Goal: Information Seeking & Learning: Learn about a topic

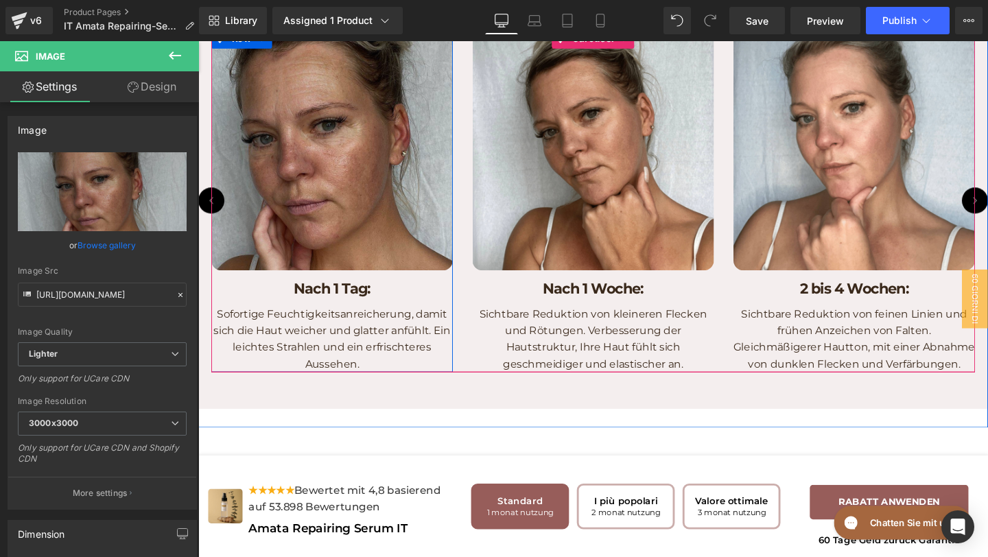
scroll to position [2629, 0]
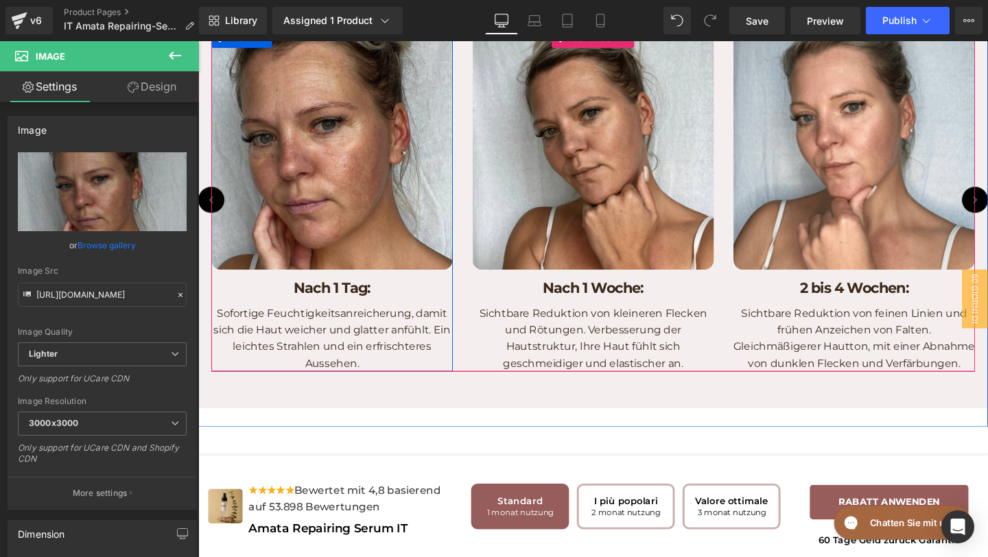
click at [376, 312] on div "Nach 1 Tag: Heading" at bounding box center [339, 302] width 254 height 20
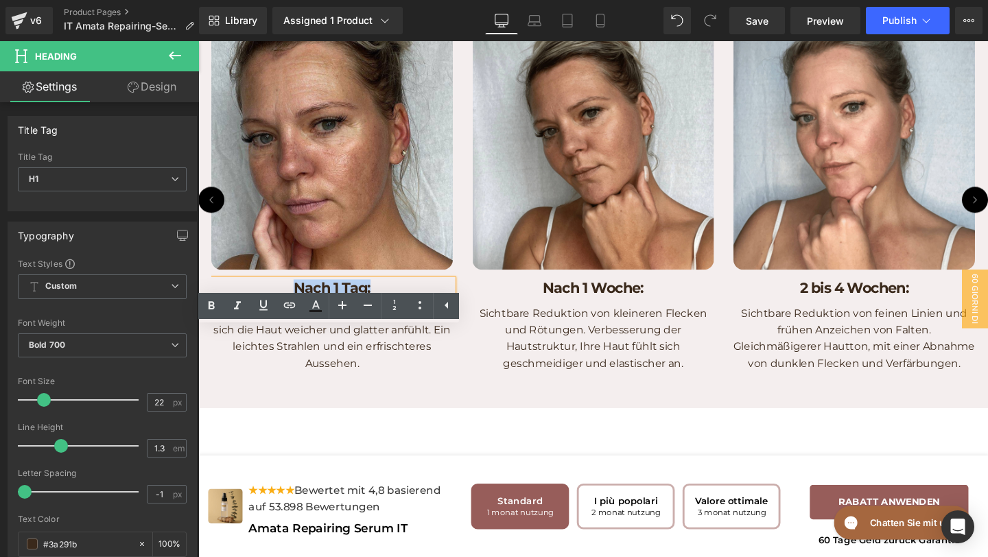
drag, startPoint x: 399, startPoint y: 346, endPoint x: 266, endPoint y: 337, distance: 132.7
click at [266, 337] on div "Image Nach 1 Tag: Heading Sofortige Feuchtigkeitsanreicherung, damit sich die H…" at bounding box center [339, 207] width 254 height 361
copy h1 "Nach 1 Tag:"
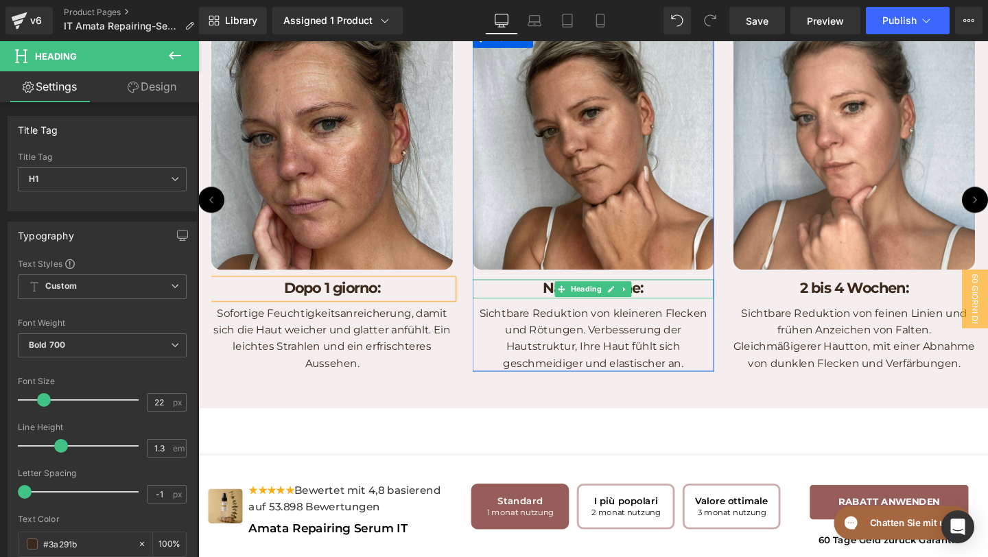
click at [548, 312] on h1 "Nach 1 Woche:" at bounding box center [614, 302] width 254 height 20
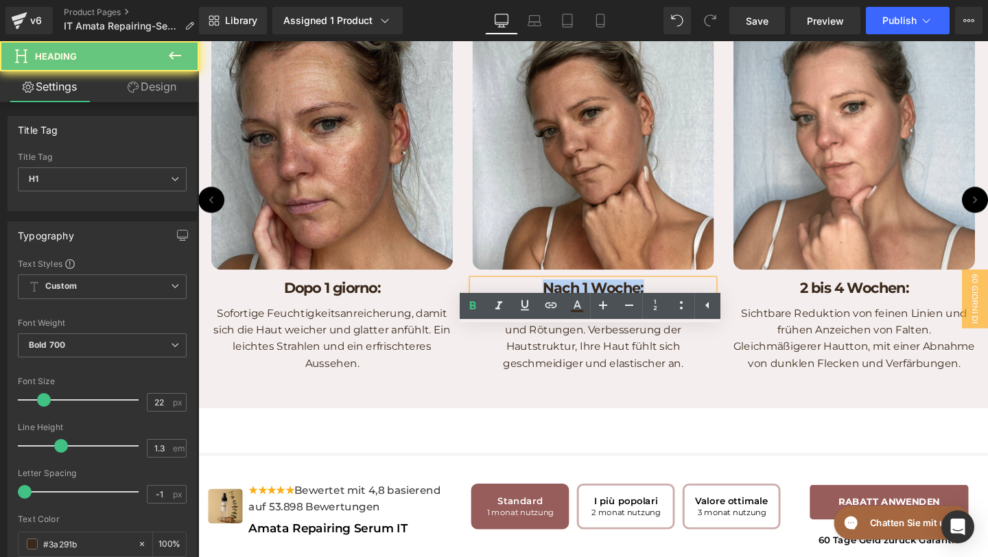
drag, startPoint x: 554, startPoint y: 357, endPoint x: 691, endPoint y: 360, distance: 137.3
click at [691, 312] on h1 "Nach 1 Woche:" at bounding box center [614, 302] width 254 height 20
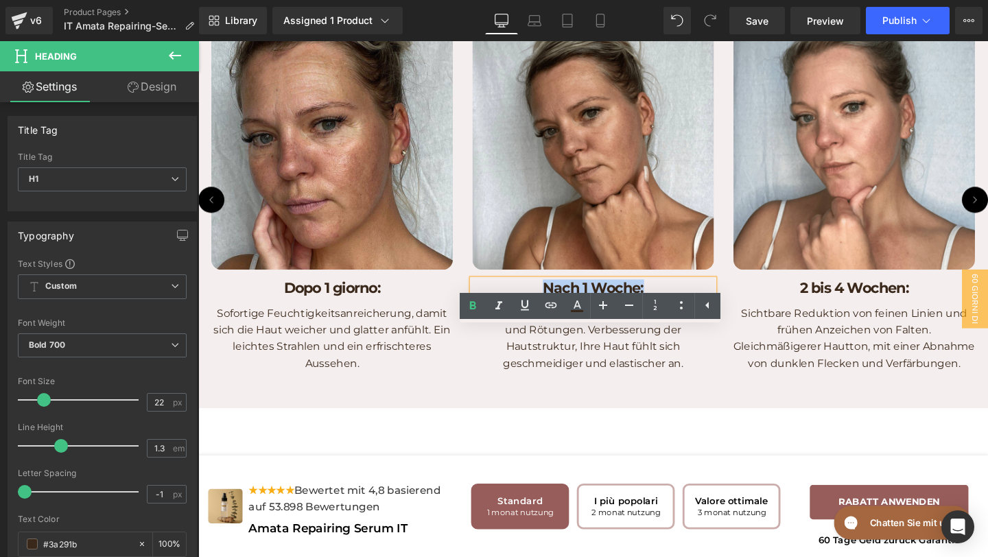
copy h1 "Nach 1 Woche:"
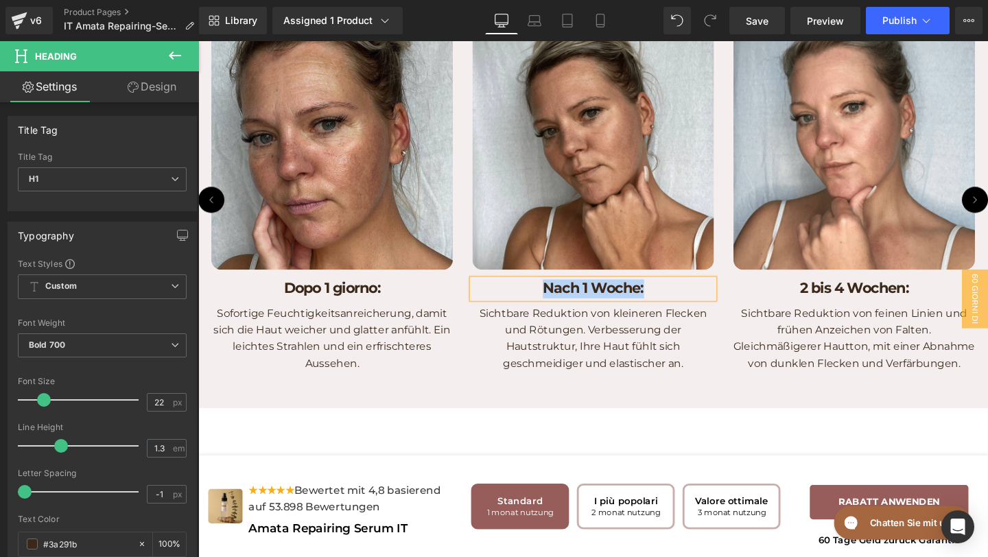
copy h1 "Nach 1 Woche:"
paste div
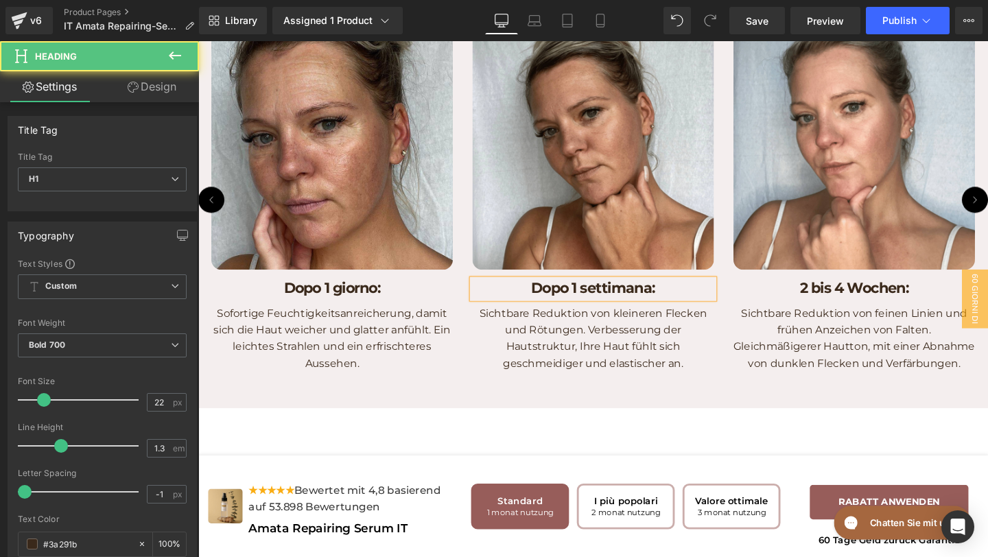
click at [610, 312] on h1 "Dopo 1 settimana:" at bounding box center [614, 302] width 254 height 20
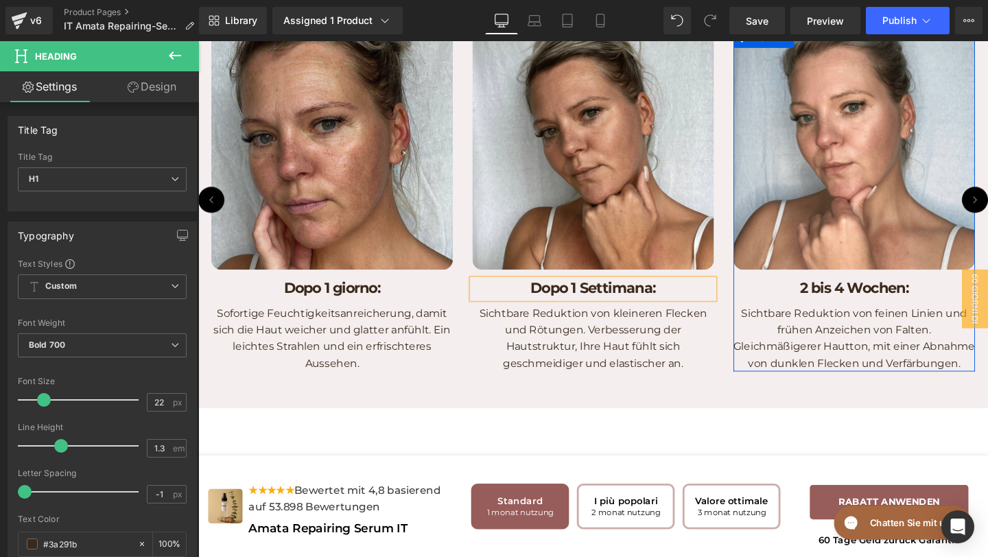
click at [979, 312] on h1 "2 bis 4 Wochen:" at bounding box center [888, 302] width 254 height 20
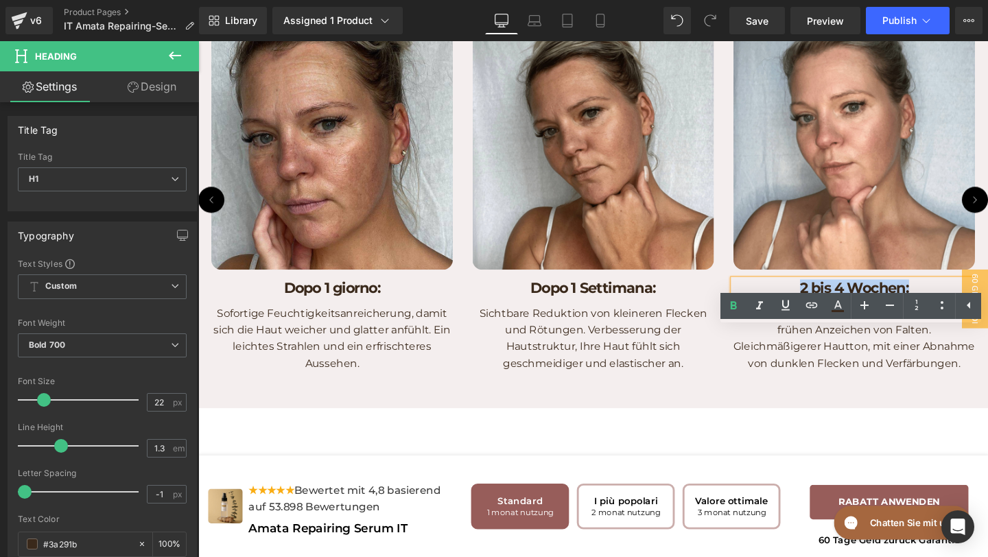
drag, startPoint x: 979, startPoint y: 358, endPoint x: 779, endPoint y: 351, distance: 199.8
click at [779, 312] on h1 "2 bis 4 Wochen:" at bounding box center [888, 302] width 254 height 20
copy h1 "2 bis 4 Wochen:"
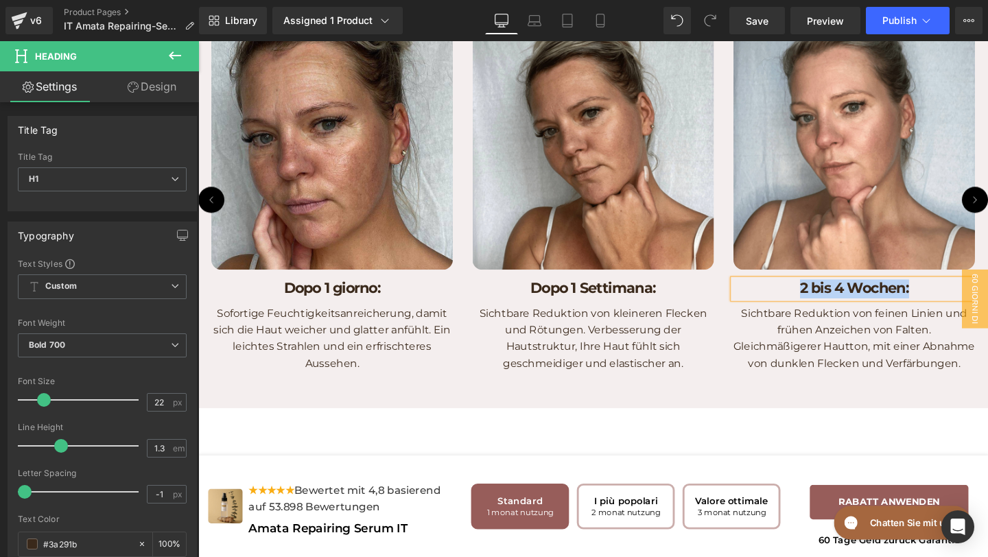
paste div
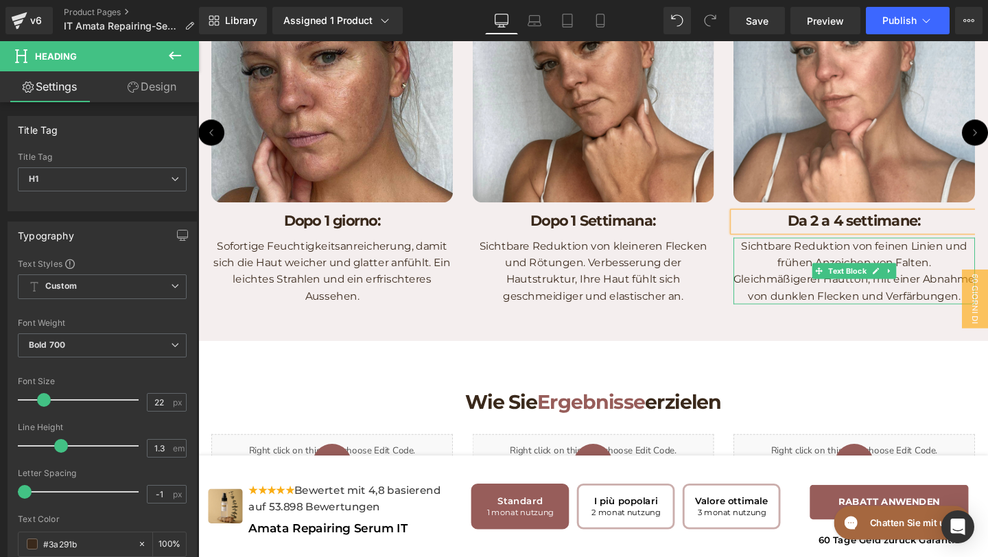
scroll to position [2704, 0]
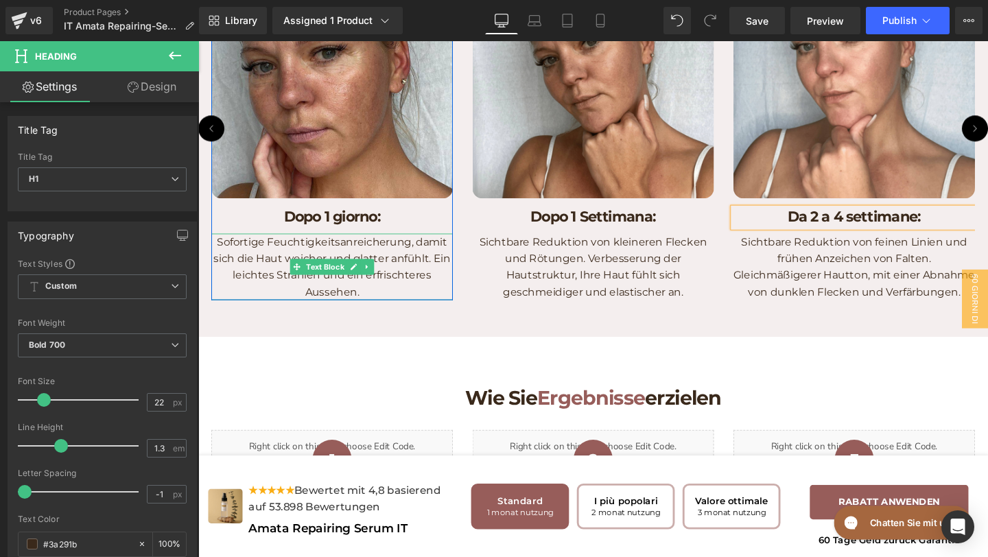
click at [406, 314] on p "Sofortige Feuchtigkeitsanreicherung, damit sich die Haut weicher und glatter an…" at bounding box center [339, 279] width 254 height 70
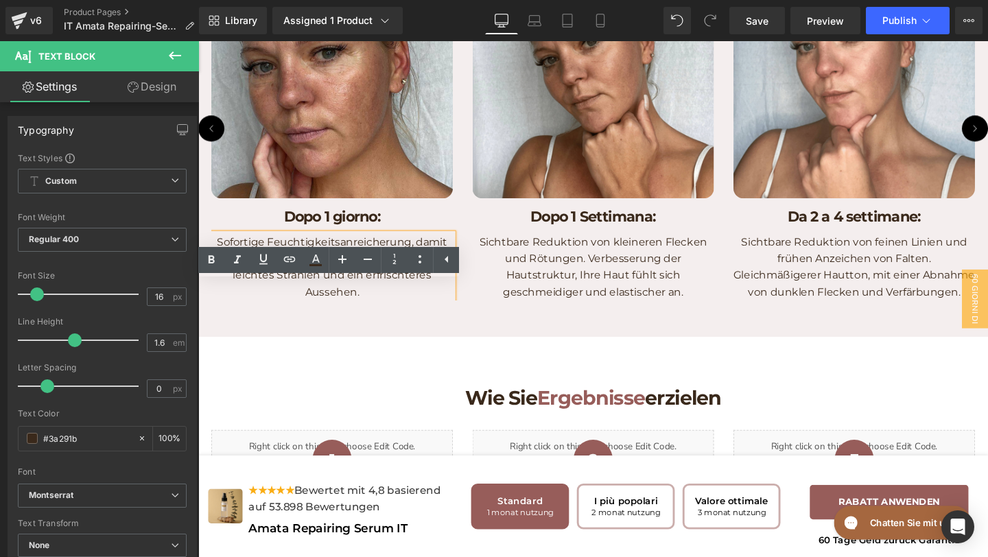
click at [406, 314] on p "Sofortige Feuchtigkeitsanreicherung, damit sich die Haut weicher und glatter an…" at bounding box center [339, 279] width 254 height 70
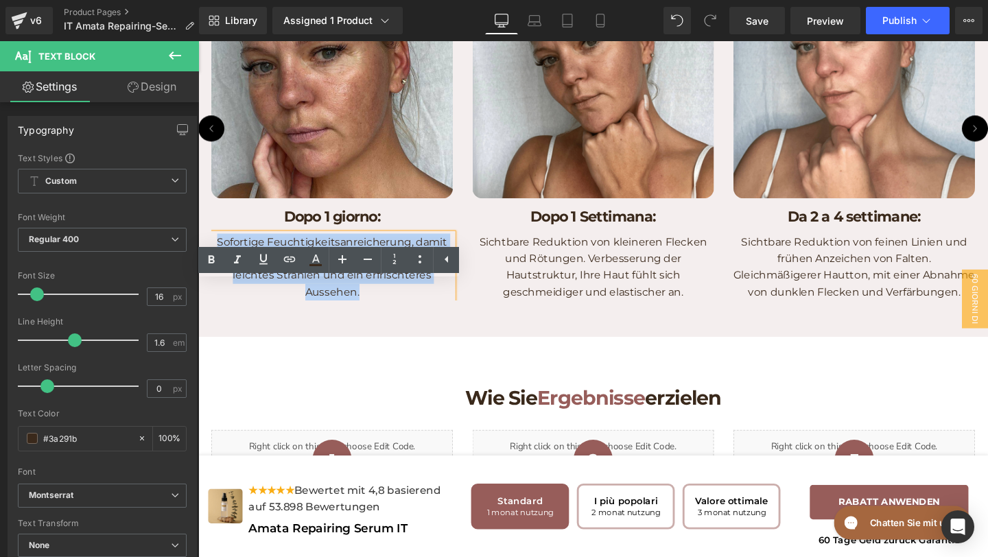
drag, startPoint x: 387, startPoint y: 359, endPoint x: 213, endPoint y: 301, distance: 182.9
click at [213, 301] on p "Sofortige Feuchtigkeitsanreicherung, damit sich die Haut weicher und glatter an…" at bounding box center [339, 279] width 254 height 70
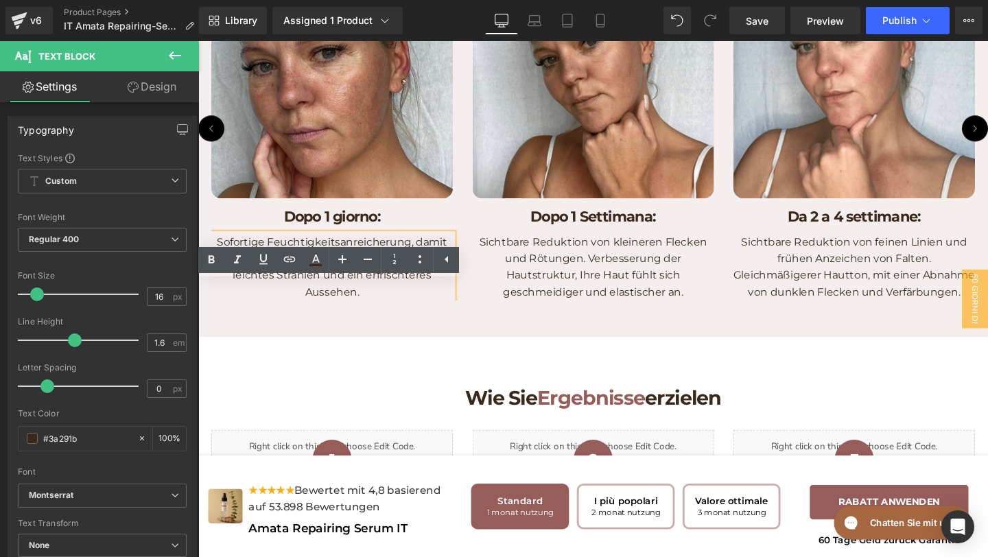
click at [220, 306] on p "Sofortige Feuchtigkeitsanreicherung, damit sich die Haut weicher und glatter an…" at bounding box center [339, 279] width 254 height 70
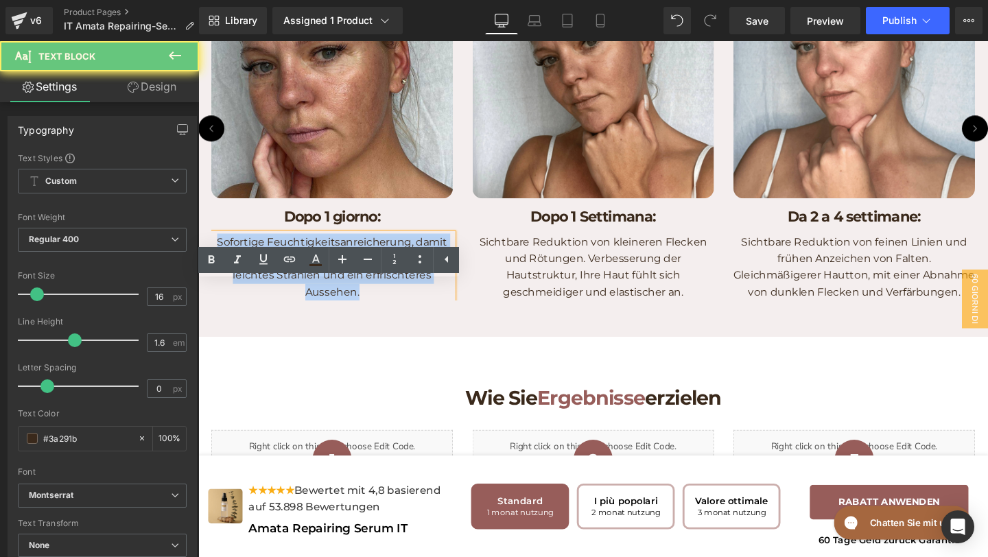
drag, startPoint x: 221, startPoint y: 307, endPoint x: 371, endPoint y: 371, distance: 162.9
click at [371, 324] on div "Image Dopo 1 giorno: Heading Sofortige Feuchtigkeitsanreicherung, damit sich di…" at bounding box center [613, 133] width 823 height 382
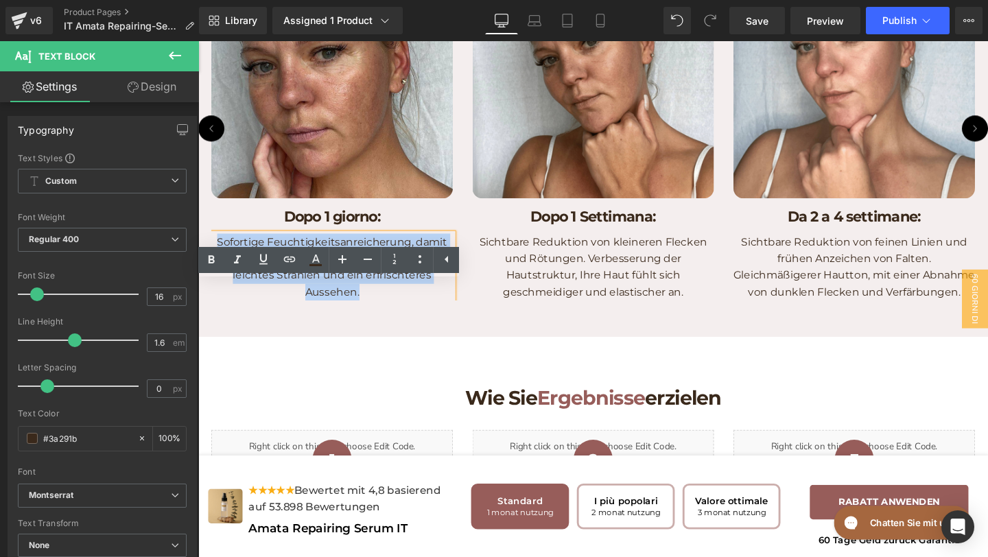
copy p "Sofortige Feuchtigkeitsanreicherung, damit sich die Haut weicher und [PERSON_NA…"
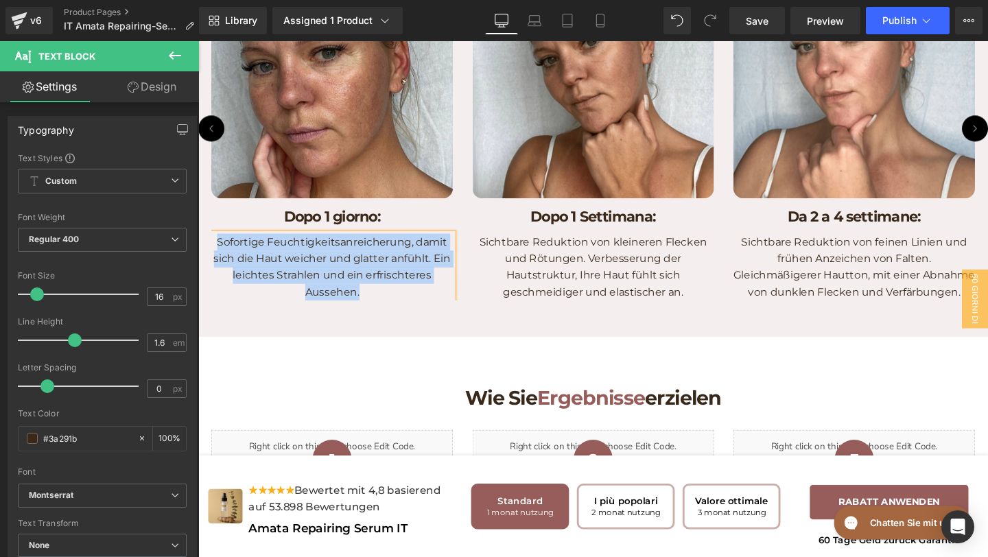
paste div
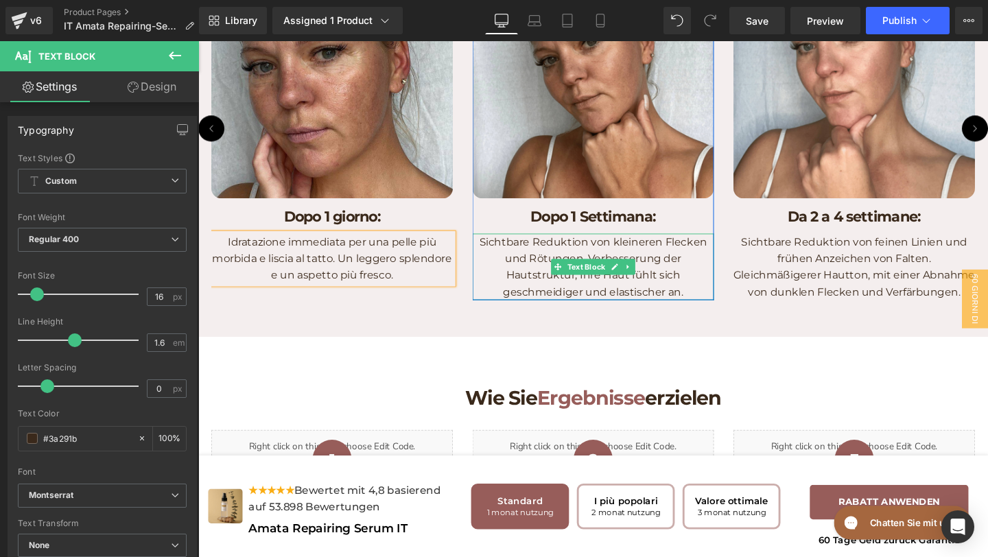
click at [714, 314] on p "Sichtbare Reduktion von kleineren Flecken und Rötungen. Verbesserung der Hautst…" at bounding box center [614, 279] width 254 height 70
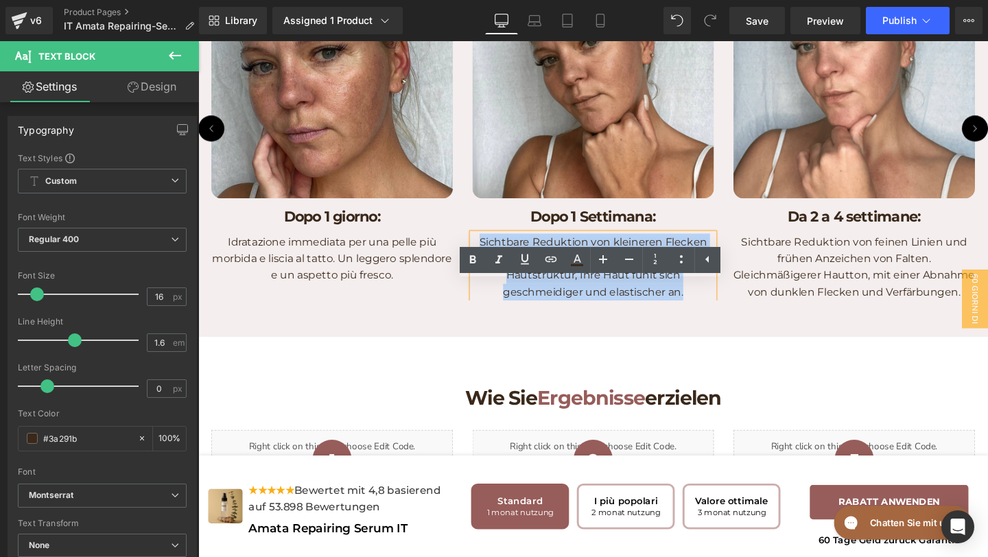
drag, startPoint x: 714, startPoint y: 355, endPoint x: 504, endPoint y: 260, distance: 230.6
click at [503, 260] on div "Image Dopo 1 Settimana: Heading Sichtbare Reduktion von kleineren Flecken und R…" at bounding box center [614, 133] width 254 height 361
copy p "Sichtbare Reduktion von kleineren Flecken und Rötungen. Verbesserung der Hautst…"
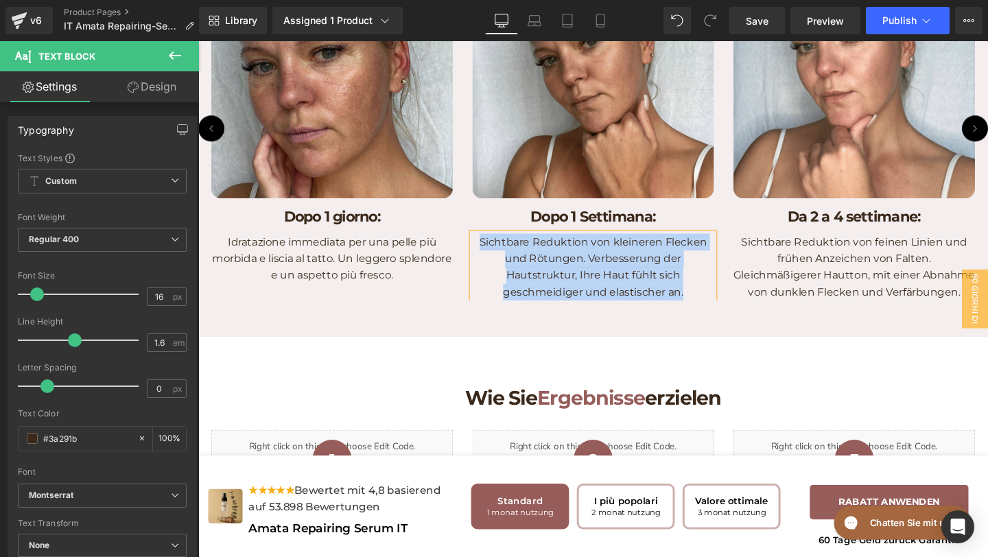
paste div
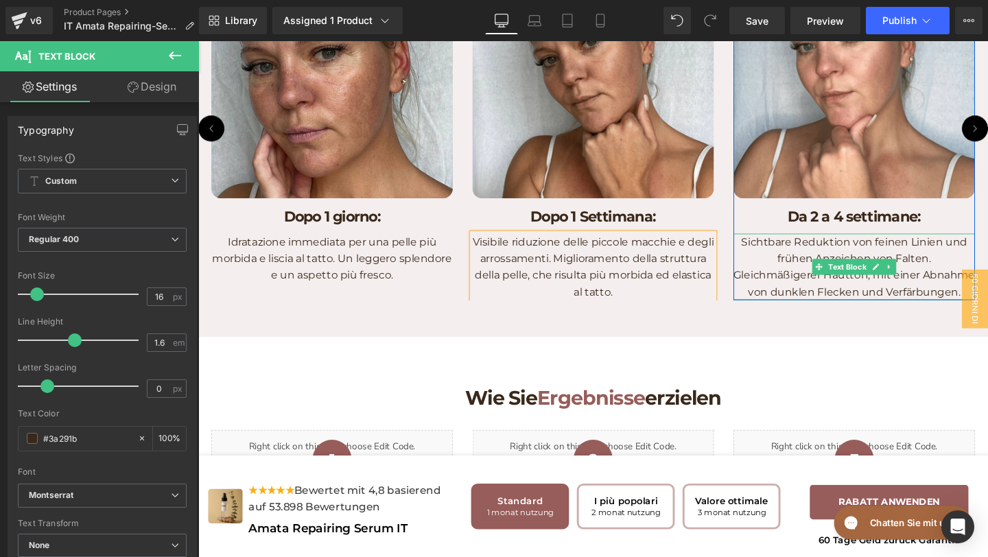
click at [982, 314] on p "Sichtbare Reduktion von feinen Linien und frühen Anzeichen von Falten. Gleichmä…" at bounding box center [888, 279] width 254 height 70
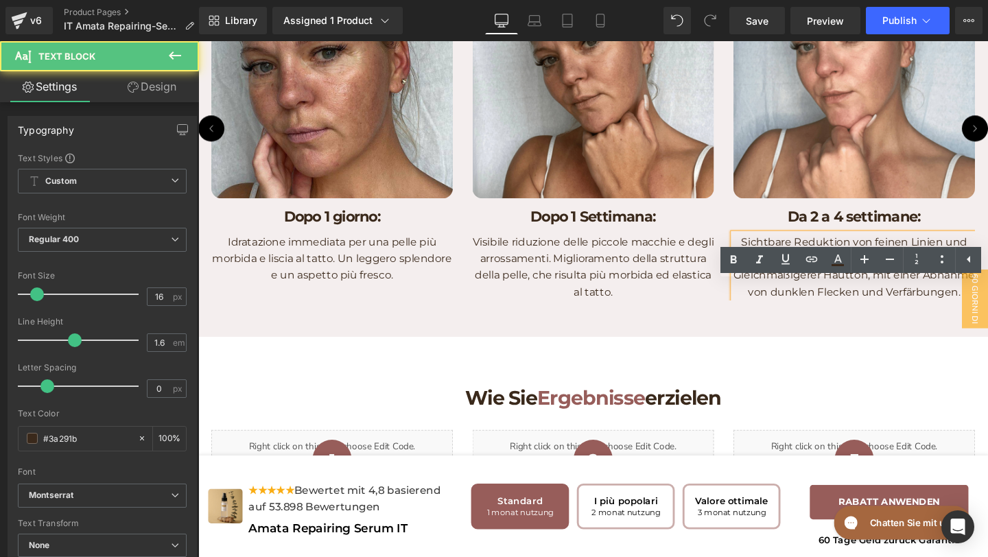
click at [987, 314] on p "Sichtbare Reduktion von feinen Linien und frühen Anzeichen von Falten. Gleichmä…" at bounding box center [888, 279] width 254 height 70
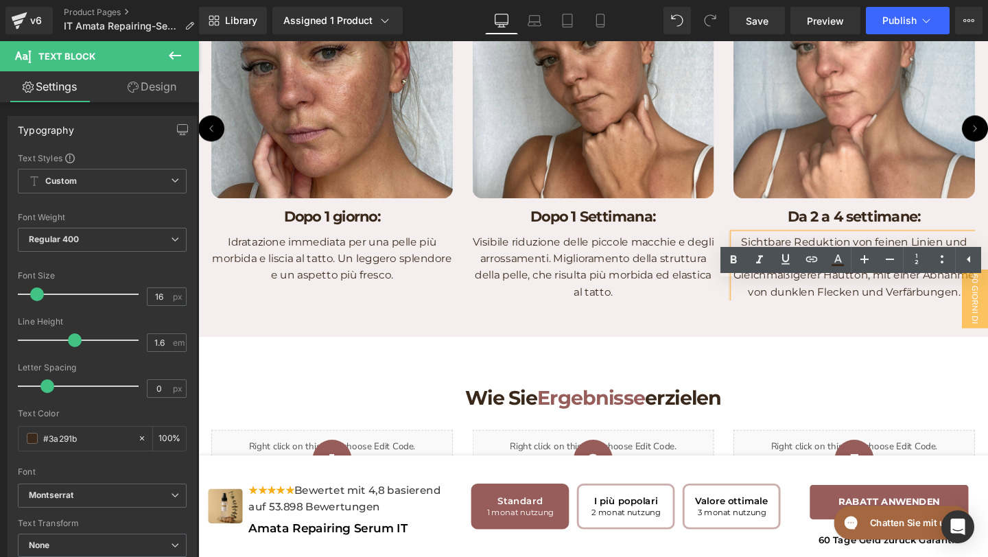
click at [987, 314] on p "Sichtbare Reduktion von feinen Linien und frühen Anzeichen von Falten. Gleichmä…" at bounding box center [888, 279] width 254 height 70
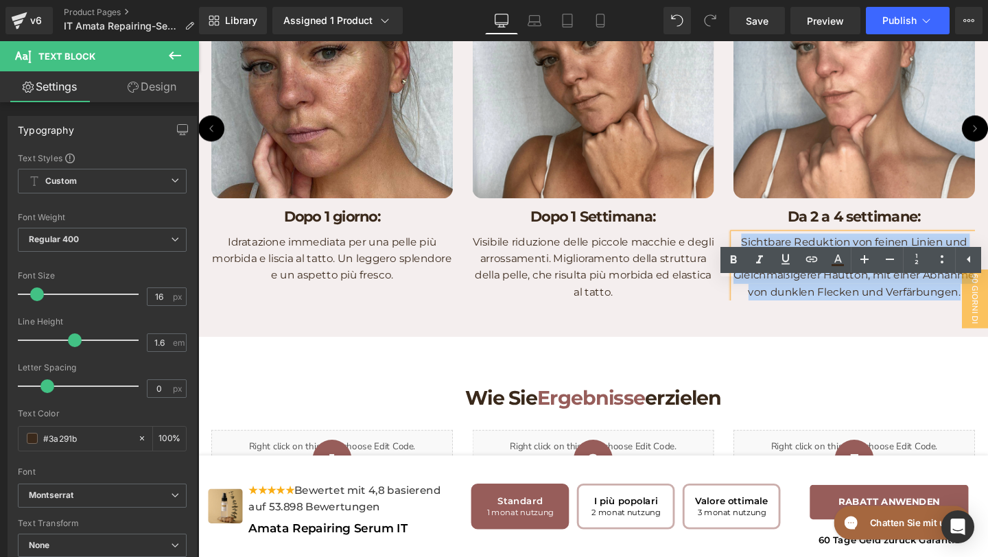
drag, startPoint x: 999, startPoint y: 358, endPoint x: 771, endPoint y: 297, distance: 235.7
click at [771, 297] on p "Sichtbare Reduktion von feinen Linien und frühen Anzeichen von Falten. Gleichmä…" at bounding box center [888, 279] width 254 height 70
copy p "Sichtbare Reduktion von feinen Linien und frühen Anzeichen von Falten. Gleichmä…"
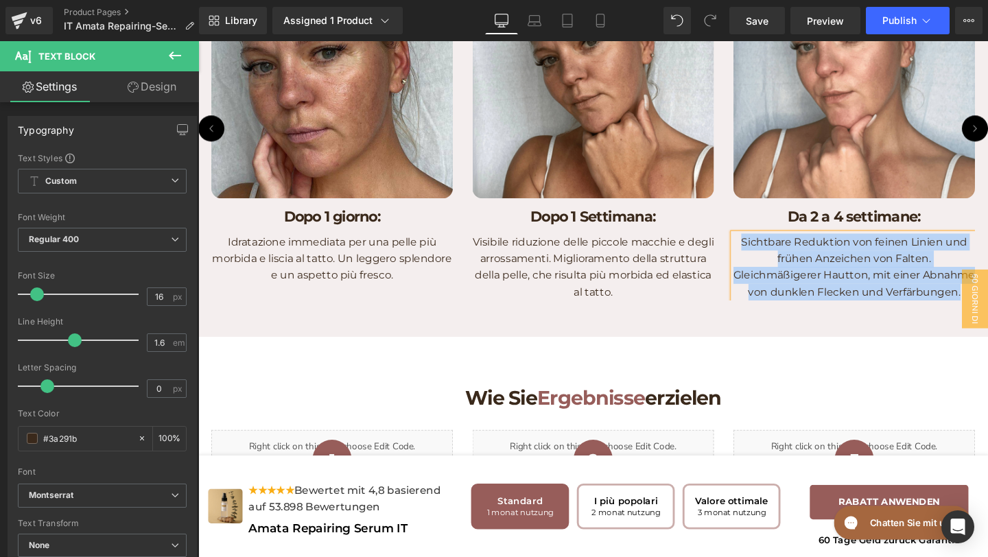
paste div
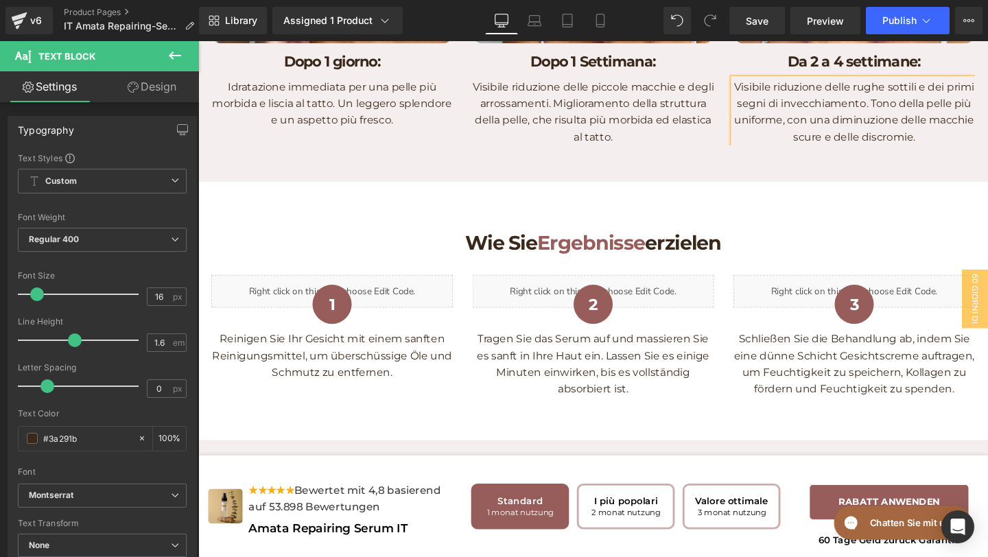
scroll to position [2868, 0]
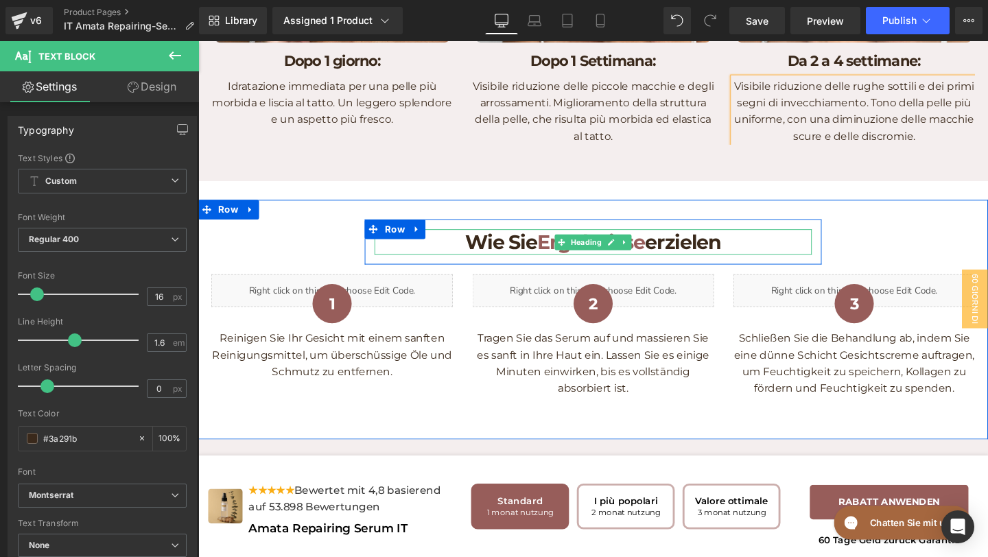
click at [714, 266] on h1 "Wie Sie Ergebnisse erzielen" at bounding box center [614, 252] width 460 height 27
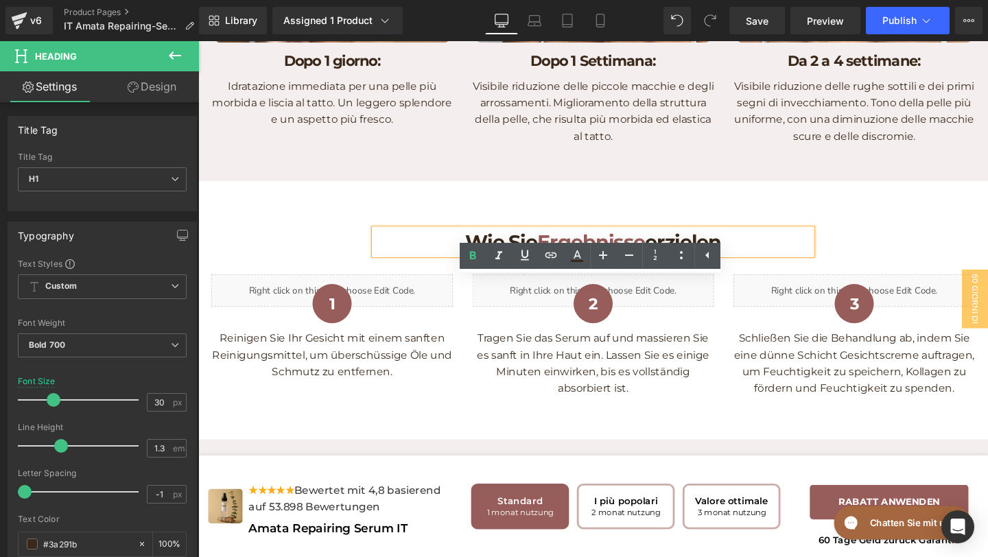
drag, startPoint x: 771, startPoint y: 307, endPoint x: 441, endPoint y: 283, distance: 330.3
click at [441, 276] on div "Wie Sie Ergebnisse erzielen Heading Row" at bounding box center [613, 252] width 480 height 47
copy h1 "Wie Sie Ergebnisse erzielen"
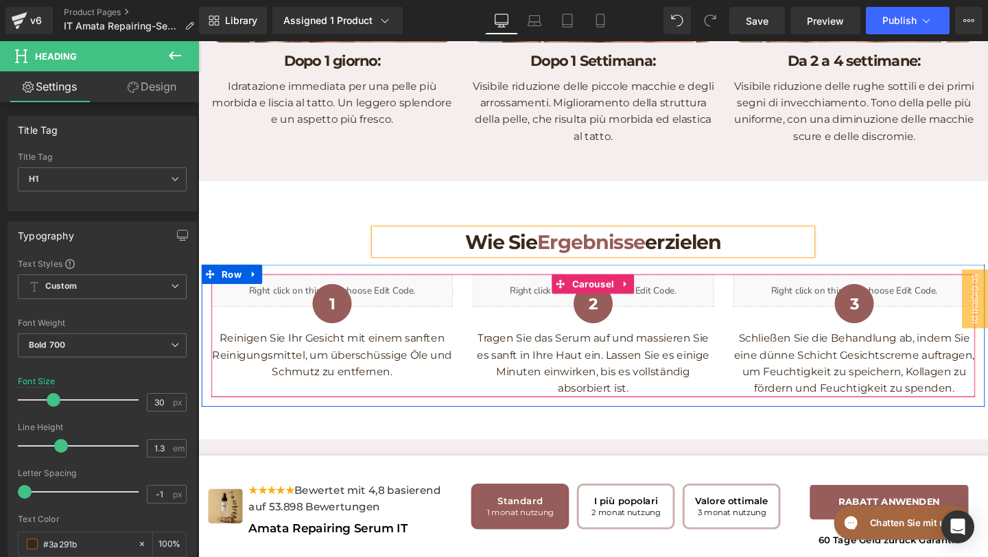
copy h1 "Wie Sie Ergebnisse erzielen"
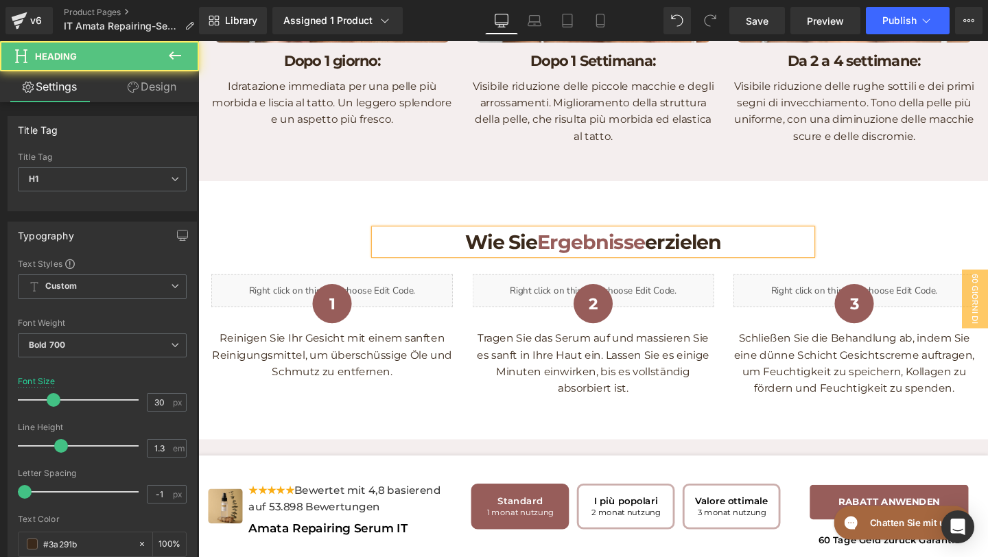
click at [466, 266] on h1 "Wie Sie Ergebnisse erzielen" at bounding box center [614, 252] width 460 height 27
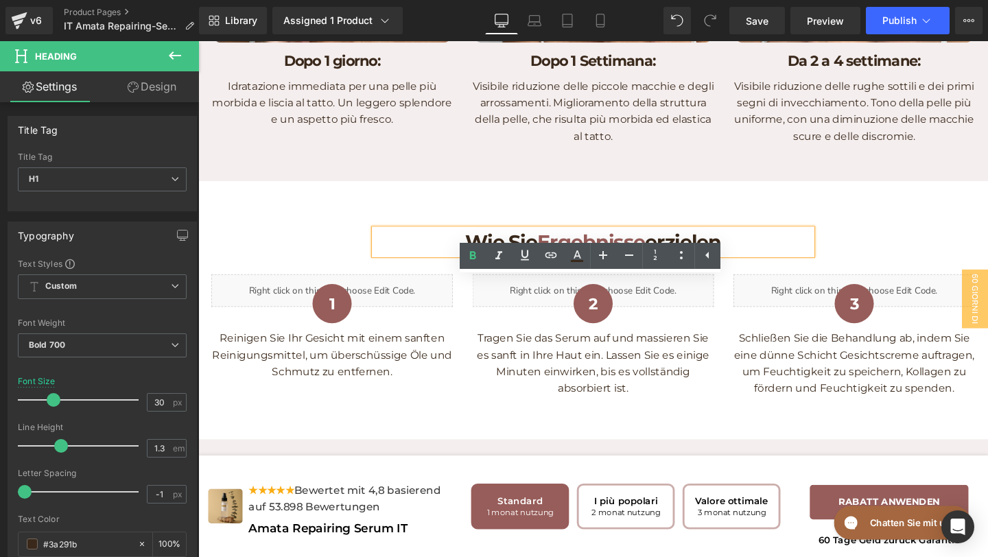
drag, startPoint x: 467, startPoint y: 305, endPoint x: 551, endPoint y: 298, distance: 84.7
click at [552, 266] on h1 "Wie Sie Ergebnisse erzielen" at bounding box center [614, 252] width 460 height 27
paste div
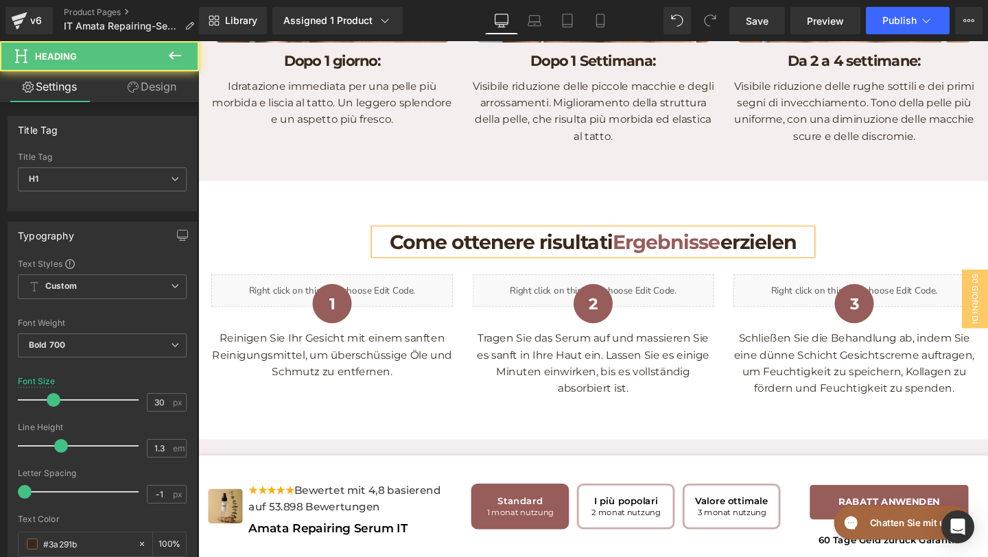
drag, startPoint x: 746, startPoint y: 303, endPoint x: 842, endPoint y: 301, distance: 96.1
click at [841, 266] on h1 "Come ottenere risultati Ergebnisse erzielen" at bounding box center [614, 252] width 460 height 27
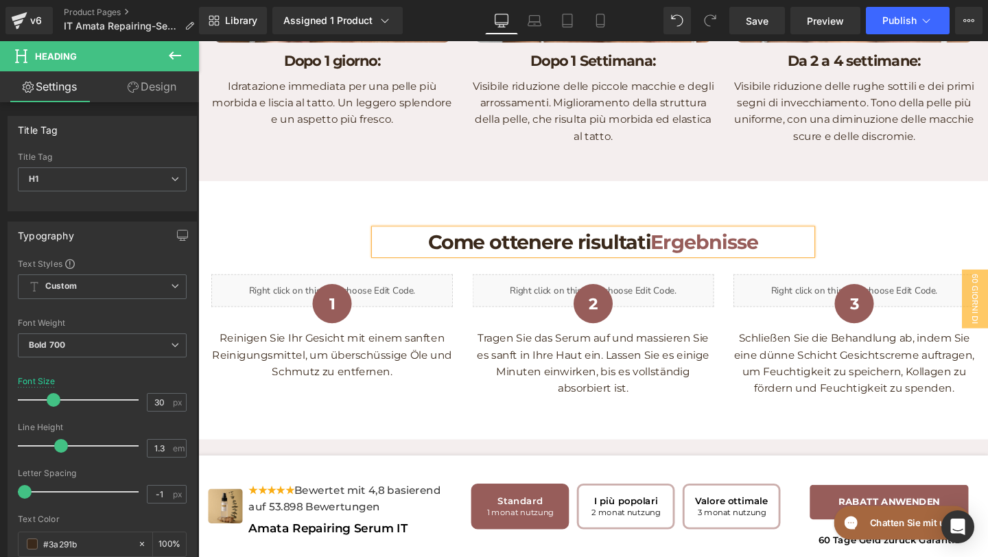
click at [684, 265] on span "Ergebnisse" at bounding box center [730, 251] width 113 height 25
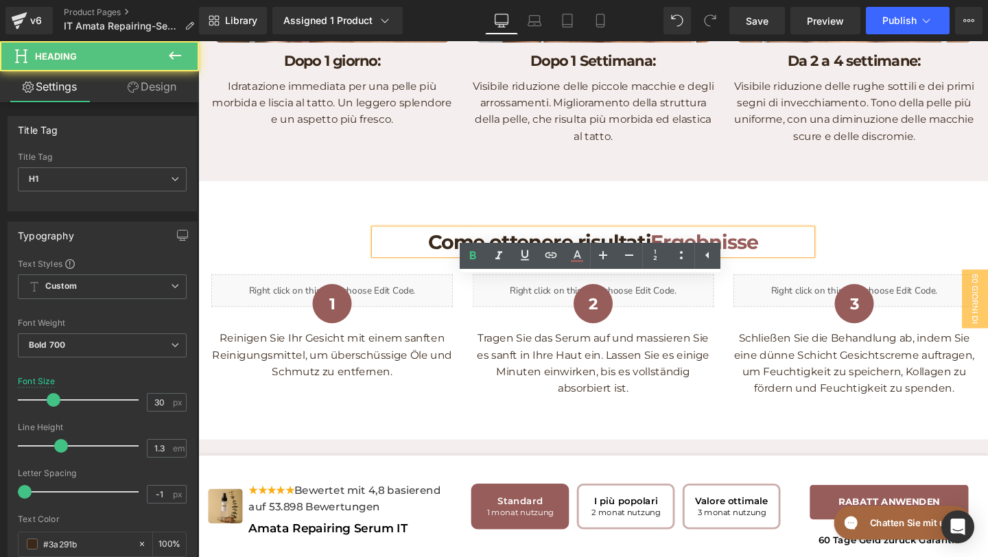
click at [702, 265] on span "Ergebnisse" at bounding box center [730, 251] width 113 height 25
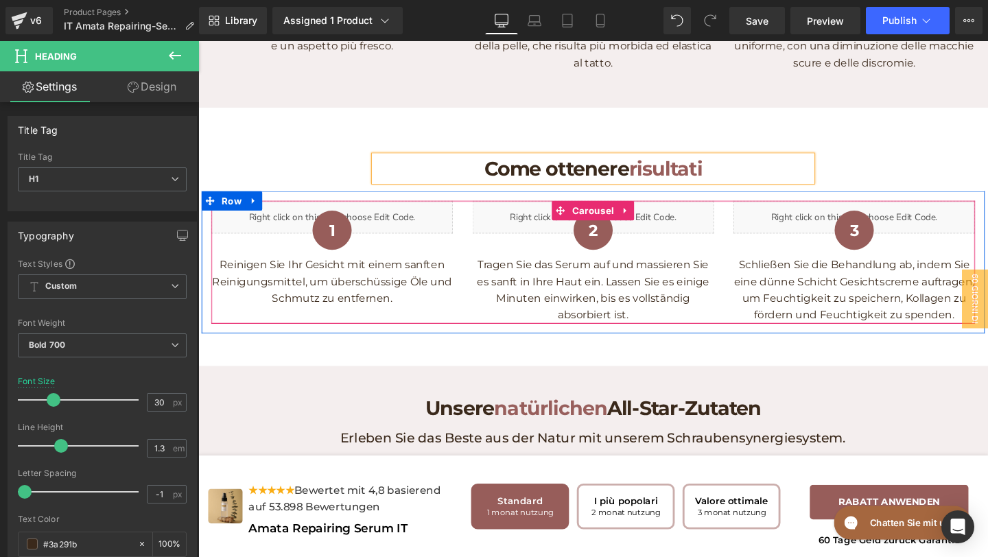
scroll to position [2961, 0]
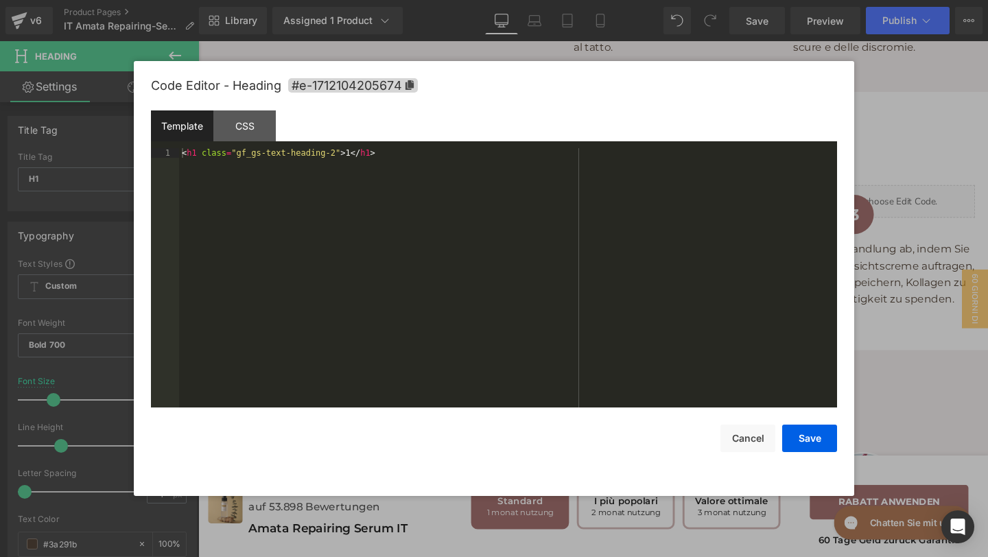
click at [399, 0] on div "Text Block You are previewing how the will restyle your page. You can not edit …" at bounding box center [494, 0] width 988 height 0
click at [233, 135] on div "CSS" at bounding box center [244, 125] width 62 height 31
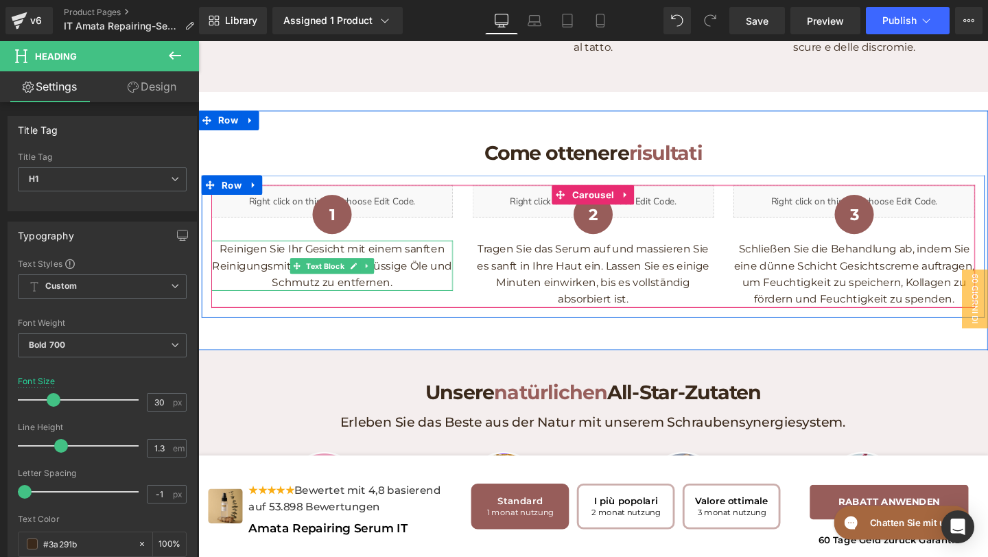
click at [408, 304] on p "Reinigen Sie Ihr Gesicht mit einem sanften Reinigungsmittel, um überschüssige Ö…" at bounding box center [339, 277] width 254 height 53
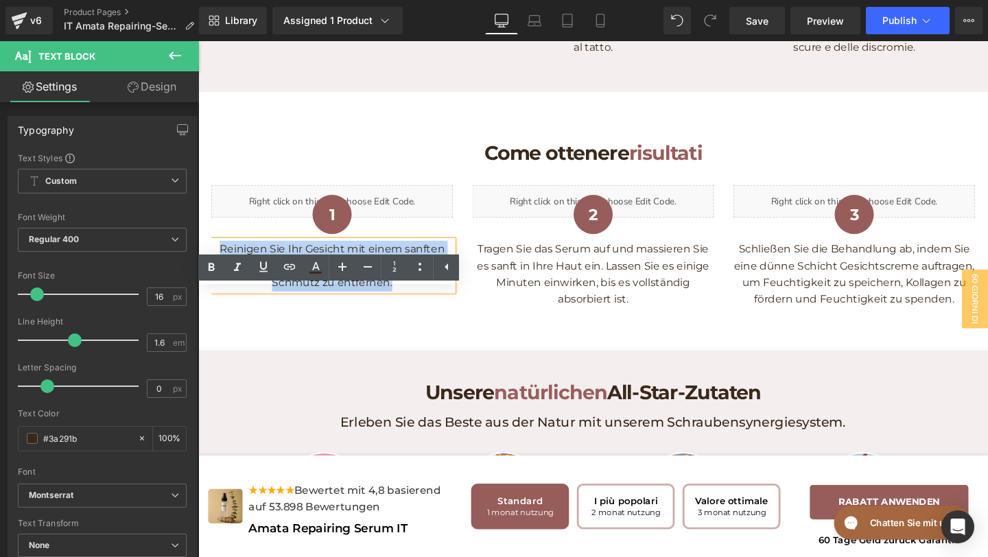
drag, startPoint x: 408, startPoint y: 347, endPoint x: 224, endPoint y: 316, distance: 186.5
click at [224, 304] on p "Reinigen Sie Ihr Gesicht mit einem sanften Reinigungsmittel, um überschüssige Ö…" at bounding box center [339, 277] width 254 height 53
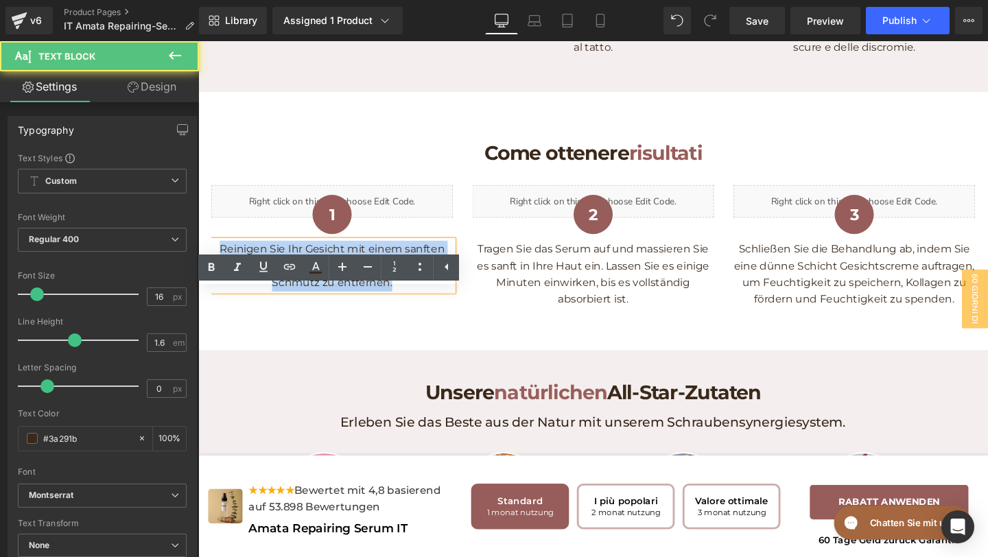
click at [224, 304] on p "Reinigen Sie Ihr Gesicht mit einem sanften Reinigungsmittel, um überschüssige Ö…" at bounding box center [339, 277] width 254 height 53
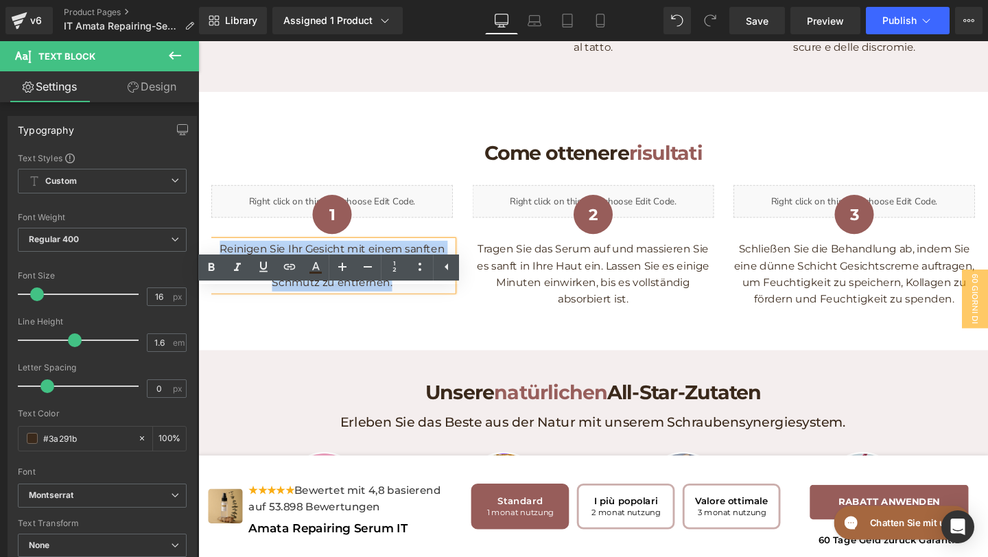
drag, startPoint x: 224, startPoint y: 309, endPoint x: 437, endPoint y: 362, distance: 220.0
click at [437, 321] on div "Liquid 1 Heading Reinigen Sie Ihr Gesicht mit einem sanften Reinigungsmittel, u…" at bounding box center [623, 257] width 823 height 128
copy p "Reinigen Sie Ihr Gesicht mit einem sanften Reinigungsmittel, um überschüssige Ö…"
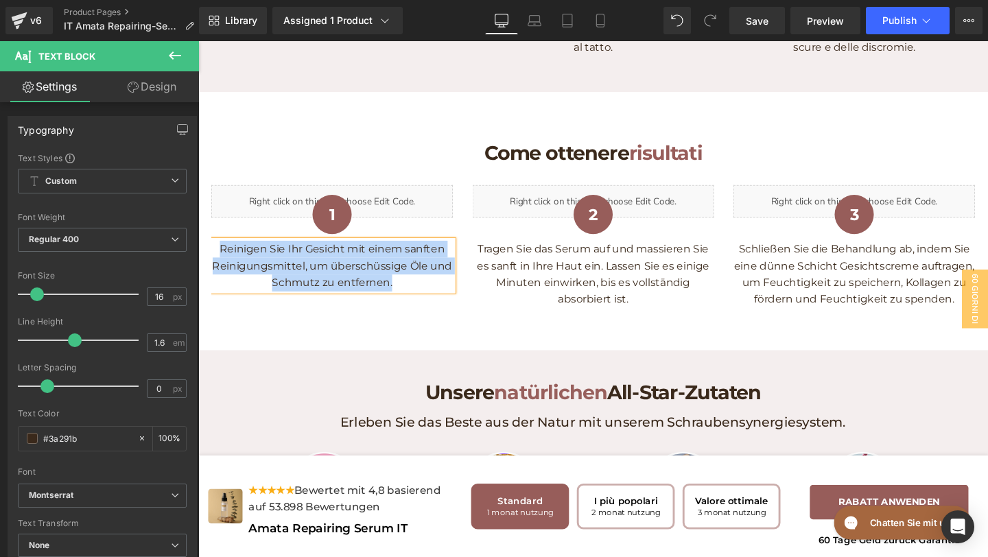
paste div
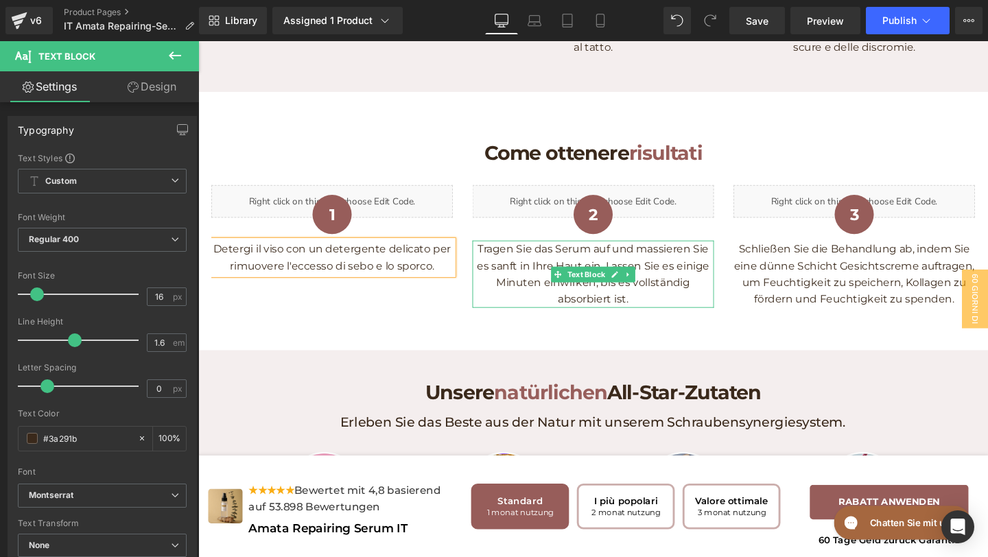
click at [671, 321] on p "Tragen Sie das Serum auf und massieren Sie es sanft in Ihre Haut ein. Lassen Si…" at bounding box center [614, 286] width 254 height 70
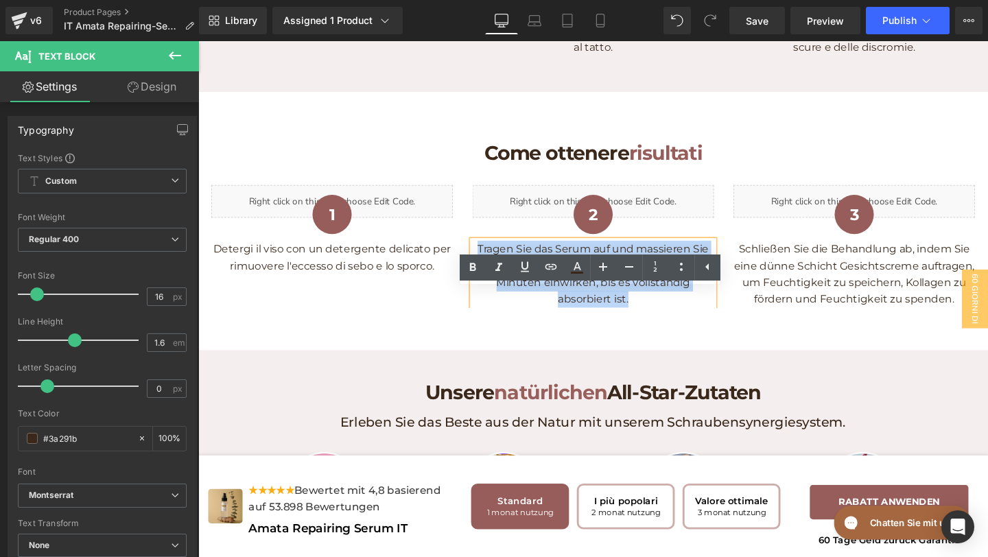
drag, startPoint x: 662, startPoint y: 365, endPoint x: 487, endPoint y: 312, distance: 182.8
click at [487, 312] on p "Tragen Sie das Serum auf und massieren Sie es sanft in Ihre Haut ein. Lassen Si…" at bounding box center [614, 286] width 254 height 70
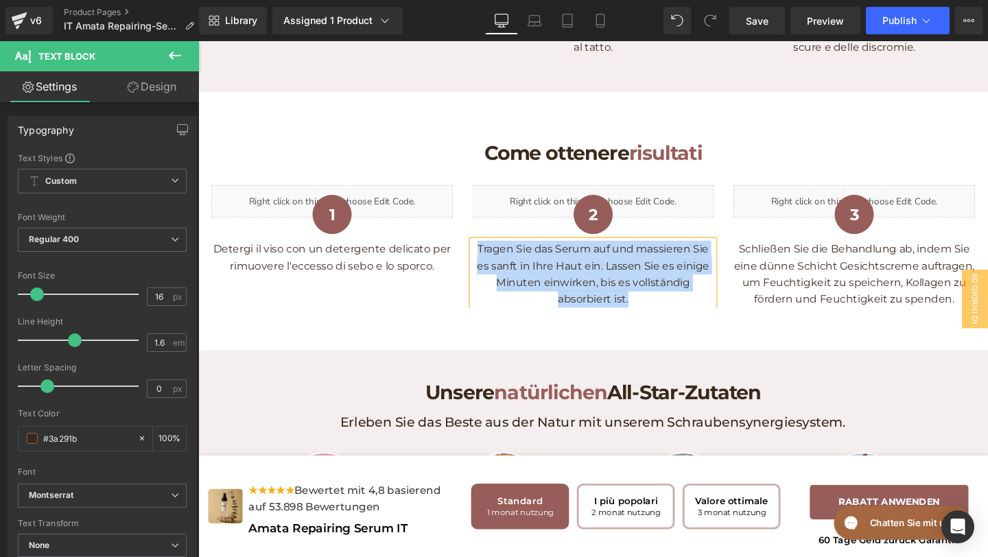
paste div
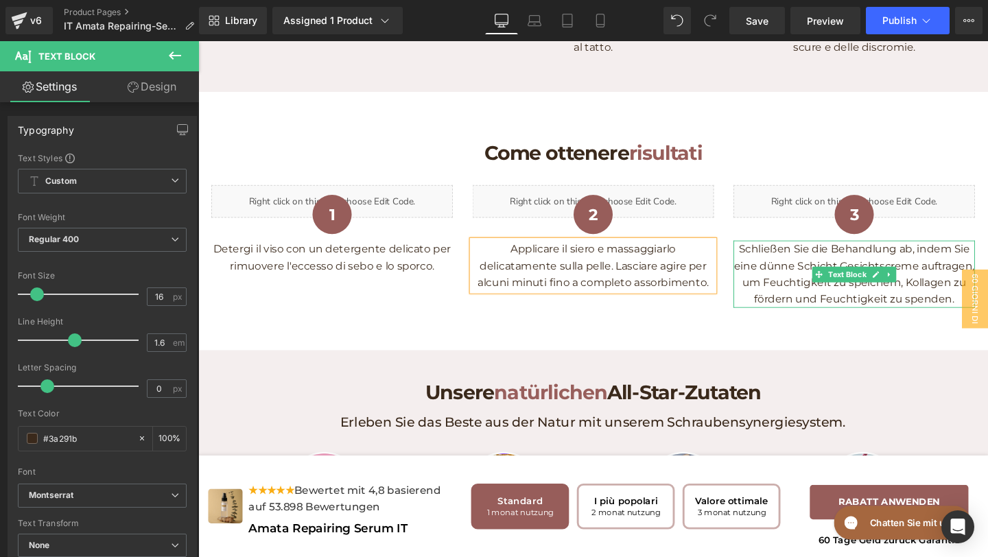
click at [830, 321] on p "Schließen Sie die Behandlung ab, indem Sie eine dünne Schicht Gesichtscreme auf…" at bounding box center [888, 286] width 254 height 70
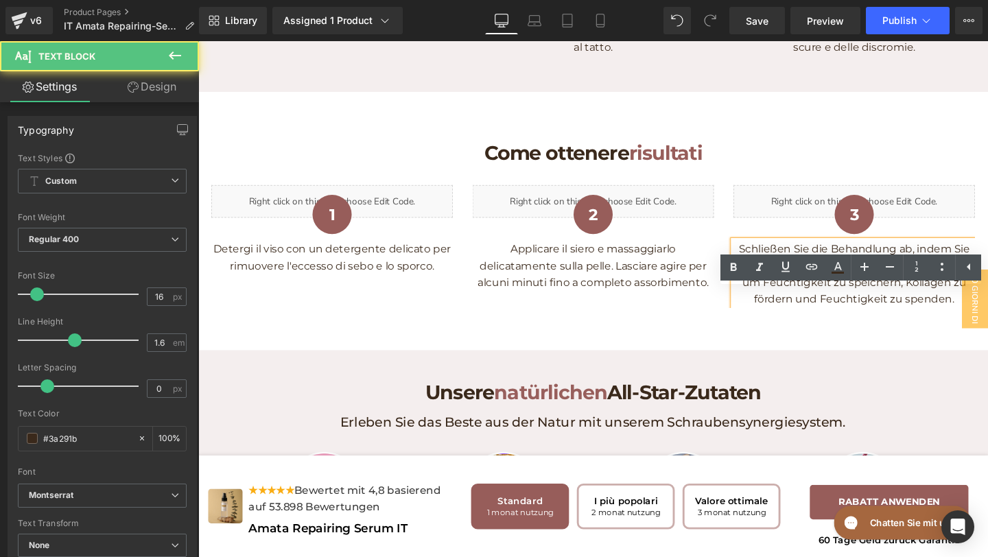
click at [987, 321] on p "Schließen Sie die Behandlung ab, indem Sie eine dünne Schicht Gesichtscreme auf…" at bounding box center [888, 286] width 254 height 70
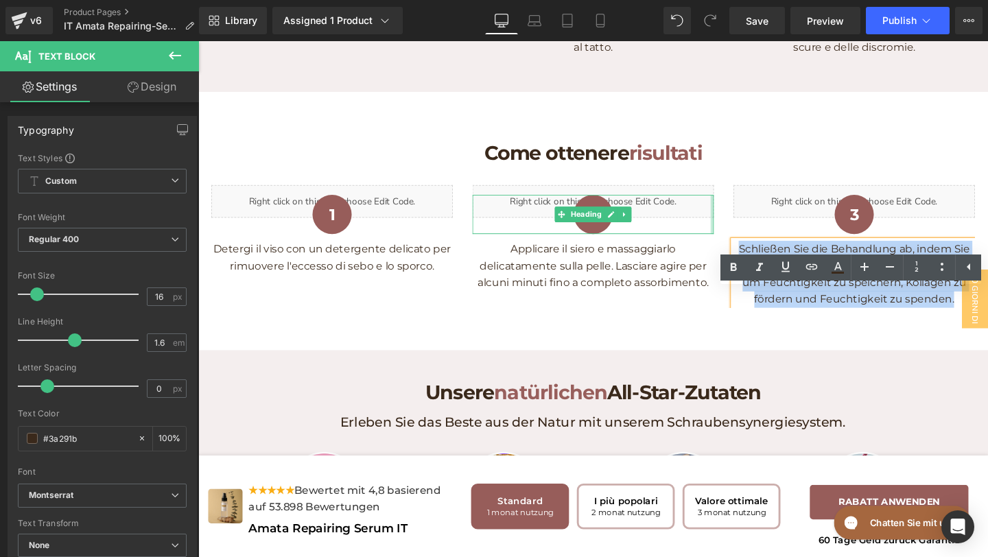
drag, startPoint x: 996, startPoint y: 370, endPoint x: 740, endPoint y: 292, distance: 267.7
click at [740, 293] on div "Liquid 1 Heading Detergi il viso con un detergente delicato per rimuovere l'ecc…" at bounding box center [623, 257] width 823 height 128
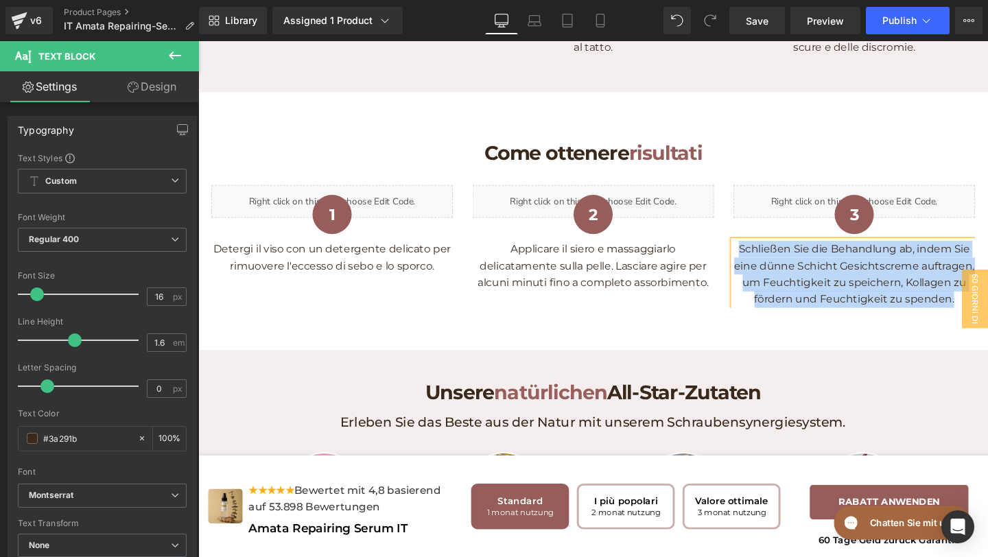
paste div
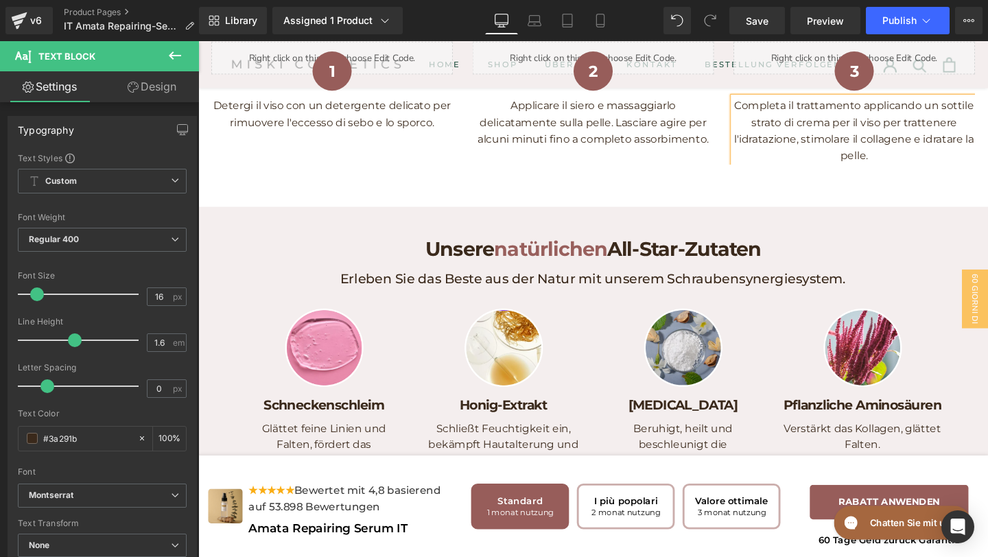
scroll to position [3167, 0]
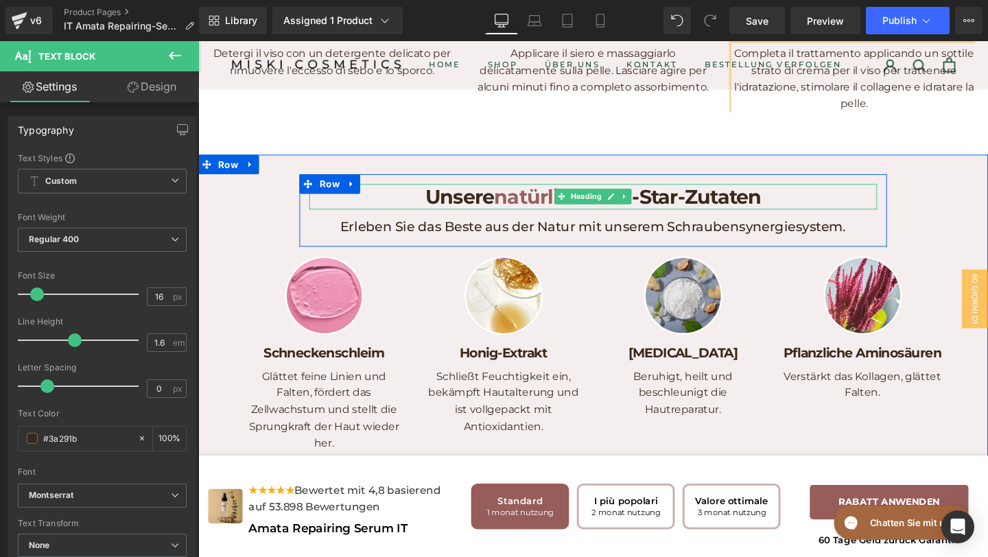
click at [705, 218] on h1 "Unsere natürlichen All-Star-Zutaten" at bounding box center [613, 204] width 597 height 27
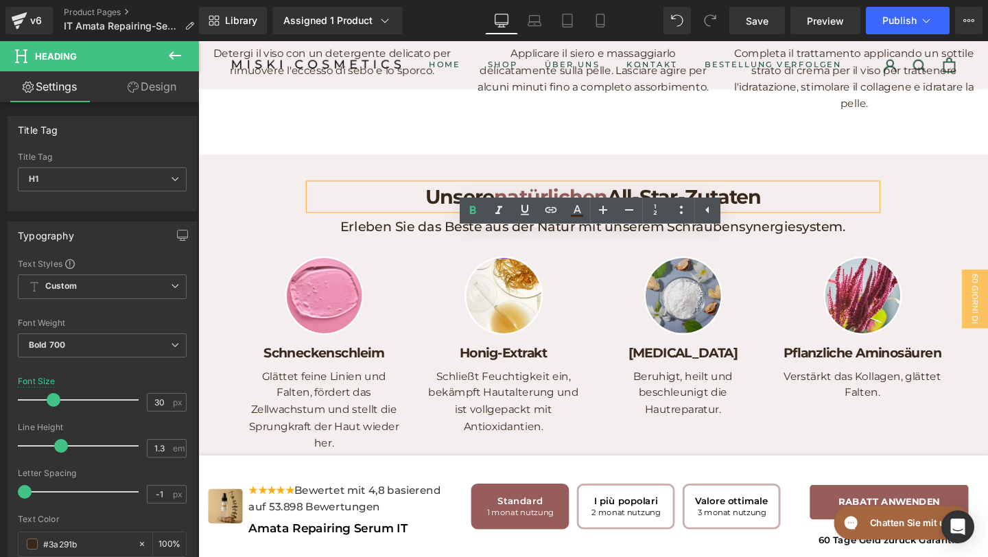
drag, startPoint x: 794, startPoint y: 259, endPoint x: 426, endPoint y: 250, distance: 367.9
click at [426, 218] on h1 "Unsere natürlichen All-Star-Zutaten" at bounding box center [613, 204] width 597 height 27
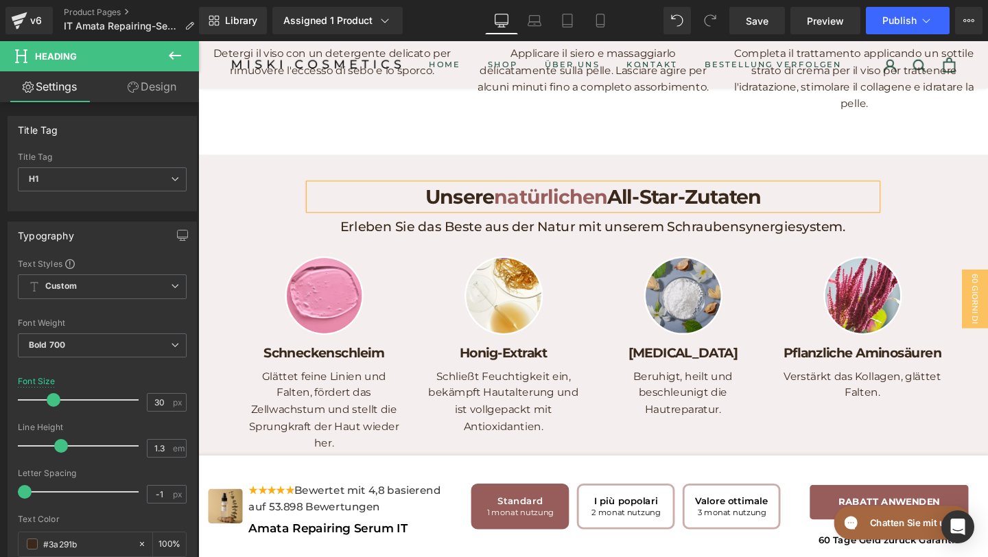
click at [423, 218] on h1 "Unsere natürlichen All-Star-Zutaten" at bounding box center [613, 204] width 597 height 27
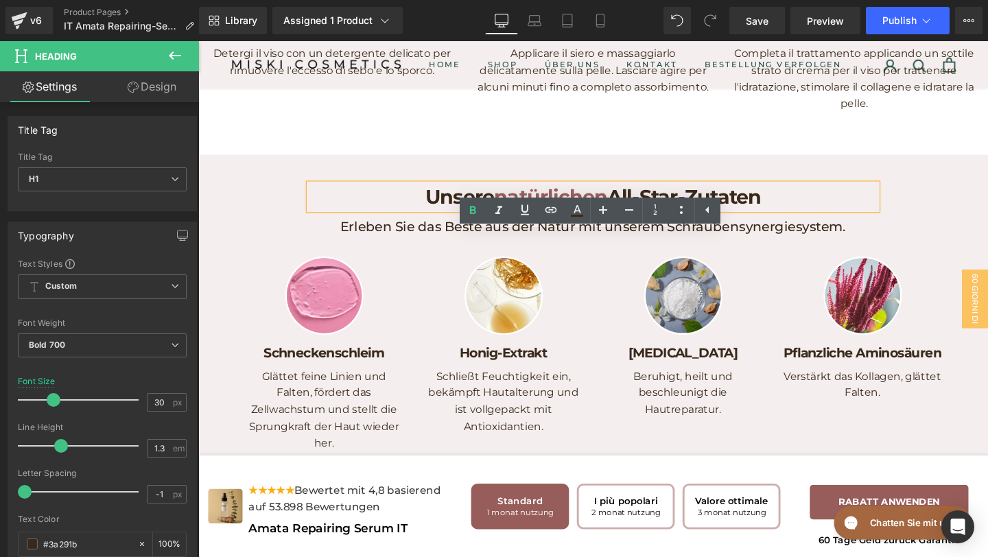
paste div
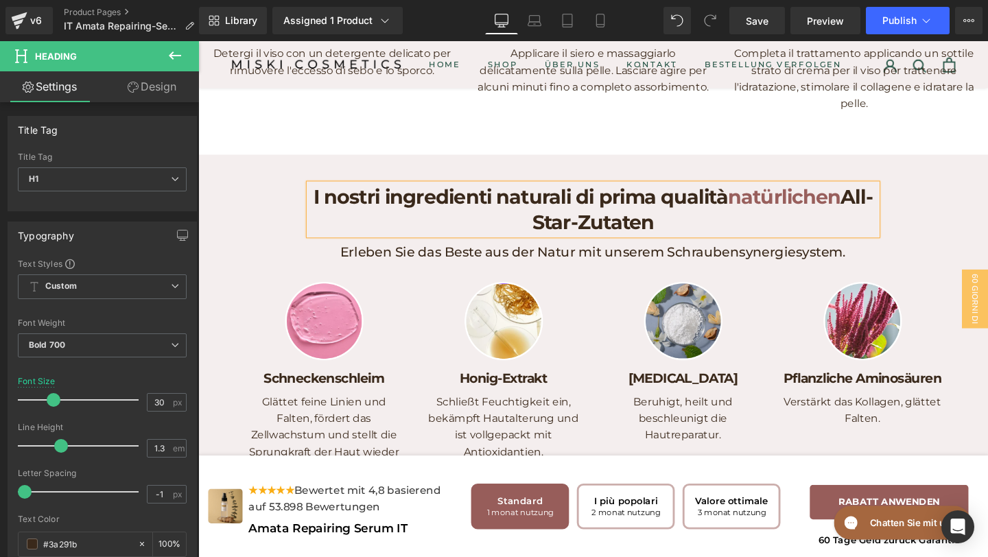
drag, startPoint x: 427, startPoint y: 257, endPoint x: 514, endPoint y: 255, distance: 87.2
click at [514, 245] on h1 "I nostri ingredienti naturali di prima qualità natürlichen All-Star-Zutaten" at bounding box center [613, 218] width 597 height 54
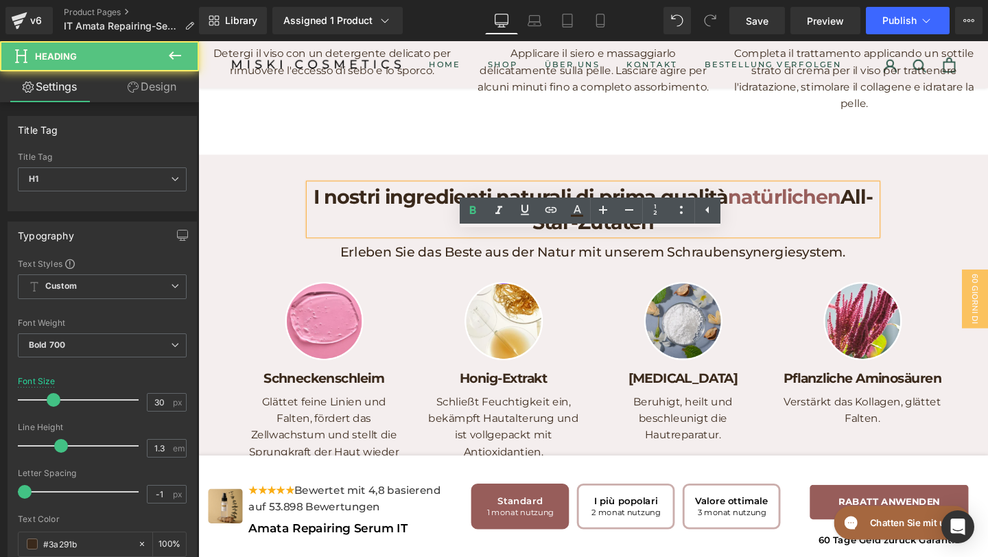
drag, startPoint x: 546, startPoint y: 287, endPoint x: 819, endPoint y: 288, distance: 272.4
click at [819, 245] on h1 "I nostri ingredienti naturali di prima qualità natürlichen All-Star-Zutaten" at bounding box center [613, 218] width 597 height 54
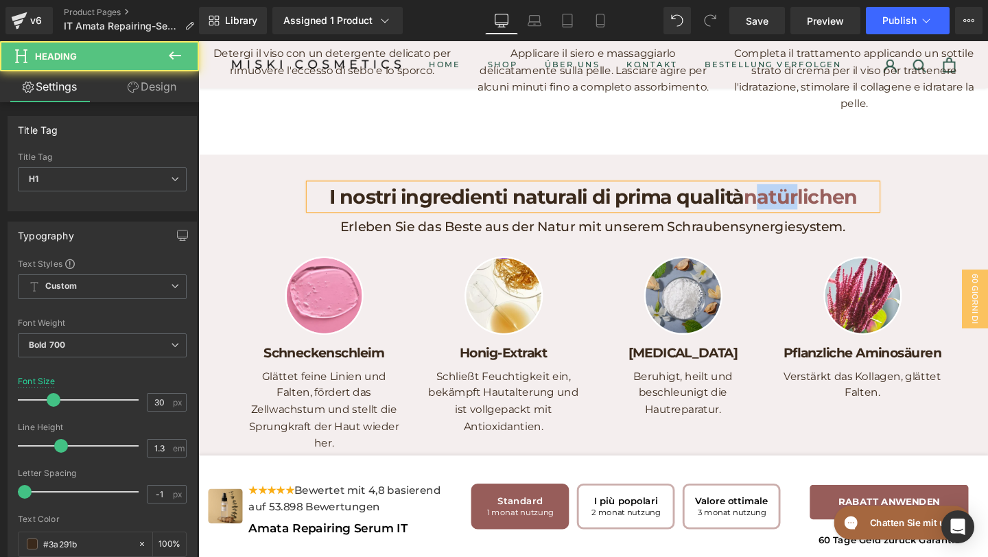
drag, startPoint x: 779, startPoint y: 260, endPoint x: 828, endPoint y: 261, distance: 48.7
click at [828, 218] on span "natürlichen" at bounding box center [831, 204] width 119 height 25
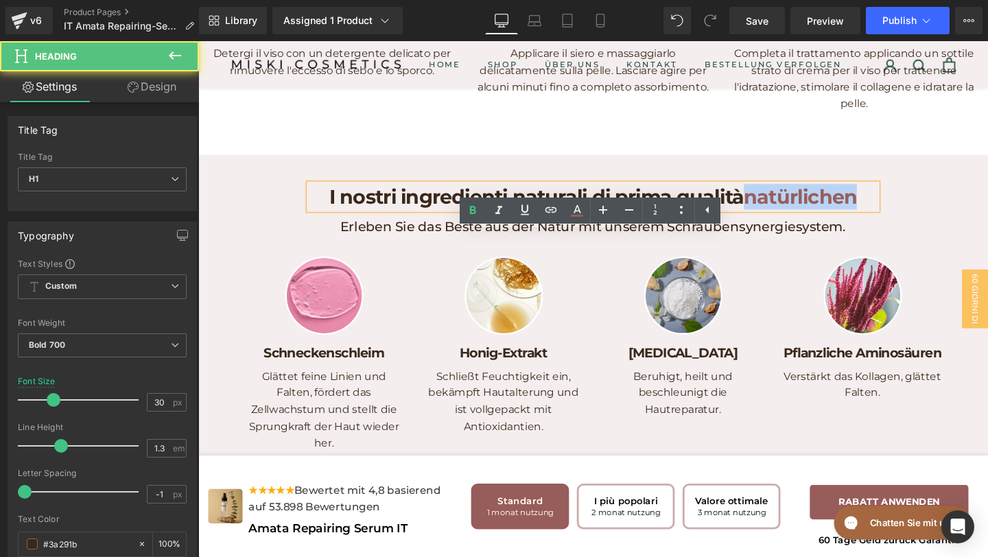
drag, startPoint x: 778, startPoint y: 254, endPoint x: 887, endPoint y: 258, distance: 109.2
click at [888, 218] on span "natürlichen" at bounding box center [831, 204] width 119 height 25
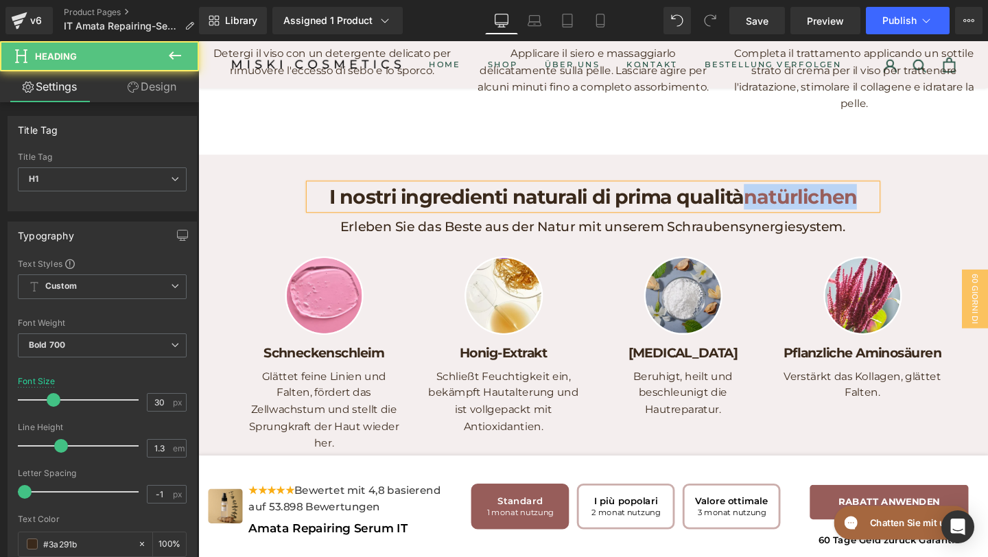
click at [805, 218] on span "natürlichen" at bounding box center [831, 204] width 119 height 25
drag, startPoint x: 876, startPoint y: 259, endPoint x: 797, endPoint y: 259, distance: 79.6
click at [797, 218] on h1 "I nostri ingredienti naturali di prima qualità naturali" at bounding box center [613, 204] width 597 height 27
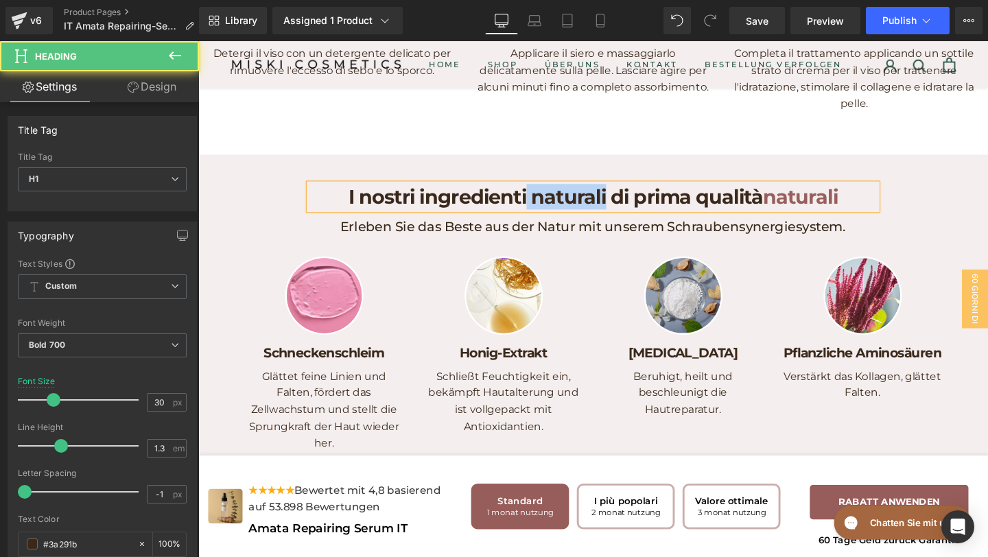
drag, startPoint x: 627, startPoint y: 255, endPoint x: 546, endPoint y: 254, distance: 81.0
click at [546, 218] on h1 "I nostri ingredienti naturali di prima qualità naturali" at bounding box center [613, 204] width 597 height 27
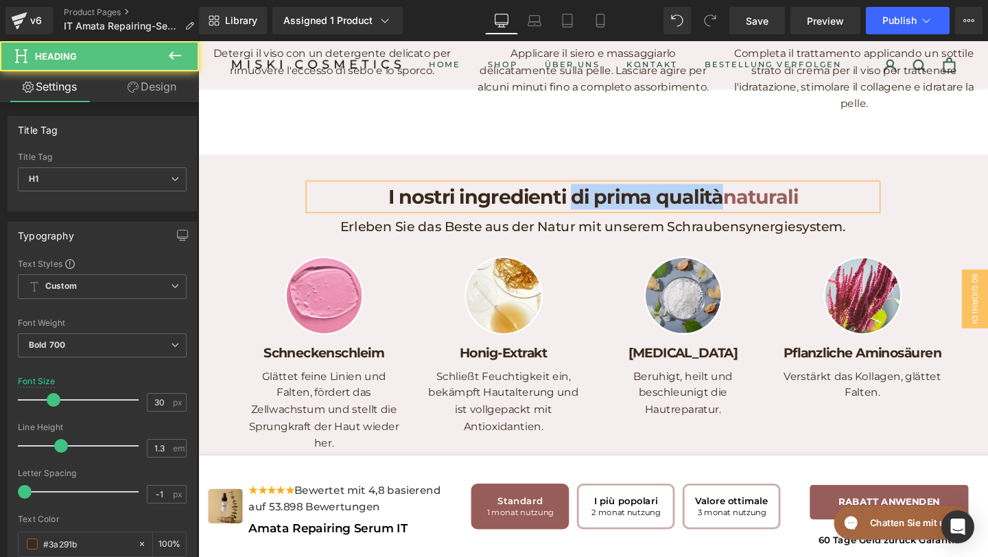
drag, startPoint x: 594, startPoint y: 258, endPoint x: 745, endPoint y: 262, distance: 151.0
click at [745, 218] on h1 "I nostri ingredienti di prima qualità naturali" at bounding box center [613, 204] width 597 height 27
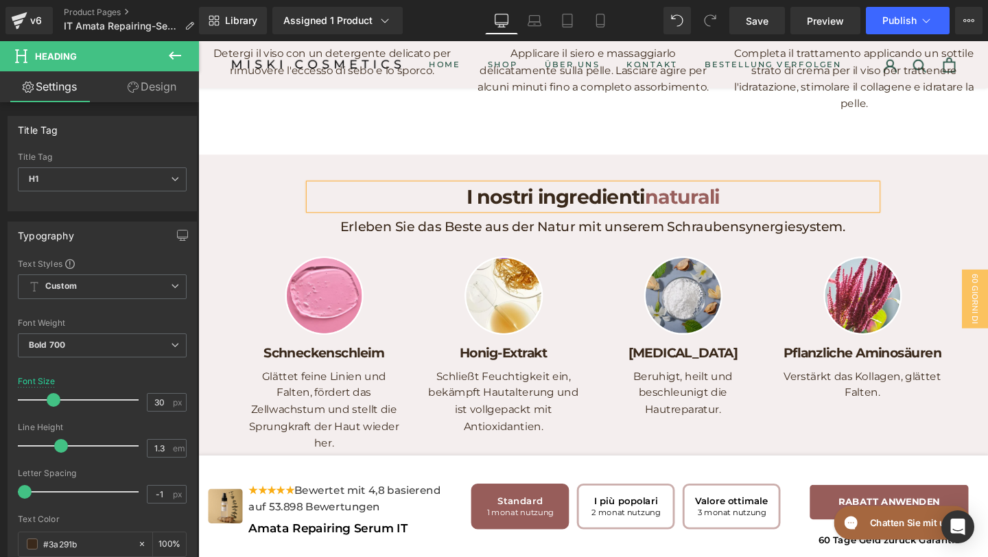
click at [778, 218] on h1 "I nostri ingredienti naturali" at bounding box center [613, 204] width 597 height 27
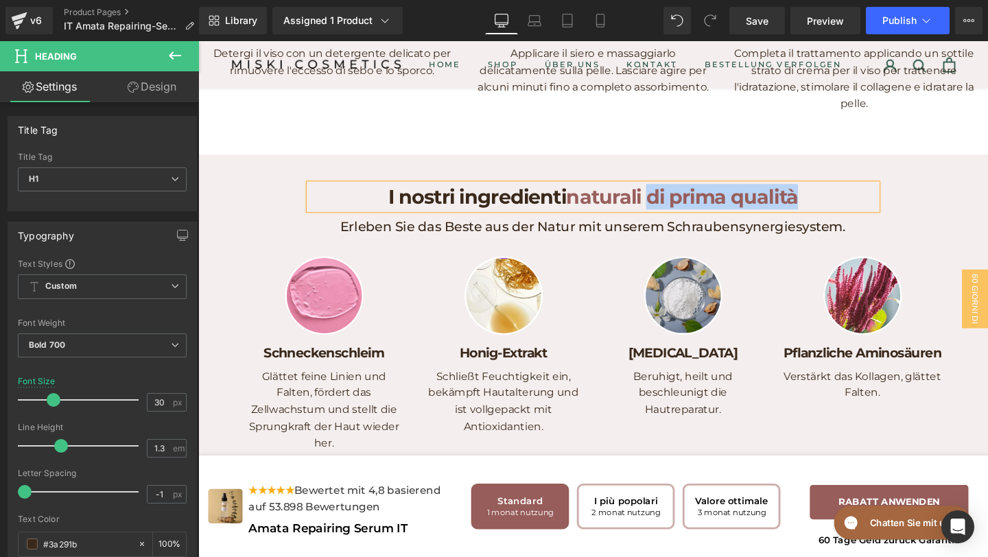
drag, startPoint x: 851, startPoint y: 260, endPoint x: 674, endPoint y: 255, distance: 177.1
click at [674, 218] on h1 "I nostri ingredienti naturali di prima qualità" at bounding box center [613, 204] width 597 height 27
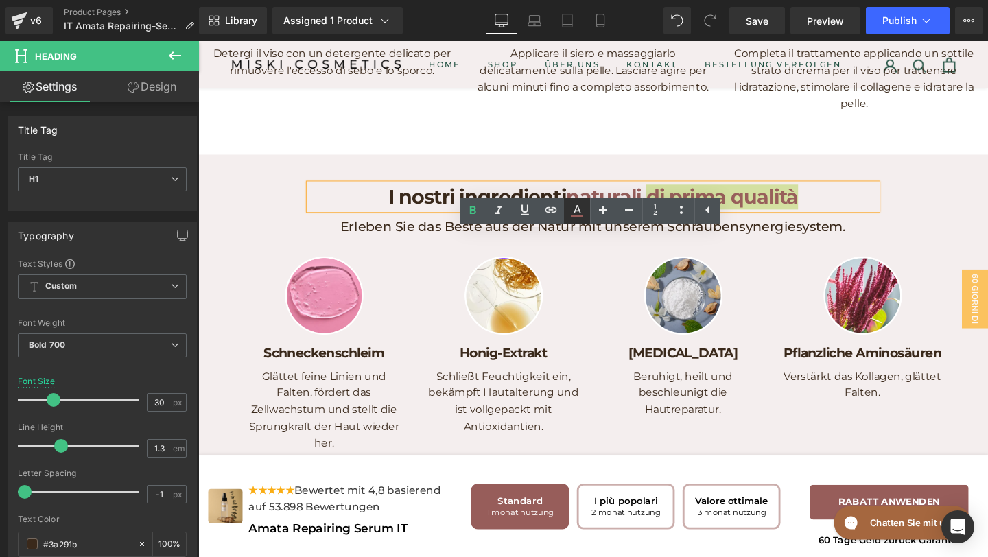
click at [570, 205] on icon at bounding box center [577, 210] width 16 height 16
type input "#975d5a"
type input "99"
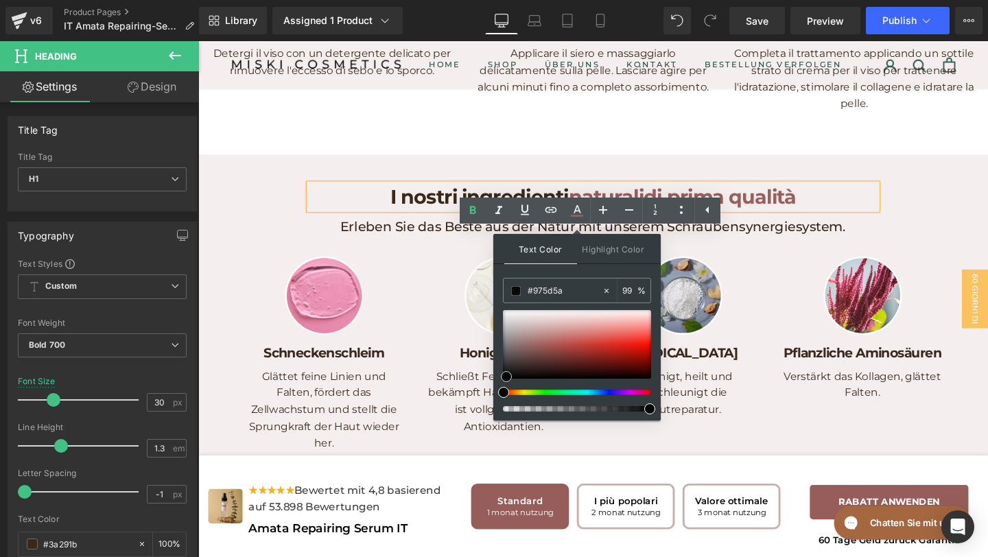
type input "#070707"
click at [506, 377] on div at bounding box center [577, 344] width 148 height 69
click at [297, 299] on div "I nostri ingredienti naturali di prima qualità Heading Erleben Sie das Beste au…" at bounding box center [613, 341] width 830 height 320
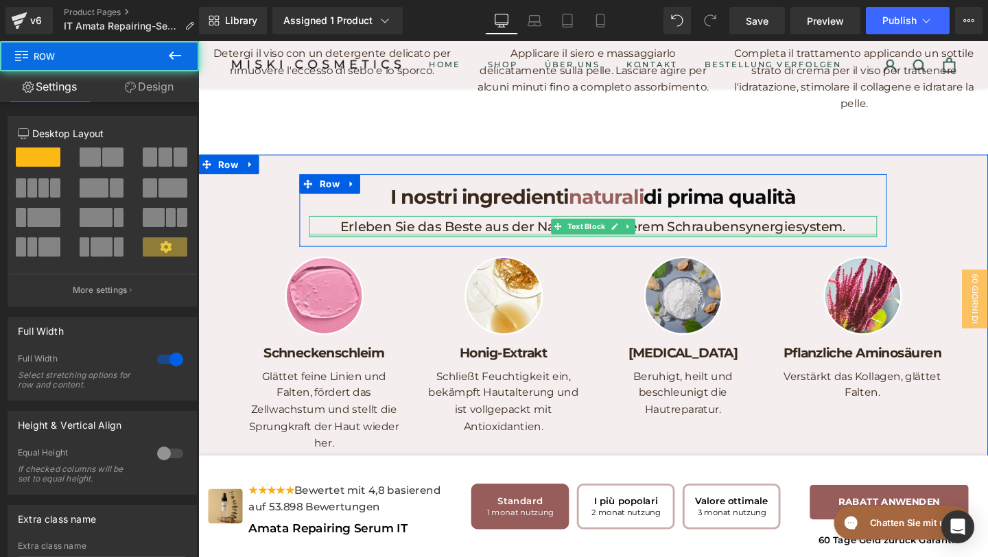
click at [476, 247] on div at bounding box center [613, 245] width 597 height 3
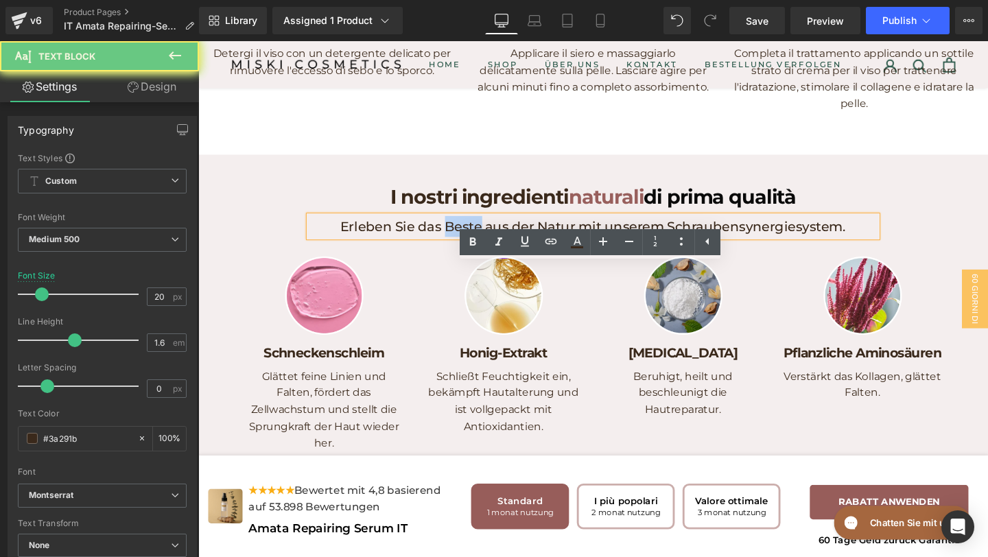
click at [476, 247] on p "Erleben Sie das Beste aus der Natur mit unserem Schraubensynergiesystem." at bounding box center [613, 236] width 597 height 22
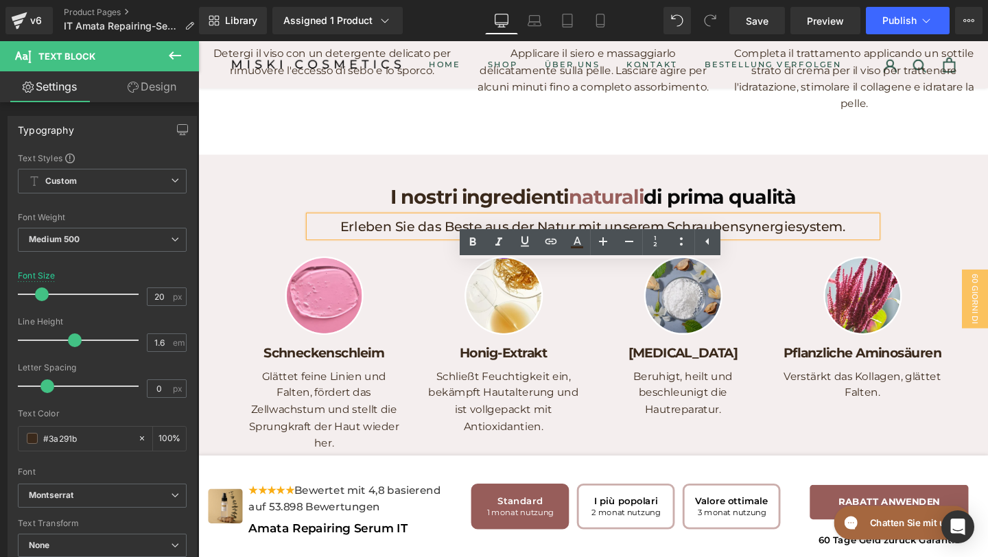
click at [366, 247] on p "Erleben Sie das Beste aus der Natur mit unserem Schraubensynergiesystem." at bounding box center [613, 236] width 597 height 22
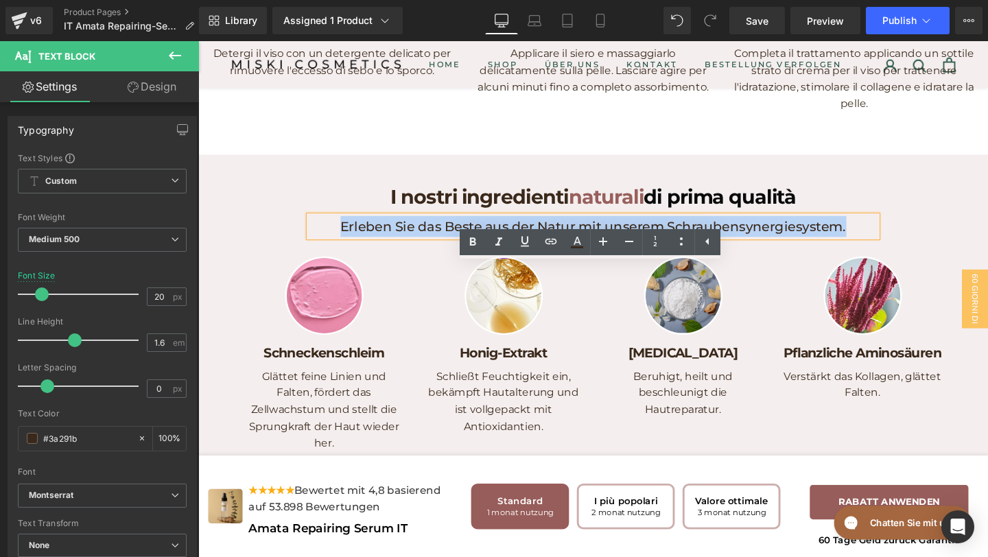
drag, startPoint x: 350, startPoint y: 280, endPoint x: 900, endPoint y: 305, distance: 550.2
click at [900, 257] on div "I nostri ingredienti naturali di prima qualità Heading Erleben Sie das Beste au…" at bounding box center [614, 219] width 618 height 76
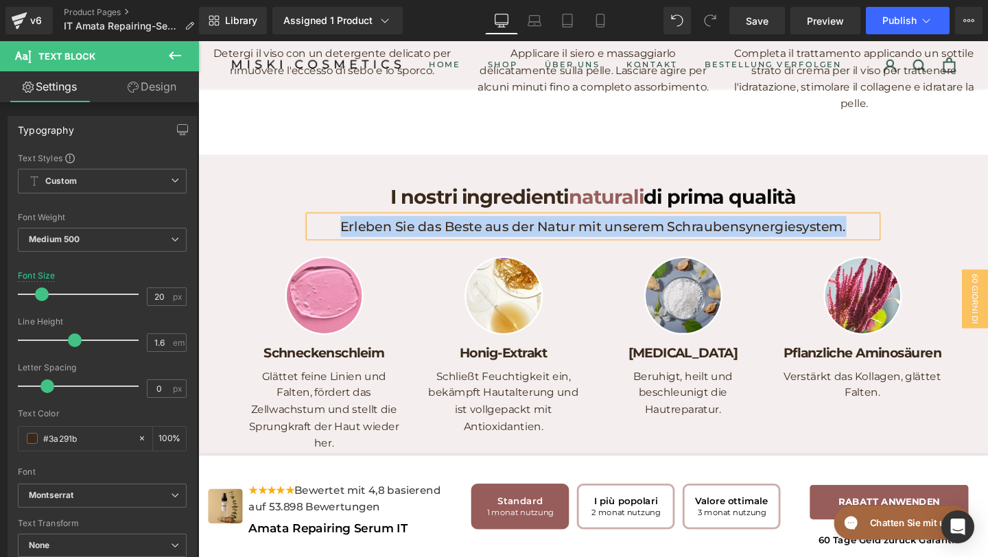
paste div
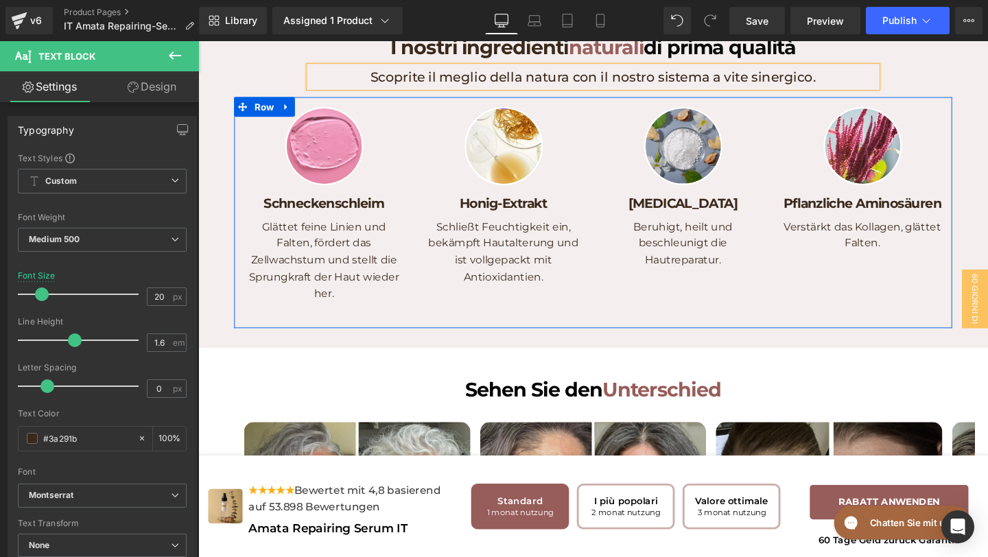
scroll to position [3337, 0]
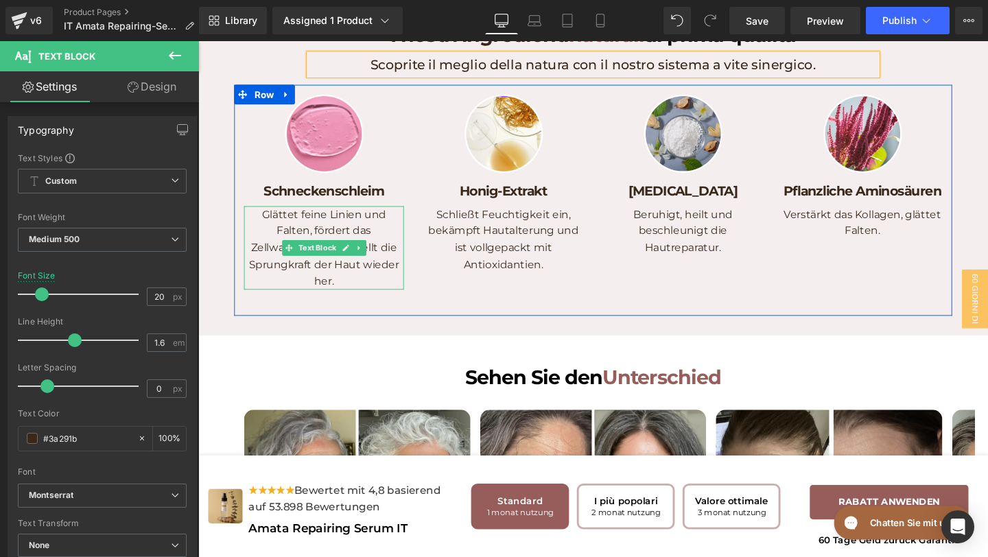
click at [353, 303] on p "Glättet feine Linien und Falten, fördert das Zellwachstum und stellt die Sprung…" at bounding box center [330, 259] width 168 height 88
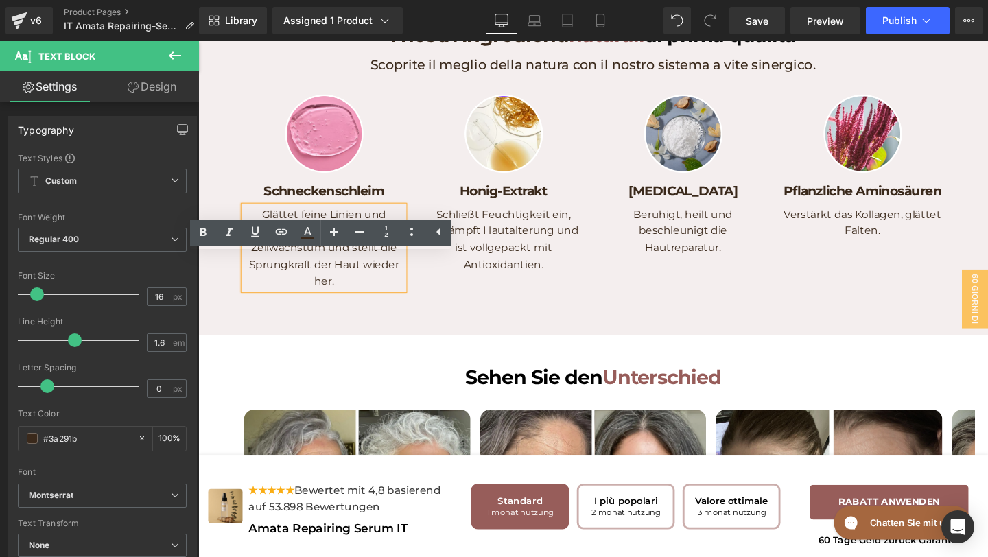
drag, startPoint x: 353, startPoint y: 342, endPoint x: 244, endPoint y: 266, distance: 132.9
click at [246, 266] on div "Glättet feine Linien und Falten, fördert das Zellwachstum und stellt die Sprung…" at bounding box center [330, 259] width 168 height 88
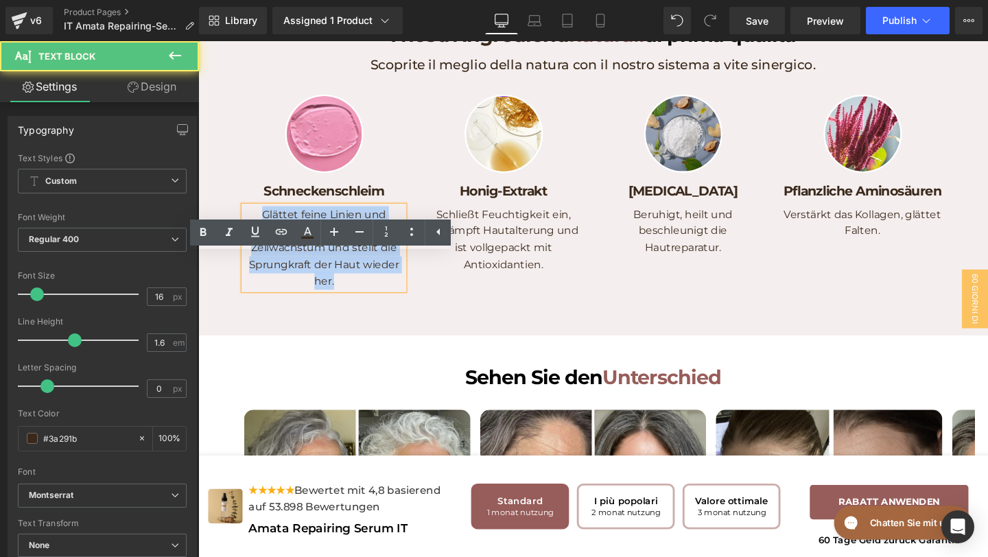
drag, startPoint x: 262, startPoint y: 272, endPoint x: 393, endPoint y: 344, distance: 149.6
click at [393, 303] on p "Glättet feine Linien und Falten, fördert das Zellwachstum und stellt die Sprung…" at bounding box center [330, 259] width 168 height 88
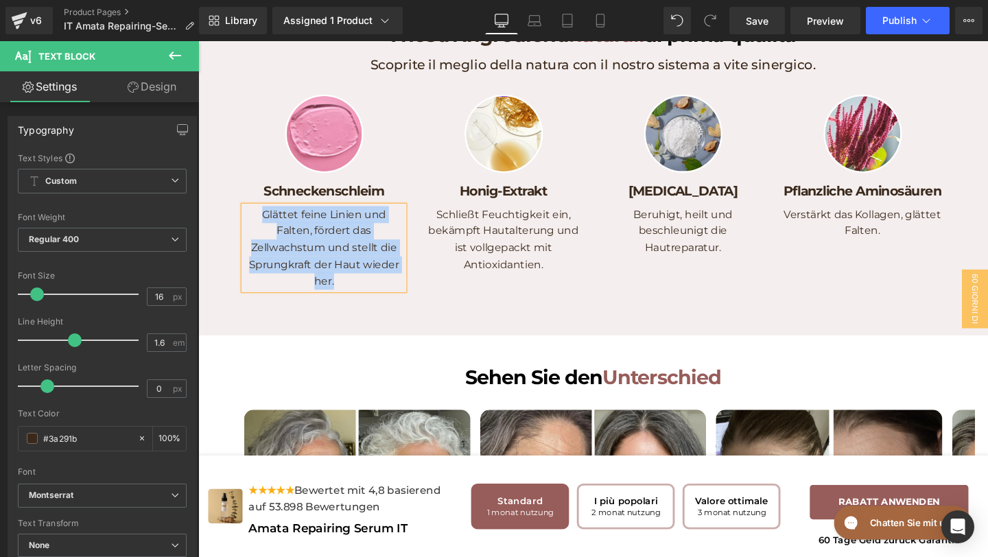
paste div
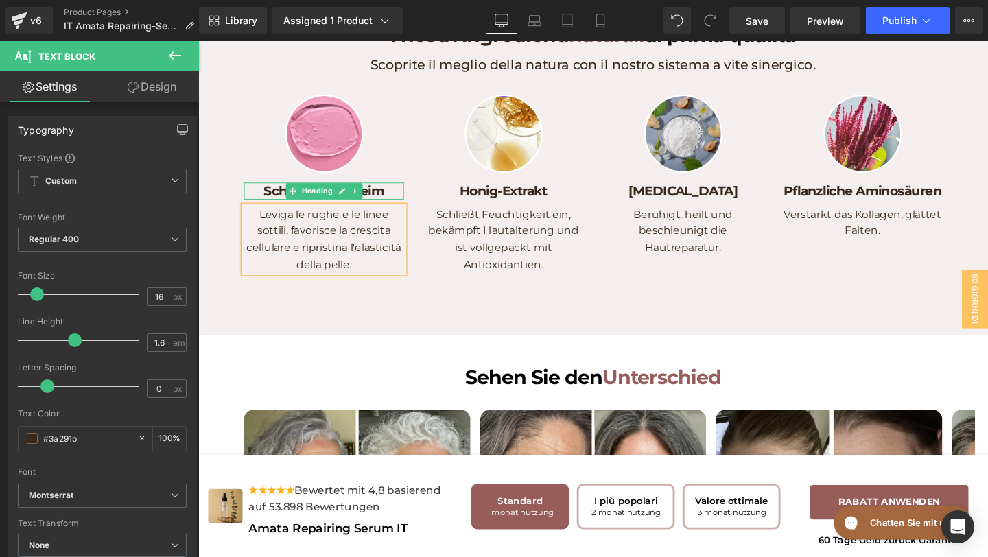
click at [399, 208] on h1 "Schneckenschleim" at bounding box center [330, 199] width 168 height 18
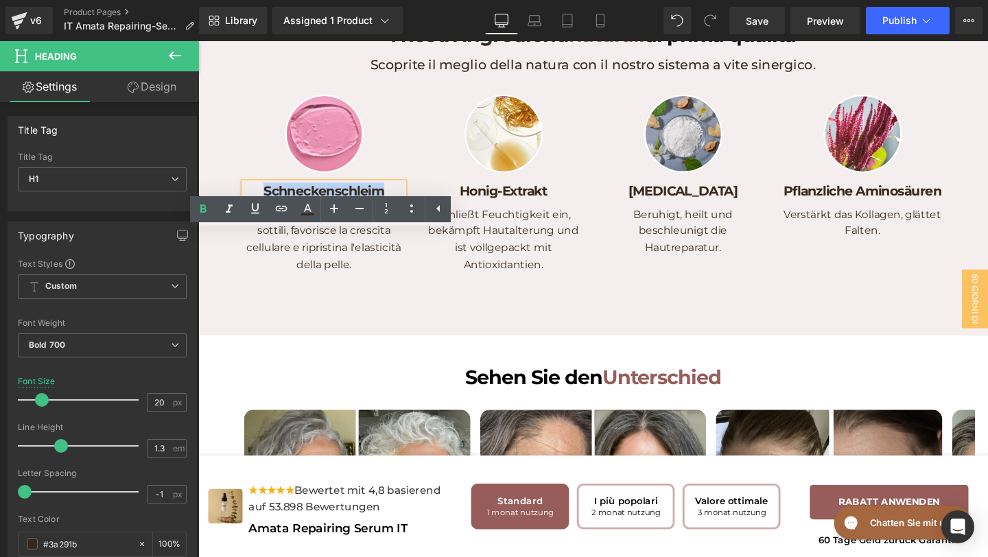
drag, startPoint x: 399, startPoint y: 250, endPoint x: 253, endPoint y: 245, distance: 146.9
click at [253, 208] on h1 "Schneckenschleim" at bounding box center [330, 199] width 168 height 18
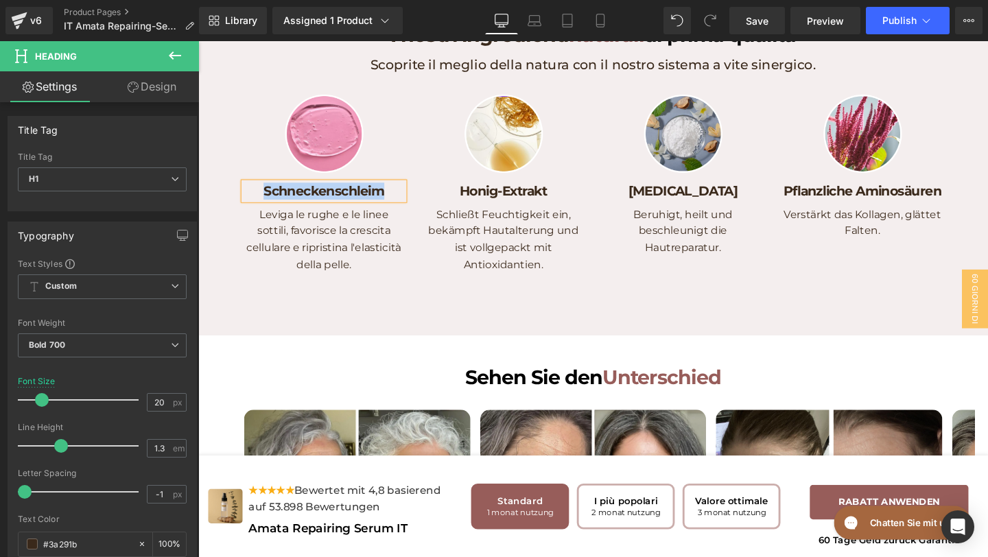
paste div
click at [576, 208] on h1 "Honig-Extrakt" at bounding box center [519, 199] width 168 height 18
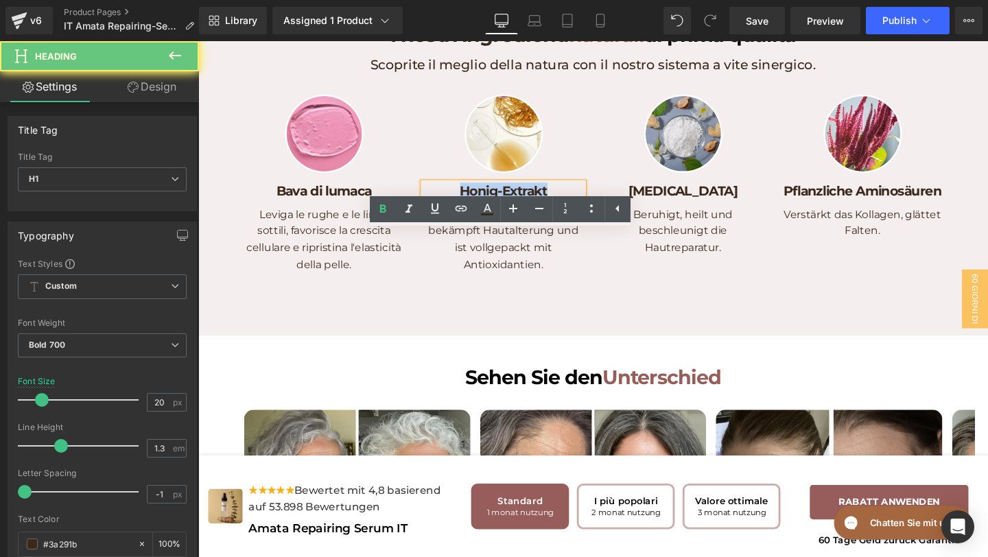
drag, startPoint x: 576, startPoint y: 247, endPoint x: 450, endPoint y: 245, distance: 126.3
click at [450, 208] on h1 "Honig-Extrakt" at bounding box center [519, 199] width 168 height 18
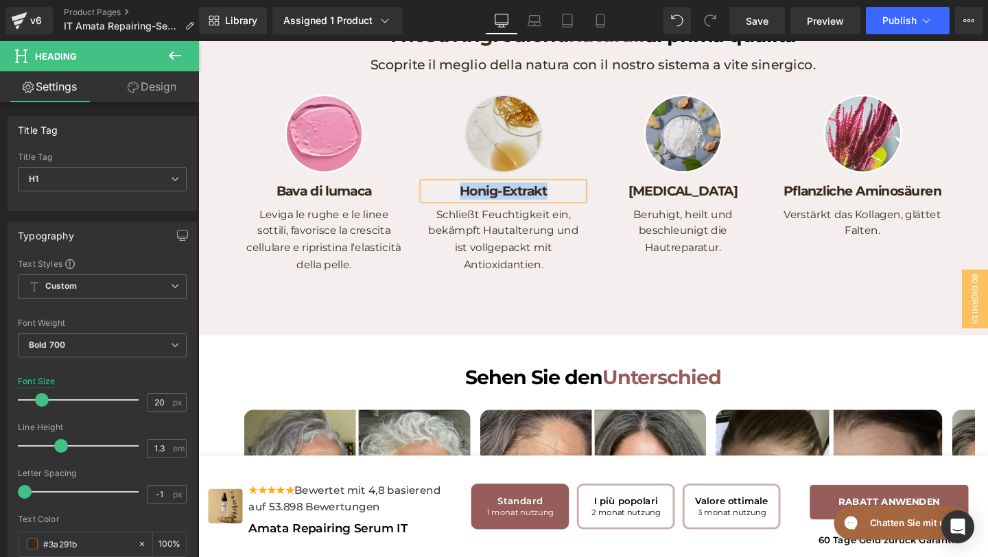
paste div
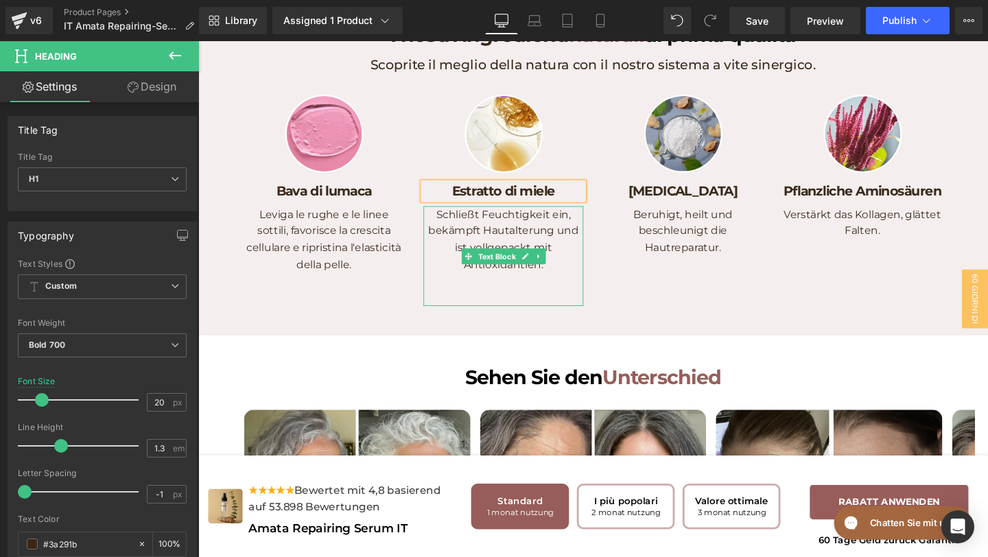
click at [574, 285] on p "Schließt Feuchtigkeit ein, bekämpft Hautalterung und ist vollgepackt mit Antiox…" at bounding box center [519, 250] width 168 height 70
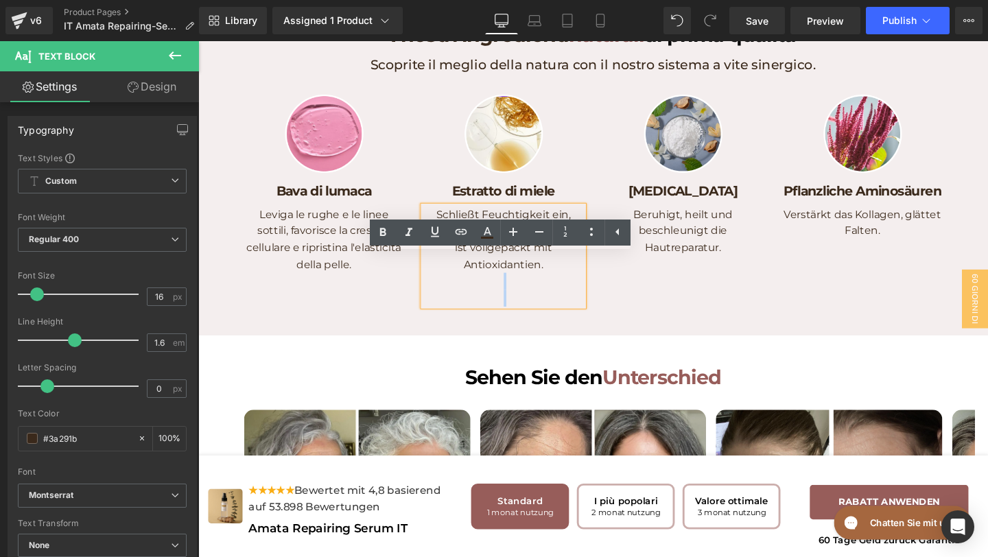
drag, startPoint x: 574, startPoint y: 325, endPoint x: 431, endPoint y: 280, distance: 150.4
click at [435, 281] on div "Schließt Feuchtigkeit ein, bekämpft Hautalterung und ist vollgepackt mit Antiox…" at bounding box center [519, 268] width 168 height 106
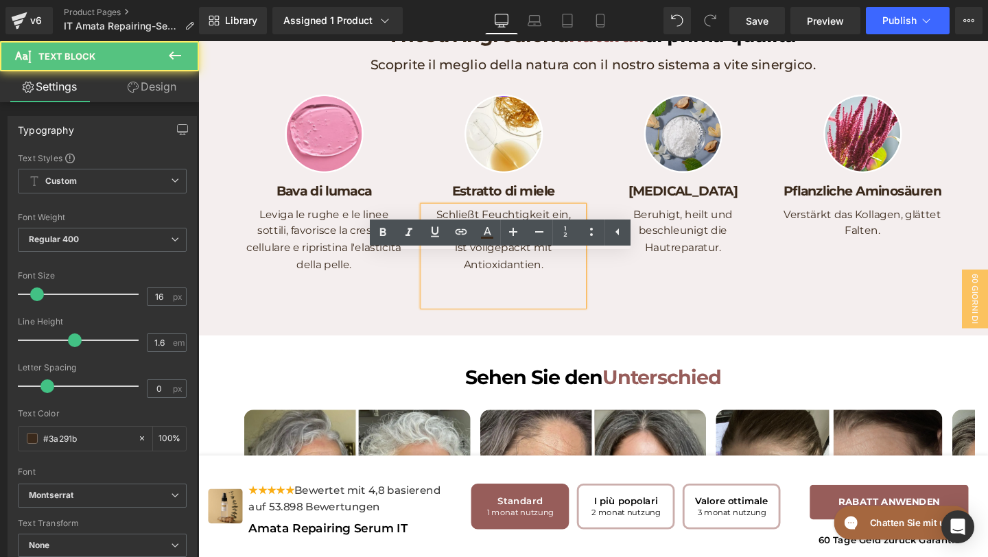
click at [443, 280] on p "Schließt Feuchtigkeit ein, bekämpft Hautalterung und ist vollgepackt mit Antiox…" at bounding box center [519, 250] width 168 height 70
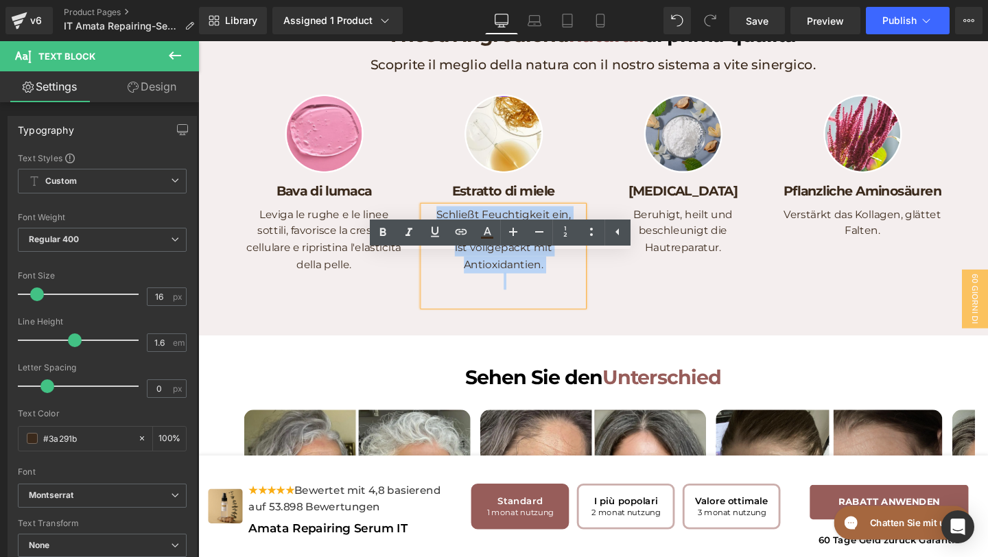
drag, startPoint x: 443, startPoint y: 280, endPoint x: 574, endPoint y: 330, distance: 140.3
click at [574, 285] on p "Schließt Feuchtigkeit ein, bekämpft Hautalterung und ist vollgepackt mit Antiox…" at bounding box center [519, 250] width 168 height 70
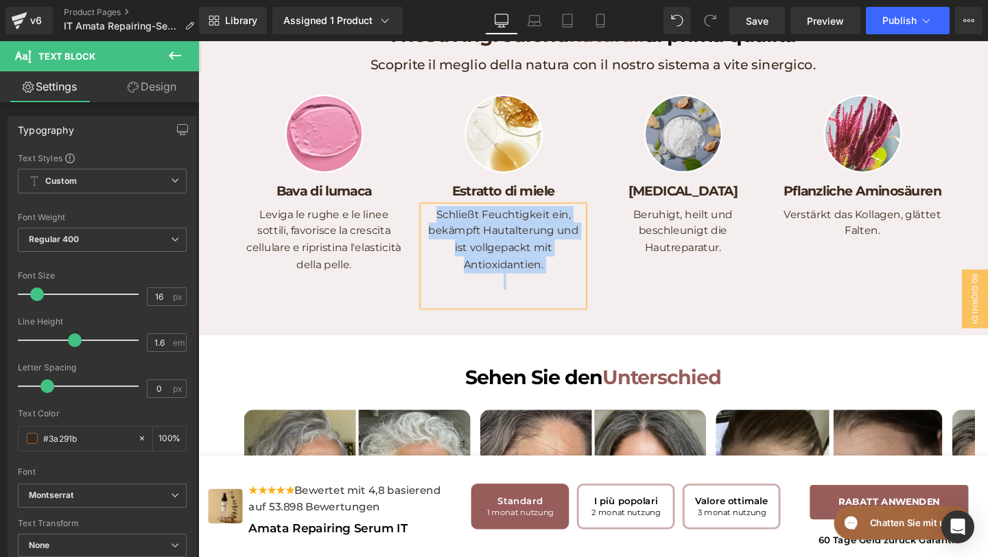
paste div
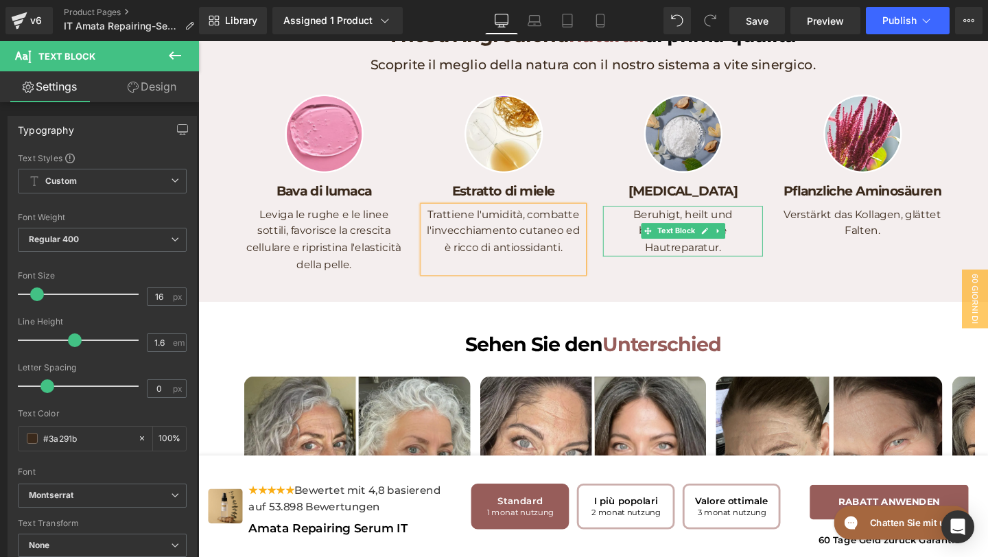
click at [773, 268] on p "Beruhigt, heilt und beschleunigt die Hautreparatur." at bounding box center [708, 241] width 168 height 53
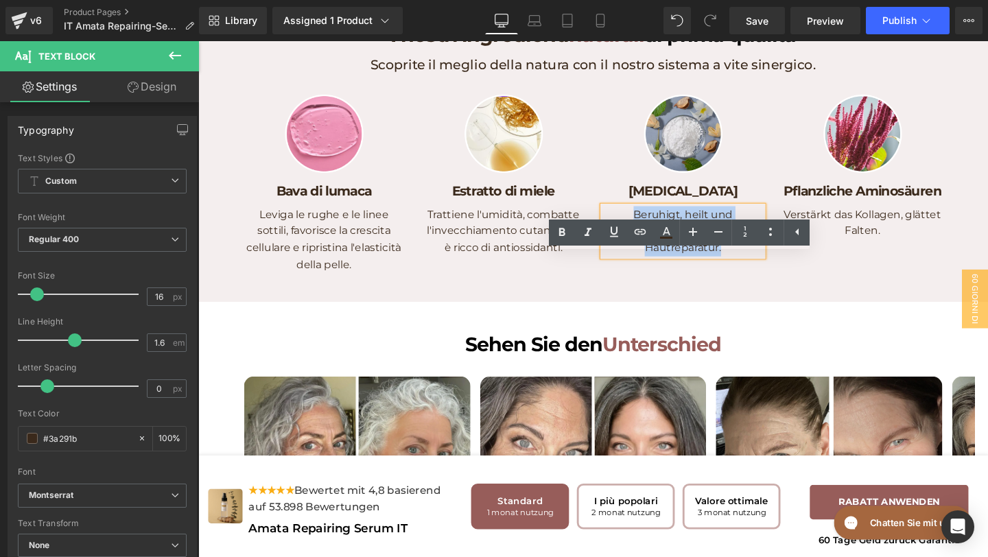
drag, startPoint x: 760, startPoint y: 308, endPoint x: 628, endPoint y: 273, distance: 137.0
click at [628, 268] on p "Beruhigt, heilt und beschleunigt die Hautreparatur." at bounding box center [708, 241] width 168 height 53
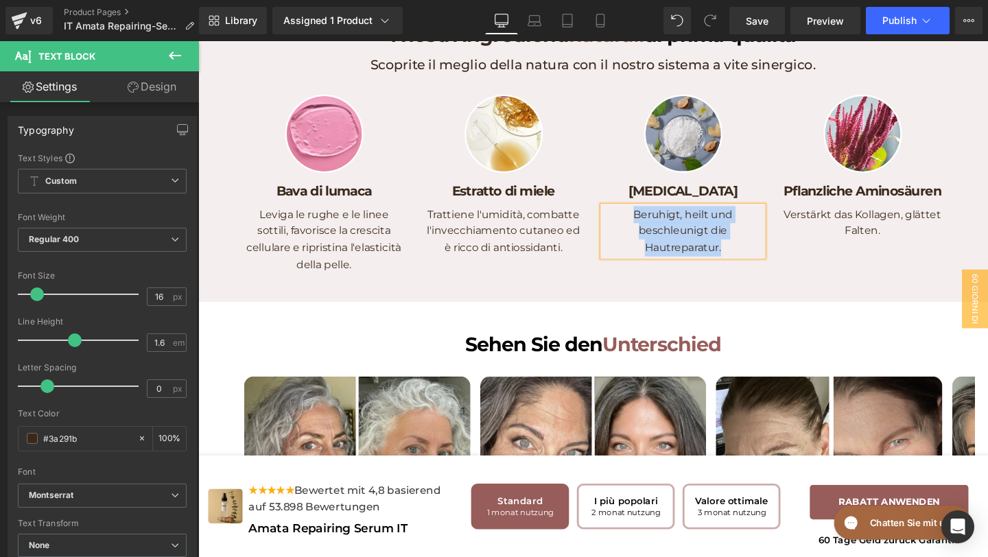
paste div
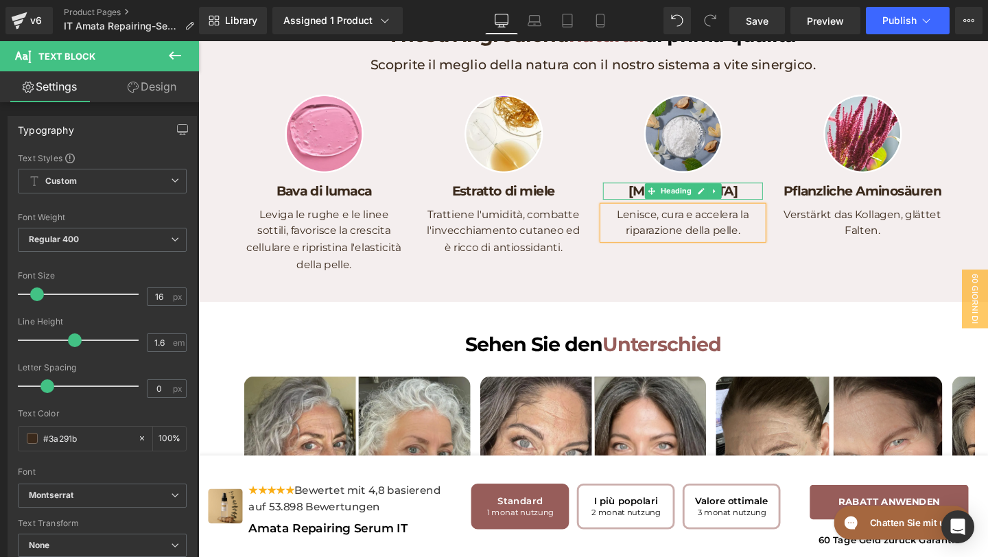
click at [756, 208] on h1 "[MEDICAL_DATA]" at bounding box center [708, 199] width 168 height 18
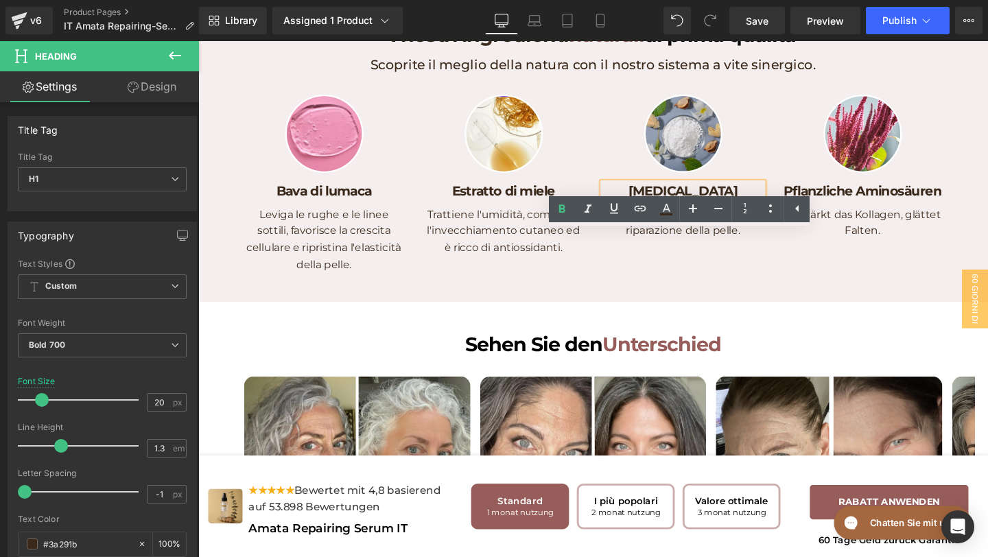
drag, startPoint x: 756, startPoint y: 249, endPoint x: 676, endPoint y: 240, distance: 80.1
click at [676, 208] on h1 "[MEDICAL_DATA]" at bounding box center [708, 199] width 168 height 18
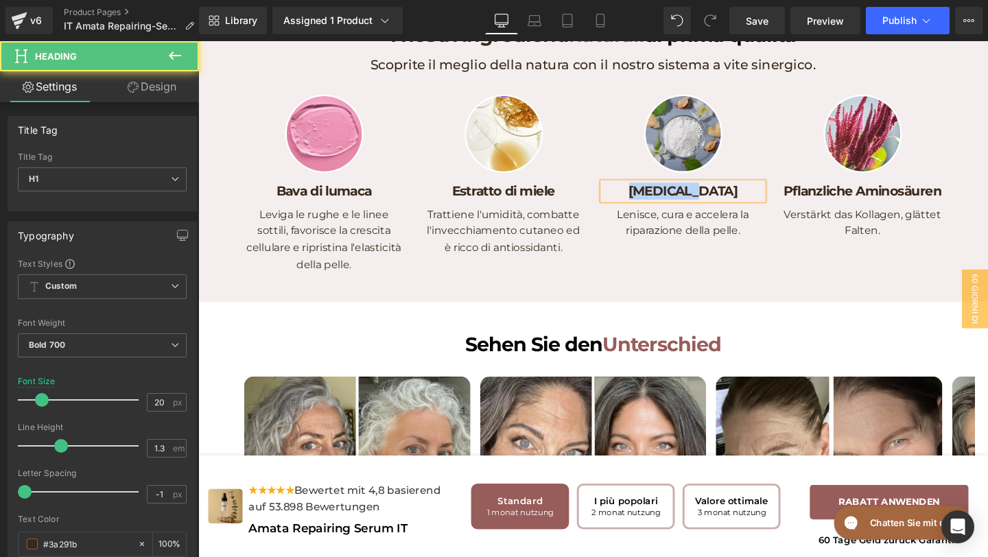
drag, startPoint x: 677, startPoint y: 242, endPoint x: 741, endPoint y: 247, distance: 64.7
click at [741, 208] on h1 "[MEDICAL_DATA]" at bounding box center [708, 199] width 168 height 18
click at [731, 208] on h1 "[MEDICAL_DATA]" at bounding box center [708, 199] width 168 height 18
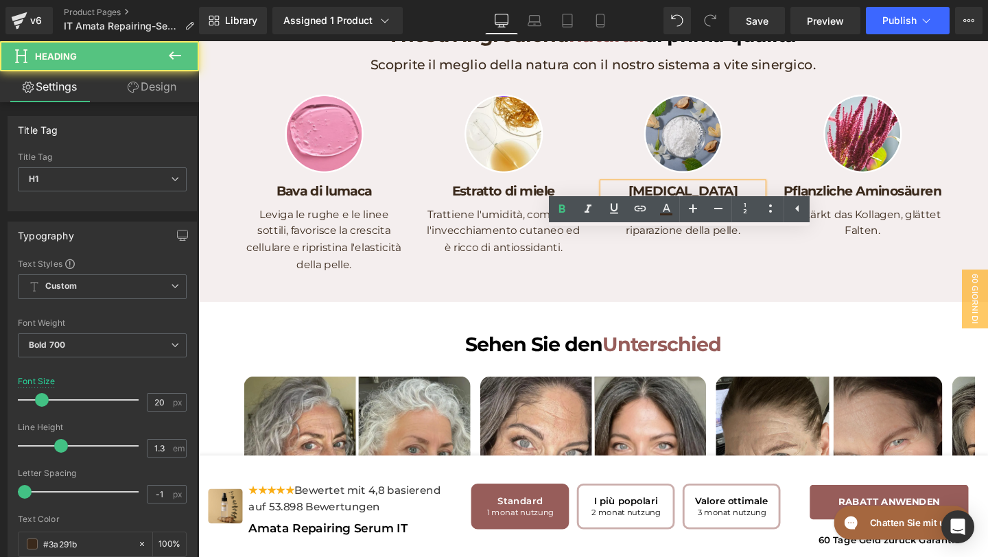
click at [741, 208] on h1 "[MEDICAL_DATA]" at bounding box center [708, 199] width 168 height 18
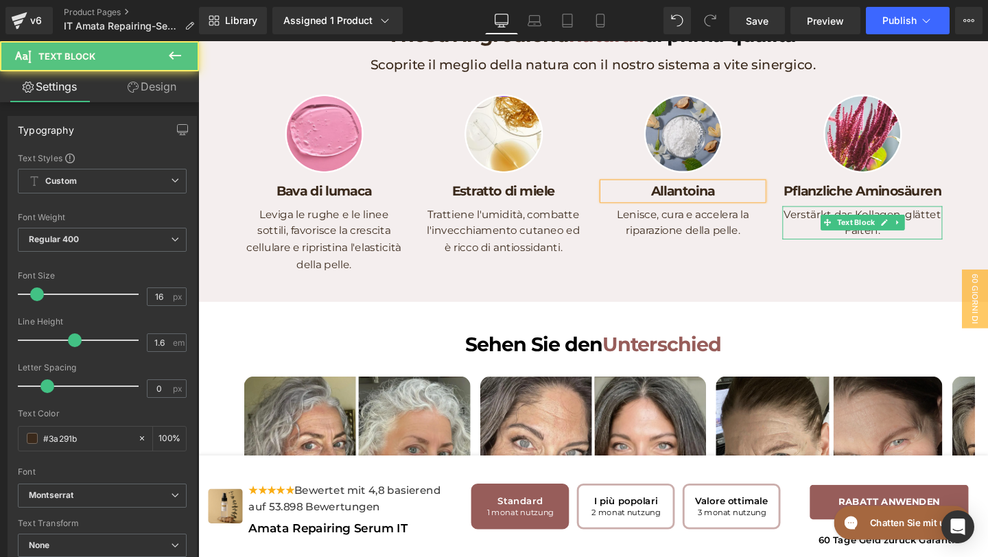
click at [952, 250] on p "Verstärkt das Kollagen, glättet Falten." at bounding box center [897, 232] width 168 height 35
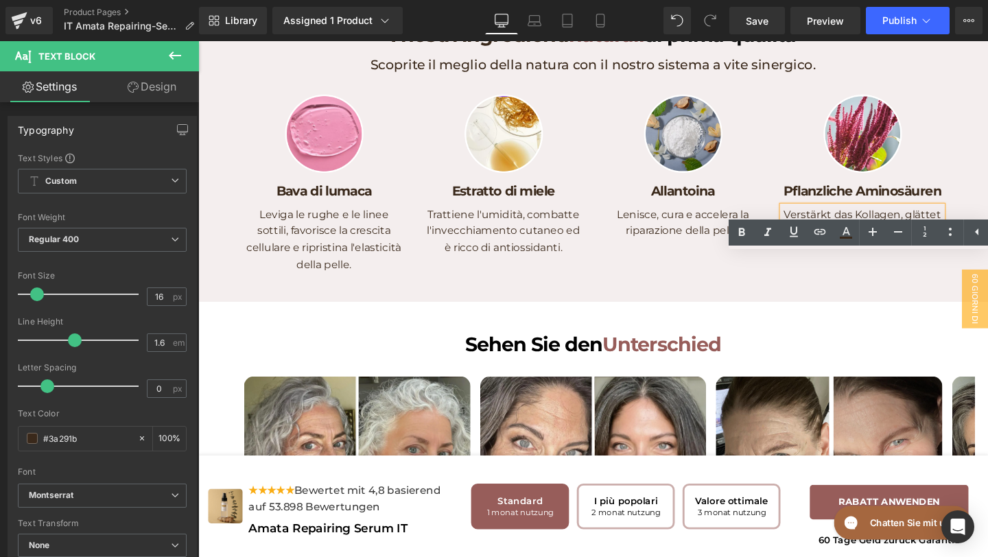
drag, startPoint x: 925, startPoint y: 294, endPoint x: 809, endPoint y: 272, distance: 118.2
click at [813, 250] on div "Verstärkt das Kollagen, glättet Falten." at bounding box center [897, 232] width 168 height 35
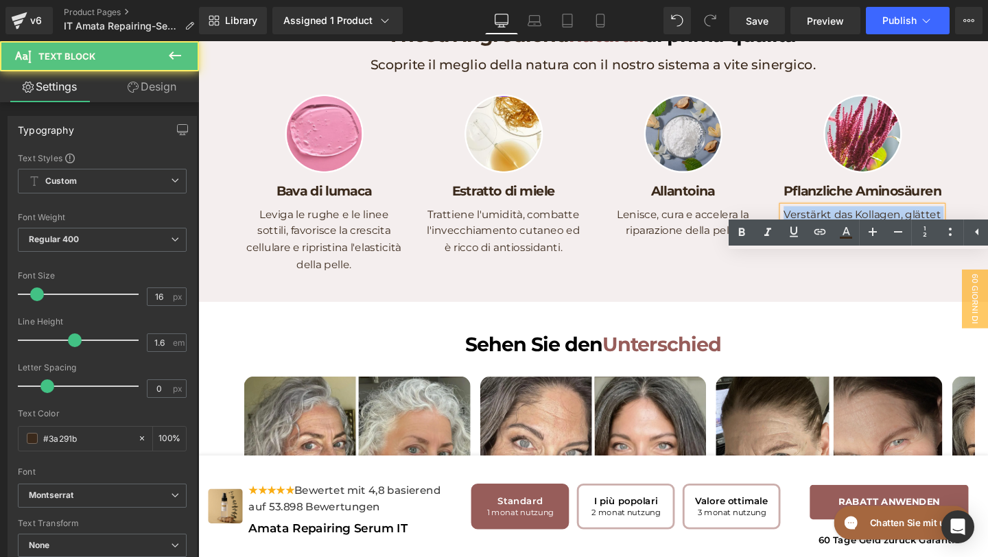
drag, startPoint x: 817, startPoint y: 277, endPoint x: 981, endPoint y: 312, distance: 167.7
click at [981, 285] on div "Image Pflanzliche Aminosäuren Heading Verstärkt das Kollagen, glättet Falten. T…" at bounding box center [896, 190] width 189 height 187
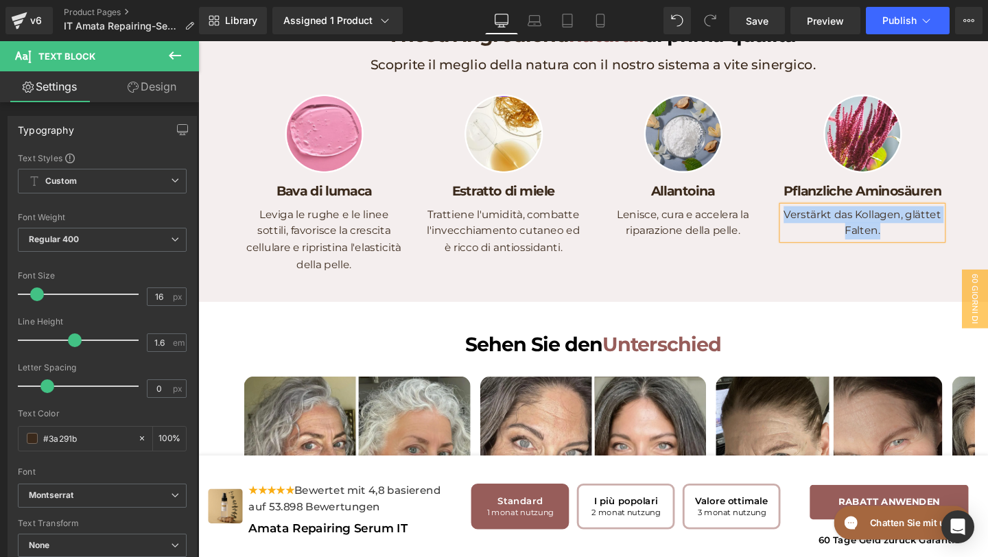
paste div
click at [955, 208] on h1 "Pflanzliche Aminosäuren" at bounding box center [897, 199] width 168 height 18
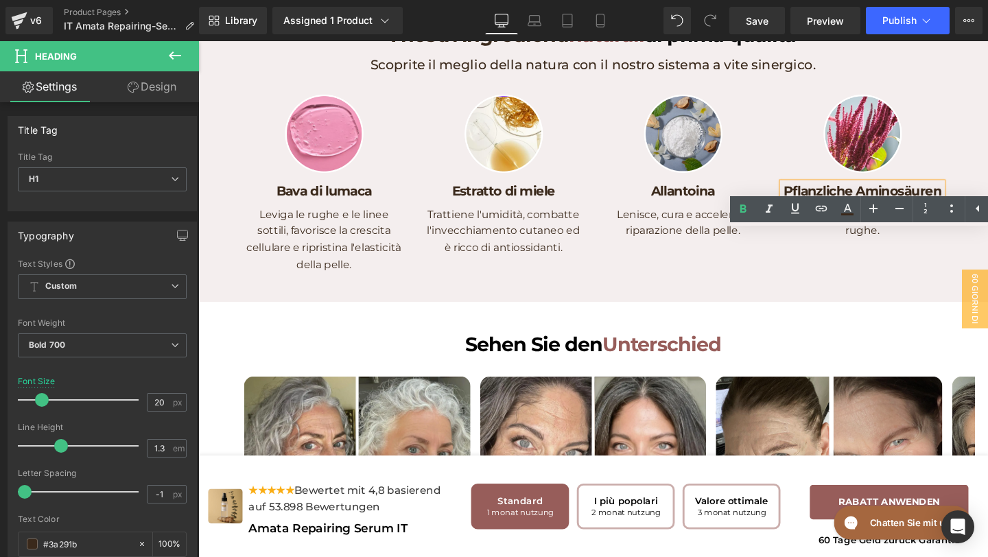
drag, startPoint x: 978, startPoint y: 253, endPoint x: 819, endPoint y: 241, distance: 159.0
click at [819, 208] on div "Pflanzliche Aminosäuren" at bounding box center [897, 199] width 168 height 18
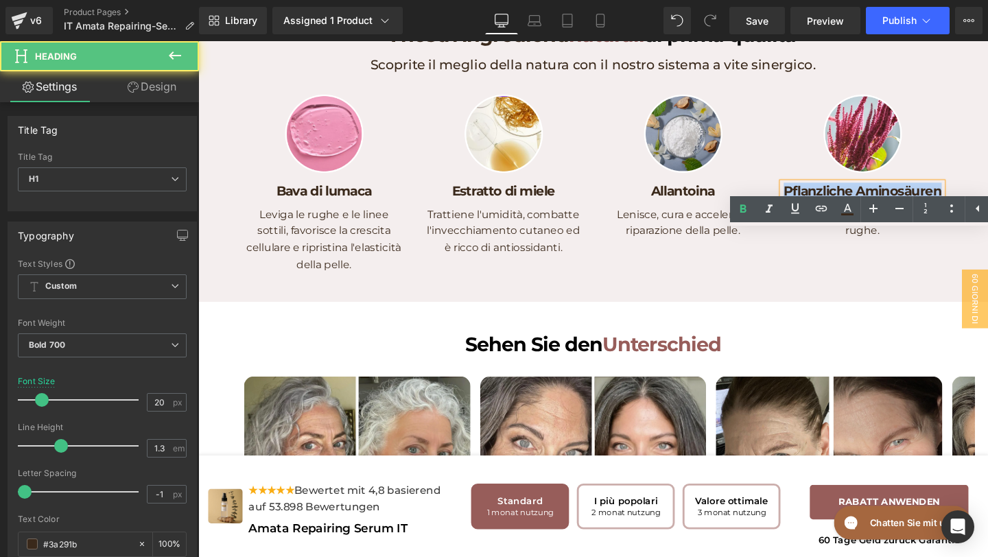
drag, startPoint x: 819, startPoint y: 244, endPoint x: 983, endPoint y: 251, distance: 164.2
click at [985, 252] on div "Image Pflanzliche Aminosäuren Heading Rafforza il collagene, leviga le rughe. T…" at bounding box center [896, 190] width 189 height 187
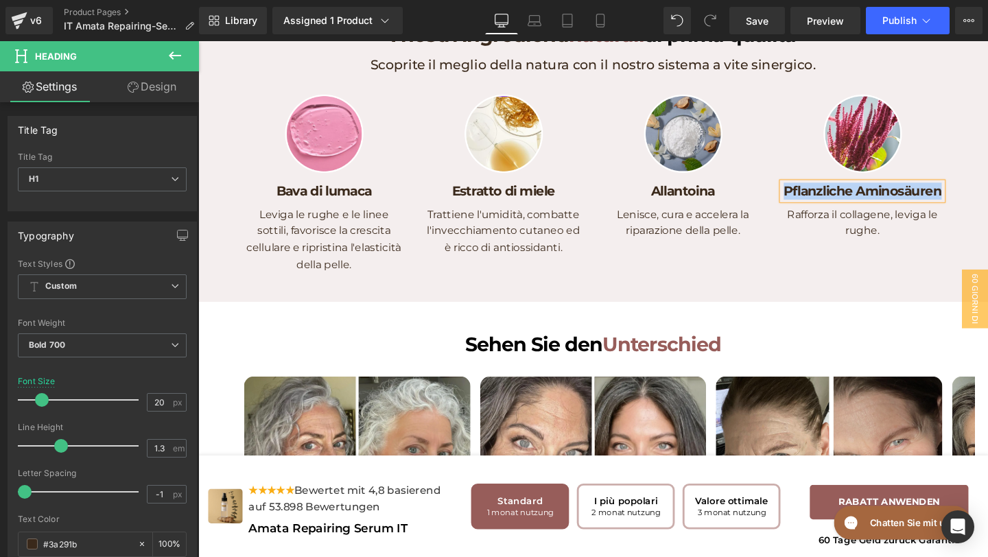
paste div
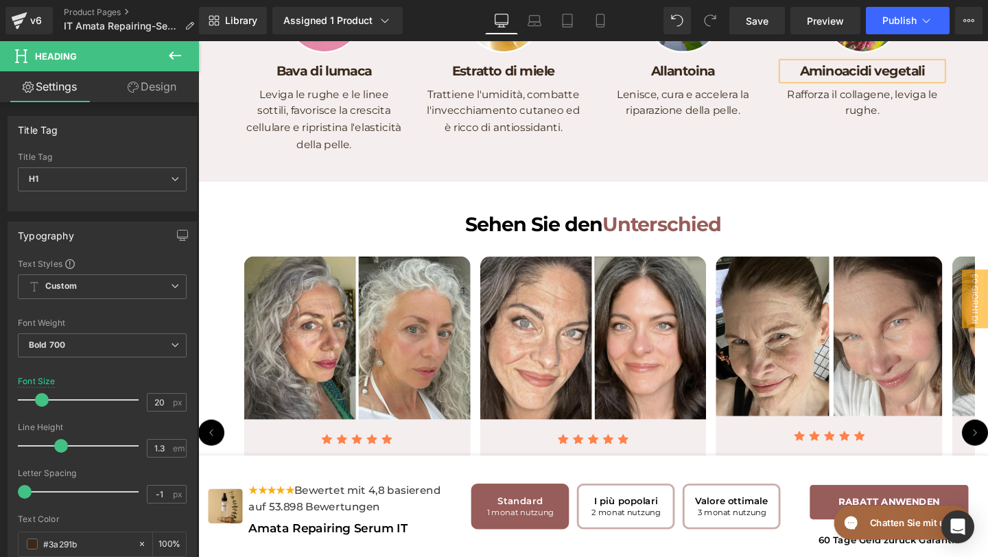
scroll to position [3464, 0]
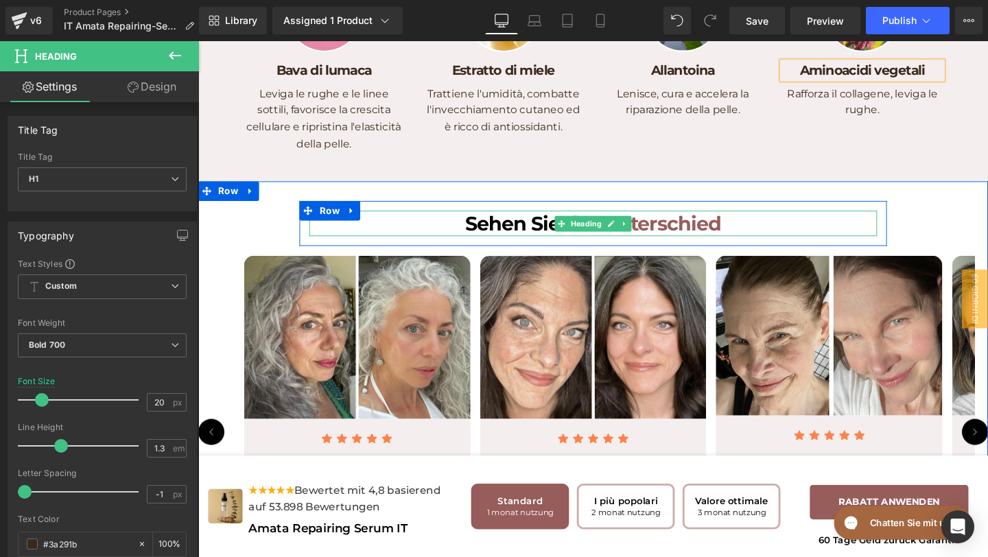
click at [727, 246] on h1 "Sehen Sie den Unterschied" at bounding box center [613, 233] width 597 height 27
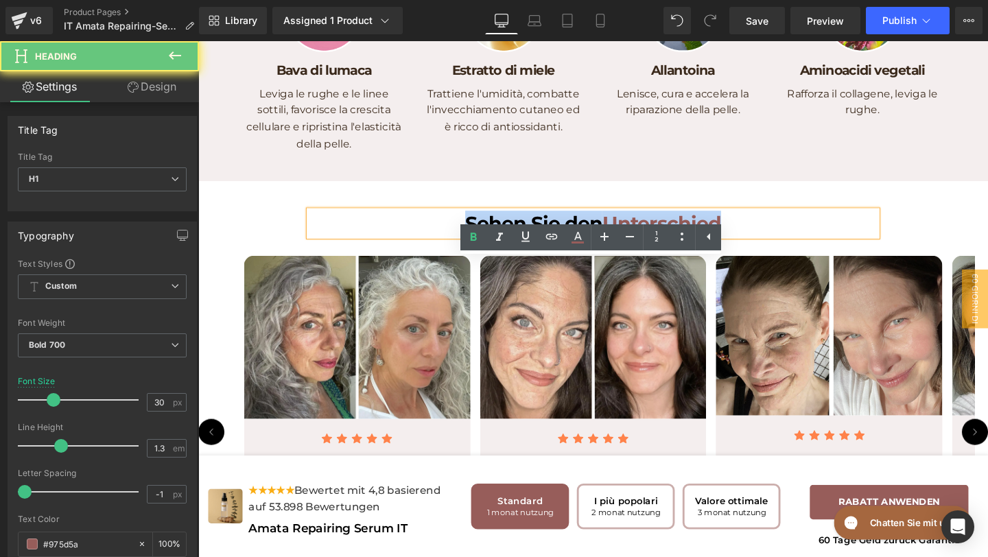
drag, startPoint x: 772, startPoint y: 285, endPoint x: 469, endPoint y: 285, distance: 302.6
click at [469, 246] on h1 "Sehen Sie den Unterschied" at bounding box center [613, 233] width 597 height 27
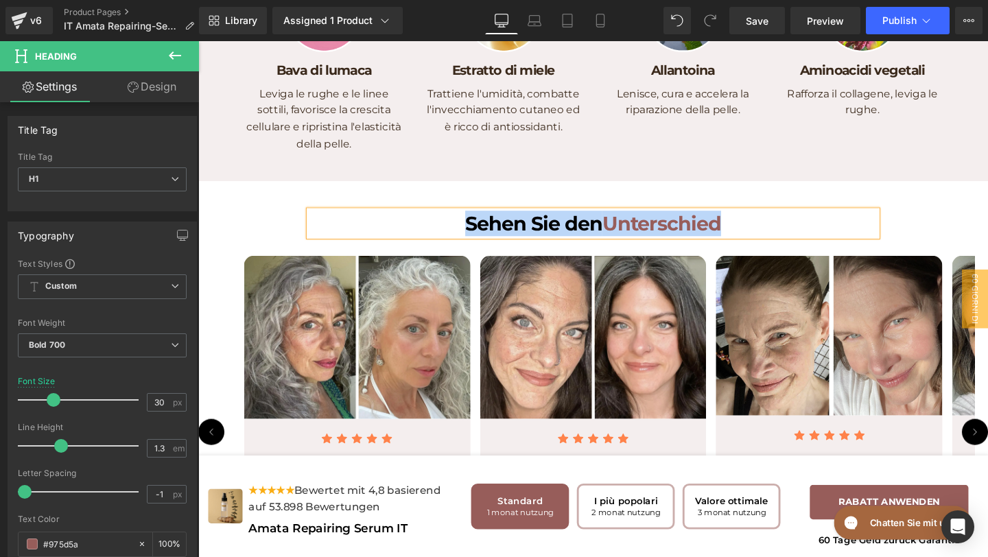
click at [613, 246] on span "Sehen Sie den" at bounding box center [551, 232] width 144 height 25
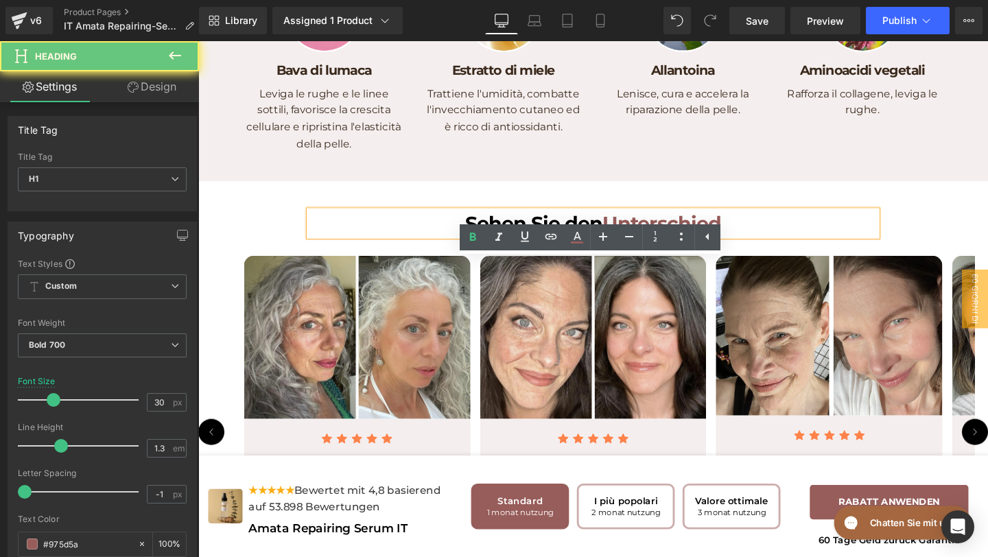
click at [629, 246] on h1 "Sehen Sie den Unterschied" at bounding box center [613, 233] width 597 height 27
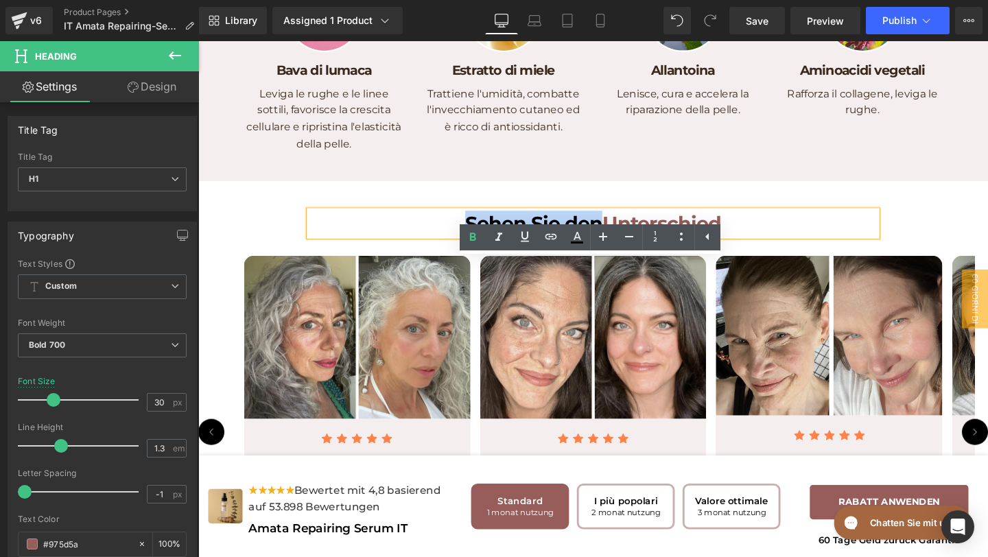
paste div
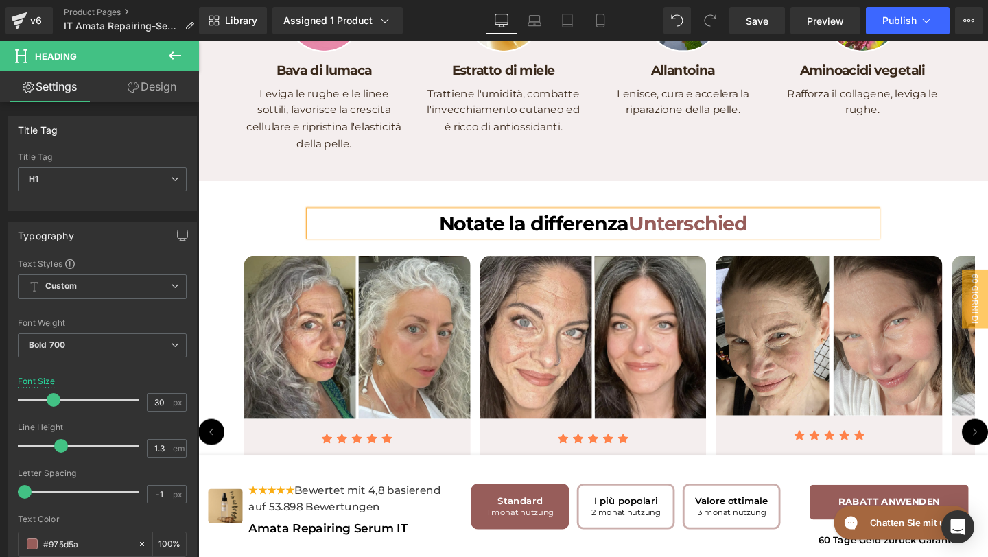
drag, startPoint x: 619, startPoint y: 285, endPoint x: 478, endPoint y: 279, distance: 141.5
click at [478, 246] on span "Notate la differenza" at bounding box center [552, 232] width 200 height 25
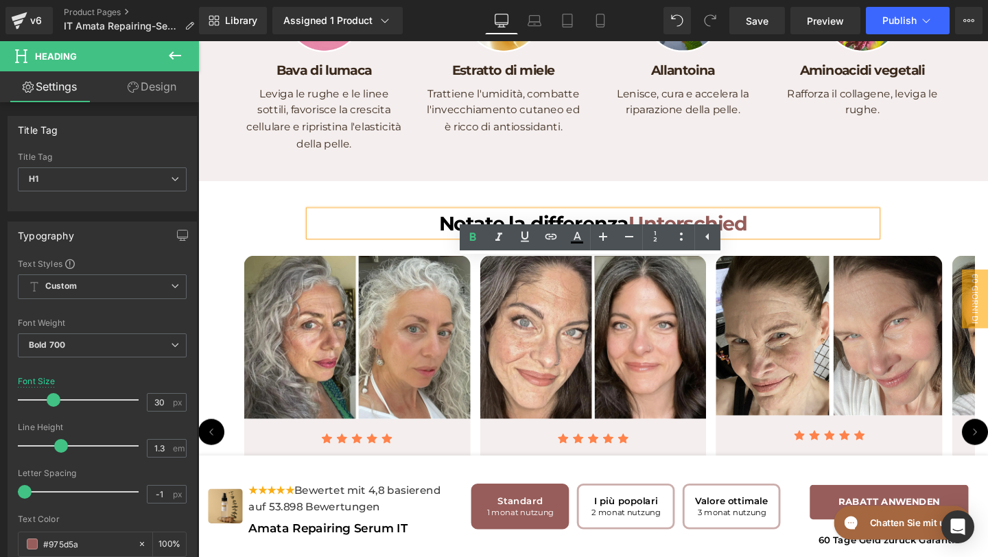
click at [557, 246] on span "Notate la differenza" at bounding box center [552, 232] width 200 height 25
drag, startPoint x: 551, startPoint y: 289, endPoint x: 644, endPoint y: 290, distance: 93.3
click at [645, 246] on span "Notate la differenza" at bounding box center [552, 232] width 200 height 25
click at [678, 246] on h1 "Notate la differenza Unterschied" at bounding box center [613, 233] width 597 height 27
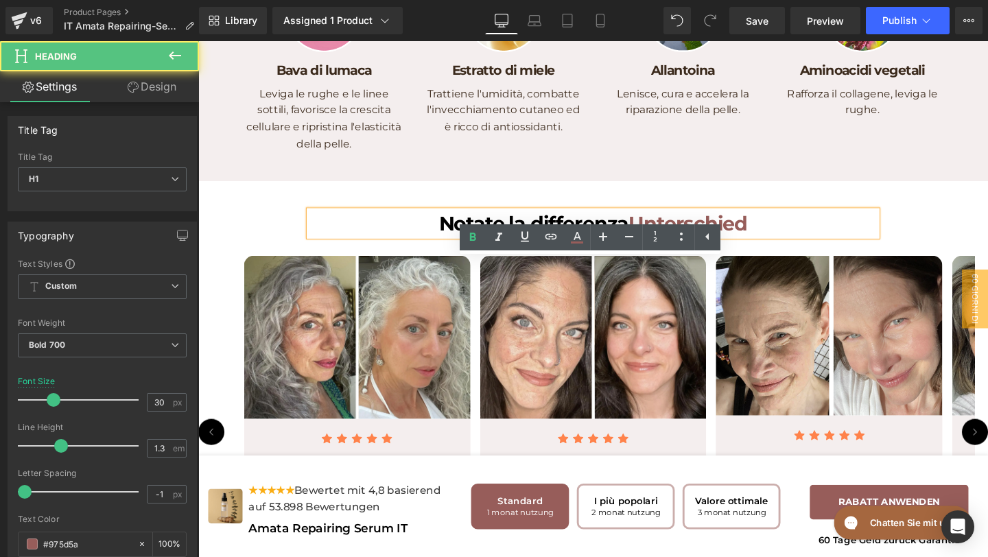
click at [714, 246] on h1 "Notate la differenza Unterschied" at bounding box center [613, 233] width 597 height 27
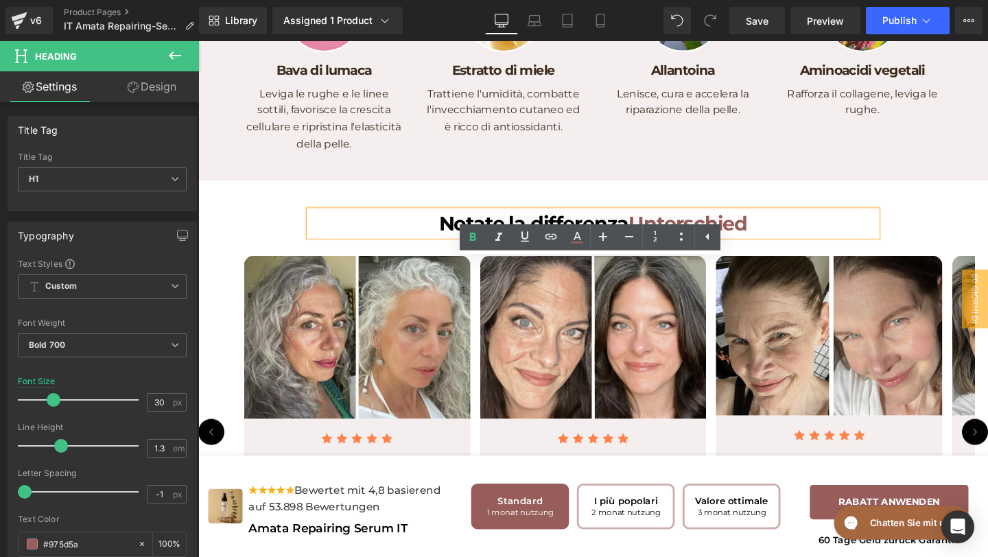
click at [699, 246] on h1 "Notate la differenza Unterschied" at bounding box center [613, 233] width 597 height 27
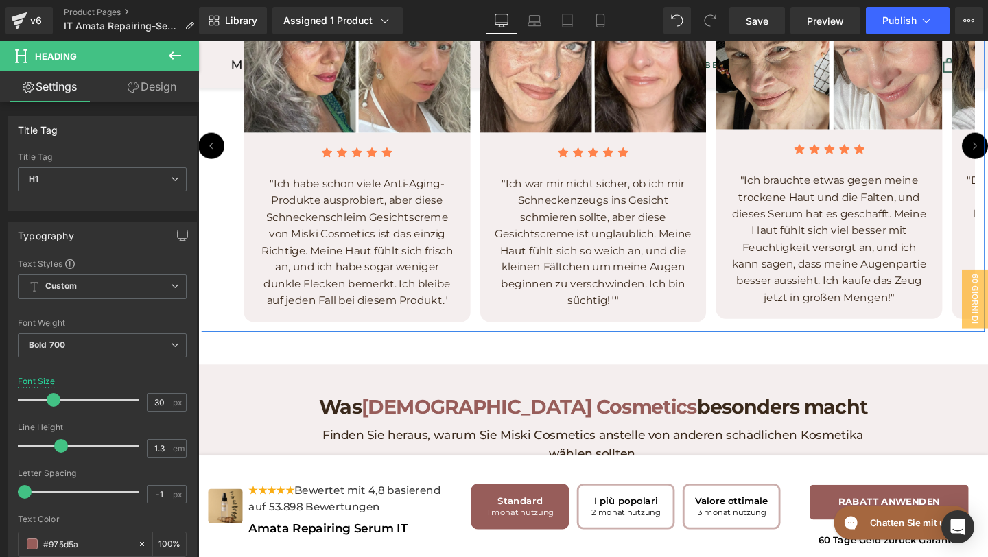
scroll to position [3798, 0]
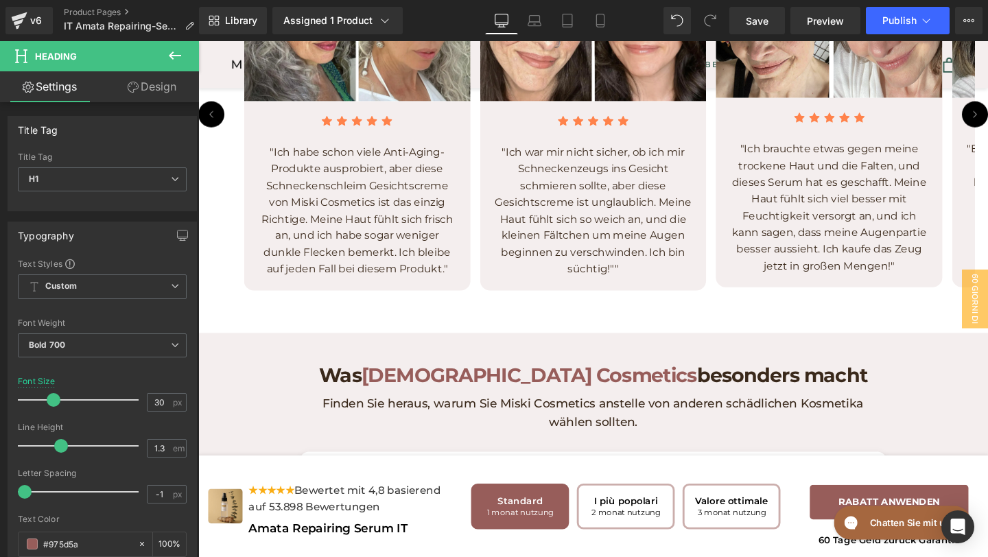
click at [446, 290] on p ""Ich habe schon viele Anti-Aging-Produkte ausprobiert, aber diese Schneckenschl…" at bounding box center [365, 219] width 211 height 141
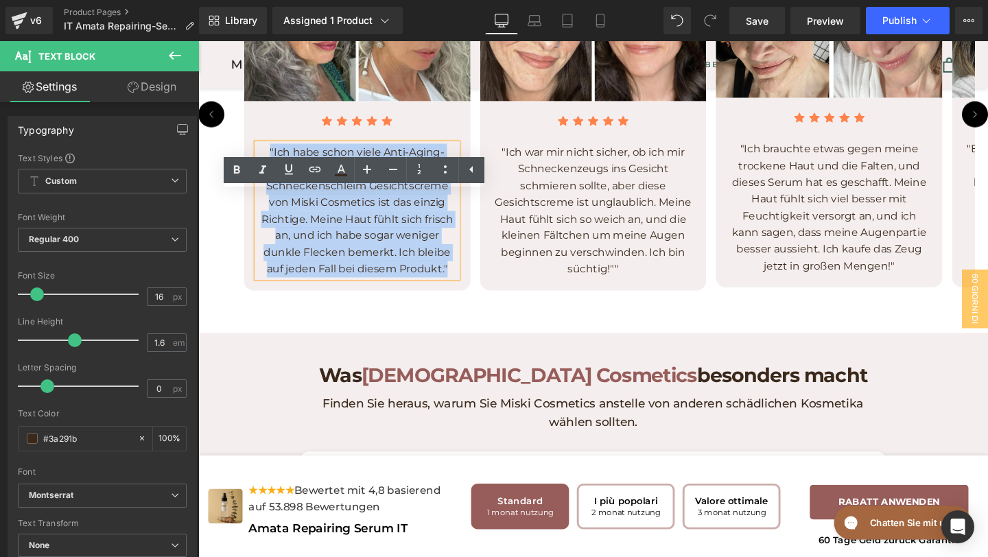
drag, startPoint x: 460, startPoint y: 334, endPoint x: 261, endPoint y: 206, distance: 237.4
click at [260, 206] on p ""Ich habe schon viele Anti-Aging-Produkte ausprobiert, aber diese Schneckenschl…" at bounding box center [365, 219] width 211 height 141
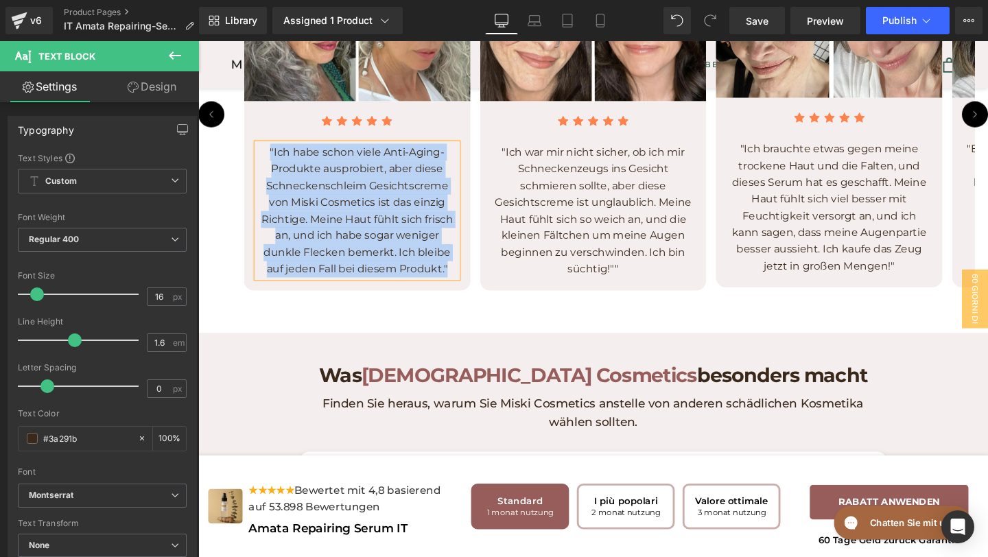
paste div
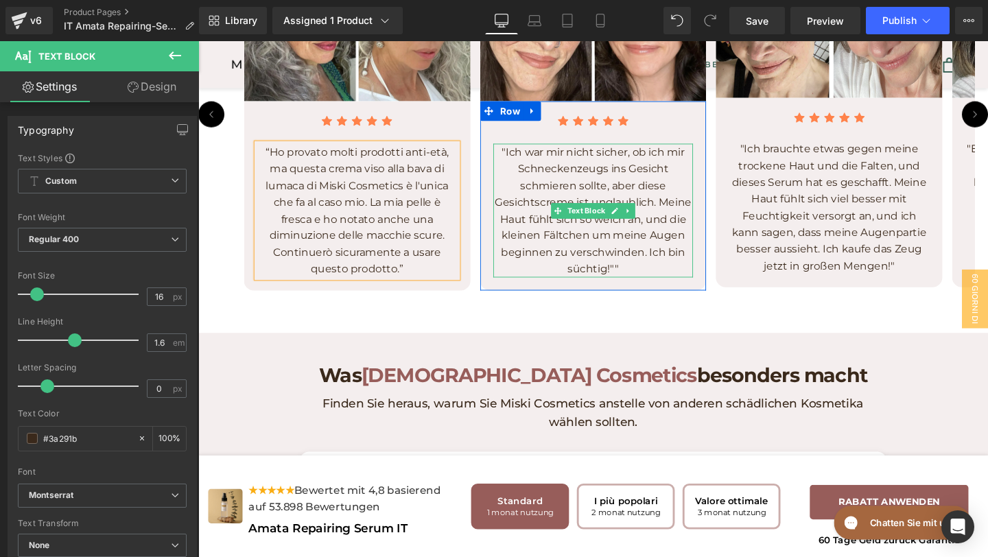
click at [649, 290] on p ""Ich war mir nicht sicher, ob ich mir Schneckenzeugs ins Gesicht schmieren soll…" at bounding box center [614, 219] width 211 height 141
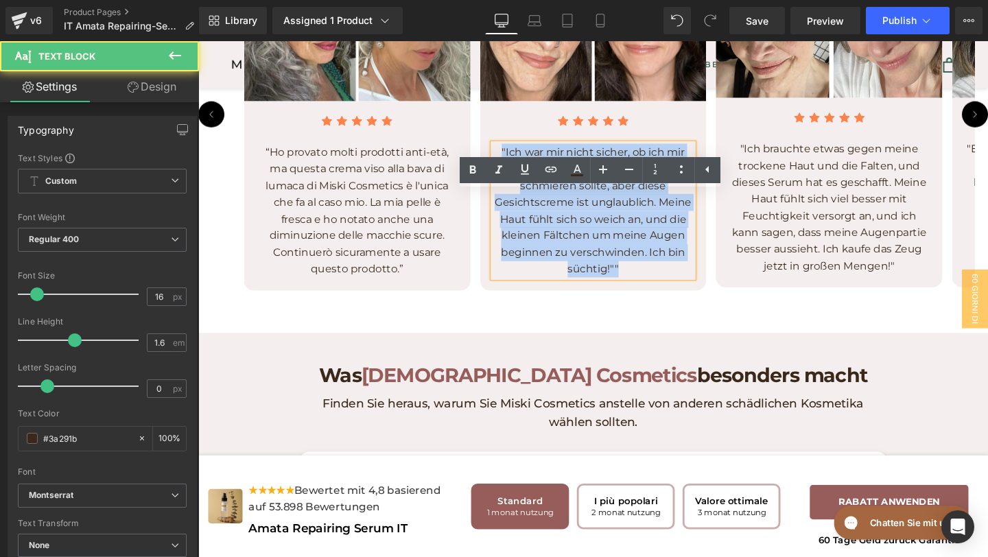
drag, startPoint x: 648, startPoint y: 330, endPoint x: 502, endPoint y: 212, distance: 188.4
click at [502, 212] on div "Icon Icon Icon Icon Icon Icon List Hoz "Ich war mir nicht sicher, ob ich mir Sc…" at bounding box center [614, 203] width 238 height 199
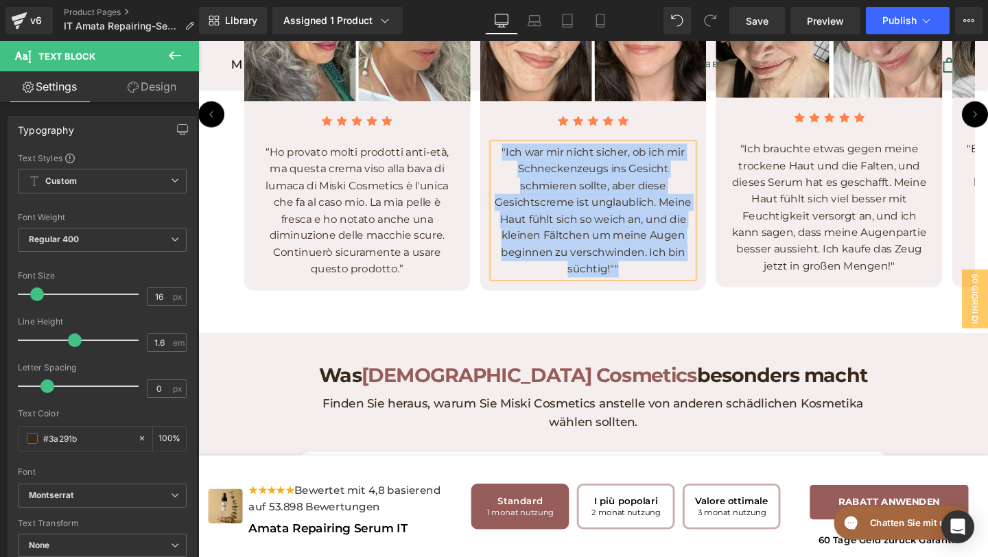
paste div
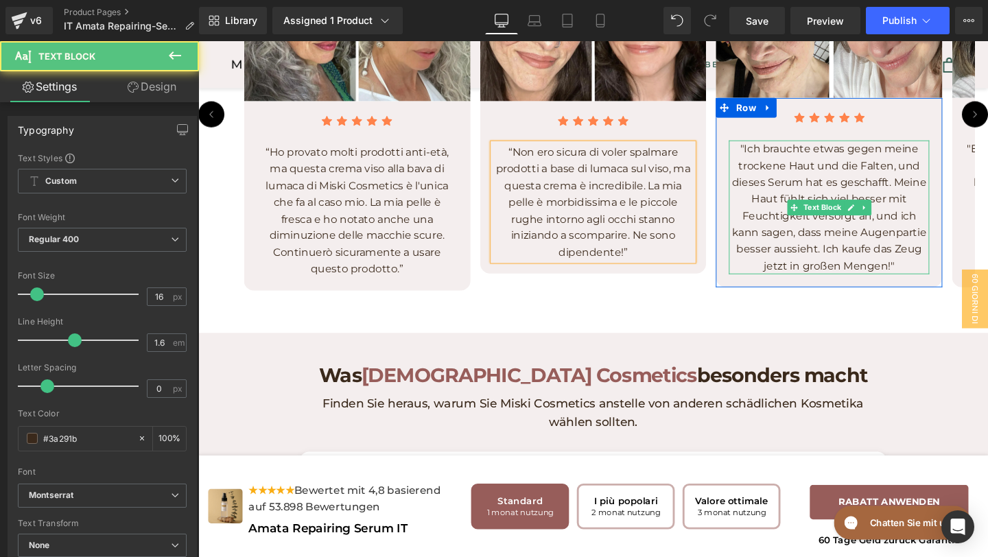
click at [917, 286] on p ""Ich brauchte etwas gegen meine trockene Haut und die Falten, und dieses Serum …" at bounding box center [861, 215] width 211 height 141
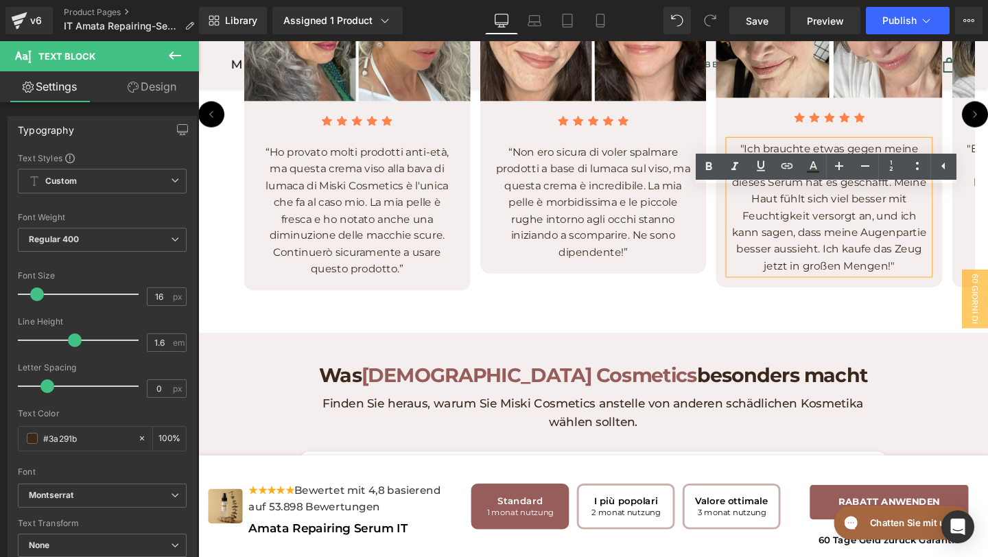
click at [931, 286] on p ""Ich brauchte etwas gegen meine trockene Haut und die Falten, und dieses Serum …" at bounding box center [861, 215] width 211 height 141
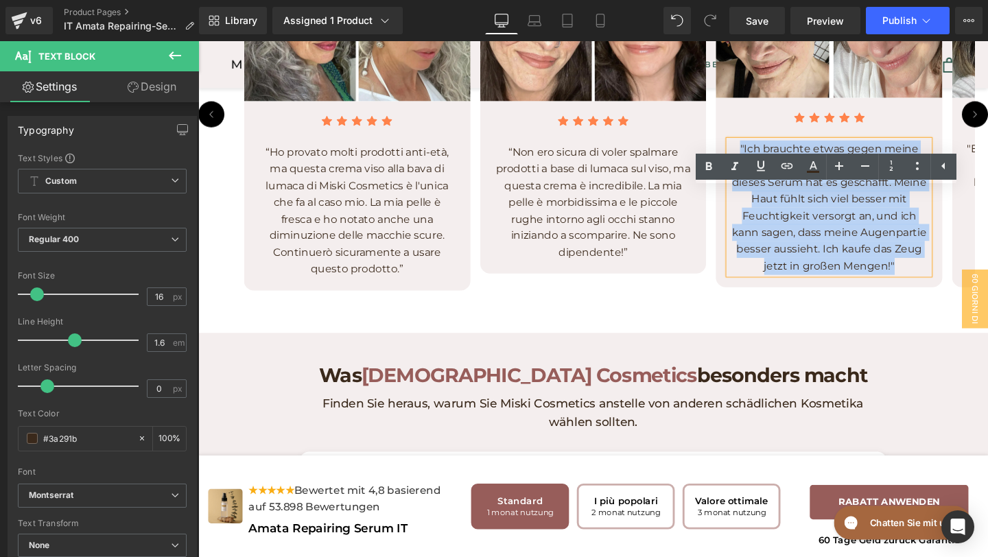
drag, startPoint x: 931, startPoint y: 329, endPoint x: 764, endPoint y: 207, distance: 207.1
click at [764, 207] on p ""Ich brauchte etwas gegen meine trockene Haut und die Falten, und dieses Serum …" at bounding box center [861, 215] width 211 height 141
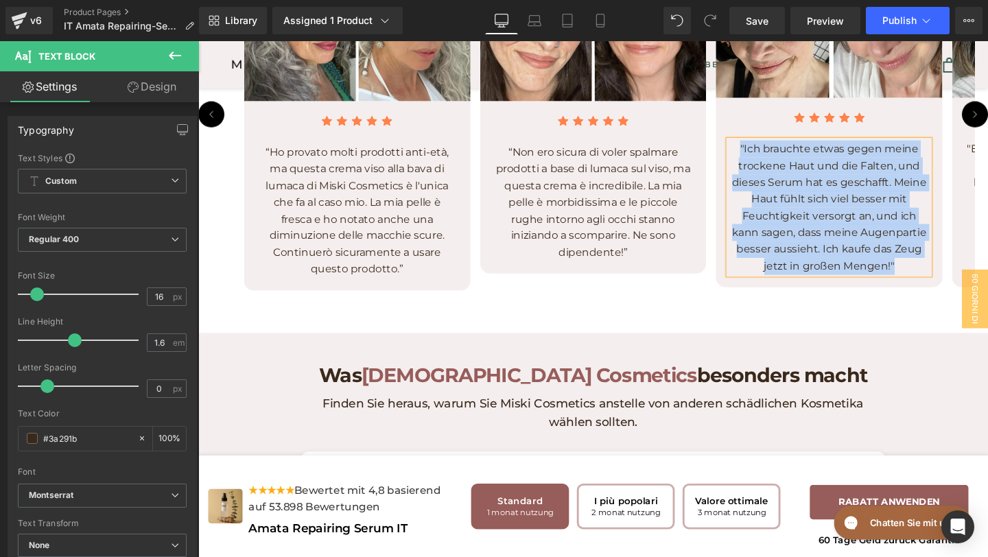
paste div
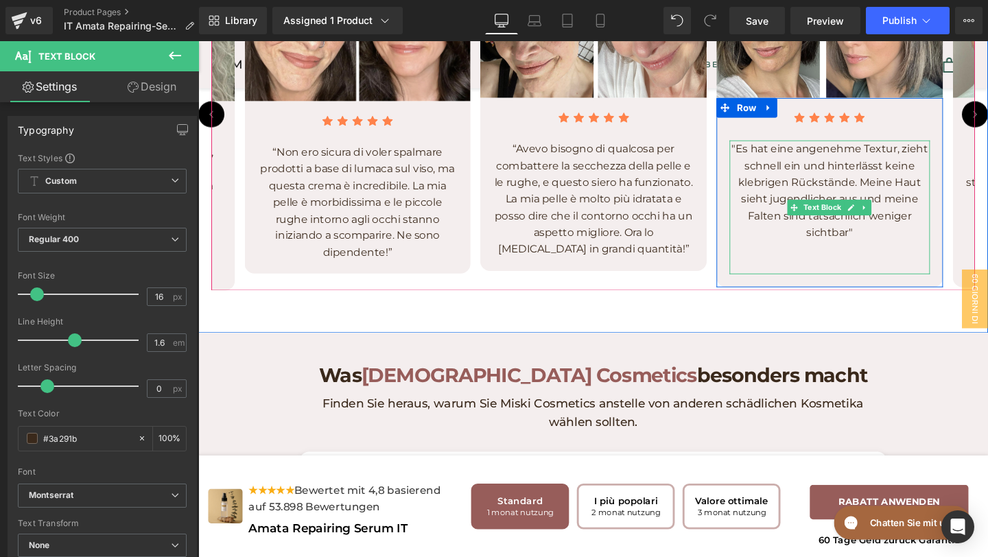
click at [887, 269] on p at bounding box center [862, 260] width 211 height 18
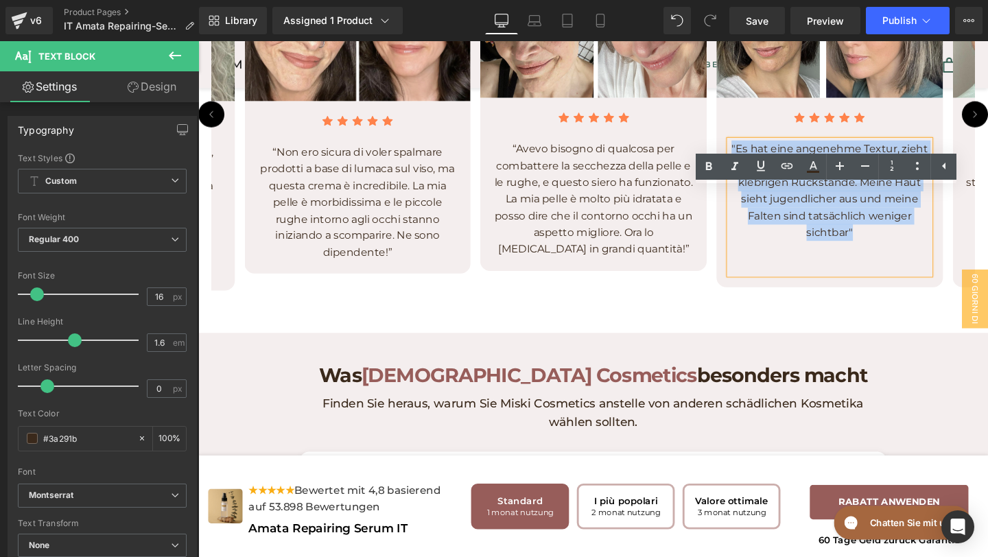
drag, startPoint x: 892, startPoint y: 296, endPoint x: 758, endPoint y: 203, distance: 163.3
click at [758, 203] on p ""Es hat eine angenehme Textur, zieht schnell ein und hinterlässt keine klebrige…" at bounding box center [862, 198] width 211 height 106
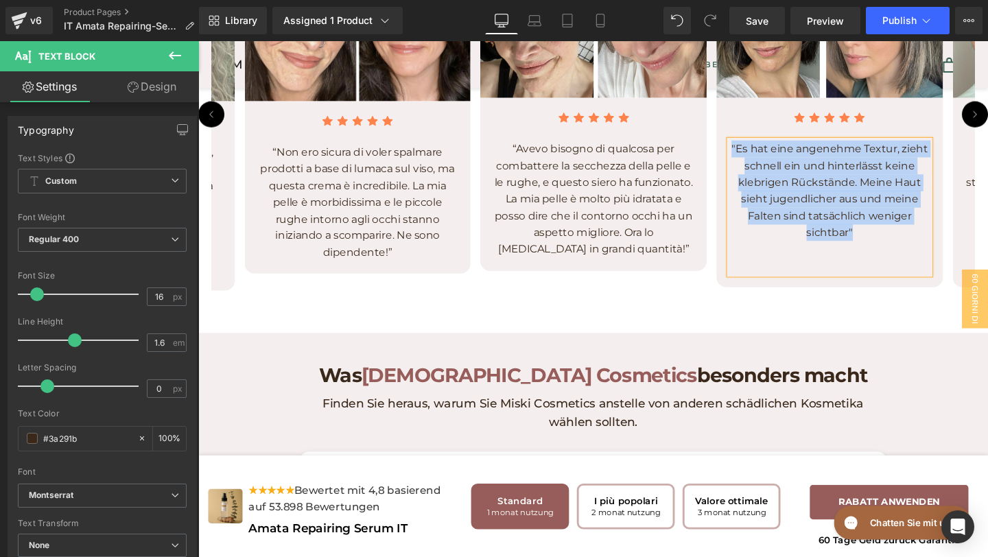
paste div
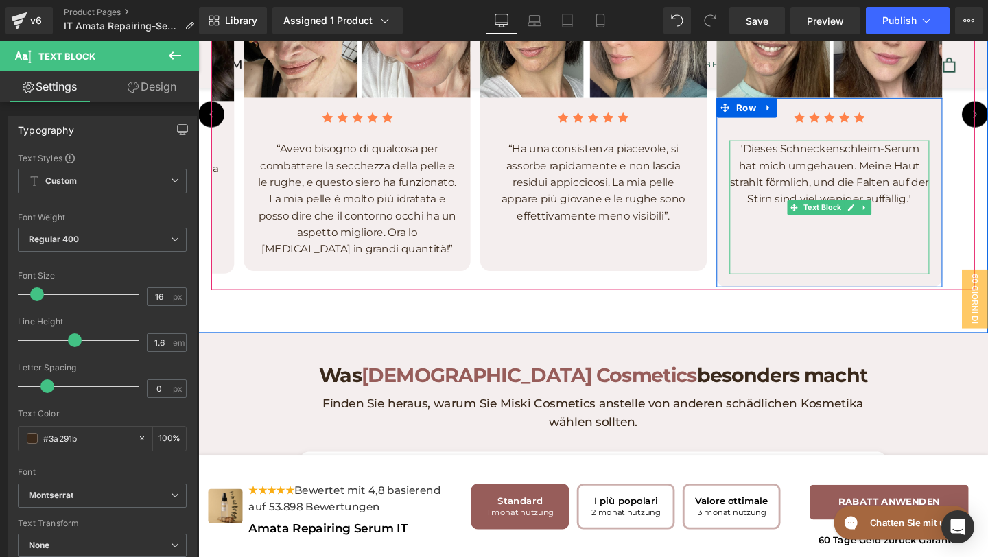
click at [932, 215] on p ""Dieses Schneckenschleim-Serum hat mich umgehauen. Meine Haut strahlt förmlich,…" at bounding box center [862, 180] width 211 height 70
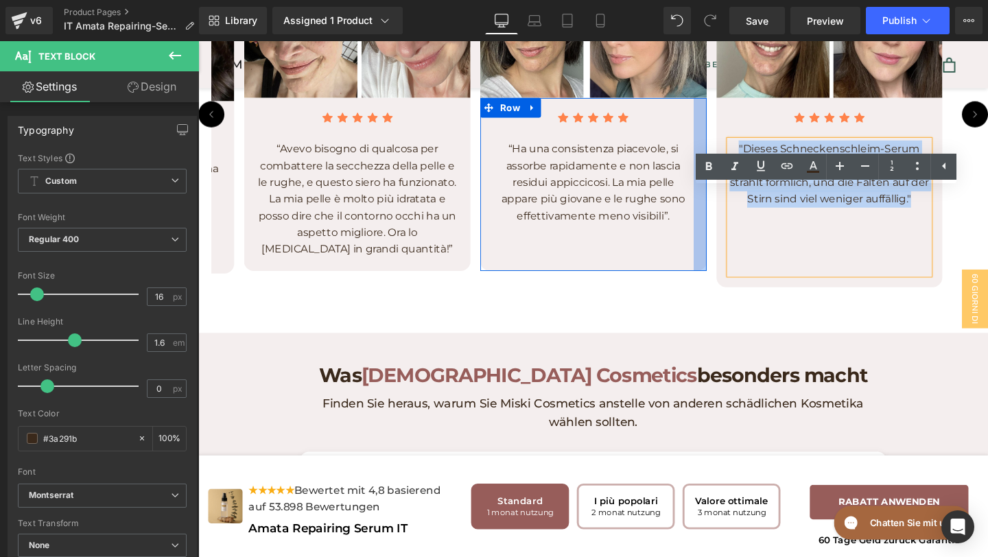
drag, startPoint x: 942, startPoint y: 263, endPoint x: 730, endPoint y: 185, distance: 225.4
click at [730, 185] on div "Image Icon Icon Icon Icon Icon Icon List Hoz “Ho provato molti prodotti anti-et…" at bounding box center [371, 118] width 1310 height 371
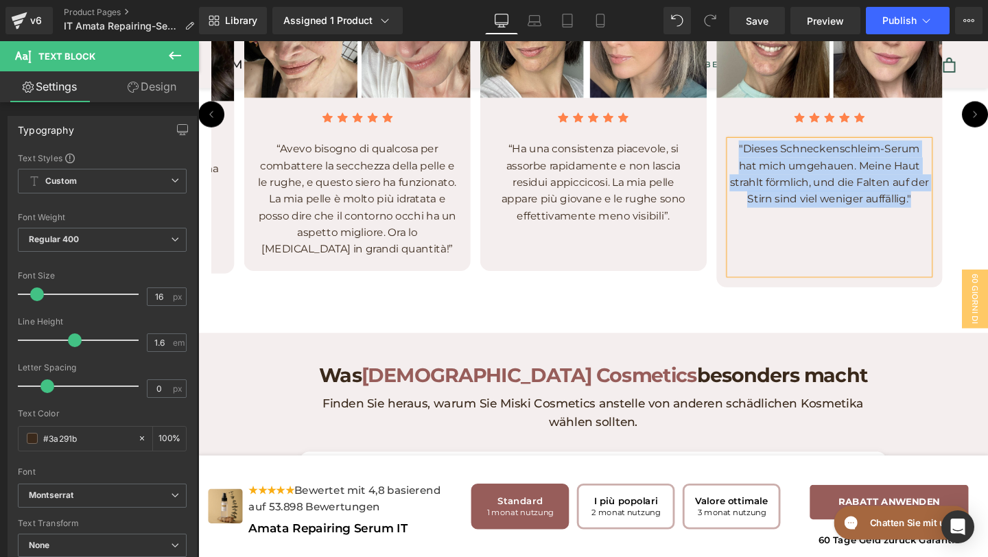
paste div
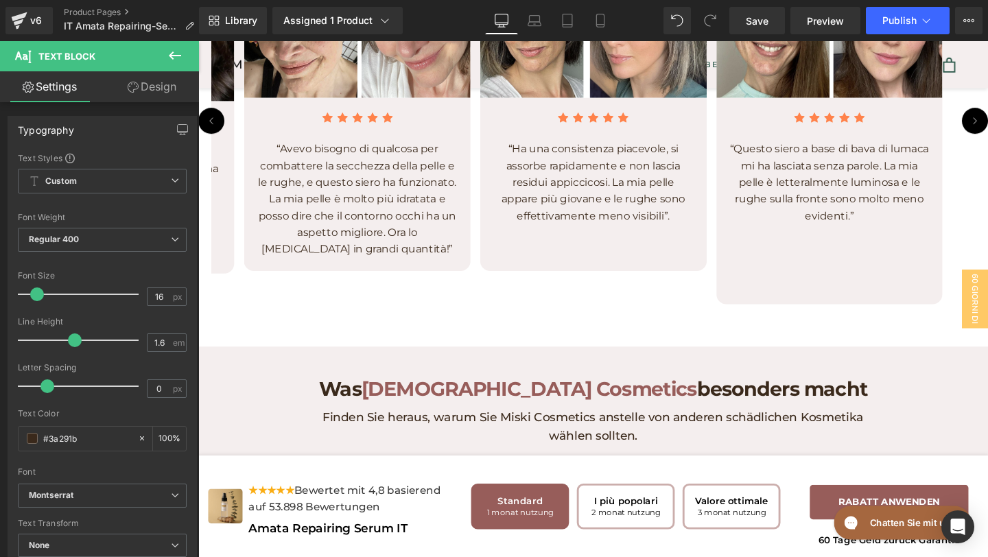
click at [226, 174] on div "Icon Icon Icon Icon Icon Icon List Hoz “Non ero sicura di voler spalmare prodot…" at bounding box center [118, 194] width 238 height 181
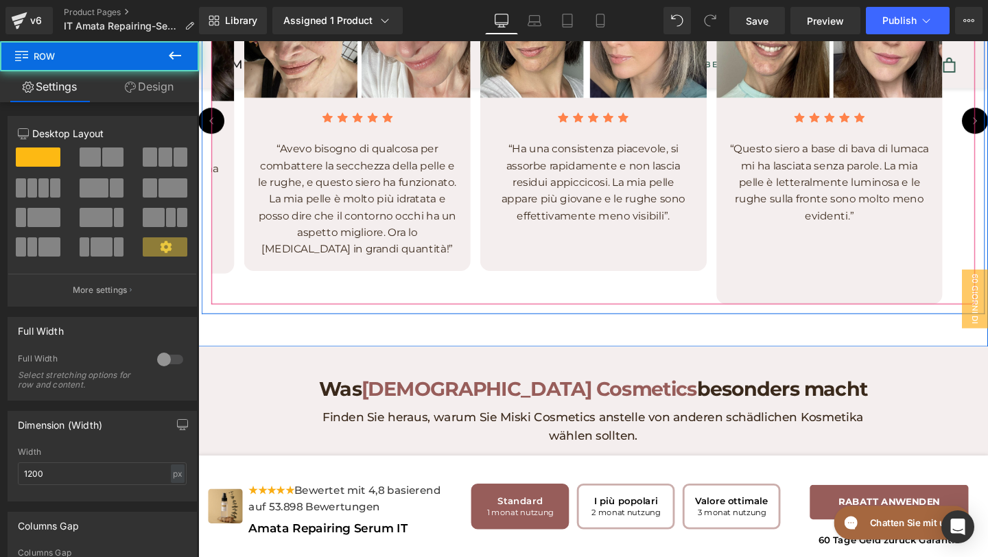
click at [219, 139] on button "‹" at bounding box center [211, 124] width 27 height 27
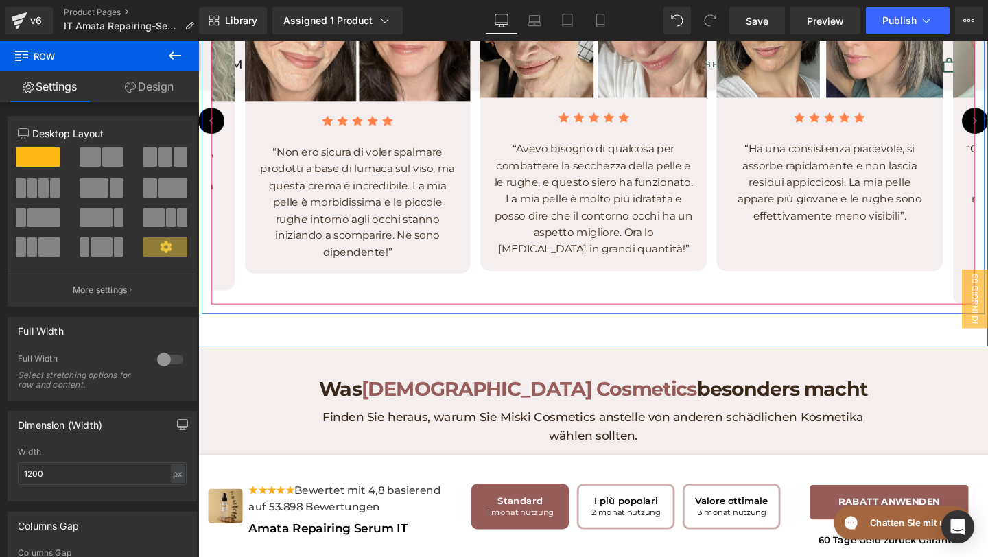
click at [206, 139] on button "‹" at bounding box center [211, 124] width 27 height 27
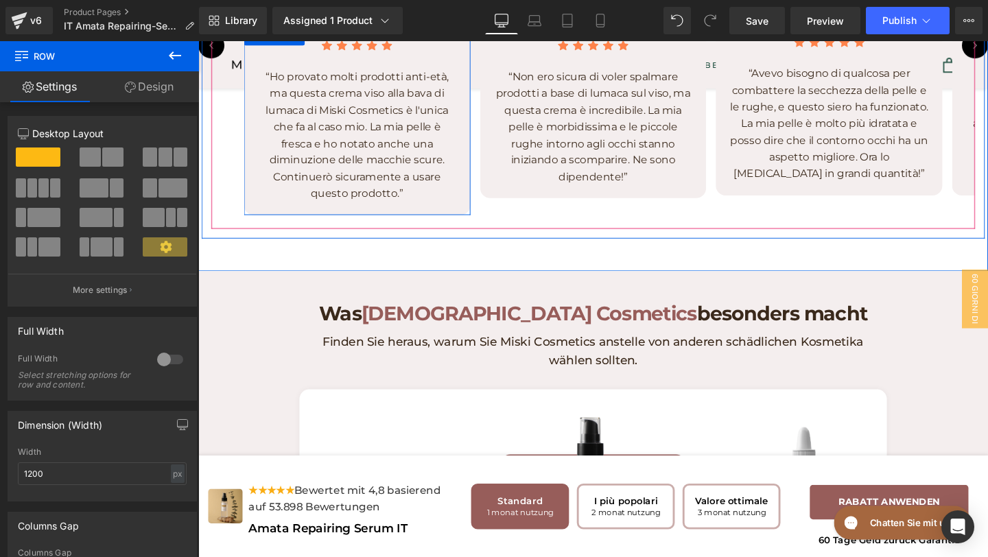
scroll to position [3969, 0]
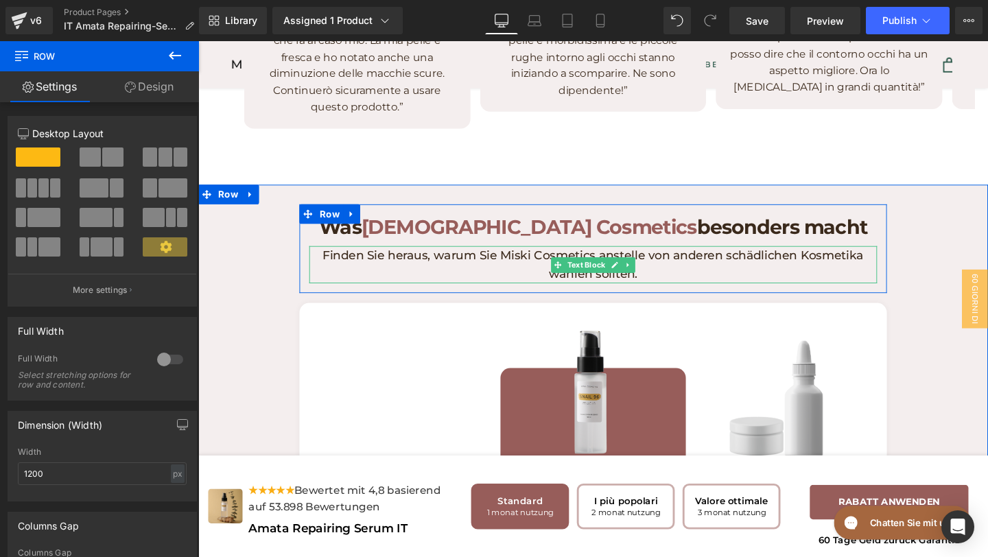
click at [683, 296] on p "Finden Sie heraus, warum Sie Miski Cosmetics anstelle von anderen schädlichen K…" at bounding box center [613, 277] width 597 height 40
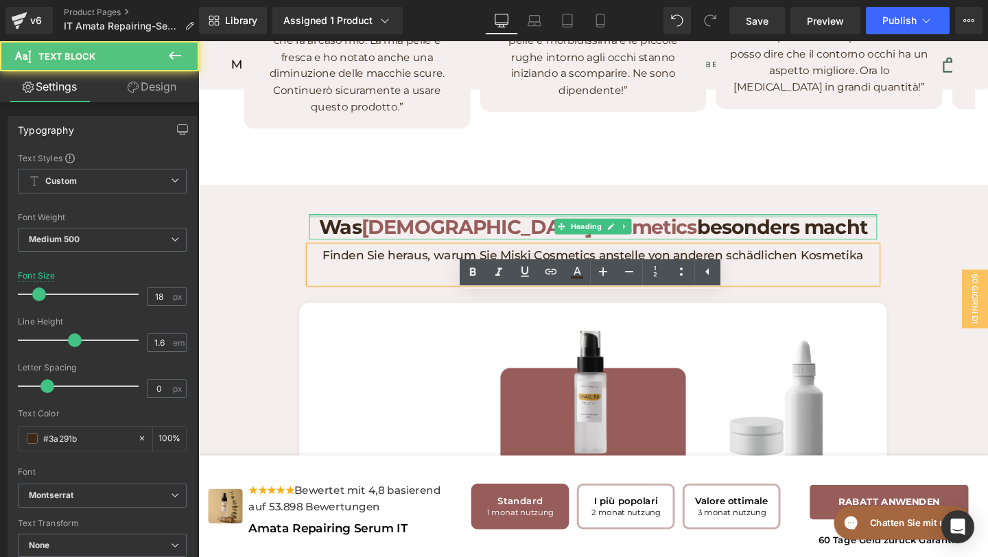
click at [817, 250] on h1 "Was [DEMOGRAPHIC_DATA] Cosmetics besonders macht" at bounding box center [613, 236] width 597 height 27
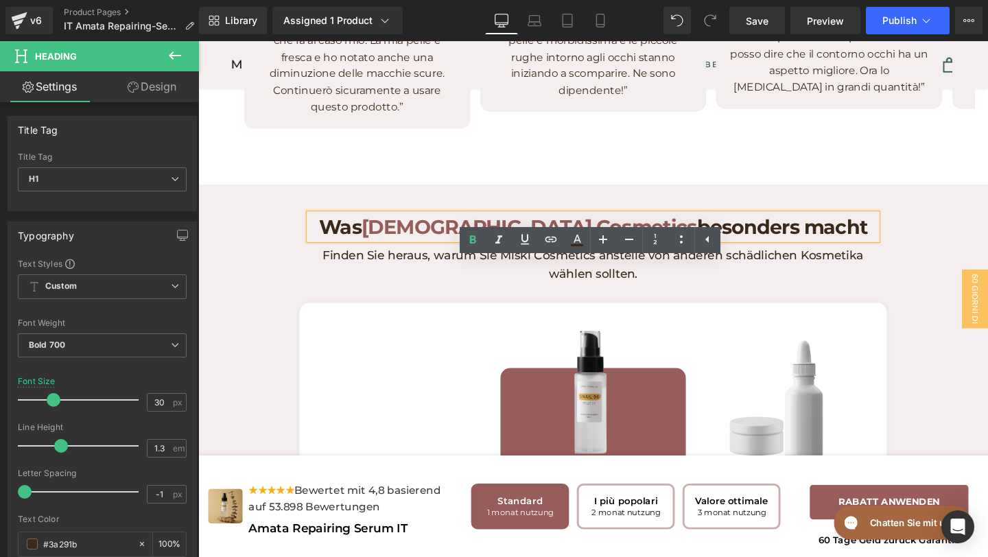
drag, startPoint x: 822, startPoint y: 292, endPoint x: 458, endPoint y: 253, distance: 365.8
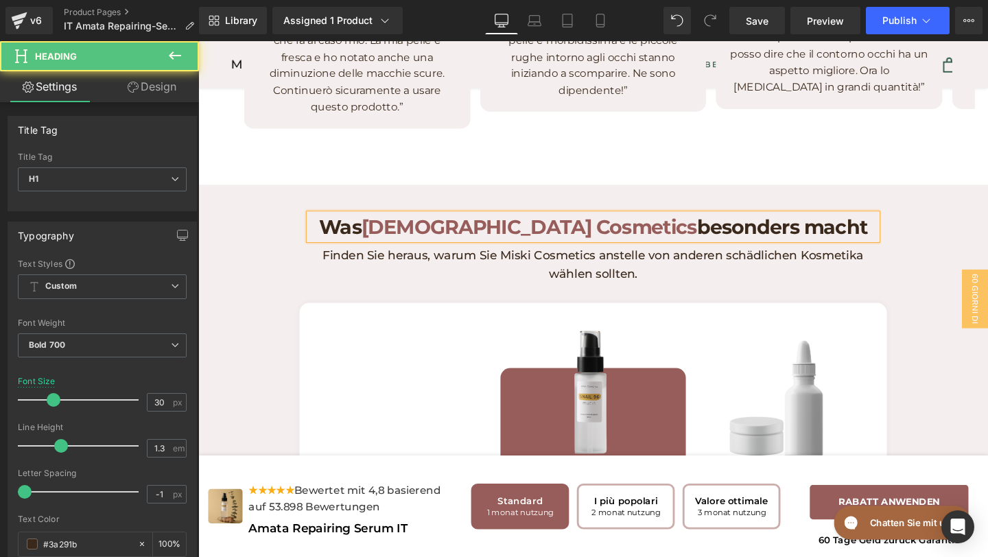
click at [382, 250] on h1 "Was [DEMOGRAPHIC_DATA] Cosmetics besonders macht" at bounding box center [613, 236] width 597 height 27
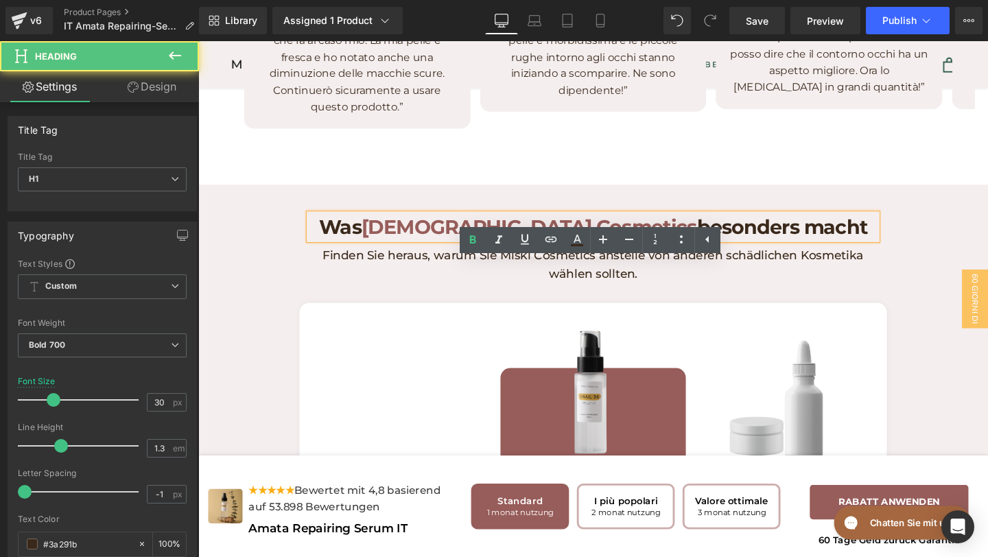
paste div
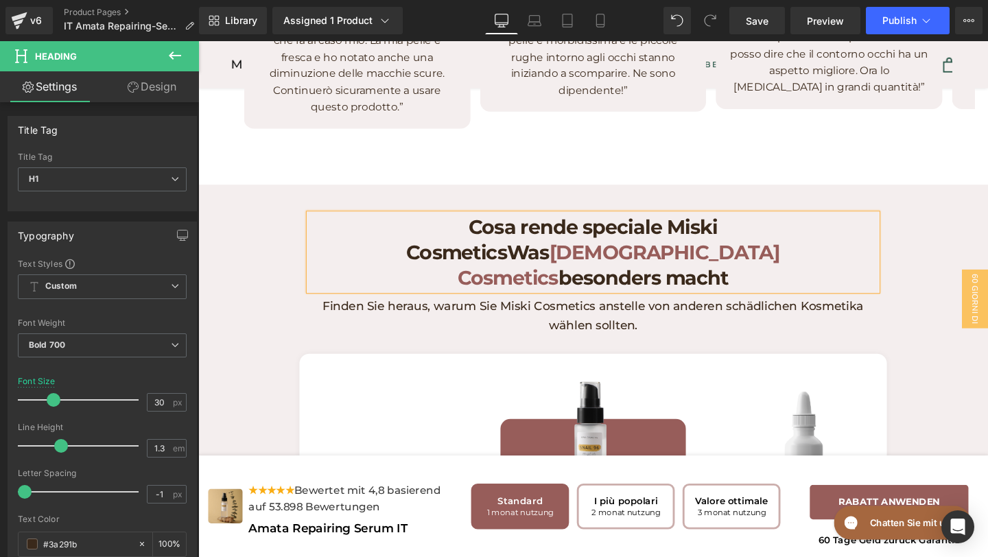
drag, startPoint x: 544, startPoint y: 290, endPoint x: 740, endPoint y: 288, distance: 195.6
click at [740, 288] on h1 "Cosa rende speciale [DEMOGRAPHIC_DATA] CosmeticsWas Miski Cosmetics besonders m…" at bounding box center [613, 263] width 597 height 80
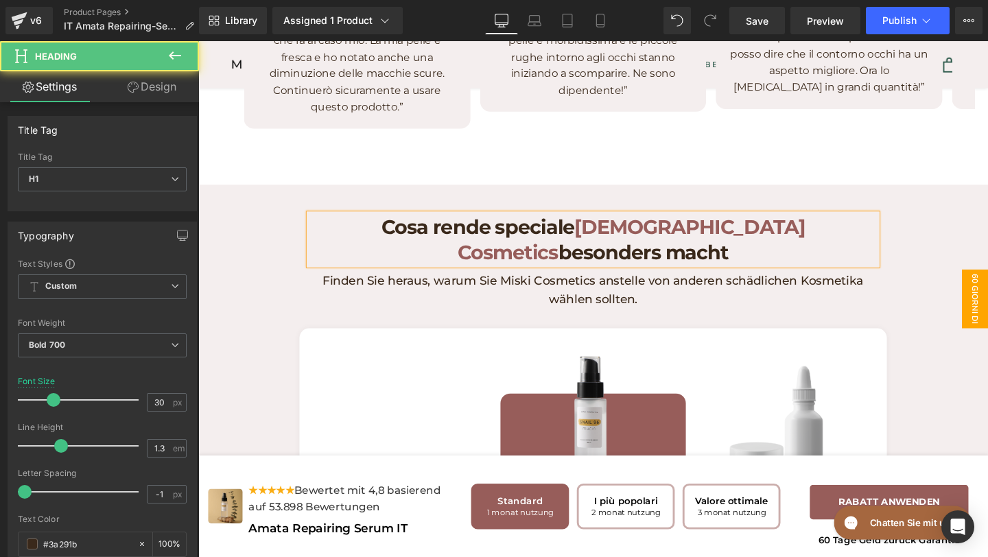
drag, startPoint x: 716, startPoint y: 292, endPoint x: 1011, endPoint y: 297, distance: 294.4
click at [987, 298] on body ".lx-icon-fill { --lx-fill-width: calc(100% - var(--lx-rating-percent, 0%)); cli…" at bounding box center [613, 125] width 830 height 8105
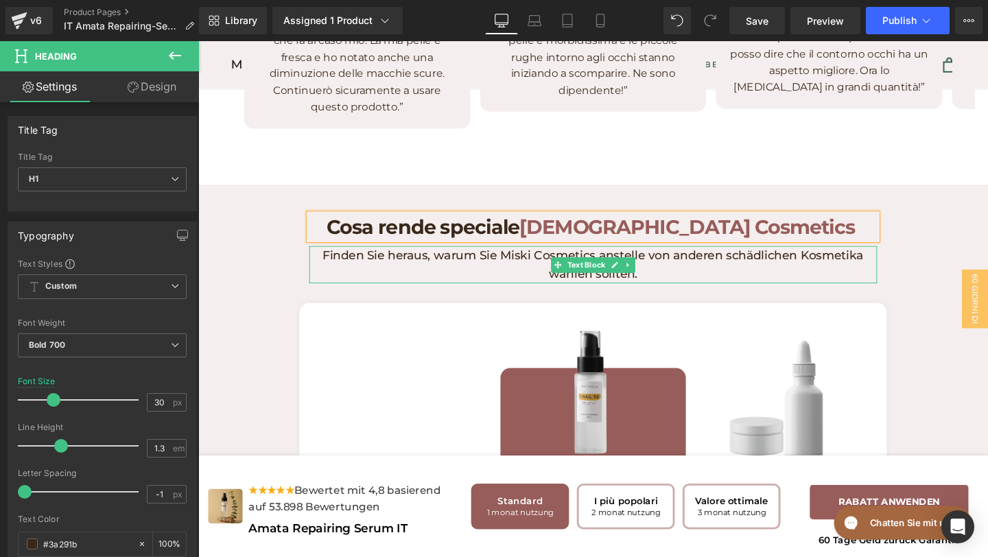
click at [702, 296] on p "Finden Sie heraus, warum Sie Miski Cosmetics anstelle von anderen schädlichen K…" at bounding box center [613, 277] width 597 height 40
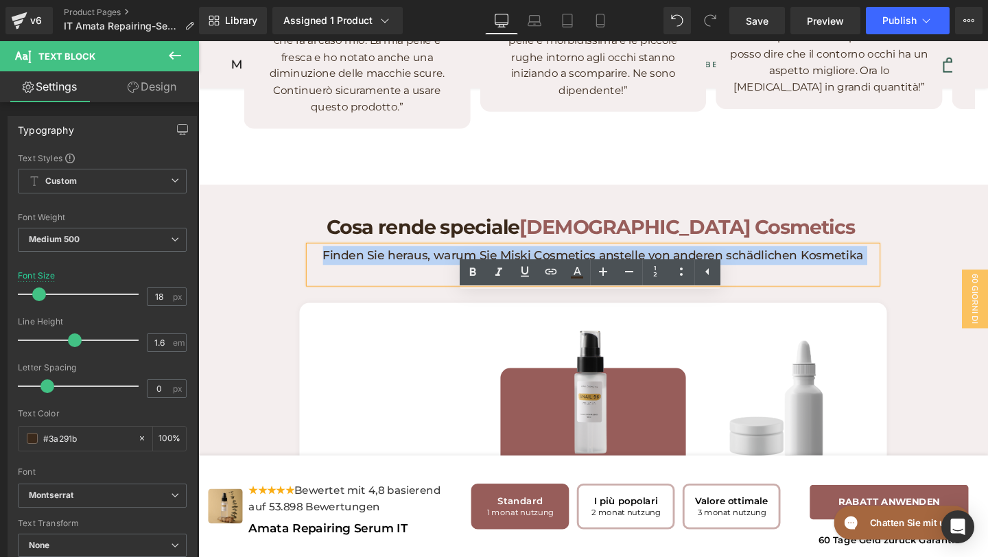
drag, startPoint x: 675, startPoint y: 334, endPoint x: 335, endPoint y: 303, distance: 341.8
click at [334, 296] on div "Cosa rende speciale Miski Cosmetics Heading Finden Sie heraus, warum Sie Miski …" at bounding box center [614, 259] width 618 height 73
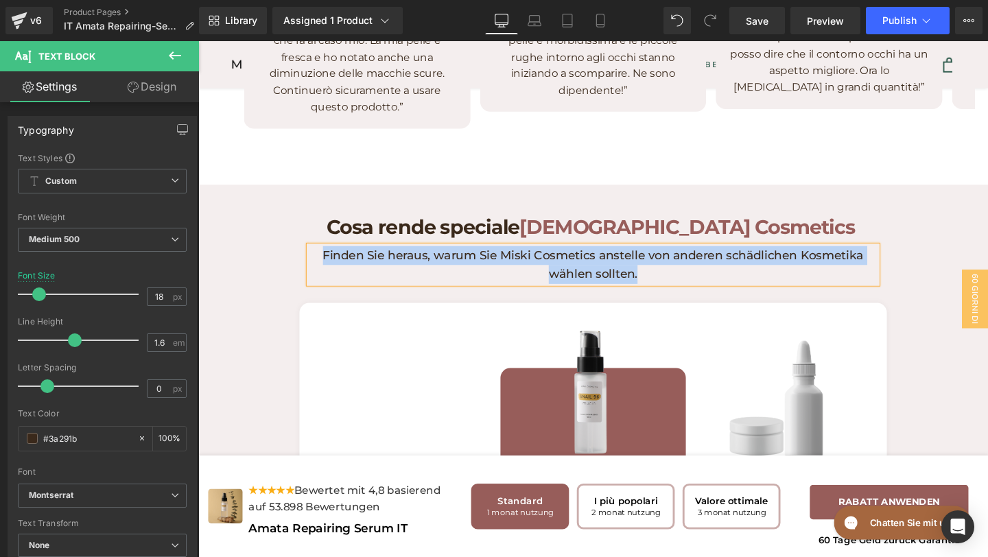
paste div
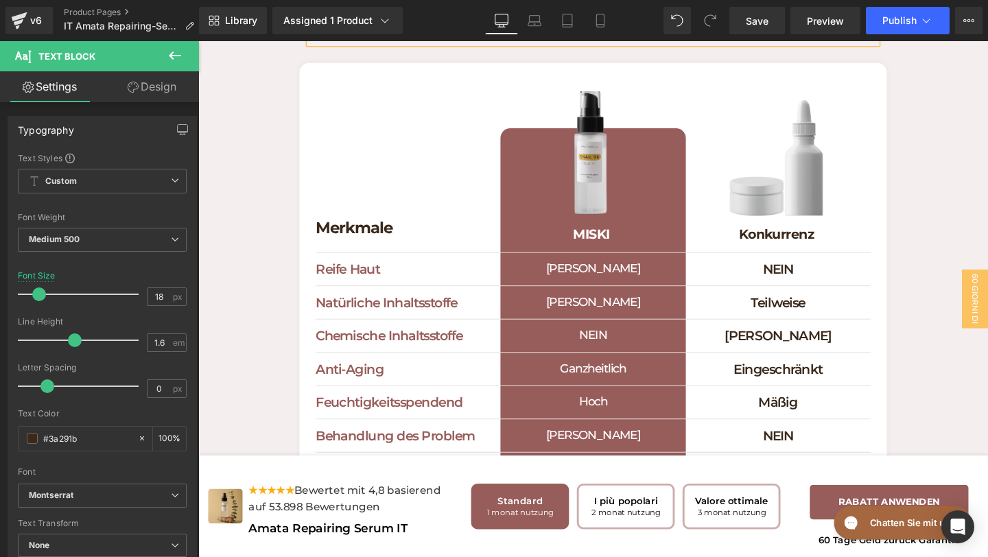
scroll to position [4222, 0]
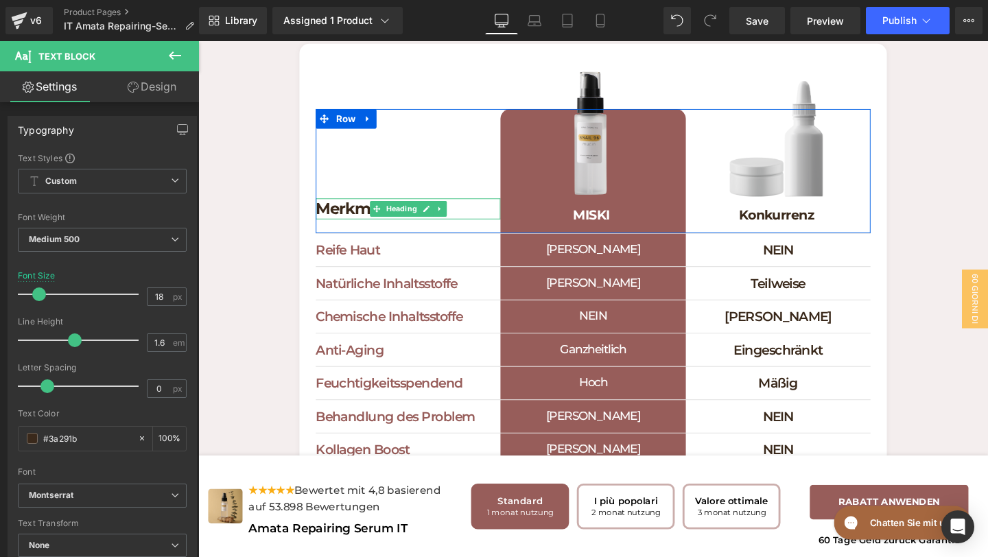
click at [469, 228] on h1 "Merkmale" at bounding box center [419, 217] width 194 height 21
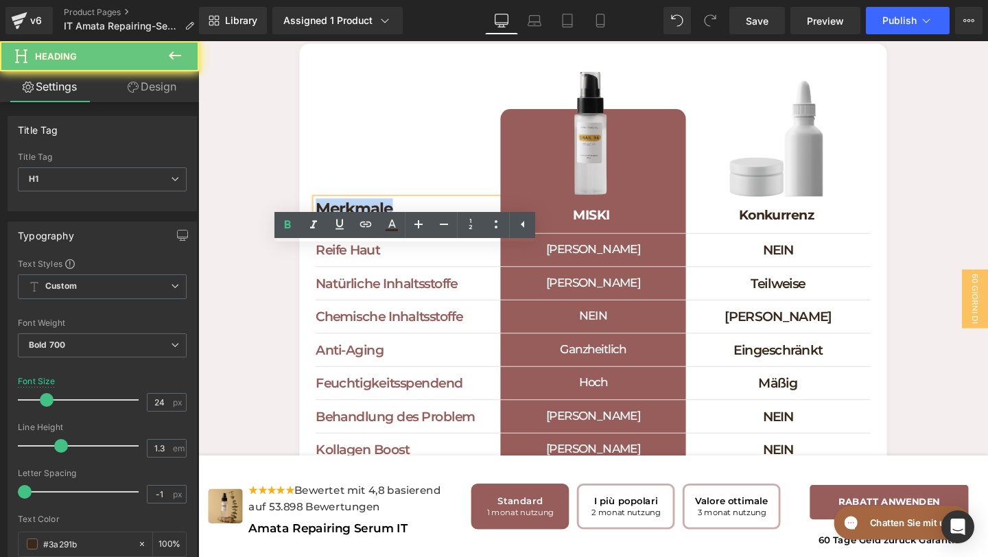
drag, startPoint x: 434, startPoint y: 270, endPoint x: 303, endPoint y: 269, distance: 131.1
click at [303, 269] on div "Cosa rende speciale Miski Cosmetics Heading Scopri perché dovresti scegliere Mi…" at bounding box center [613, 313] width 830 height 707
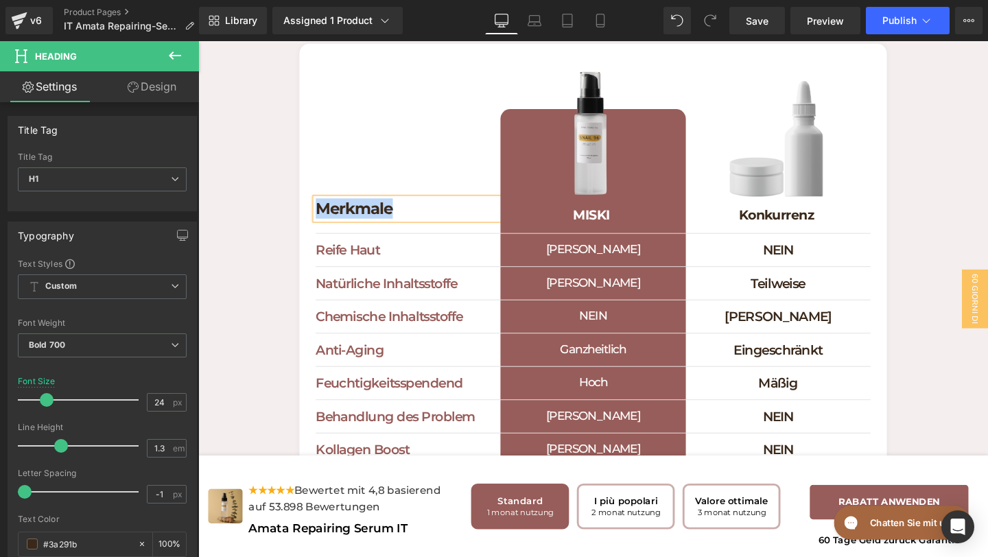
paste div
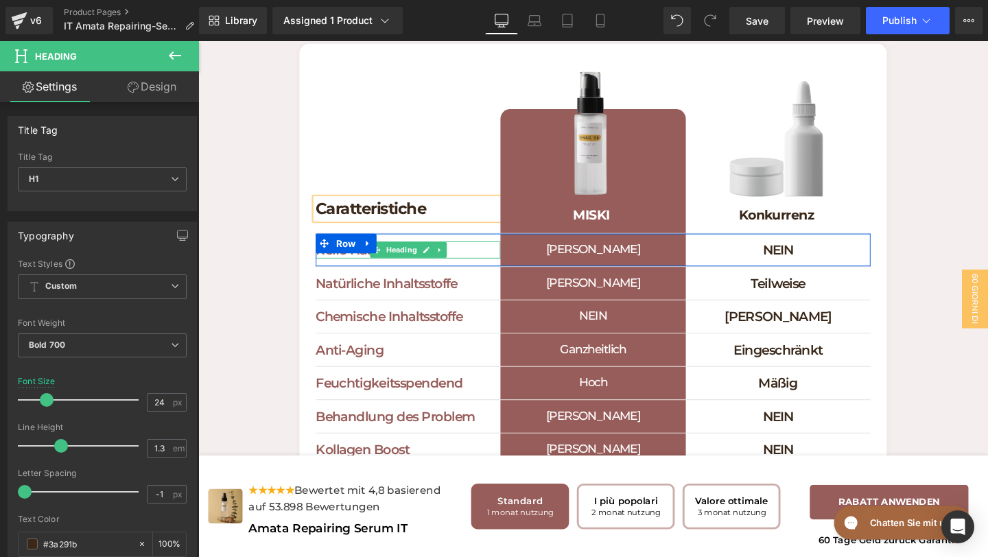
click at [471, 270] on h1 "Reife Haut" at bounding box center [419, 261] width 194 height 18
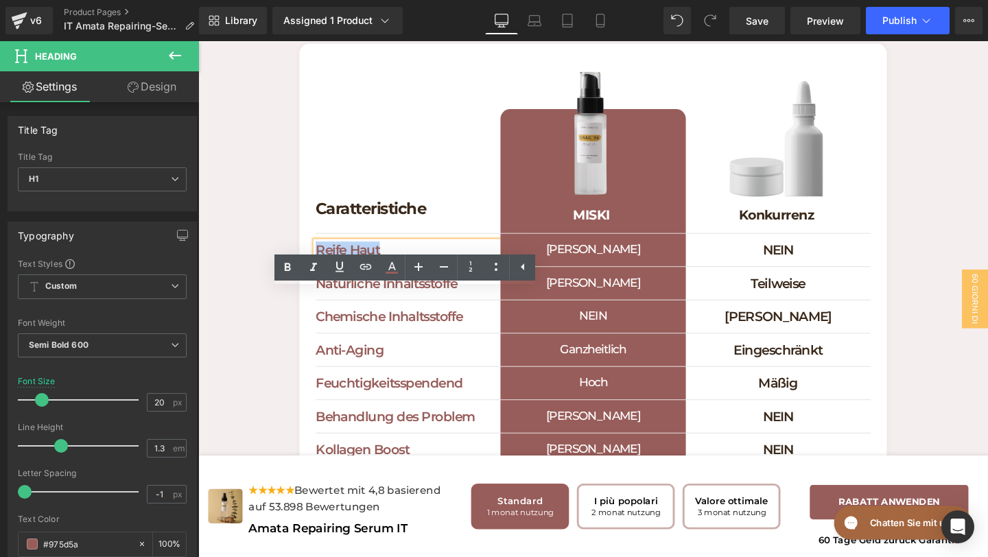
drag, startPoint x: 443, startPoint y: 309, endPoint x: 305, endPoint y: 297, distance: 139.2
click at [305, 297] on div "Caratteristiche Heading Separator Image MISKI Heading Row Image Konkurrenz Head…" at bounding box center [614, 355] width 618 height 622
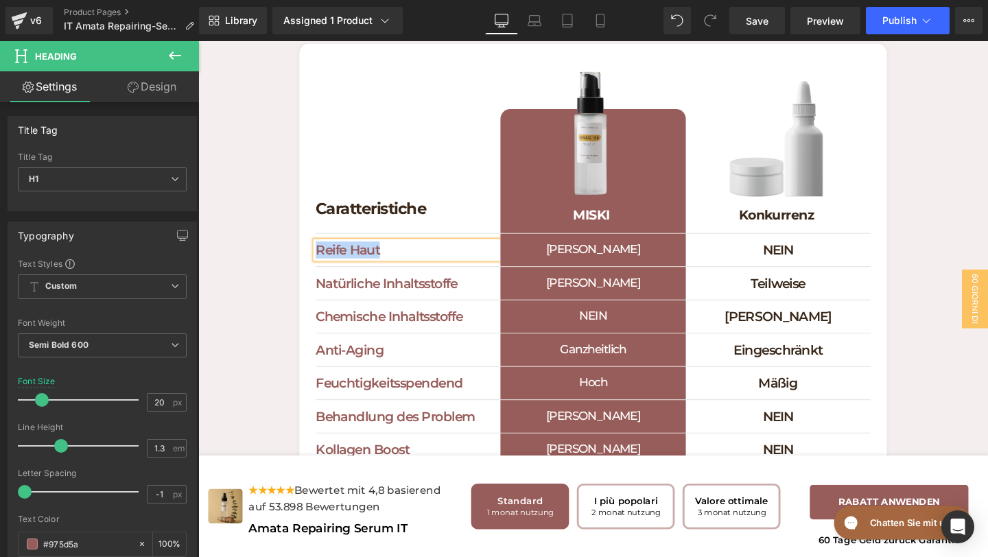
paste div
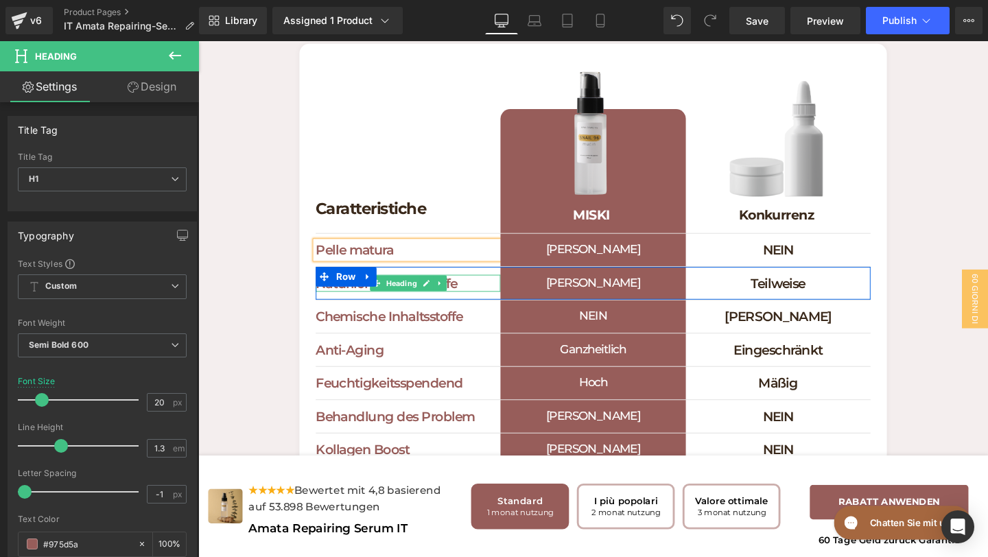
click at [487, 305] on h1 "Natürliche Inhaltsstoffe" at bounding box center [419, 296] width 194 height 18
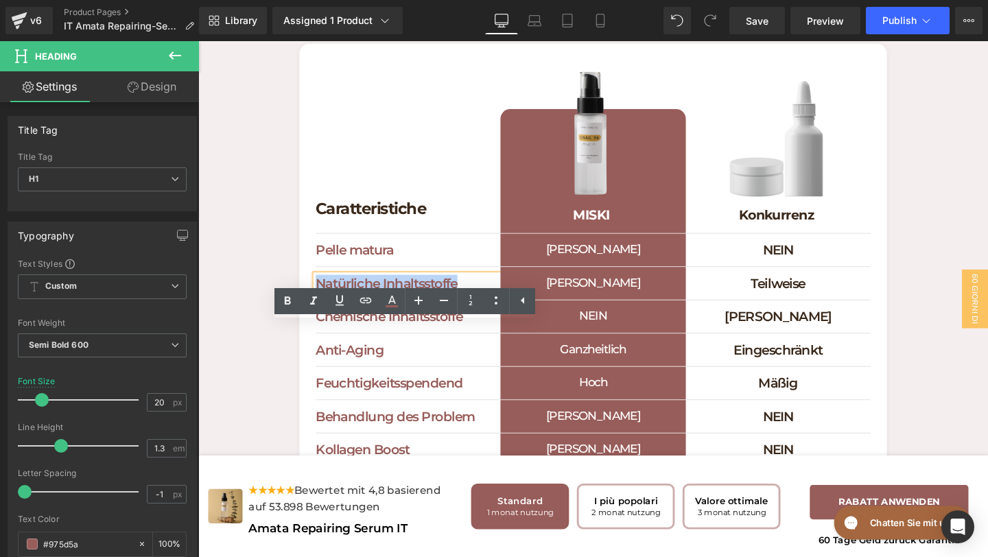
drag, startPoint x: 487, startPoint y: 346, endPoint x: 306, endPoint y: 346, distance: 181.2
click at [306, 347] on div "Caratteristiche Heading Separator Image MISKI Heading Row Image Konkurrenz Head…" at bounding box center [614, 355] width 618 height 622
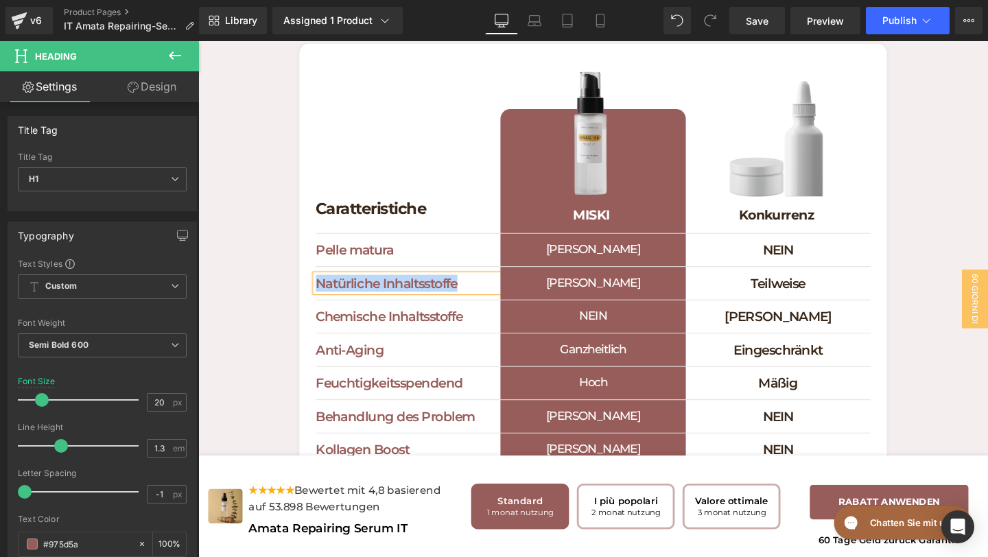
paste div
click at [409, 305] on h1 "Ingredienti naturali" at bounding box center [419, 296] width 194 height 18
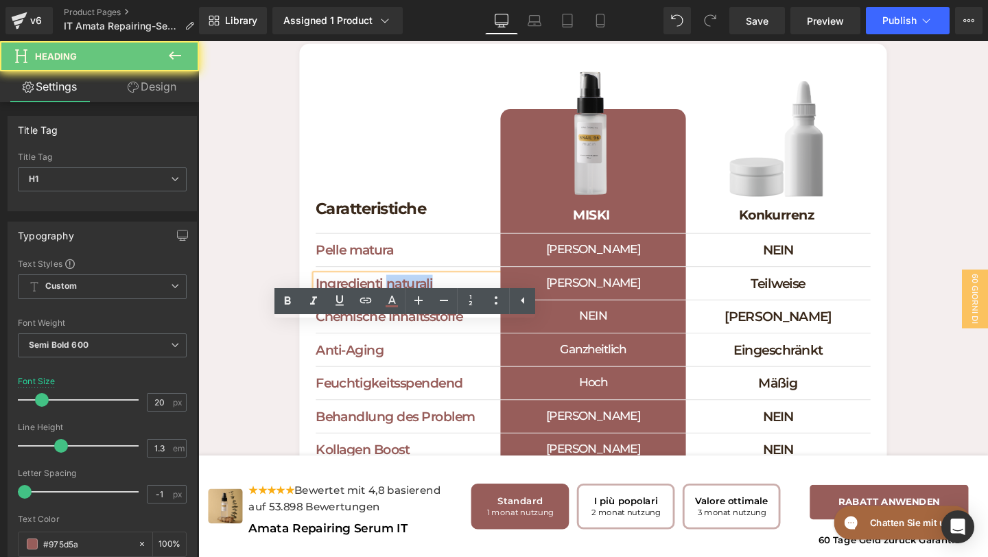
click at [409, 305] on h1 "Ingredienti naturali" at bounding box center [419, 296] width 194 height 18
click at [403, 305] on h1 "Ingredienti naturali" at bounding box center [419, 296] width 194 height 18
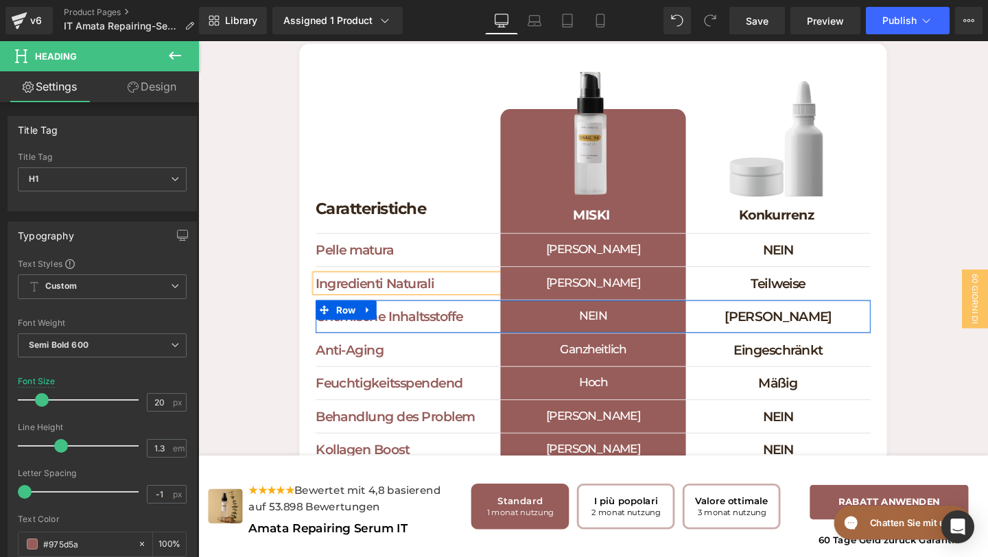
click at [493, 340] on div "Chemische Inhaltsstoffe Heading" at bounding box center [419, 331] width 194 height 18
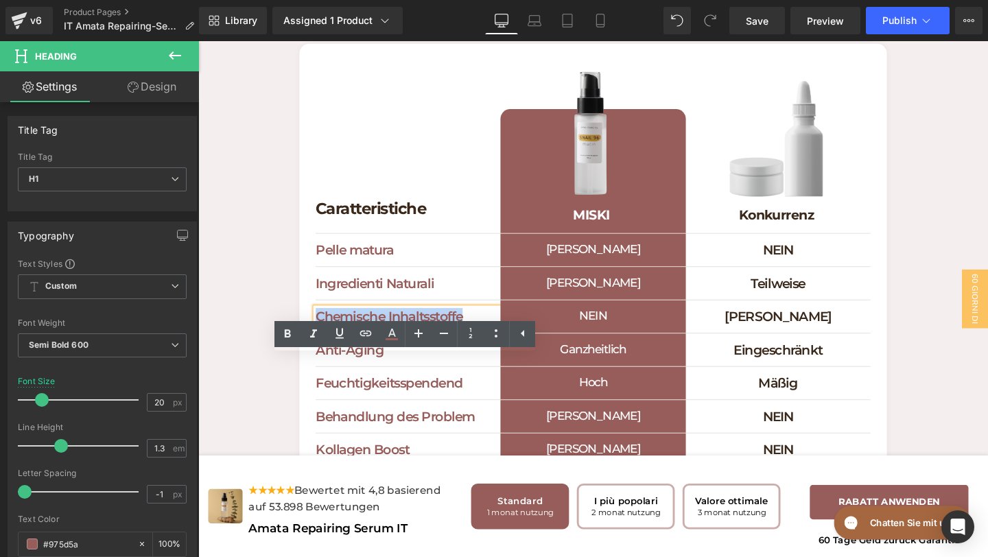
drag, startPoint x: 493, startPoint y: 385, endPoint x: 299, endPoint y: 378, distance: 193.6
click at [299, 379] on div "Cosa rende speciale Miski Cosmetics Heading Scopri perché dovresti scegliere Mi…" at bounding box center [613, 313] width 830 height 707
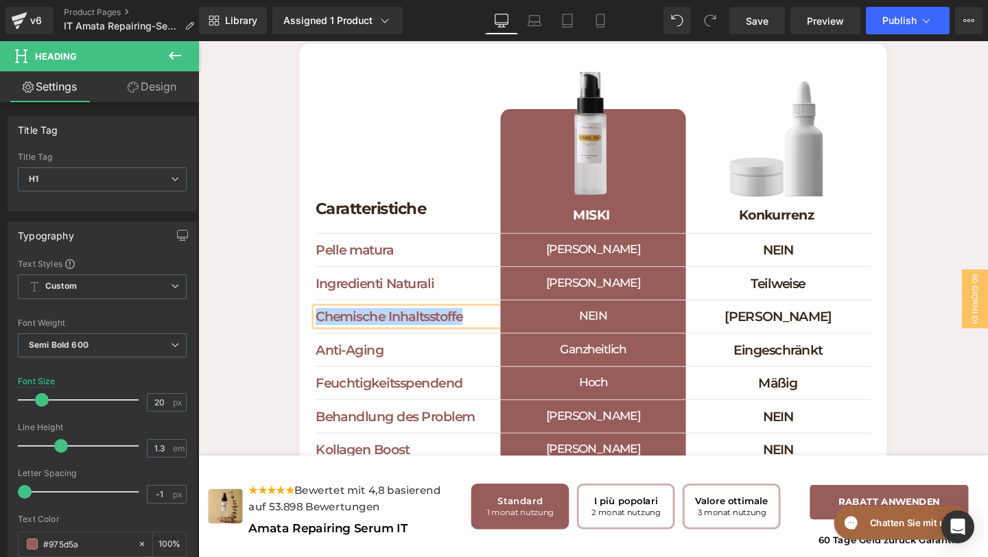
paste div
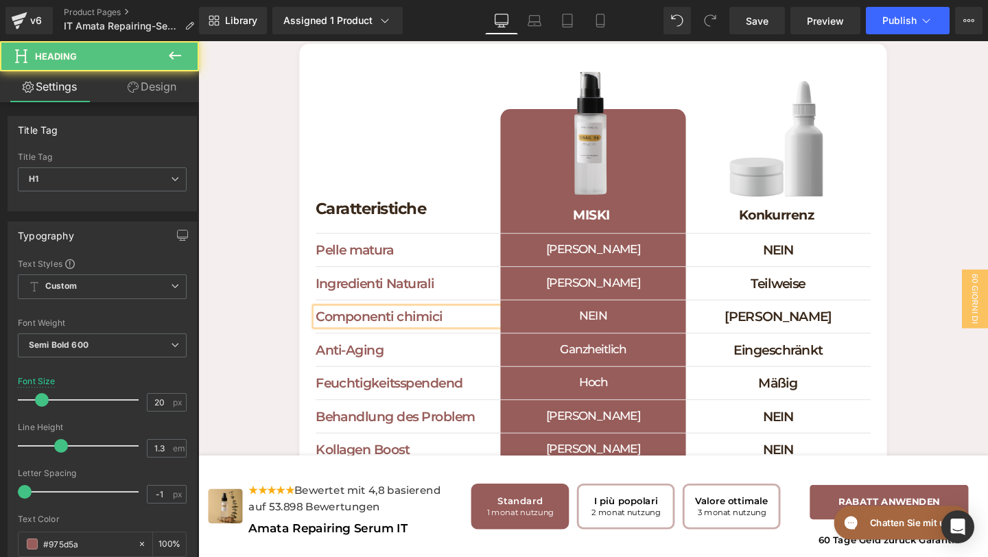
click at [414, 340] on h1 "Componenti chimici" at bounding box center [419, 331] width 194 height 18
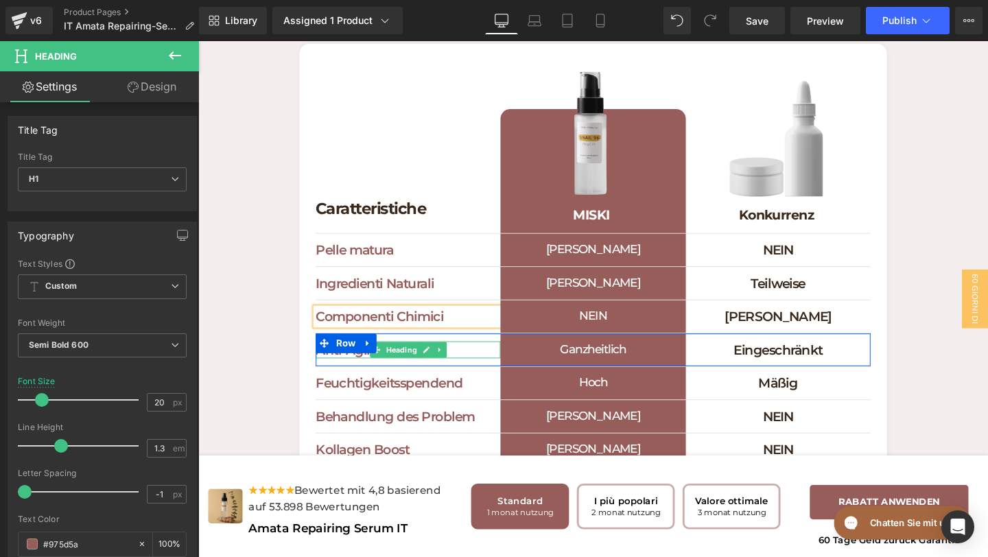
click at [479, 375] on h1 "Anti-Aging" at bounding box center [419, 366] width 194 height 18
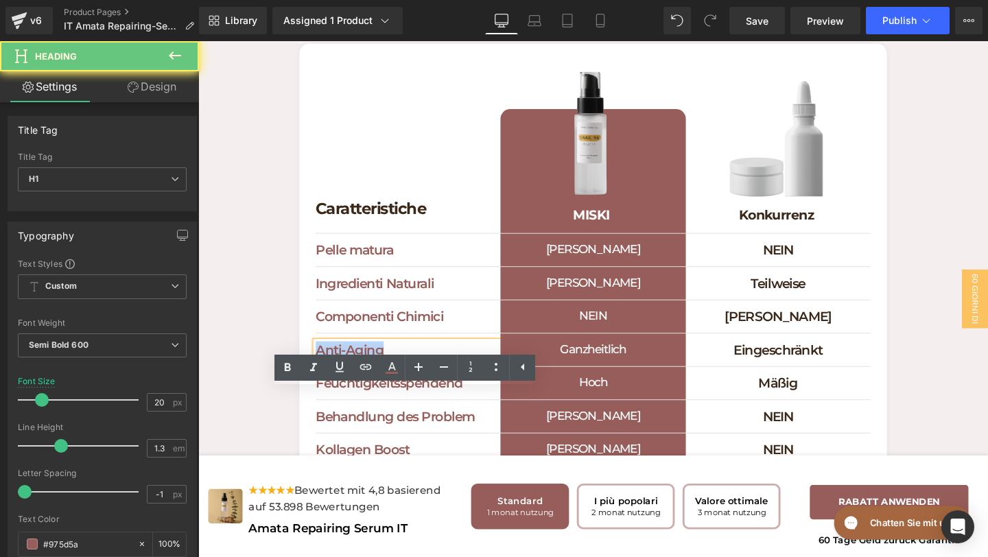
drag, startPoint x: 441, startPoint y: 417, endPoint x: 323, endPoint y: 417, distance: 118.0
click at [323, 375] on h1 "Anti-Aging" at bounding box center [419, 366] width 194 height 18
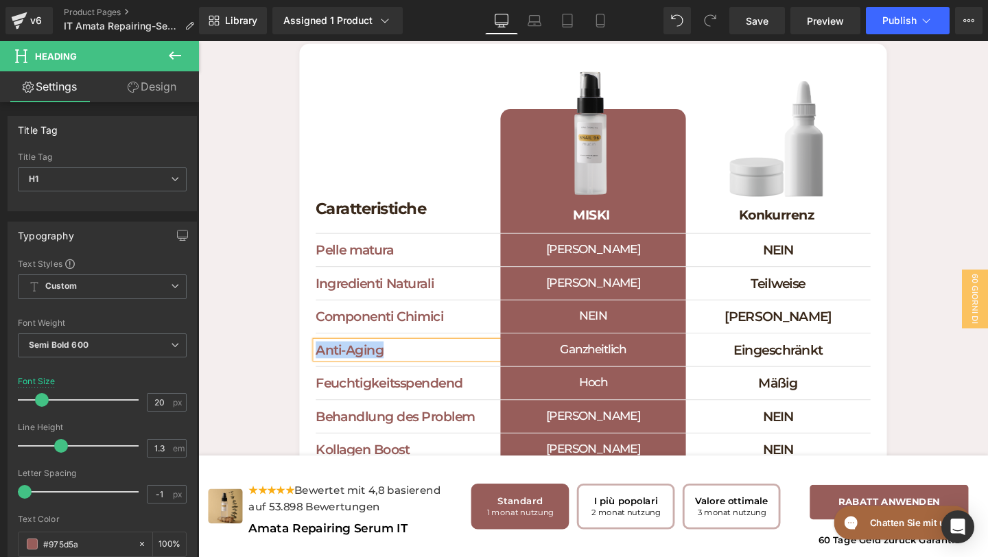
paste div
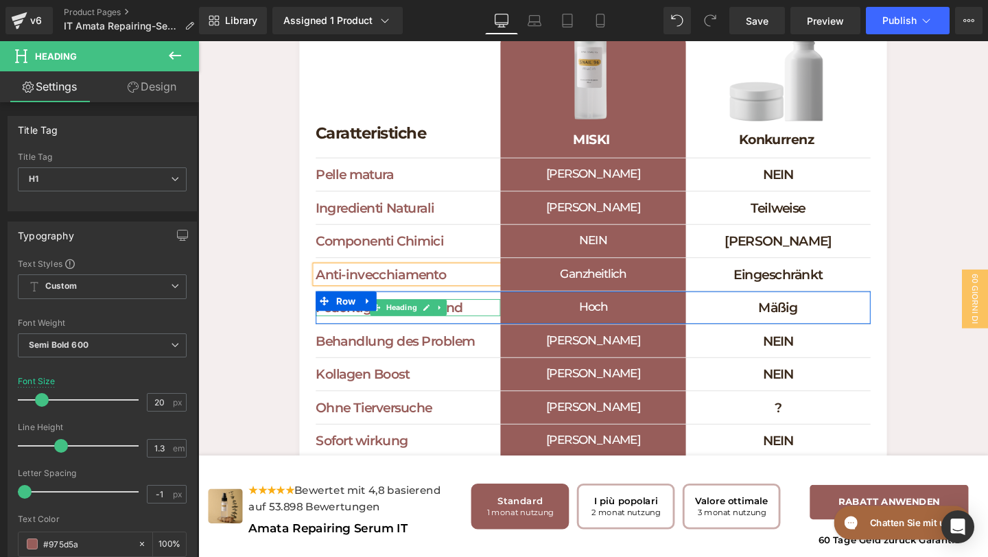
click at [477, 330] on h1 "Feuchtigkeitsspendend" at bounding box center [419, 321] width 194 height 18
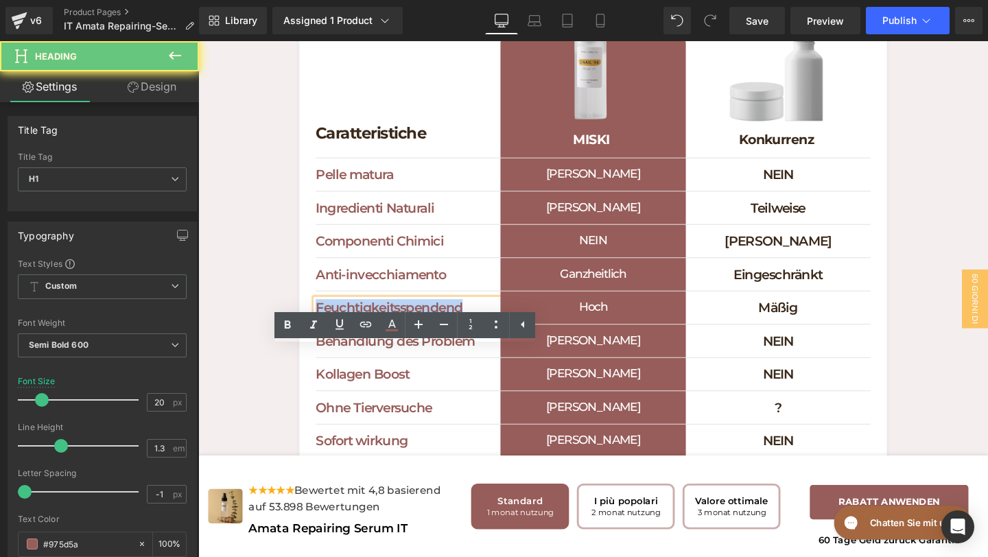
drag, startPoint x: 478, startPoint y: 375, endPoint x: 276, endPoint y: 374, distance: 202.4
click at [276, 374] on div "Cosa rende speciale Miski Cosmetics Heading Scopri perché dovresti scegliere Mi…" at bounding box center [613, 233] width 830 height 707
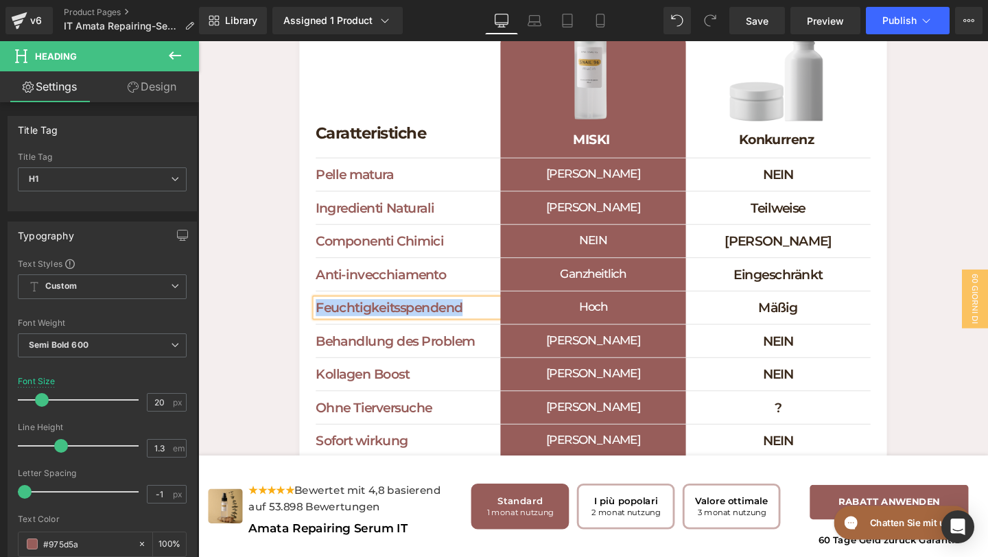
paste div
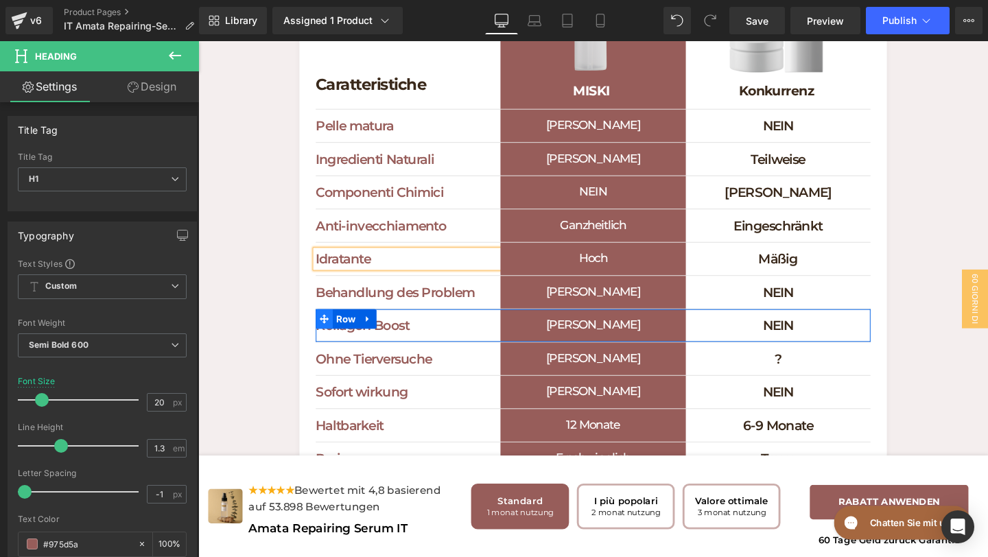
scroll to position [4354, 0]
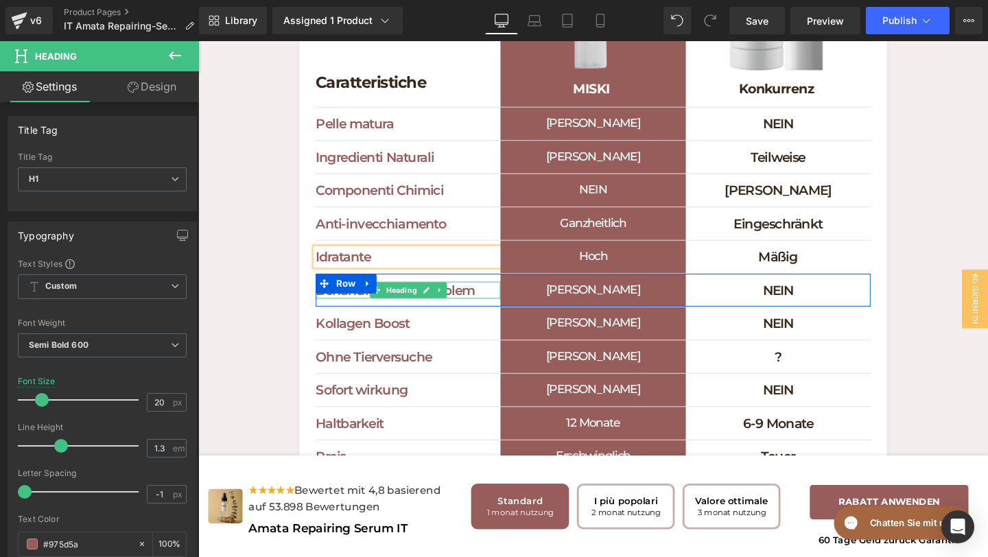
click at [471, 312] on h1 "Behandlung des Problem" at bounding box center [419, 303] width 194 height 18
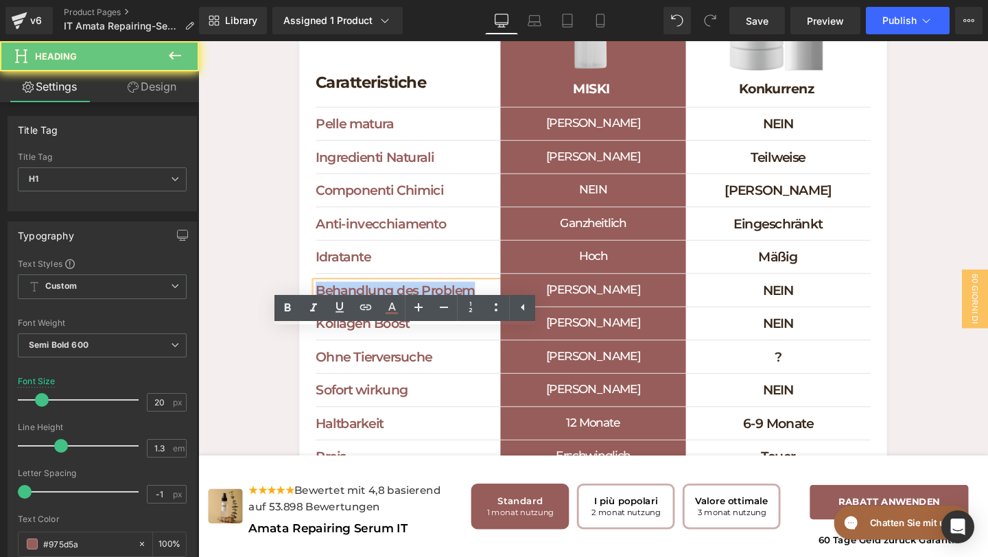
drag, startPoint x: 500, startPoint y: 355, endPoint x: 259, endPoint y: 355, distance: 240.2
click at [259, 355] on div "Cosa rende speciale Miski Cosmetics Heading Scopri perché dovresti scegliere Mi…" at bounding box center [613, 180] width 830 height 707
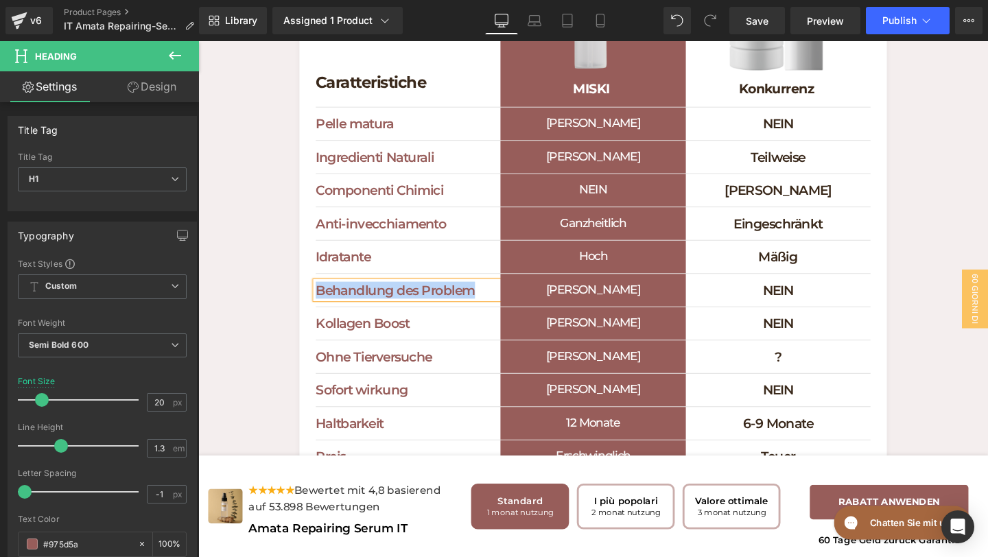
paste div
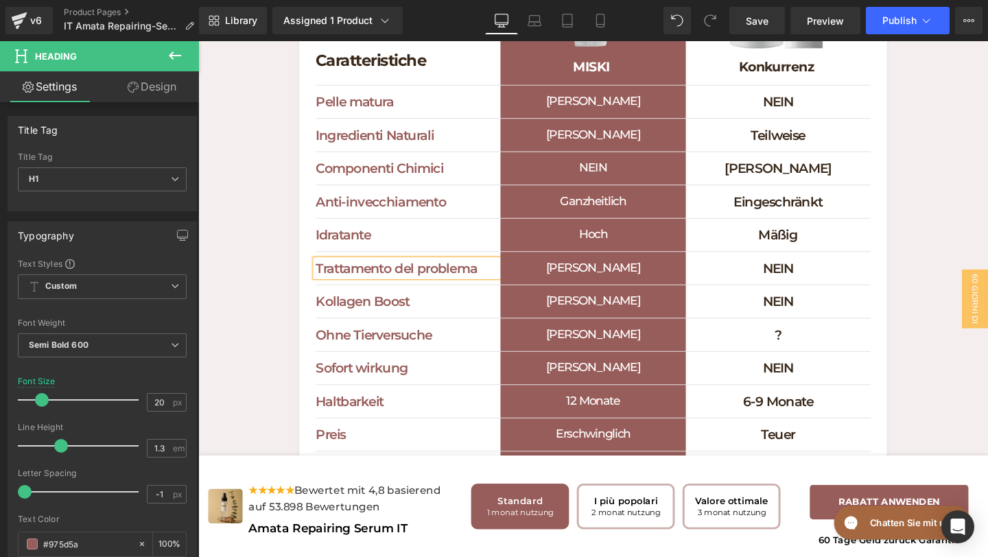
scroll to position [4380, 0]
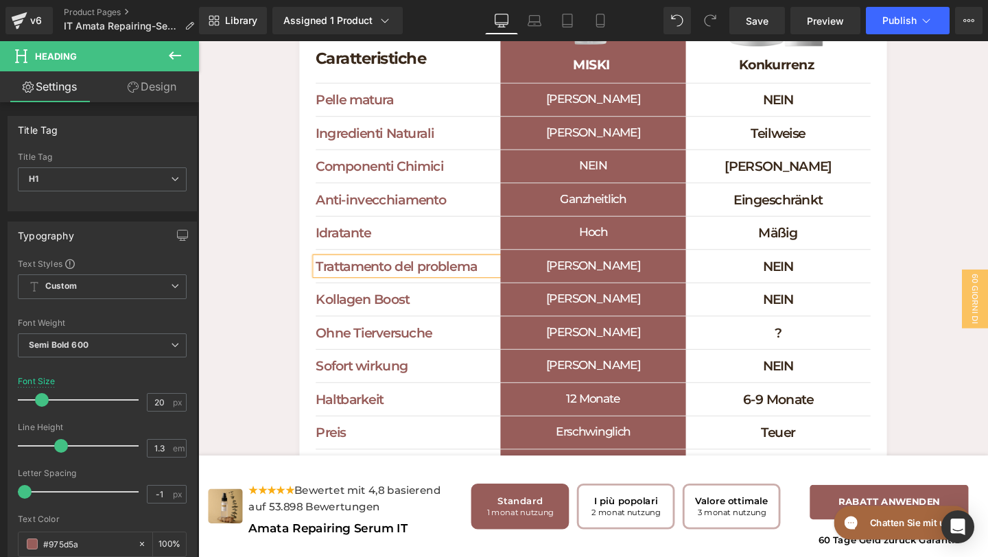
click at [445, 322] on div "Kollagen Boost Heading" at bounding box center [419, 313] width 194 height 18
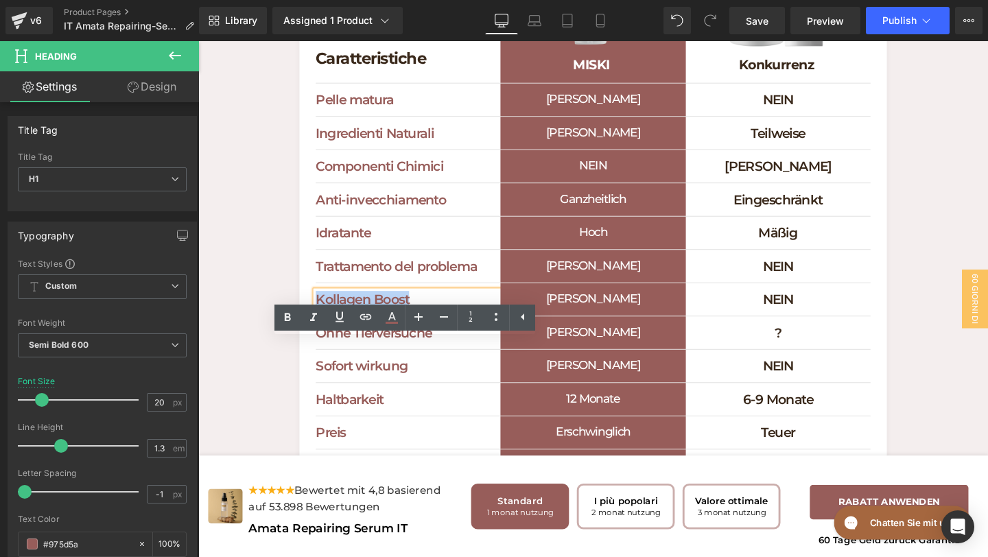
drag, startPoint x: 428, startPoint y: 367, endPoint x: 268, endPoint y: 338, distance: 161.8
click at [268, 338] on div "Cosa rende speciale Miski Cosmetics Heading Scopri perché dovresti scegliere Mi…" at bounding box center [613, 155] width 830 height 707
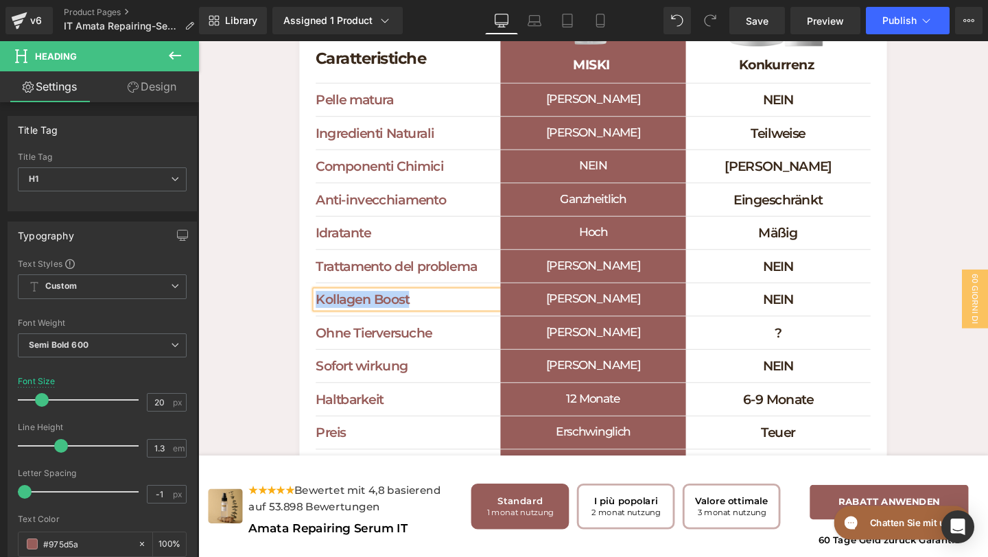
paste div
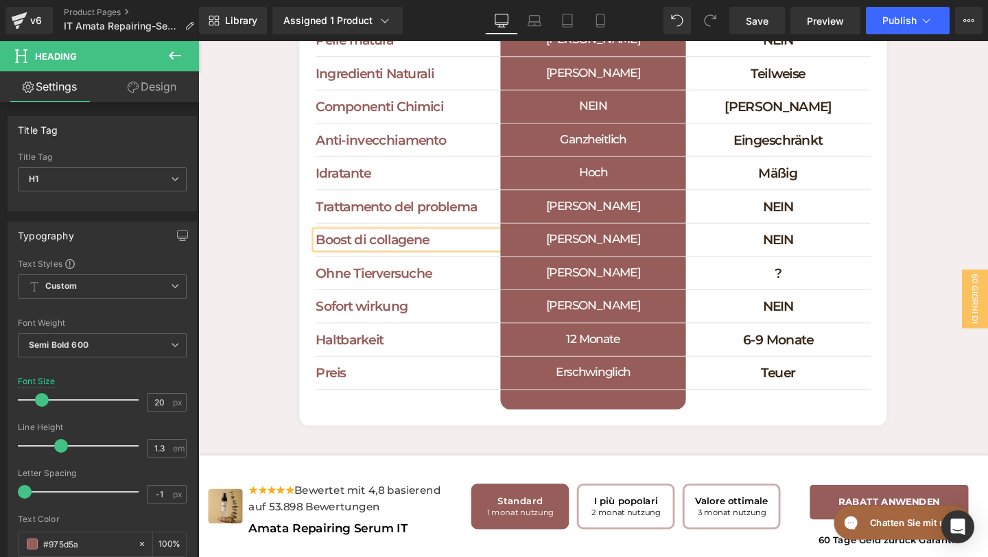
scroll to position [4448, 0]
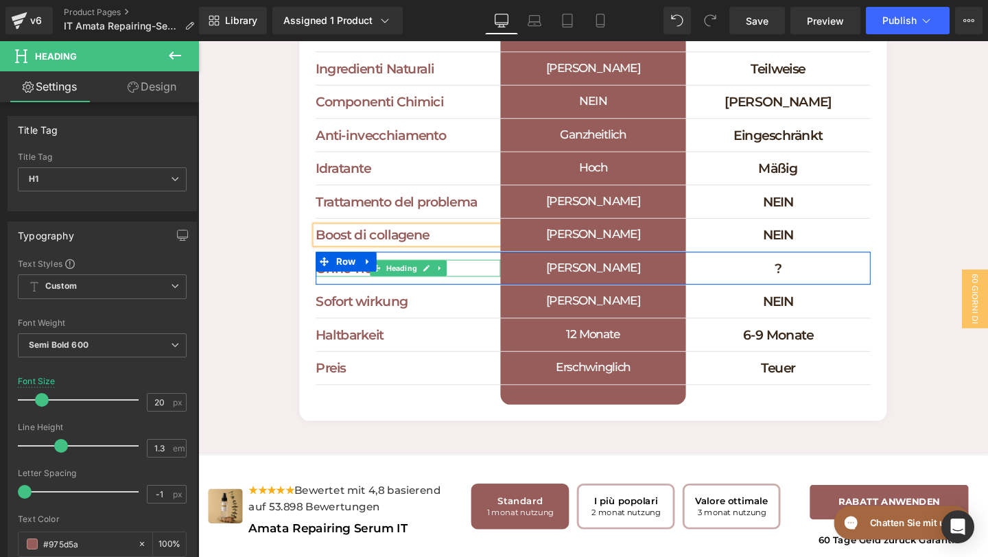
click at [463, 289] on h1 "Ohne Tierversuche" at bounding box center [419, 280] width 194 height 18
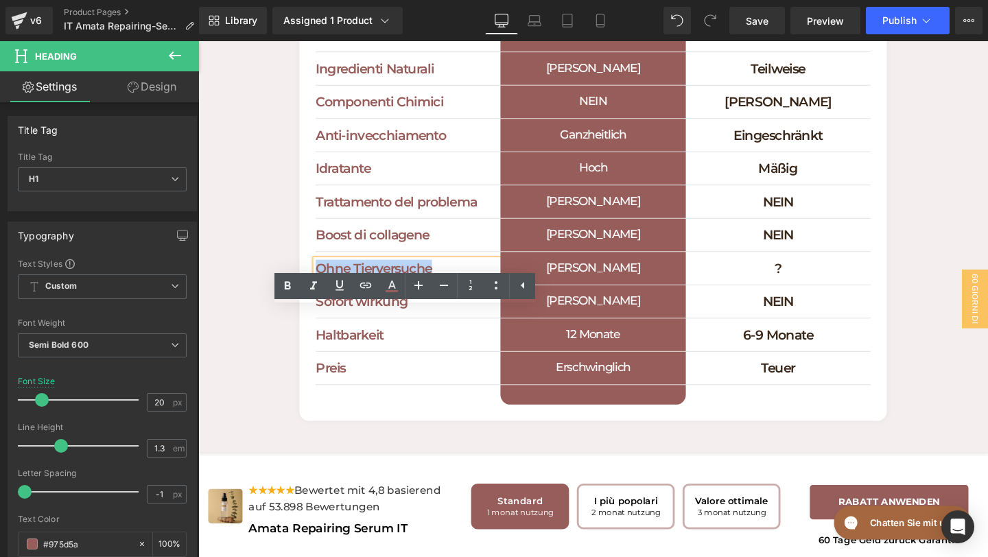
drag, startPoint x: 463, startPoint y: 331, endPoint x: 325, endPoint y: 326, distance: 137.4
click at [325, 289] on h1 "Ohne Tierversuche" at bounding box center [419, 280] width 194 height 18
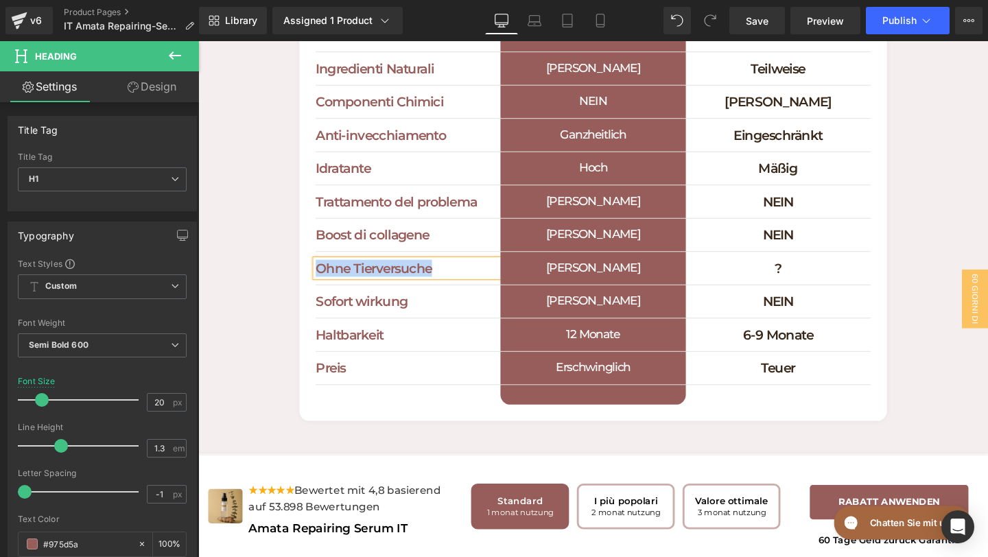
paste div
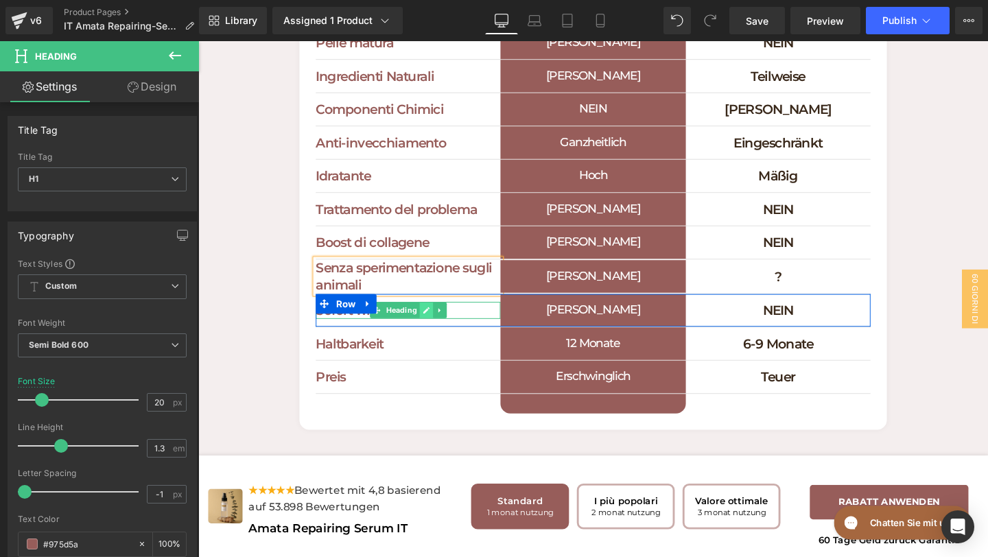
click at [432, 333] on link at bounding box center [438, 324] width 14 height 16
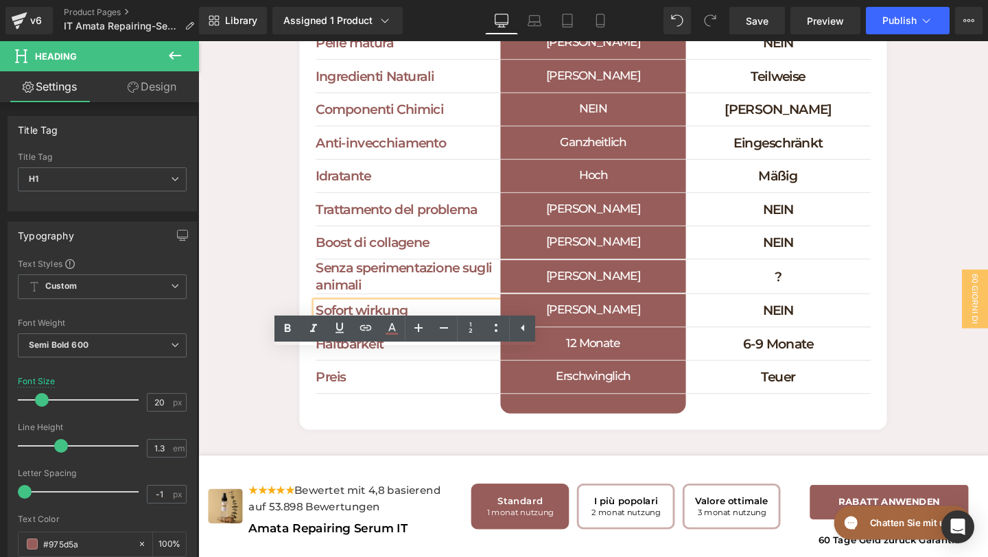
click at [432, 334] on h1 "Sofort wirkung" at bounding box center [419, 325] width 194 height 18
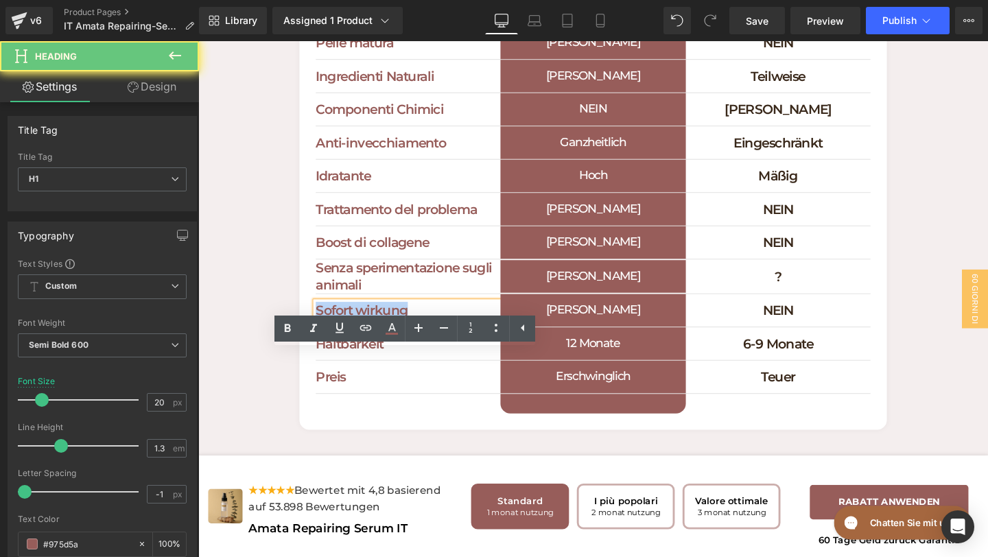
drag, startPoint x: 432, startPoint y: 375, endPoint x: 294, endPoint y: 369, distance: 137.4
click at [294, 369] on div "Cosa rende speciale Miski Cosmetics Heading Scopri perché dovresti scegliere Mi…" at bounding box center [613, 96] width 830 height 708
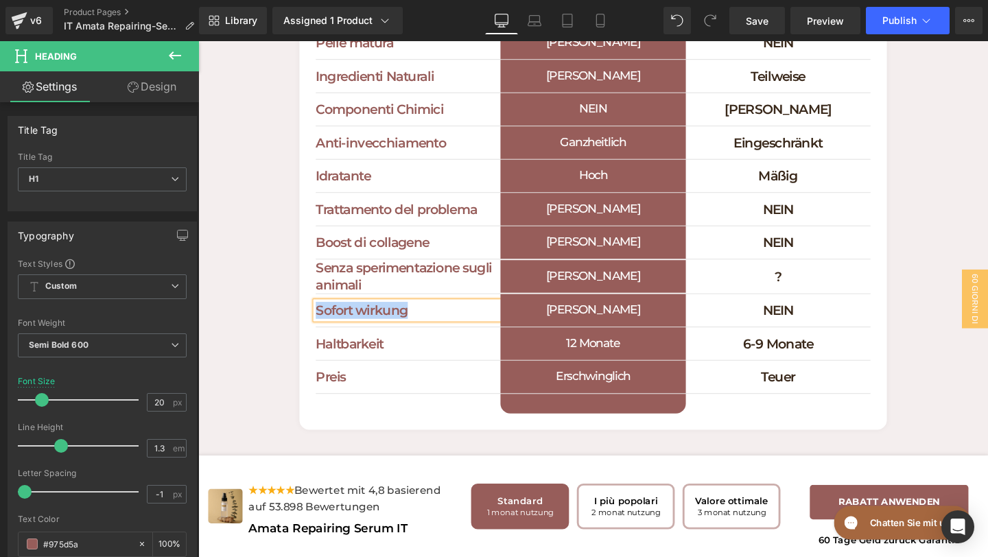
paste div
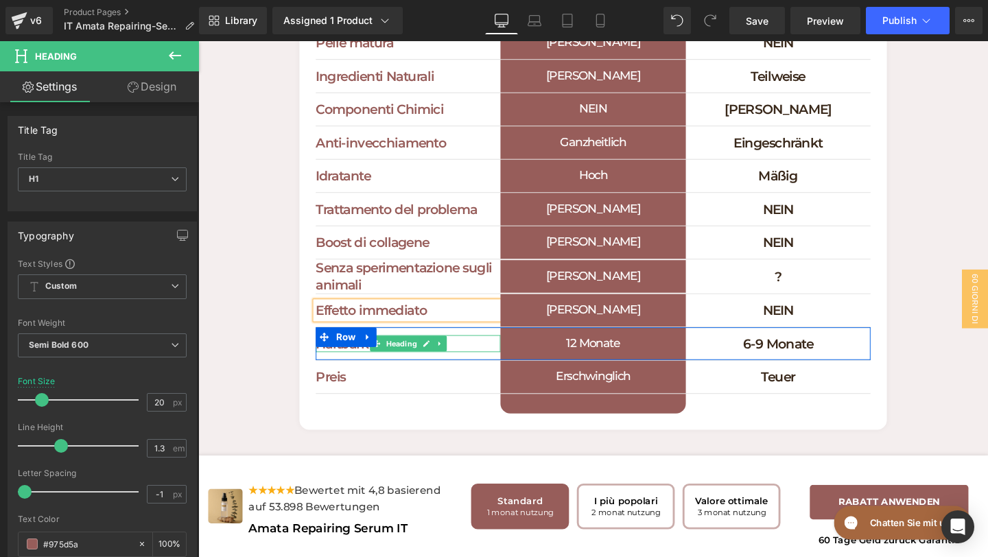
click at [469, 369] on h1 "Haltbarkeit" at bounding box center [419, 360] width 194 height 18
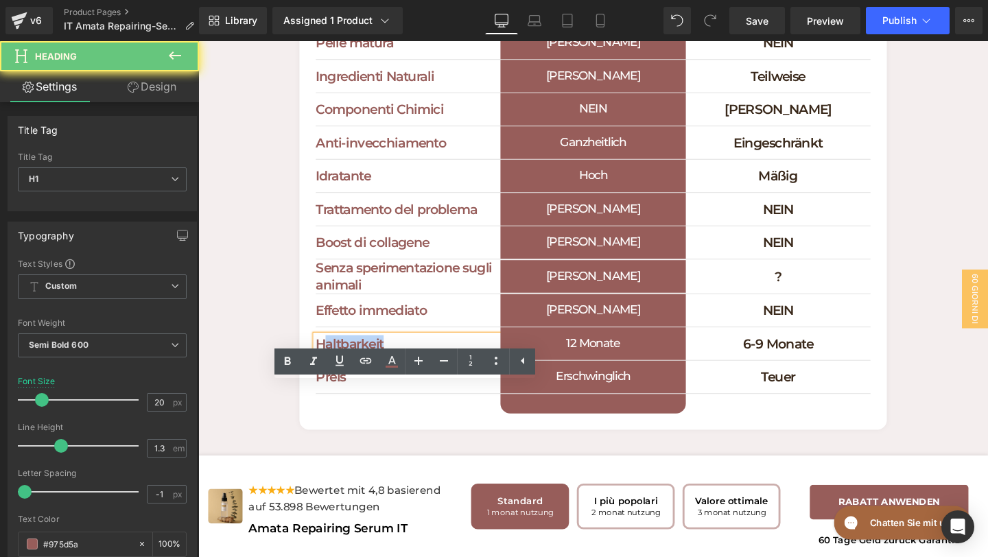
drag, startPoint x: 404, startPoint y: 411, endPoint x: 327, endPoint y: 408, distance: 76.9
click at [327, 377] on div "Haltbarkeit Heading 12 Monate Heading 6-9 Monate Heading Row" at bounding box center [613, 359] width 583 height 35
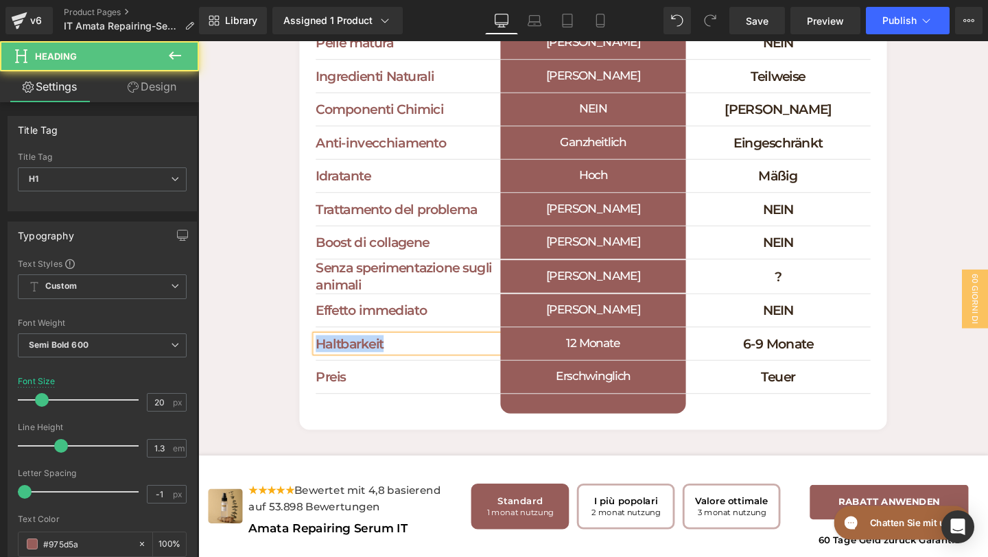
drag, startPoint x: 324, startPoint y: 409, endPoint x: 394, endPoint y: 412, distance: 70.1
click at [394, 369] on h1 "Haltbarkeit" at bounding box center [419, 360] width 194 height 18
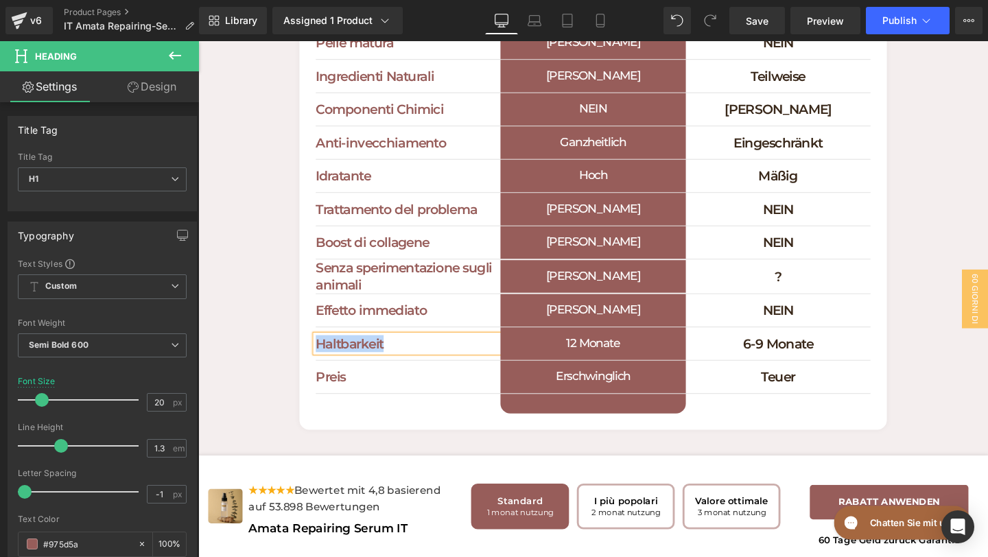
paste div
click at [329, 361] on span at bounding box center [335, 352] width 14 height 16
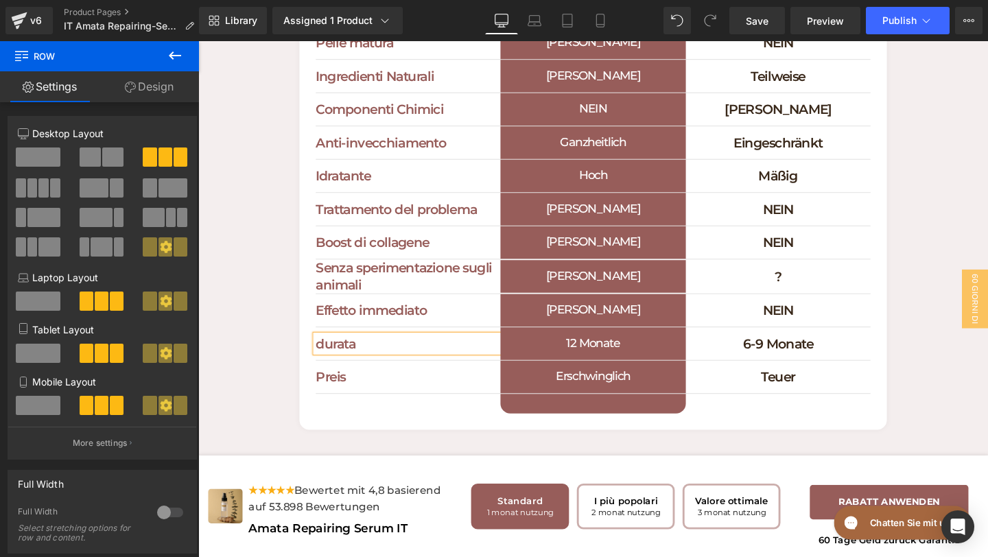
click at [331, 357] on icon at bounding box center [335, 353] width 8 height 8
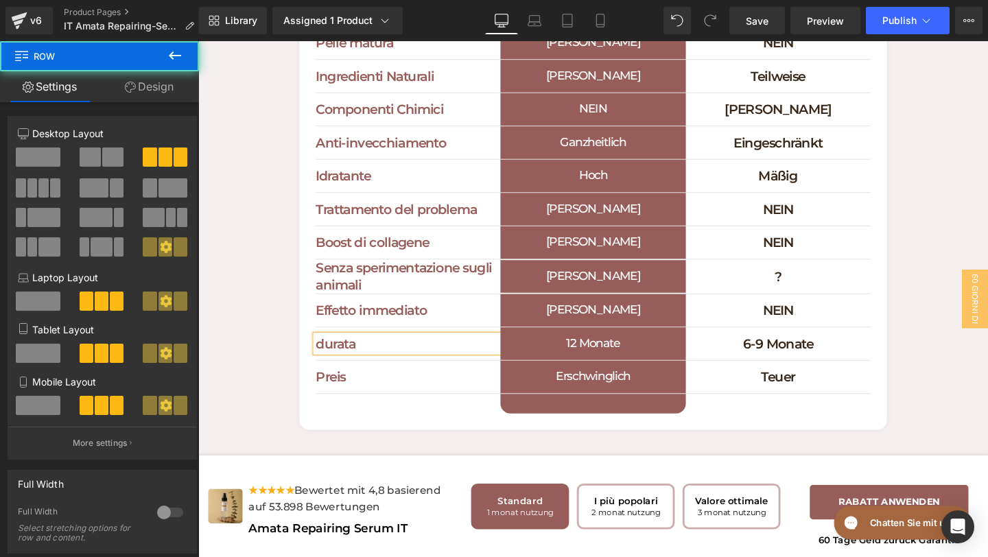
click at [331, 369] on h1 "durata" at bounding box center [419, 360] width 194 height 18
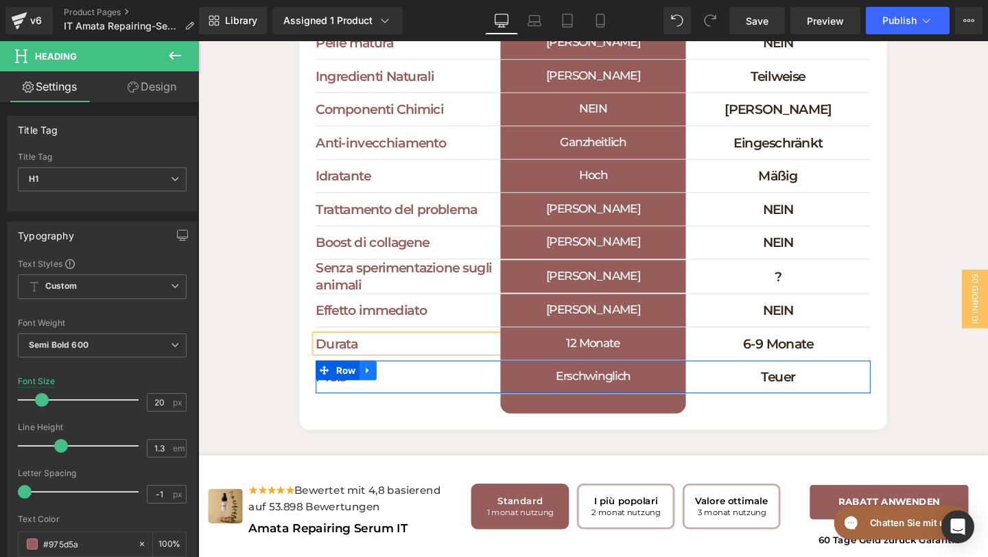
click at [384, 398] on link at bounding box center [377, 387] width 18 height 21
click at [459, 403] on link at bounding box center [452, 394] width 14 height 16
click at [480, 403] on link at bounding box center [474, 394] width 14 height 16
click at [479, 404] on h1 "Preis" at bounding box center [419, 395] width 194 height 18
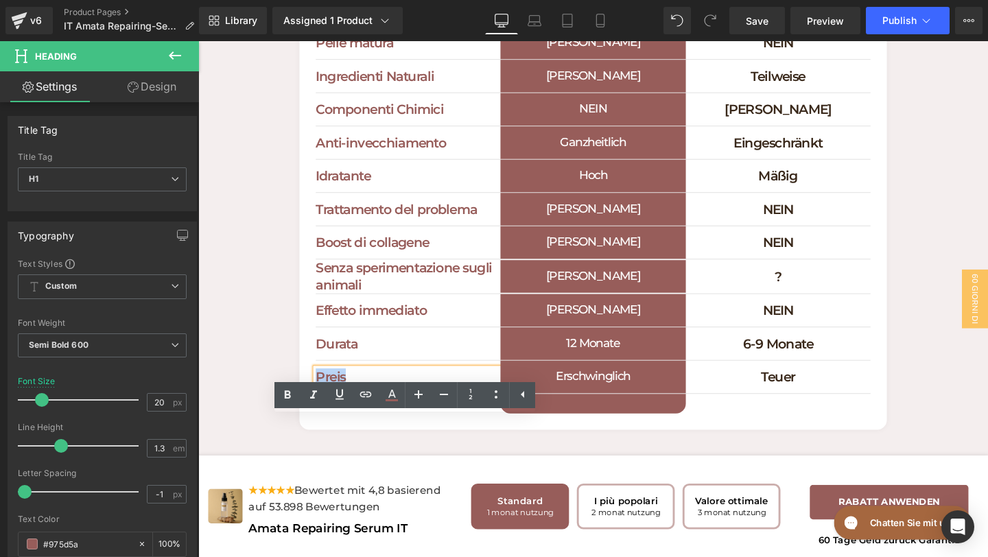
drag, startPoint x: 360, startPoint y: 449, endPoint x: 290, endPoint y: 443, distance: 69.6
click at [290, 443] on div "Cosa rende speciale Miski Cosmetics Heading Scopri perché dovresti scegliere Mi…" at bounding box center [613, 96] width 830 height 708
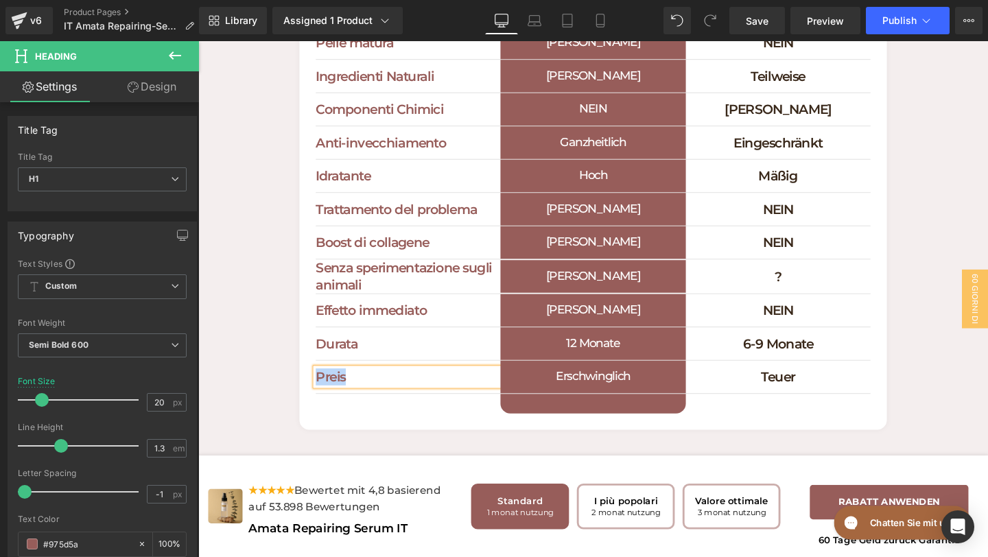
paste div
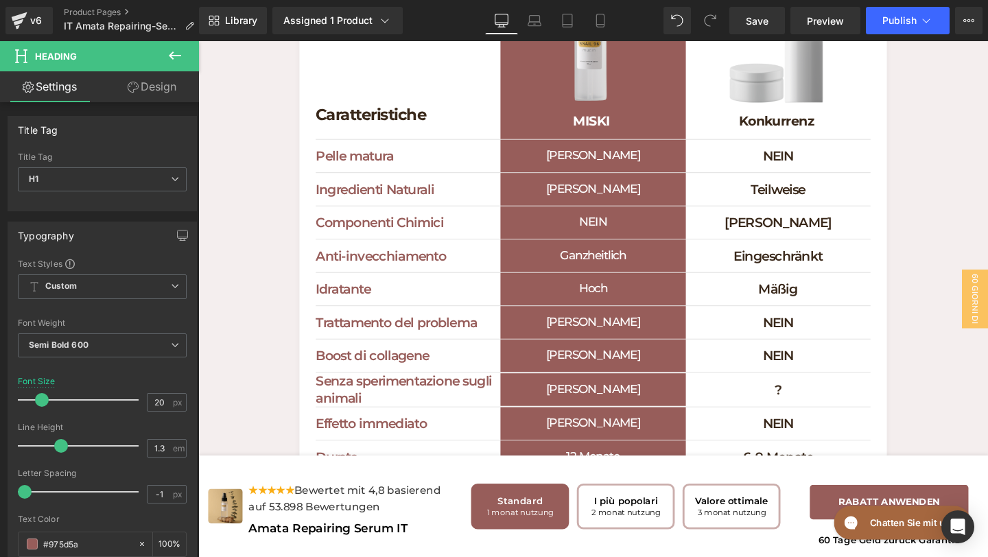
scroll to position [4280, 0]
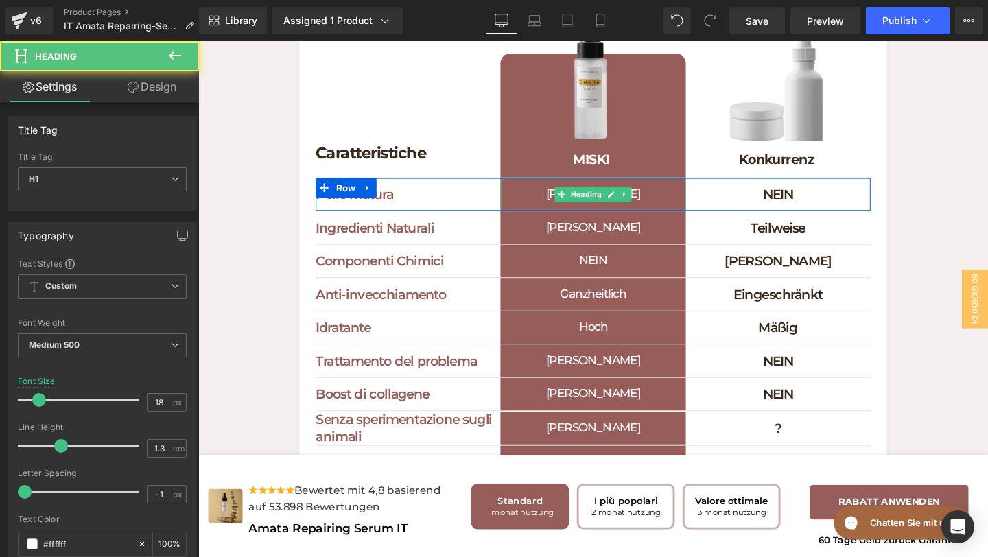
click at [662, 220] on h1 "[PERSON_NAME]" at bounding box center [613, 202] width 194 height 34
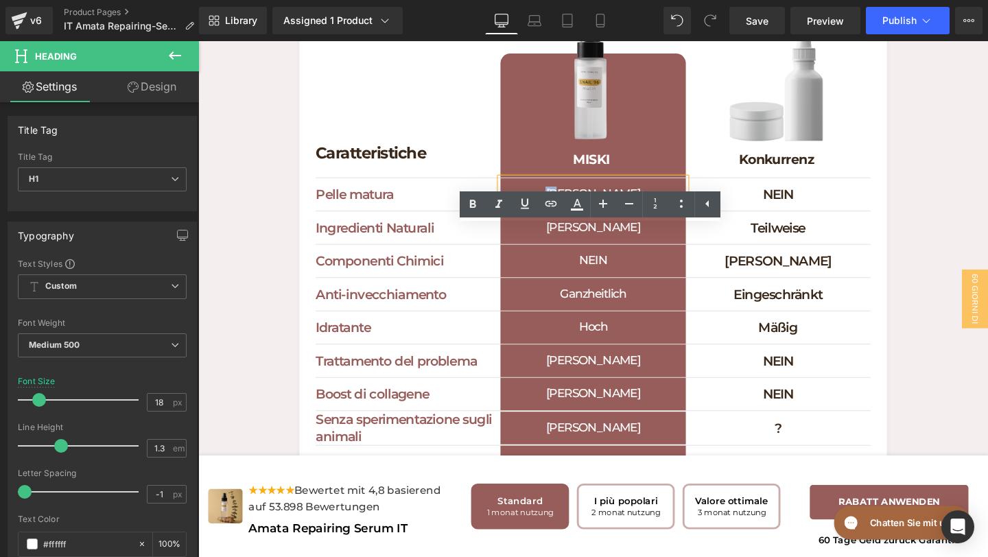
drag, startPoint x: 639, startPoint y: 255, endPoint x: 602, endPoint y: 255, distance: 37.1
click at [602, 220] on h1 "[PERSON_NAME]" at bounding box center [613, 202] width 194 height 34
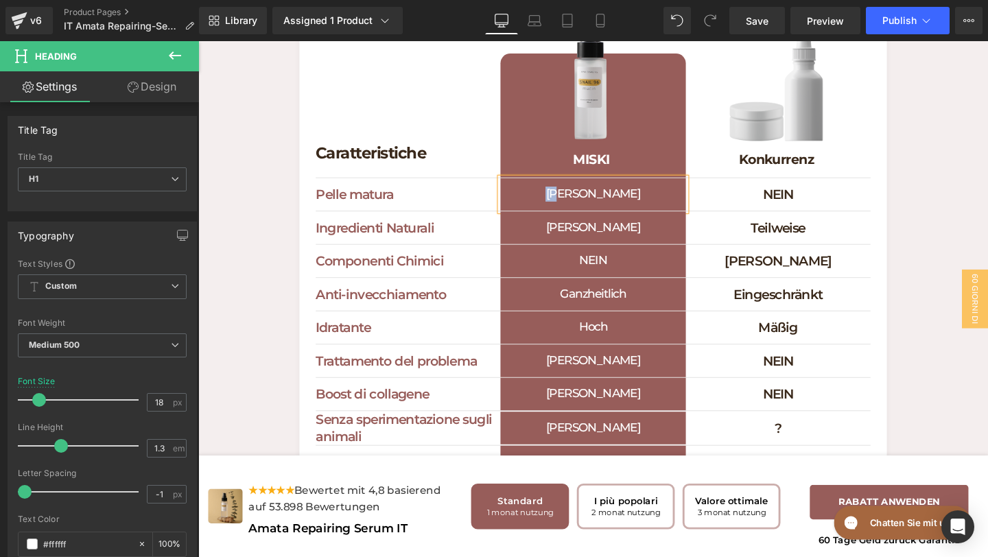
paste div
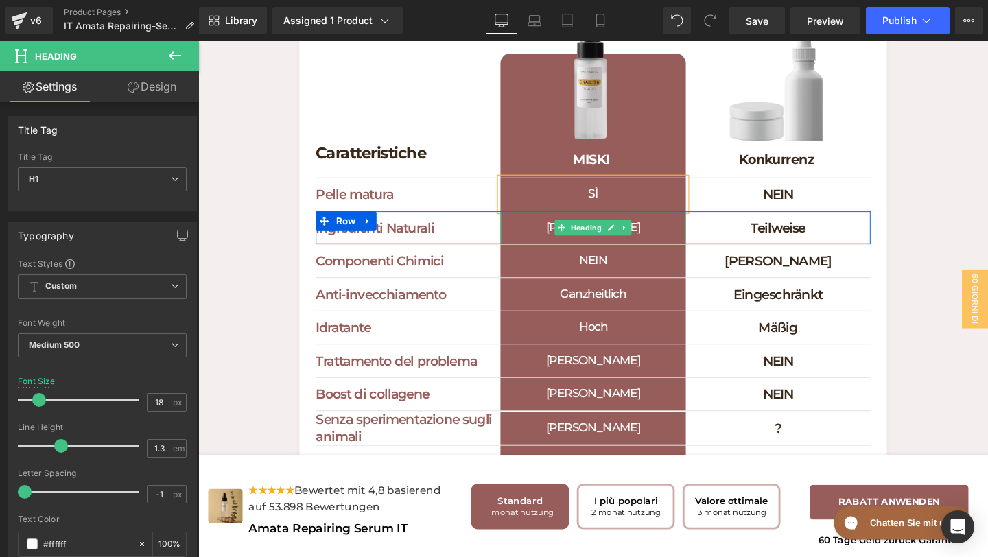
click at [668, 255] on h1 "[PERSON_NAME]" at bounding box center [613, 237] width 194 height 34
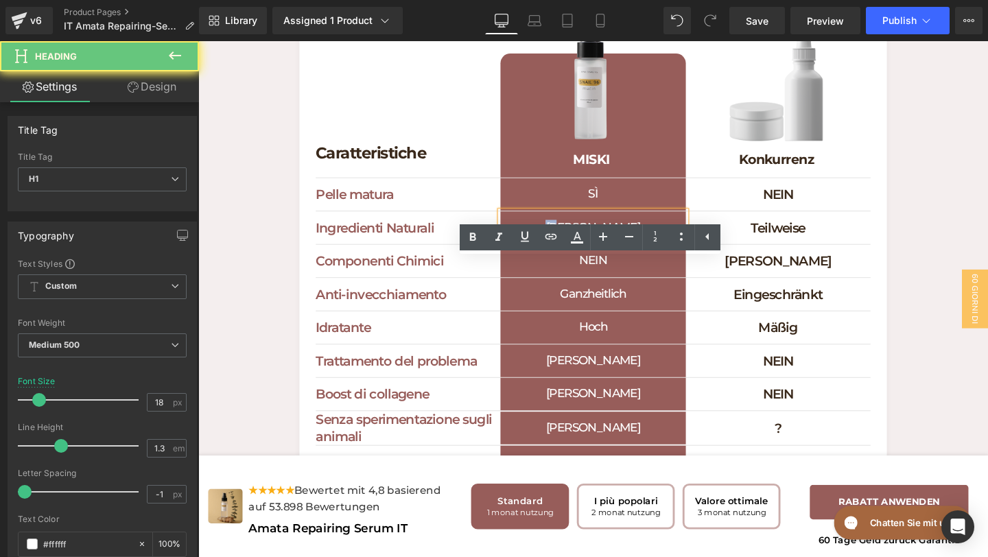
drag, startPoint x: 641, startPoint y: 292, endPoint x: 594, endPoint y: 291, distance: 47.4
click at [594, 255] on h1 "[PERSON_NAME]" at bounding box center [613, 237] width 194 height 34
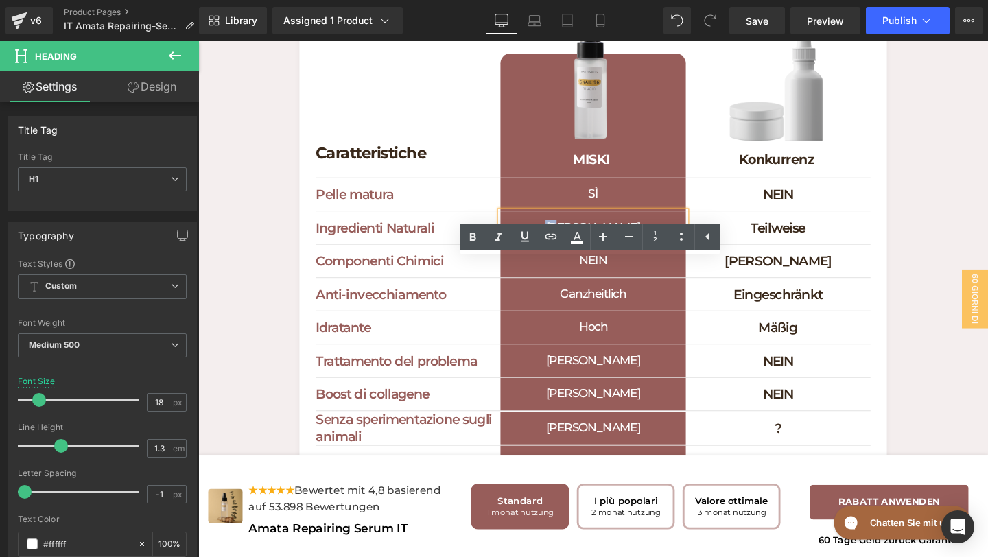
paste div
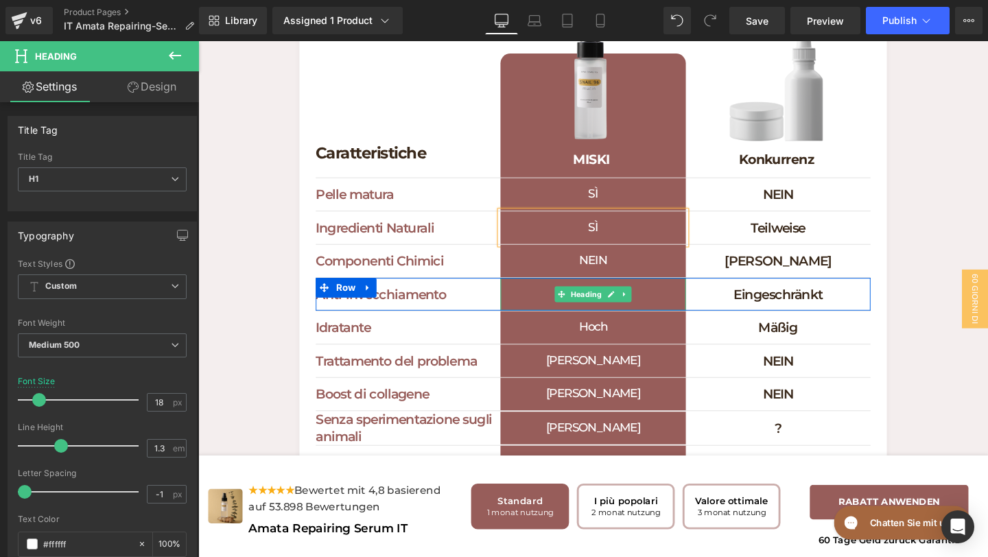
scroll to position [4314, 0]
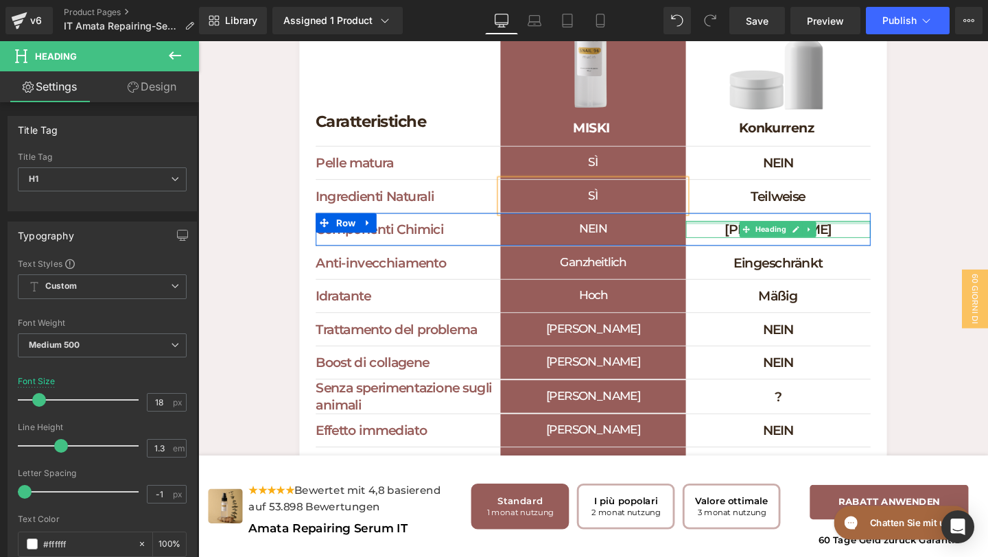
click at [858, 248] on h1 "[PERSON_NAME]" at bounding box center [808, 239] width 194 height 18
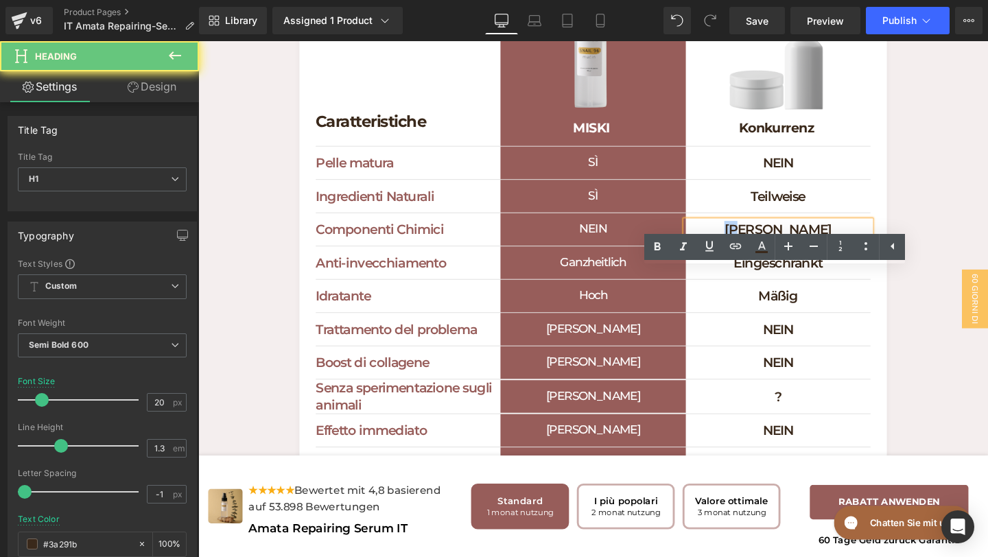
drag, startPoint x: 826, startPoint y: 290, endPoint x: 785, endPoint y: 290, distance: 40.5
click at [784, 248] on h1 "[PERSON_NAME]" at bounding box center [808, 239] width 194 height 18
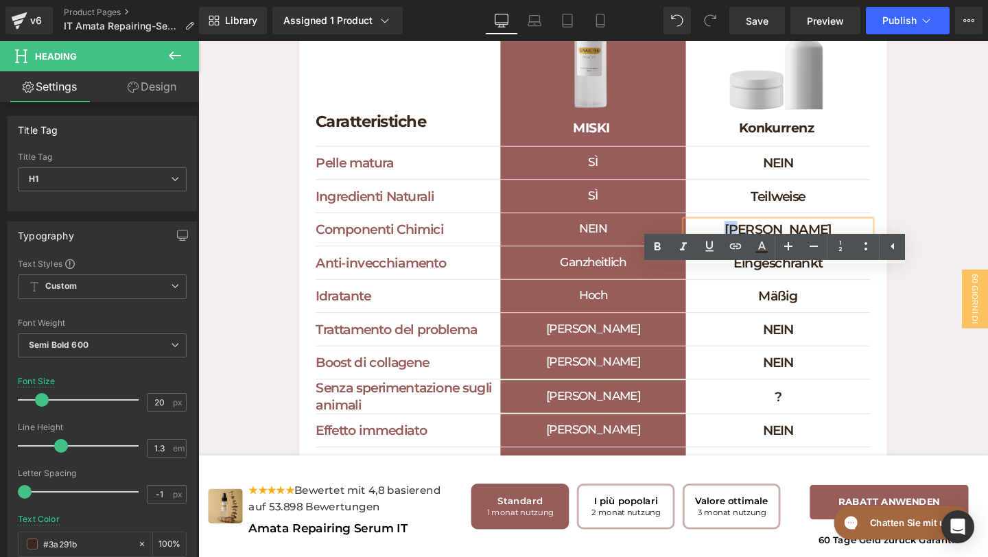
paste div
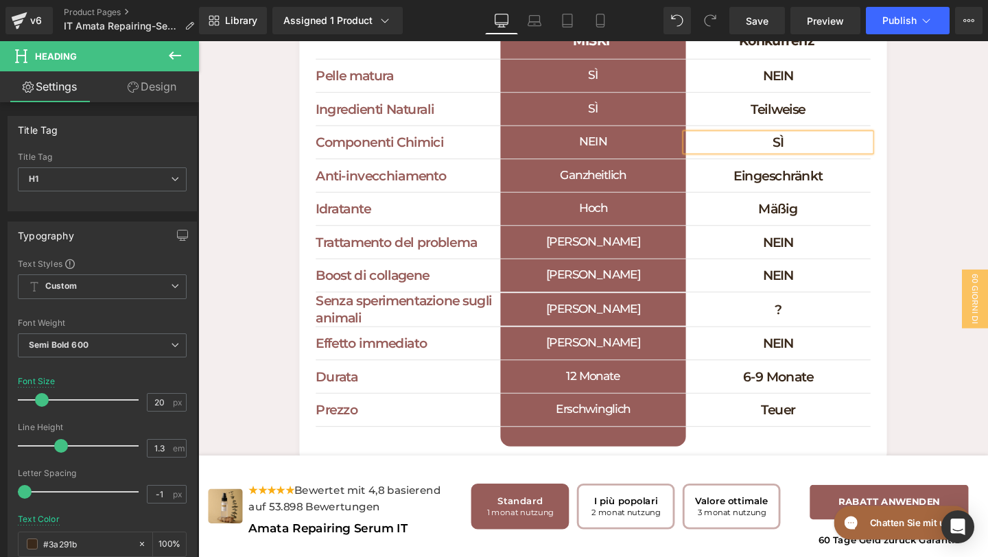
scroll to position [4409, 0]
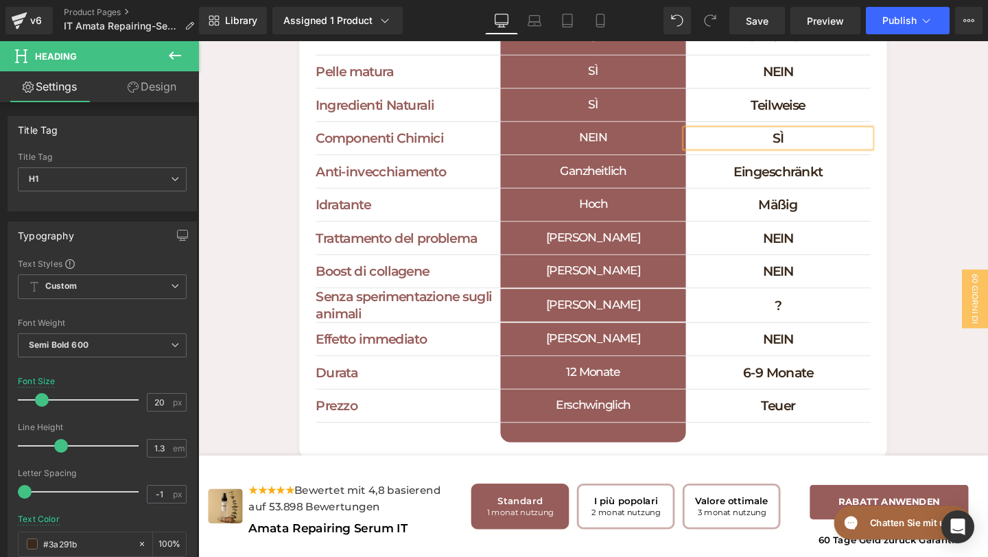
click at [664, 266] on h1 "[PERSON_NAME]" at bounding box center [613, 248] width 194 height 34
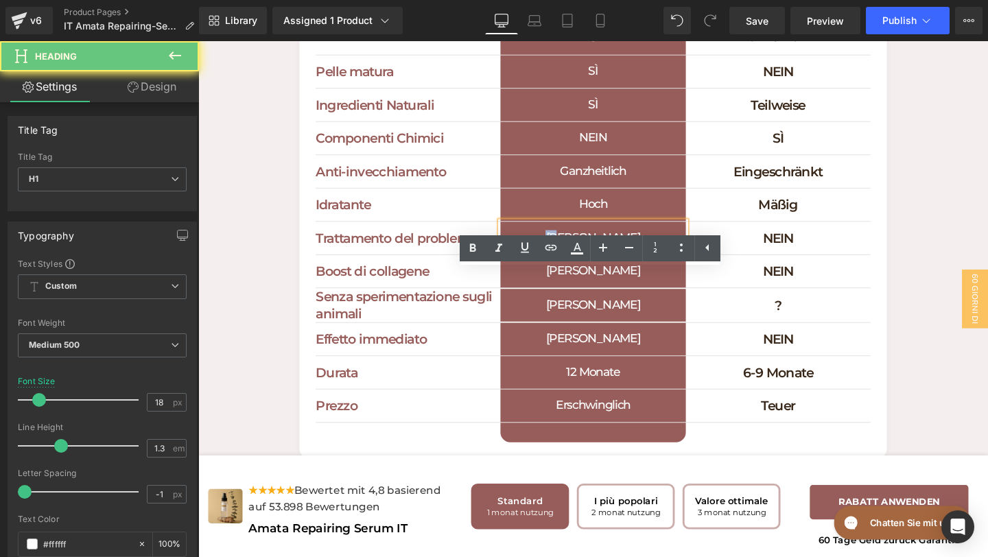
drag, startPoint x: 635, startPoint y: 303, endPoint x: 587, endPoint y: 301, distance: 48.1
click at [587, 266] on h1 "[PERSON_NAME]" at bounding box center [613, 248] width 194 height 34
paste div
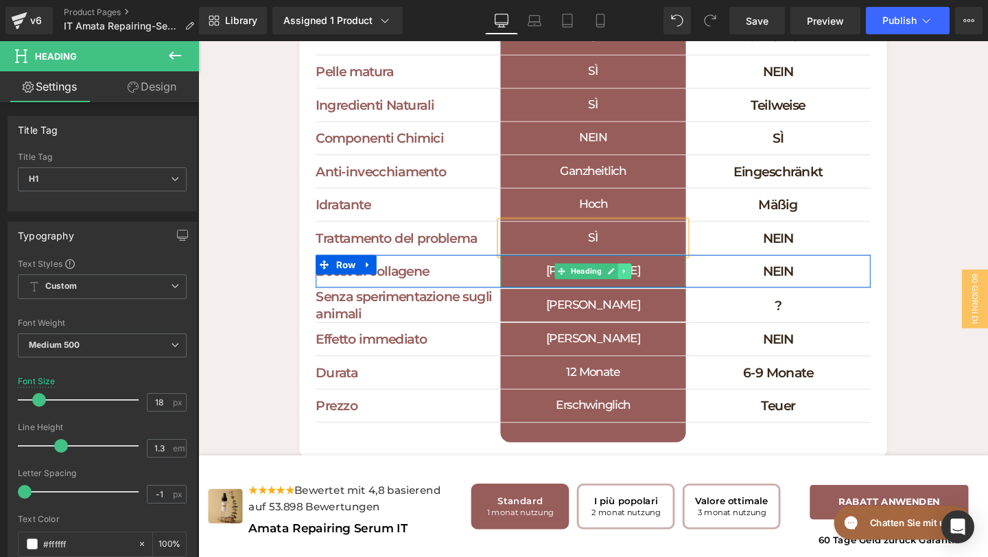
click at [651, 292] on link at bounding box center [647, 283] width 14 height 16
click at [667, 288] on icon at bounding box center [668, 283] width 8 height 8
click at [672, 301] on h1 "[PERSON_NAME]" at bounding box center [613, 283] width 194 height 34
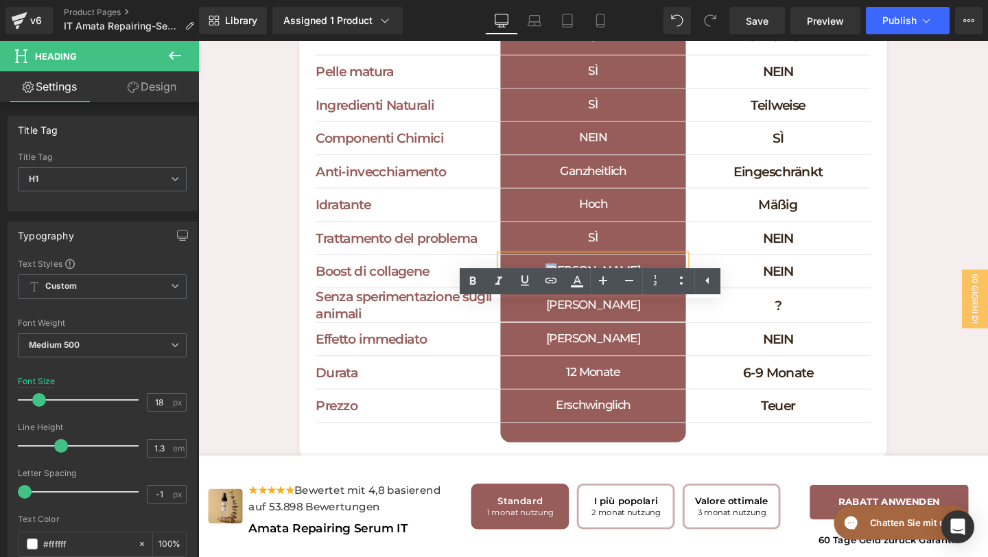
drag, startPoint x: 623, startPoint y: 347, endPoint x: 591, endPoint y: 337, distance: 33.7
click at [591, 301] on h1 "[PERSON_NAME]" at bounding box center [613, 283] width 194 height 34
paste div
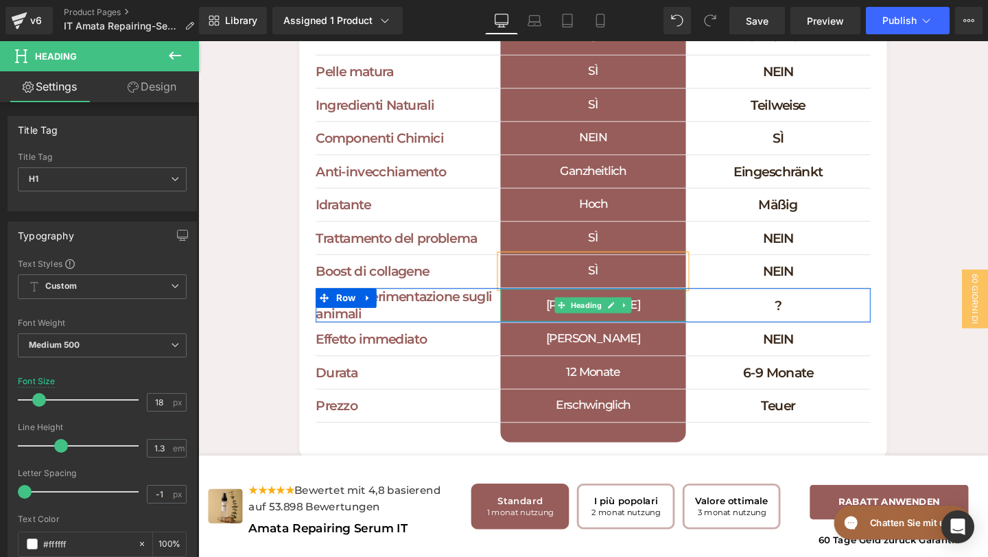
click at [697, 336] on h1 "[PERSON_NAME]" at bounding box center [613, 319] width 194 height 34
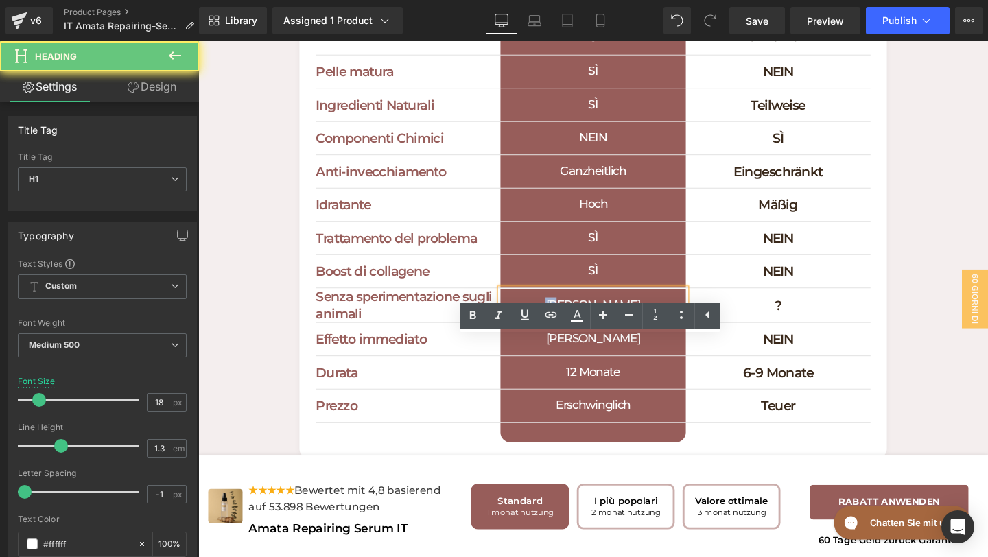
drag, startPoint x: 645, startPoint y: 375, endPoint x: 589, endPoint y: 375, distance: 56.3
click at [589, 336] on h1 "[PERSON_NAME]" at bounding box center [613, 319] width 194 height 34
paste div
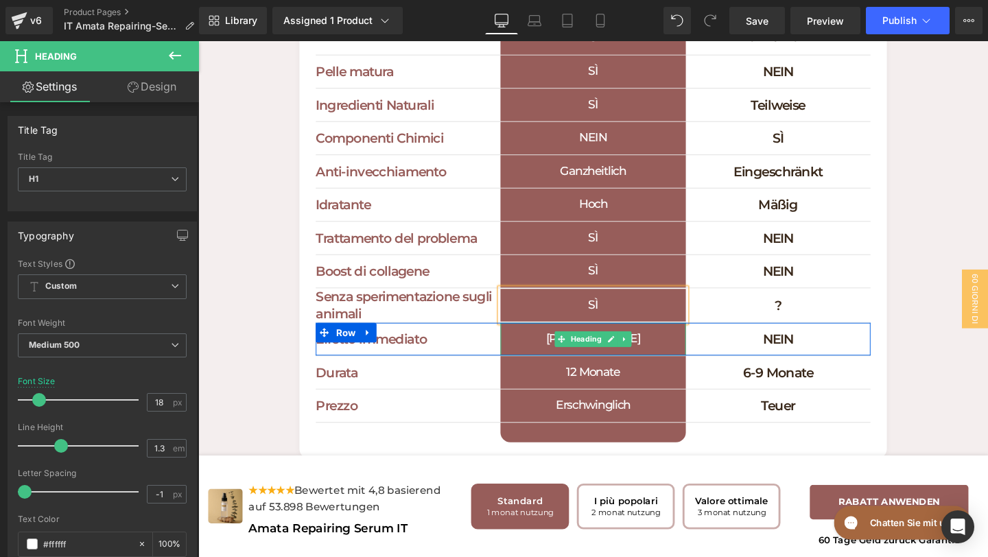
click at [682, 372] on h1 "[PERSON_NAME]" at bounding box center [613, 355] width 194 height 34
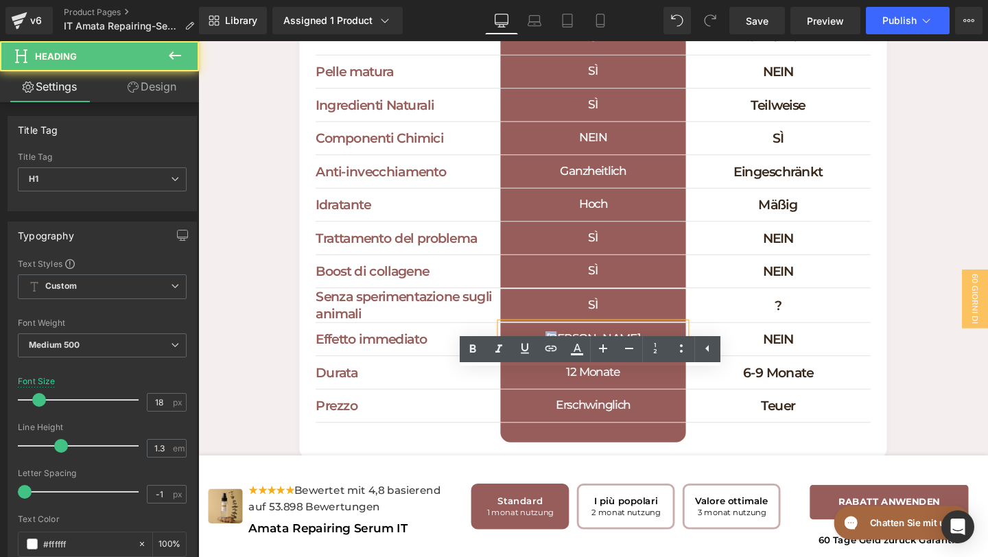
drag, startPoint x: 627, startPoint y: 410, endPoint x: 603, endPoint y: 410, distance: 23.3
click at [603, 372] on h1 "[PERSON_NAME]" at bounding box center [613, 355] width 194 height 34
paste div
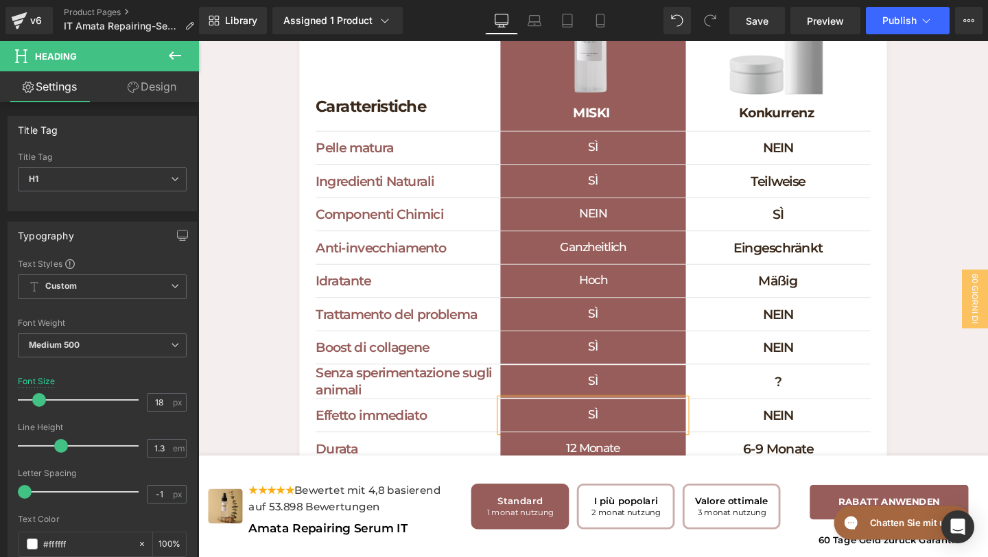
scroll to position [4325, 0]
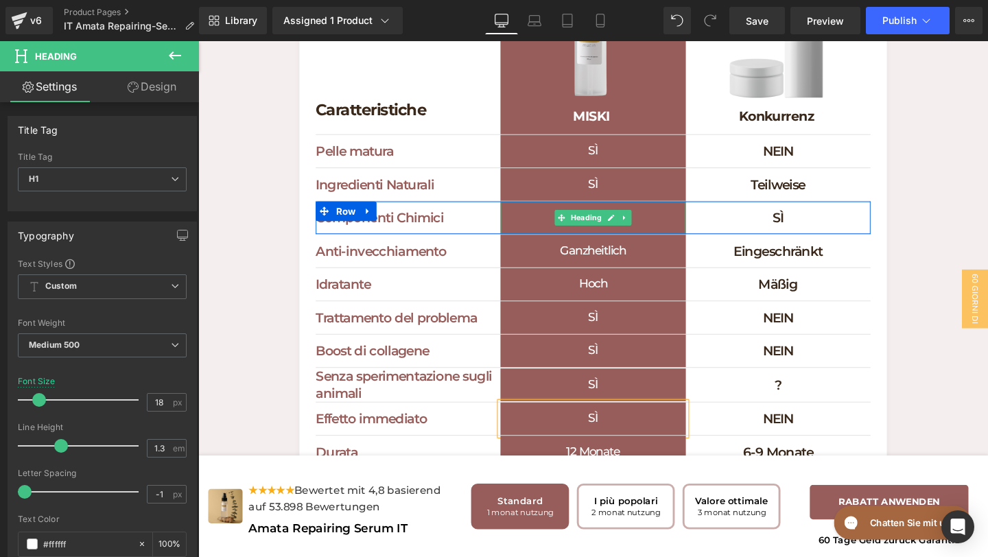
click at [670, 244] on h1 "NEIN" at bounding box center [613, 227] width 194 height 34
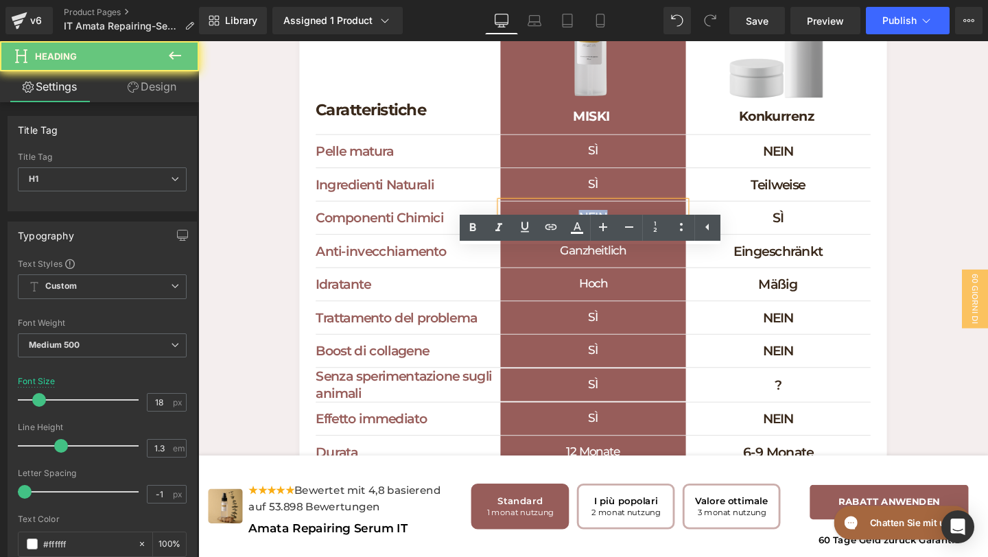
drag, startPoint x: 640, startPoint y: 282, endPoint x: 583, endPoint y: 282, distance: 57.6
click at [583, 244] on h1 "NEIN" at bounding box center [613, 227] width 194 height 34
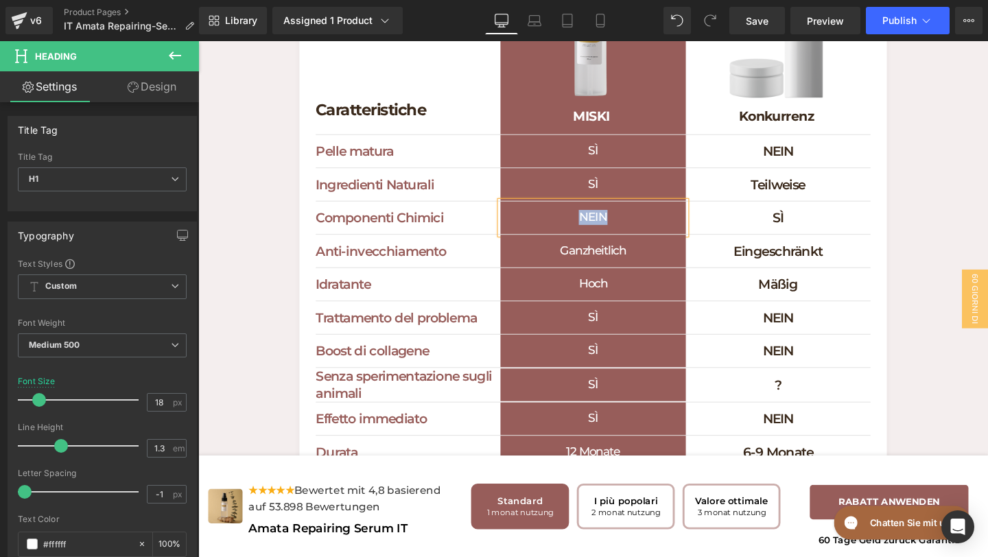
paste div
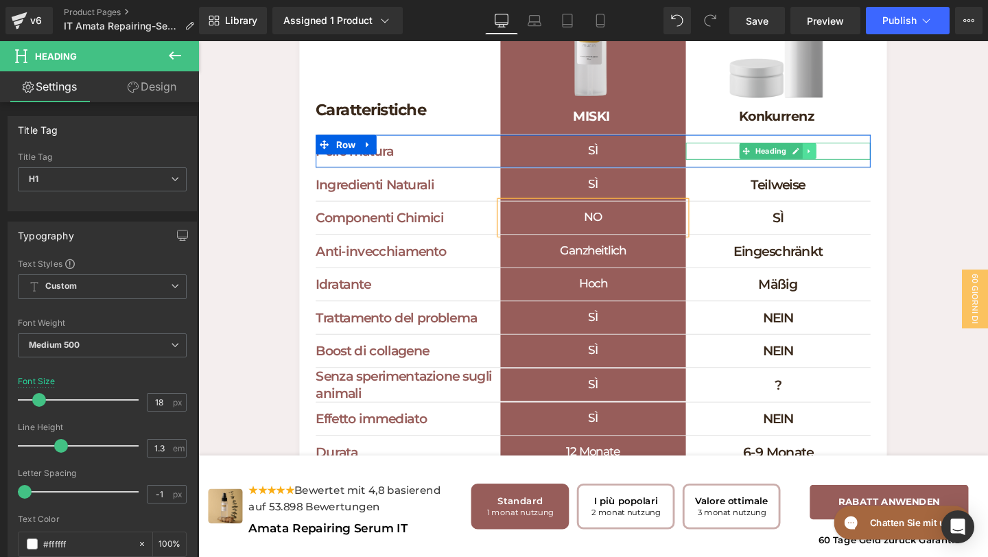
click at [838, 161] on icon at bounding box center [841, 157] width 8 height 8
click at [857, 165] on link at bounding box center [863, 157] width 14 height 16
click at [863, 166] on h1 "NEIN" at bounding box center [808, 157] width 194 height 18
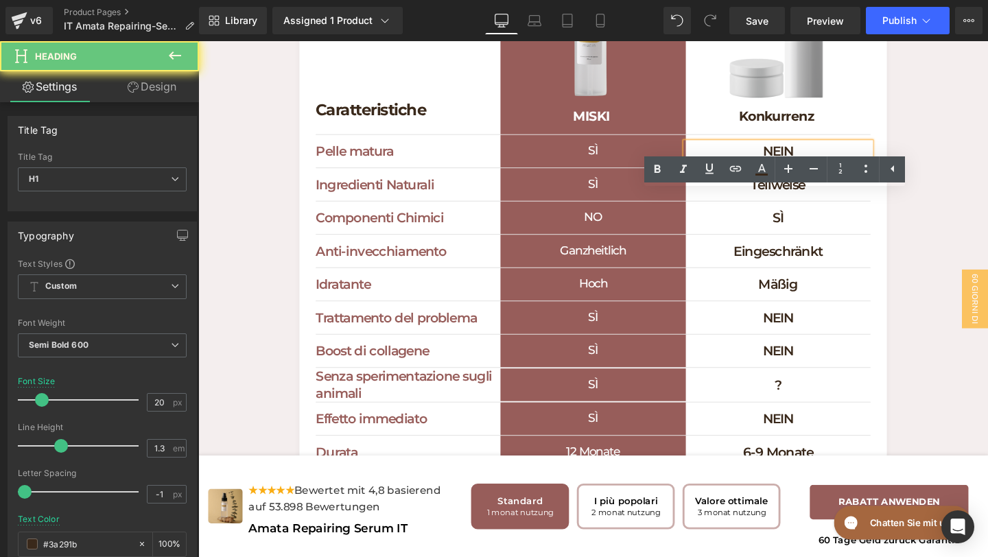
drag, startPoint x: 845, startPoint y: 212, endPoint x: 751, endPoint y: 198, distance: 95.0
click at [751, 166] on div "NEIN" at bounding box center [808, 157] width 194 height 18
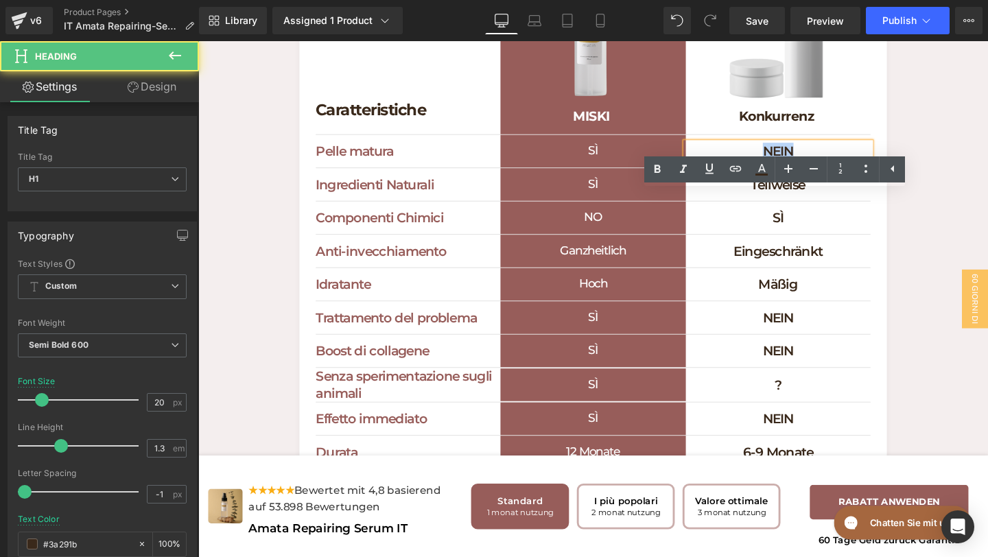
drag, startPoint x: 788, startPoint y: 216, endPoint x: 836, endPoint y: 216, distance: 48.0
click at [836, 166] on h1 "NEIN" at bounding box center [808, 157] width 194 height 18
paste div
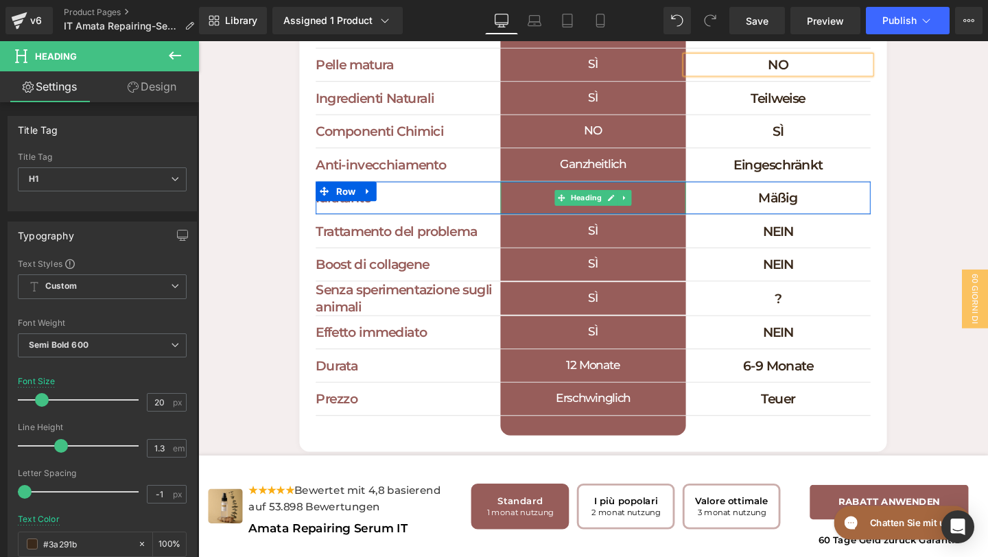
scroll to position [4417, 0]
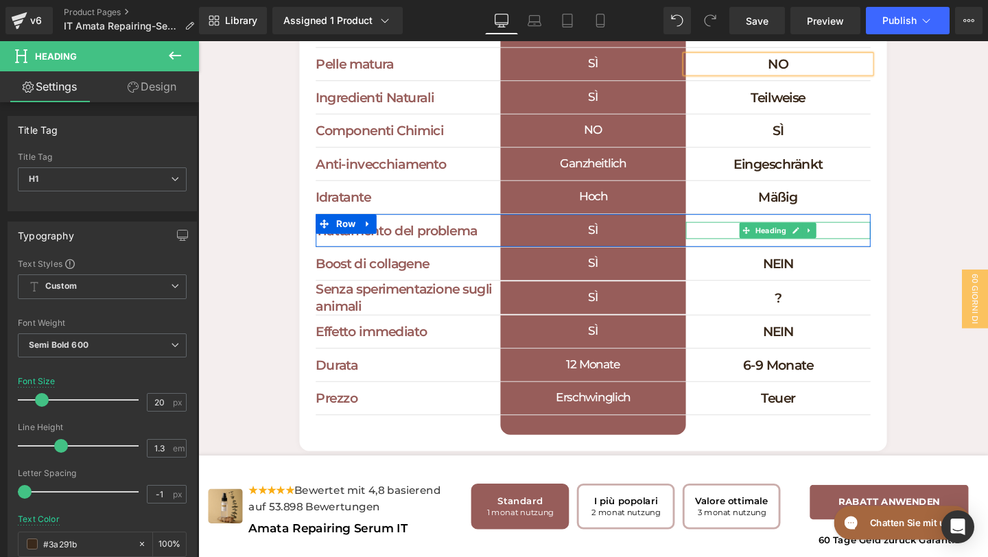
click at [855, 249] on h1 "NEIN" at bounding box center [808, 240] width 194 height 18
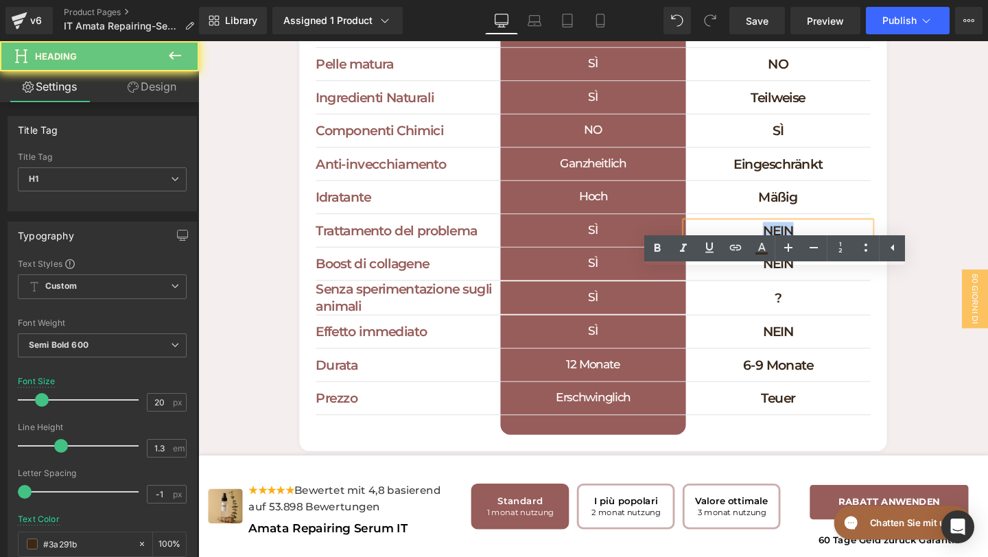
drag, startPoint x: 839, startPoint y: 292, endPoint x: 782, endPoint y: 291, distance: 57.6
click at [783, 249] on h1 "NEIN" at bounding box center [808, 240] width 194 height 18
paste div
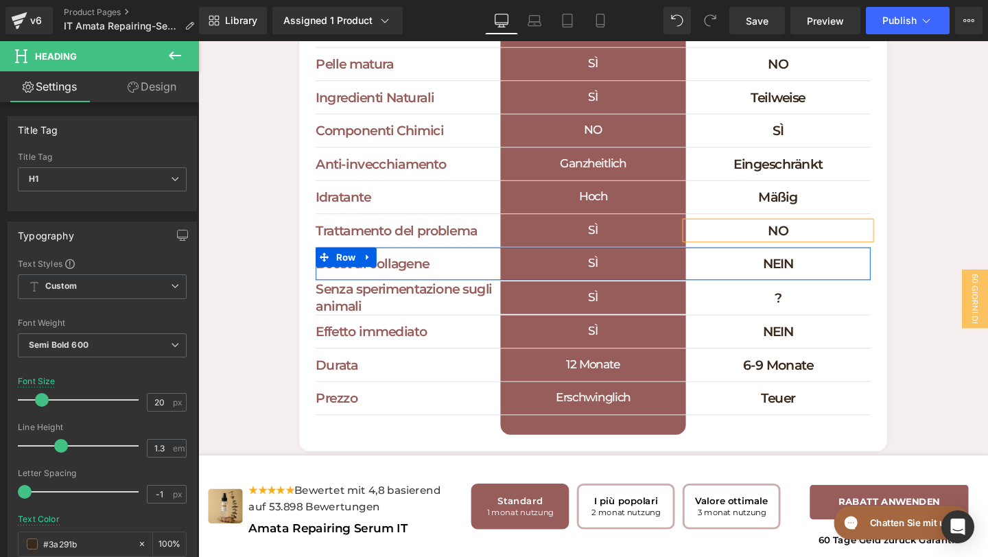
click at [855, 284] on h1 "NEIN" at bounding box center [808, 275] width 194 height 18
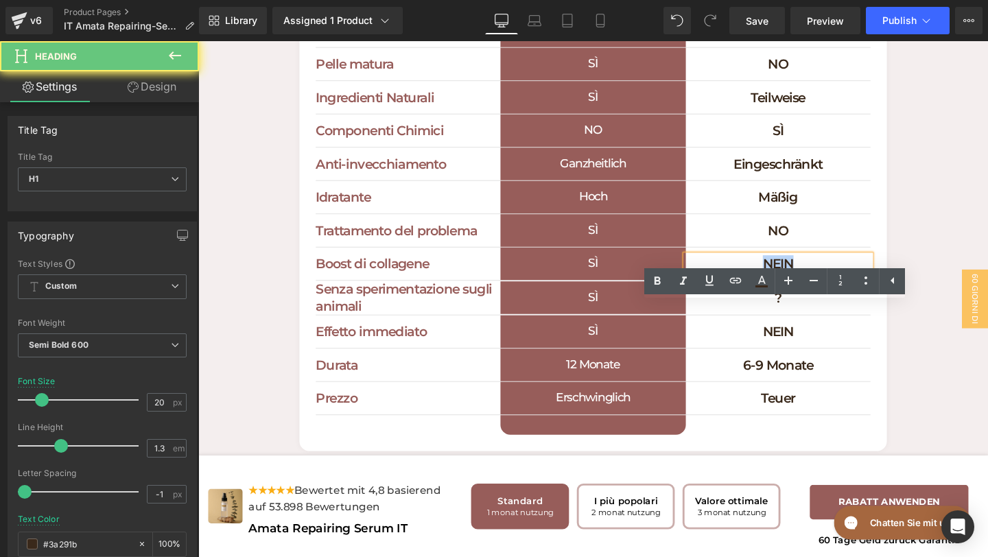
drag, startPoint x: 855, startPoint y: 324, endPoint x: 780, endPoint y: 321, distance: 74.9
click at [781, 284] on h1 "NEIN" at bounding box center [808, 275] width 194 height 18
paste div
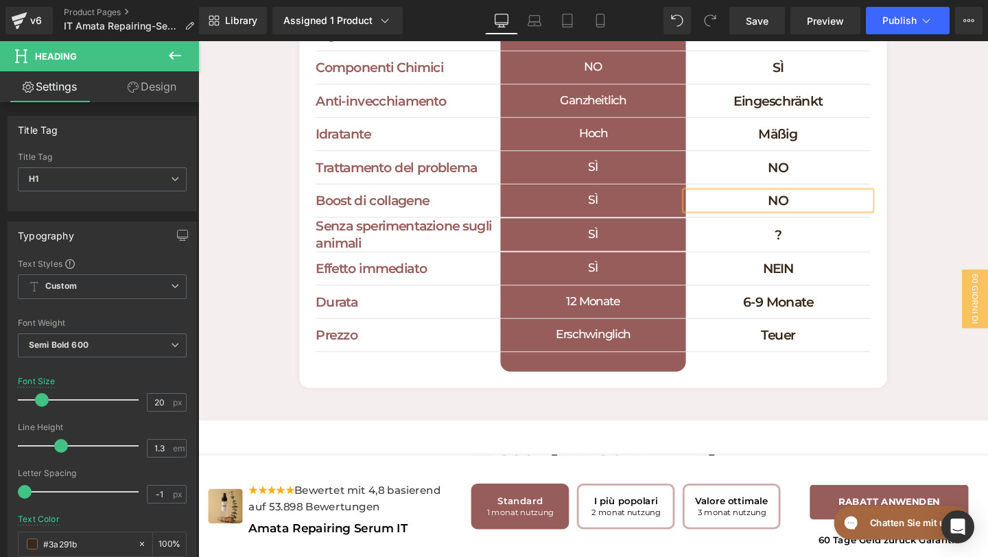
scroll to position [4513, 0]
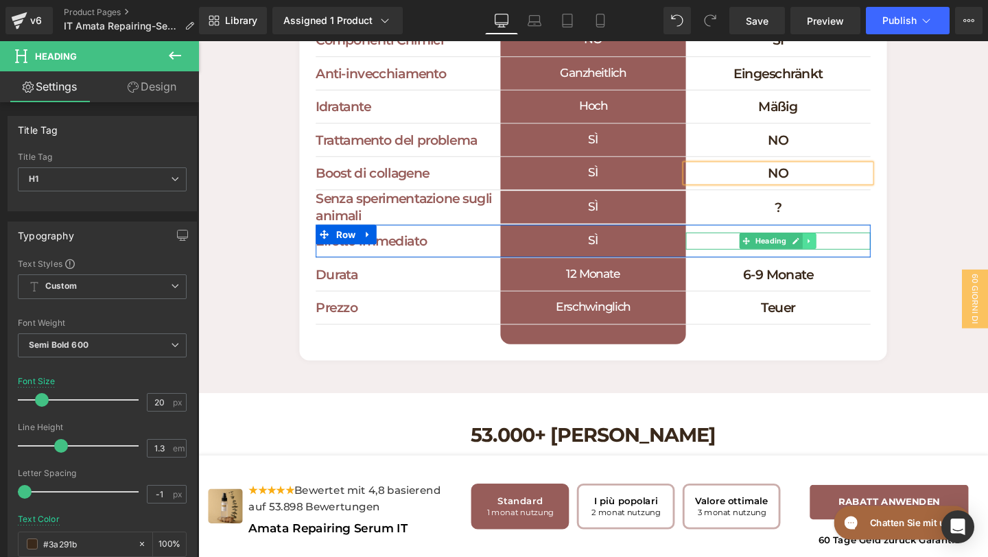
click at [844, 259] on link at bounding box center [841, 251] width 14 height 16
click at [878, 260] on h1 "NEIN" at bounding box center [808, 251] width 194 height 18
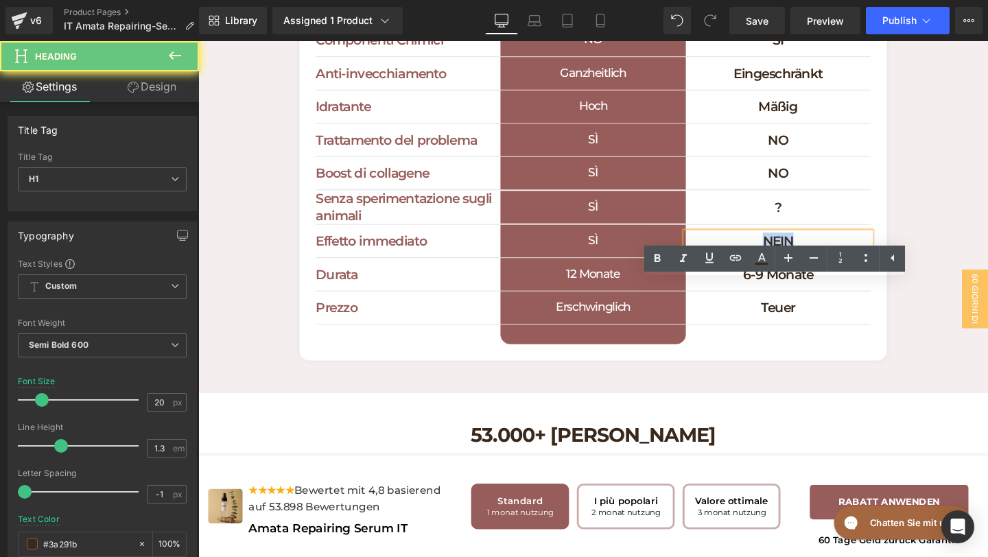
drag, startPoint x: 846, startPoint y: 307, endPoint x: 761, endPoint y: 306, distance: 85.1
click at [760, 260] on h1 "NEIN" at bounding box center [808, 251] width 194 height 18
paste div
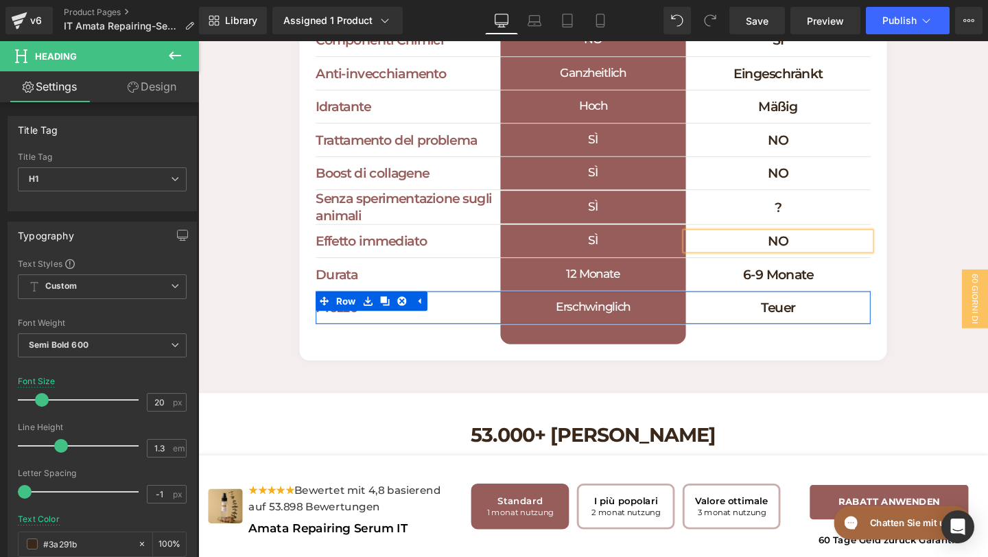
click at [867, 330] on h1 "Teuer" at bounding box center [808, 321] width 194 height 18
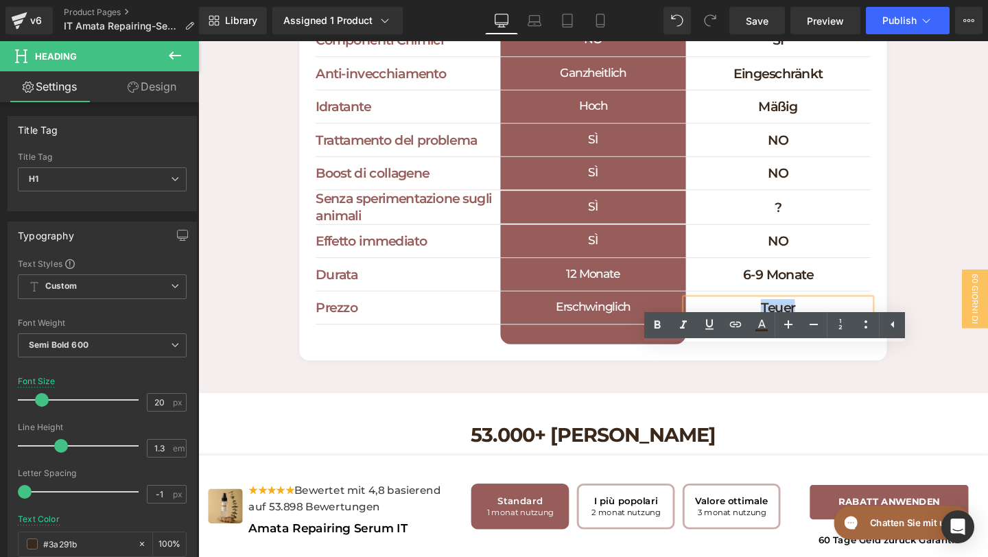
drag, startPoint x: 867, startPoint y: 371, endPoint x: 773, endPoint y: 369, distance: 93.3
click at [773, 330] on h1 "Teuer" at bounding box center [808, 321] width 194 height 18
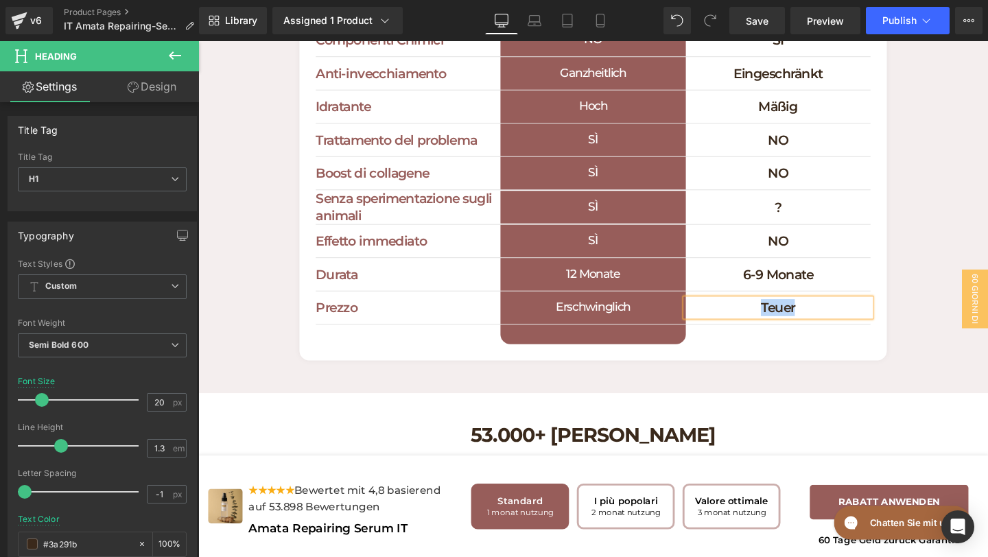
paste div
click at [674, 338] on h1 "Erschwinglich" at bounding box center [613, 321] width 194 height 34
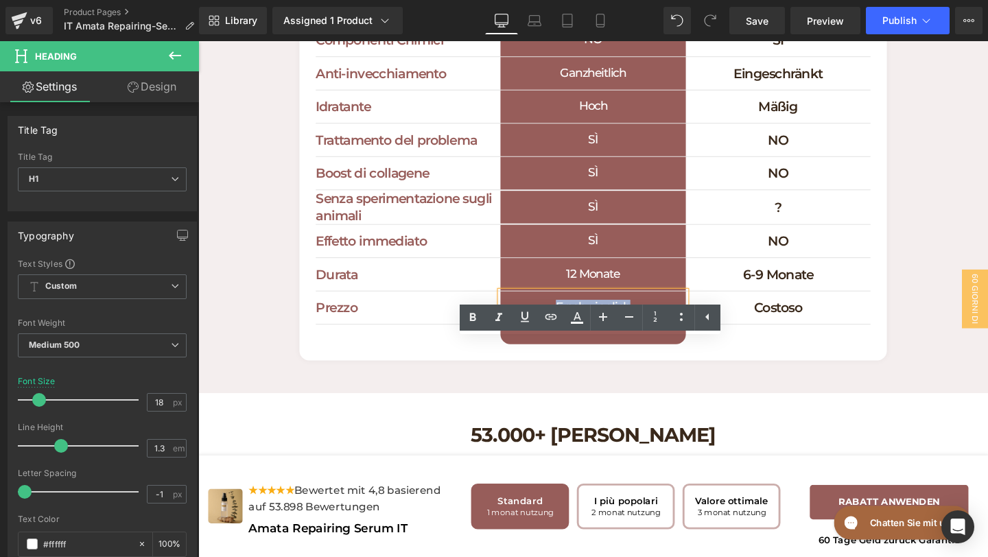
drag, startPoint x: 674, startPoint y: 372, endPoint x: 572, endPoint y: 364, distance: 102.5
click at [572, 338] on h1 "Erschwinglich" at bounding box center [613, 321] width 194 height 34
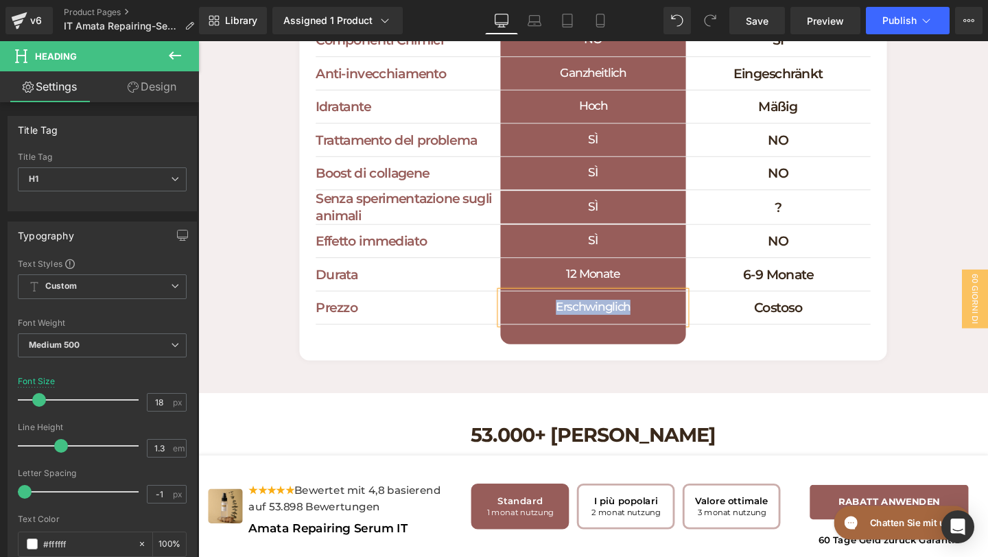
paste div
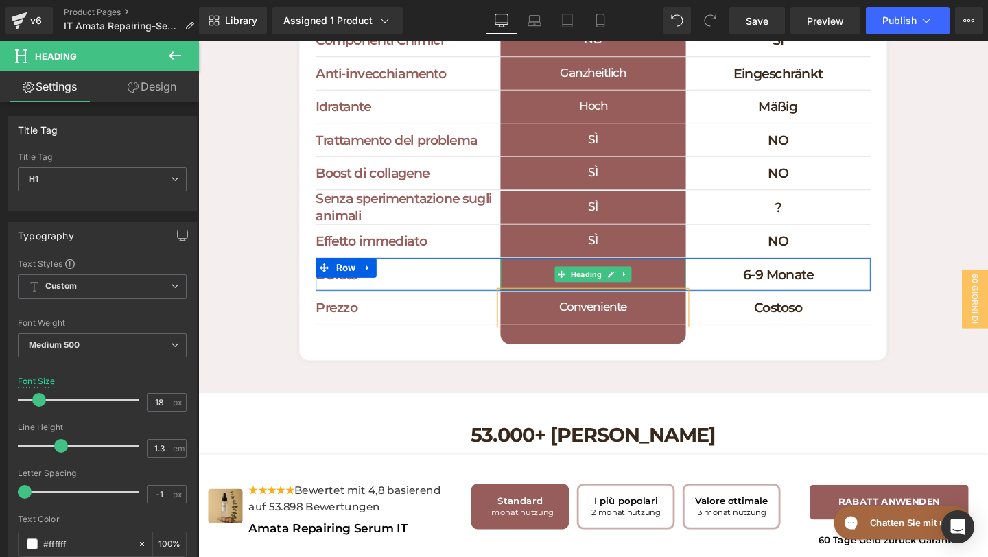
click at [677, 303] on h1 "12 Monate" at bounding box center [613, 286] width 194 height 34
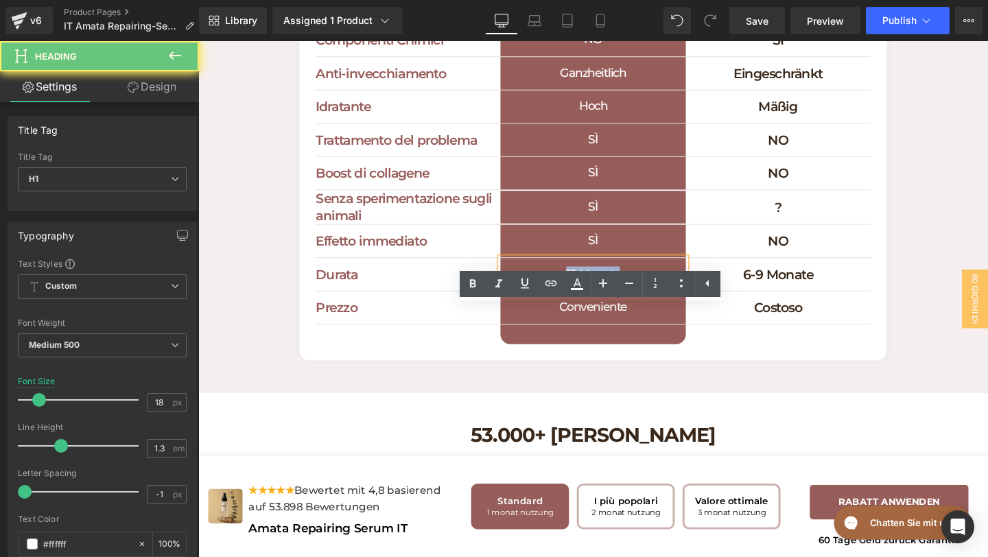
drag, startPoint x: 657, startPoint y: 339, endPoint x: 550, endPoint y: 338, distance: 107.1
click at [550, 303] on h1 "12 Monate" at bounding box center [613, 286] width 194 height 34
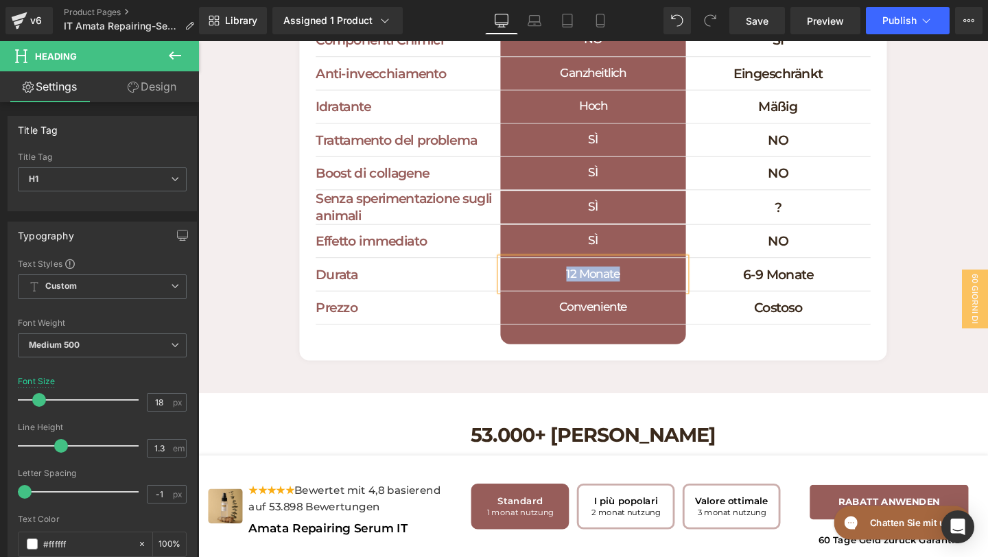
paste div
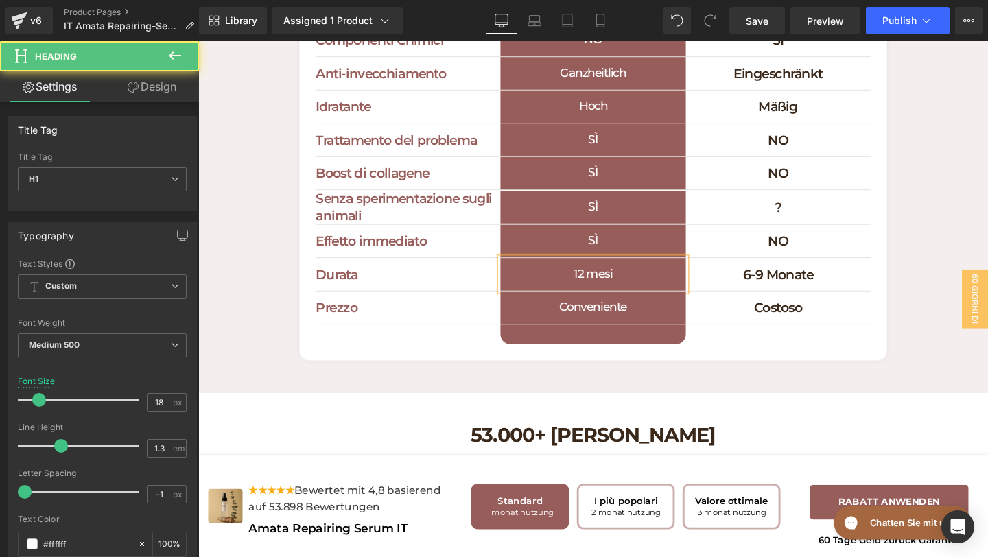
click at [608, 303] on h1 "12 mesi" at bounding box center [613, 286] width 194 height 34
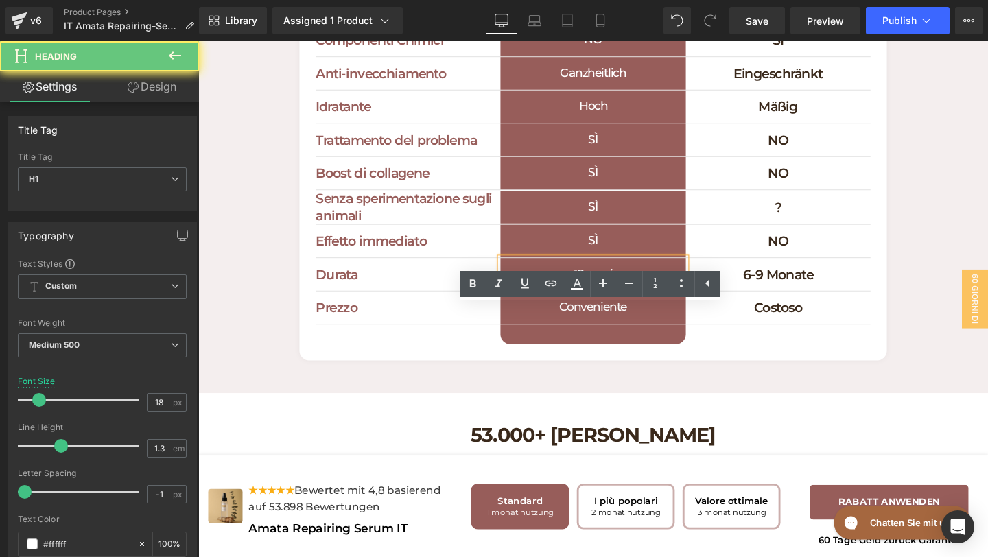
click at [613, 303] on h1 "12 mesi" at bounding box center [613, 286] width 194 height 34
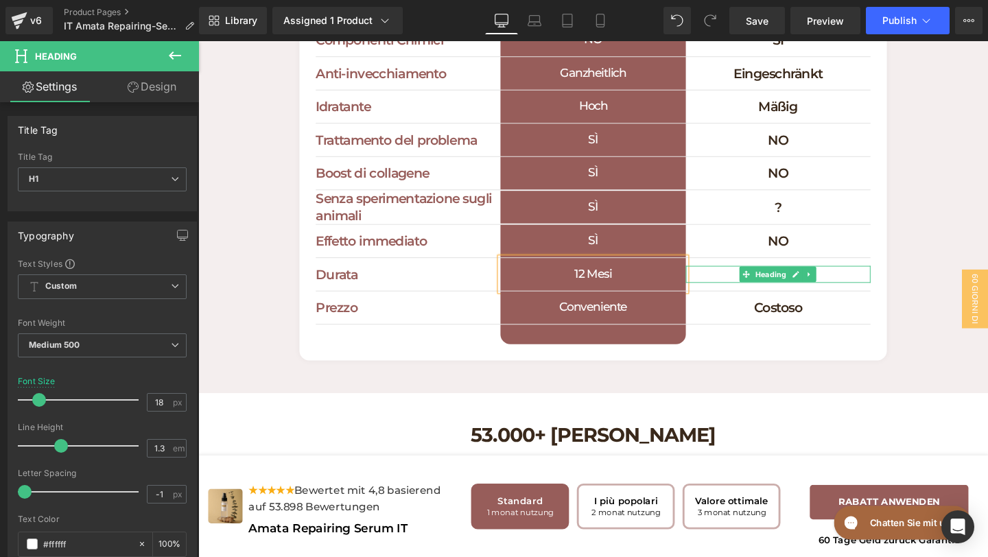
click at [860, 295] on h1 "6-9 Monate" at bounding box center [808, 286] width 194 height 18
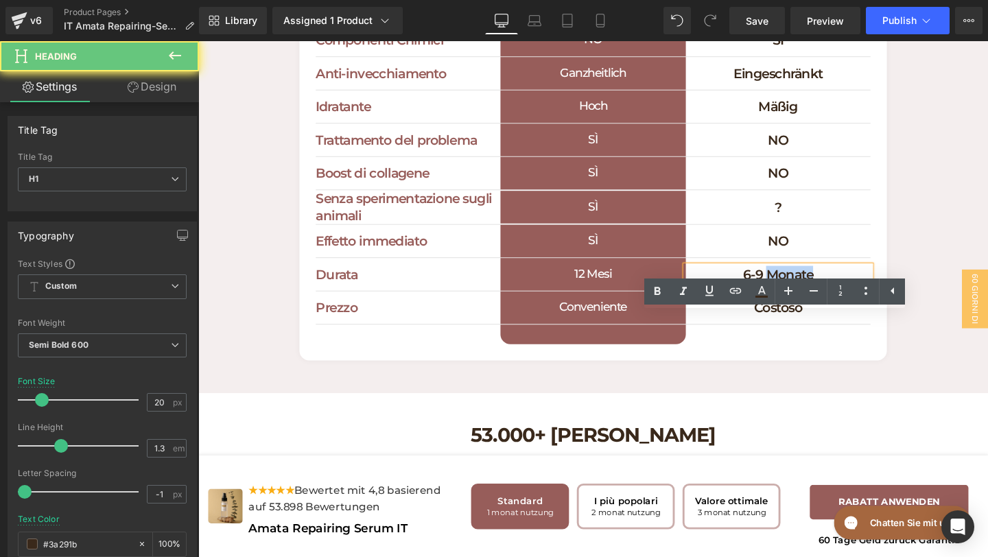
drag, startPoint x: 860, startPoint y: 338, endPoint x: 794, endPoint y: 337, distance: 65.9
click at [795, 295] on h1 "6-9 Monate" at bounding box center [808, 286] width 194 height 18
paste div
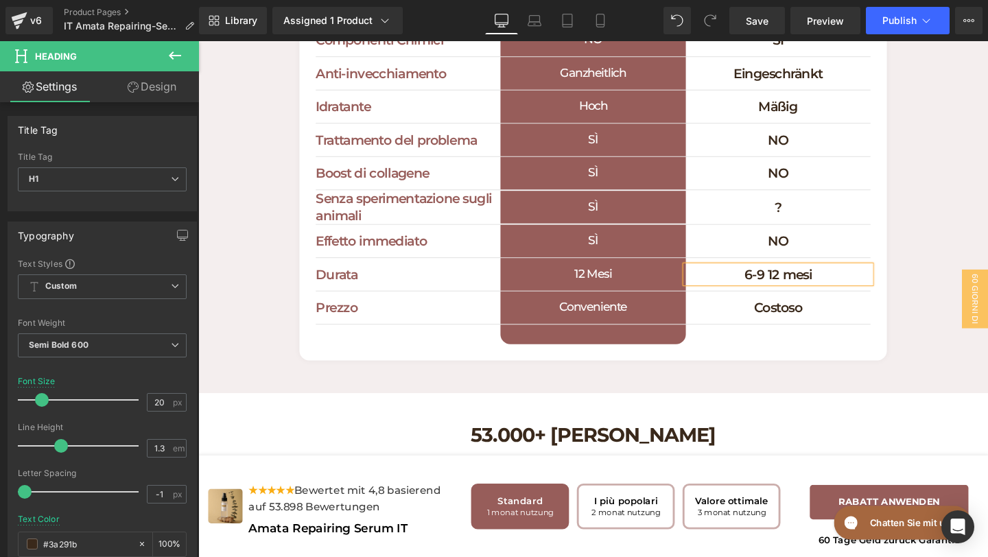
click at [808, 295] on h1 "6-9 12 mesi" at bounding box center [808, 286] width 194 height 18
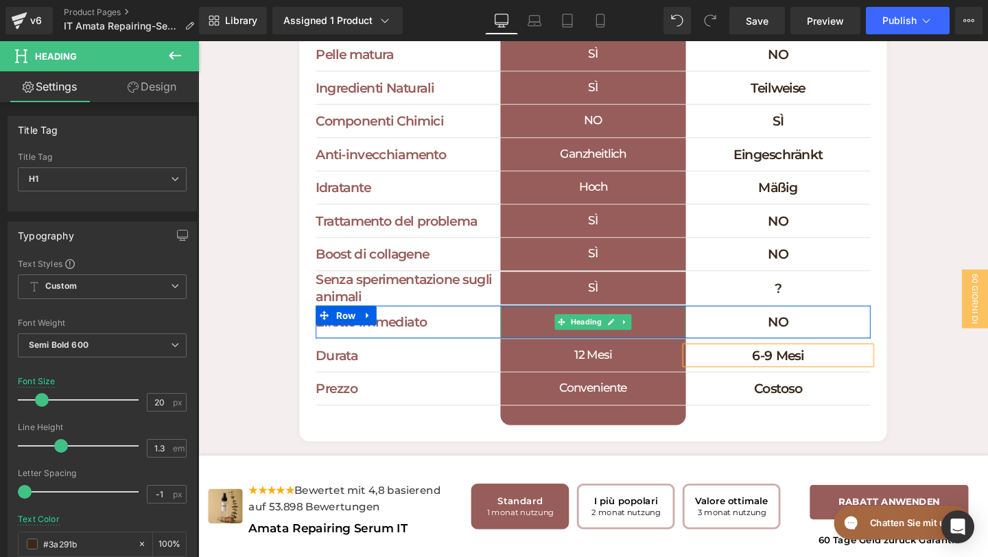
scroll to position [4385, 0]
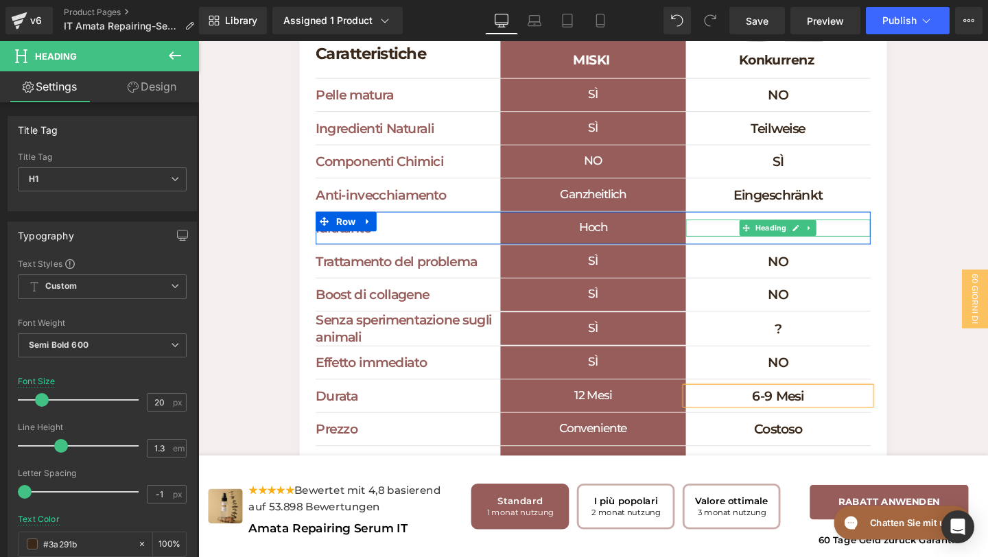
click at [872, 246] on h1 "Mäßig" at bounding box center [808, 238] width 194 height 18
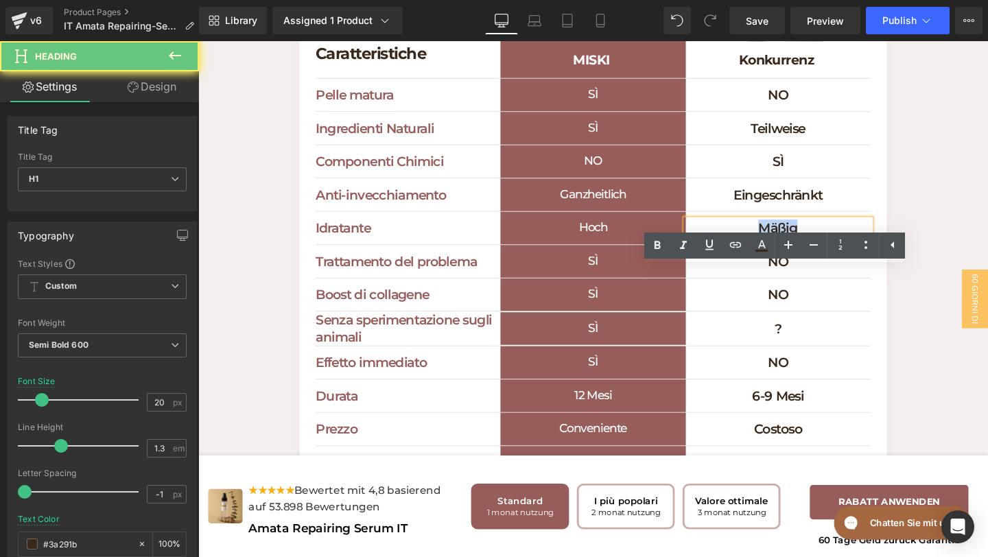
drag, startPoint x: 858, startPoint y: 289, endPoint x: 742, endPoint y: 278, distance: 117.2
click at [742, 246] on div "Mäßig" at bounding box center [808, 238] width 194 height 18
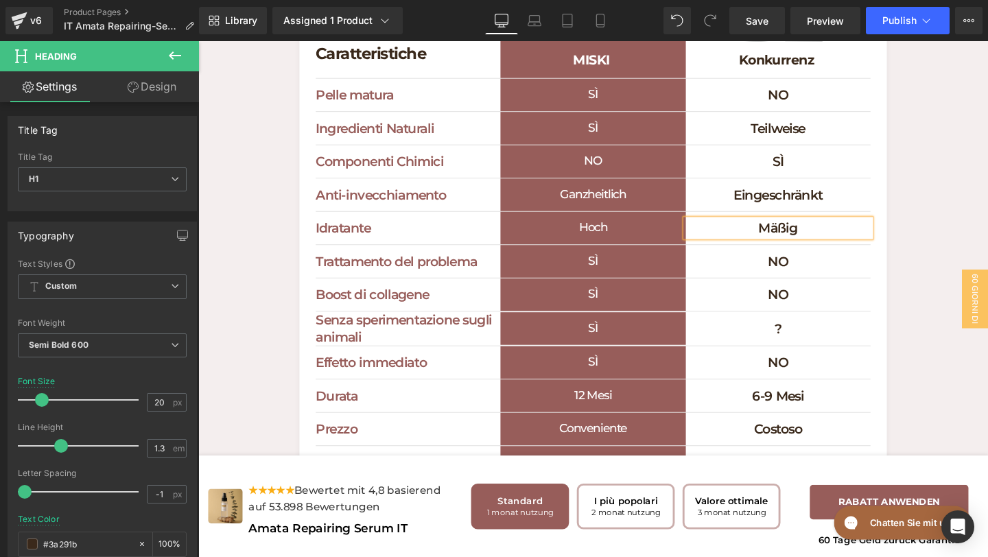
click at [865, 246] on h1 "Mäßig" at bounding box center [808, 238] width 194 height 18
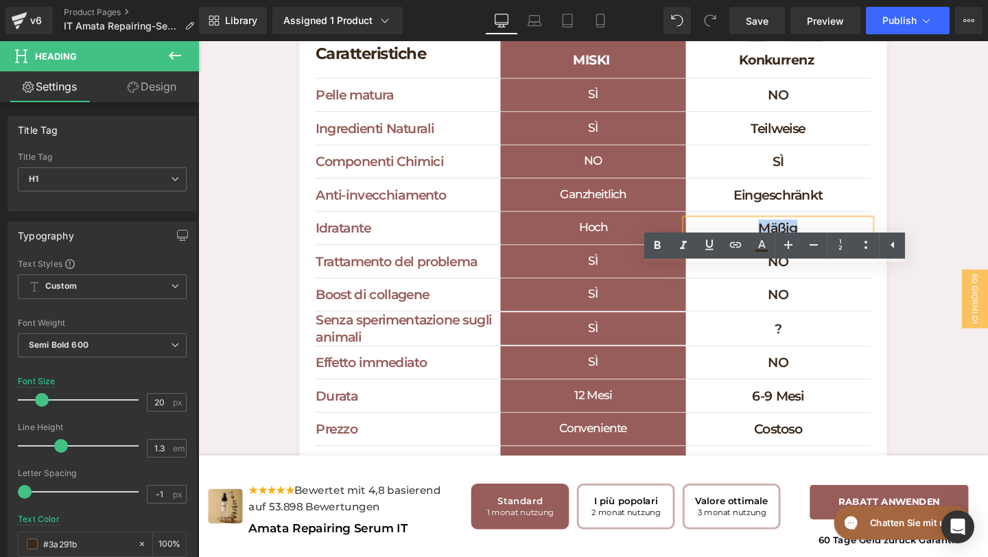
drag, startPoint x: 850, startPoint y: 298, endPoint x: 780, endPoint y: 290, distance: 71.1
click at [780, 246] on div "Mäßig" at bounding box center [808, 238] width 194 height 18
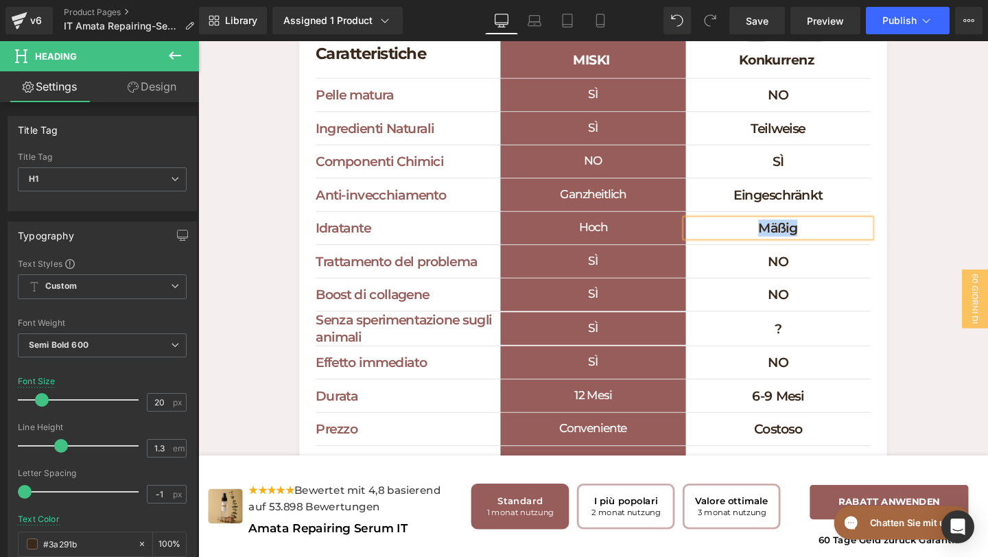
paste div
click at [670, 255] on h1 "Hoch" at bounding box center [613, 237] width 194 height 34
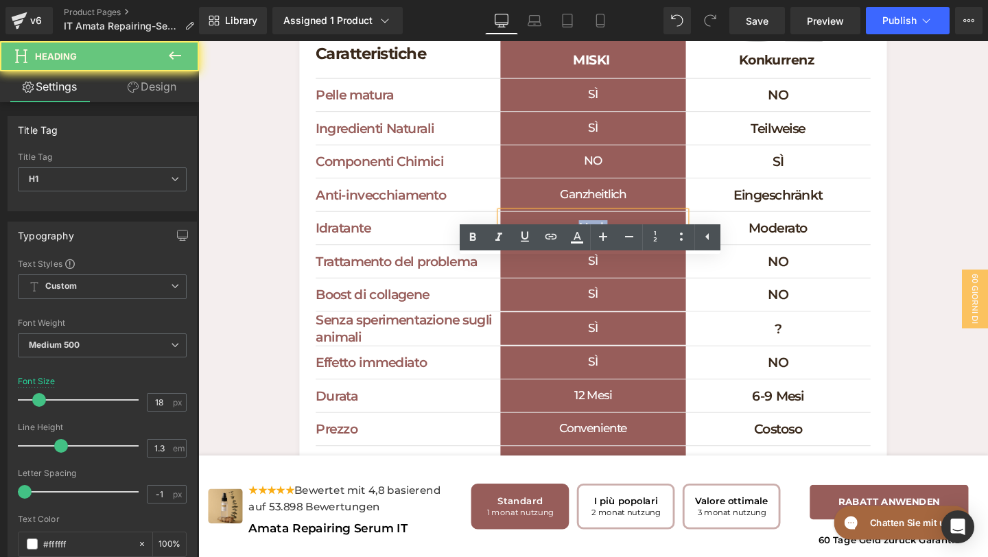
drag, startPoint x: 646, startPoint y: 288, endPoint x: 585, endPoint y: 288, distance: 61.8
click at [585, 255] on h1 "Hoch" at bounding box center [613, 237] width 194 height 34
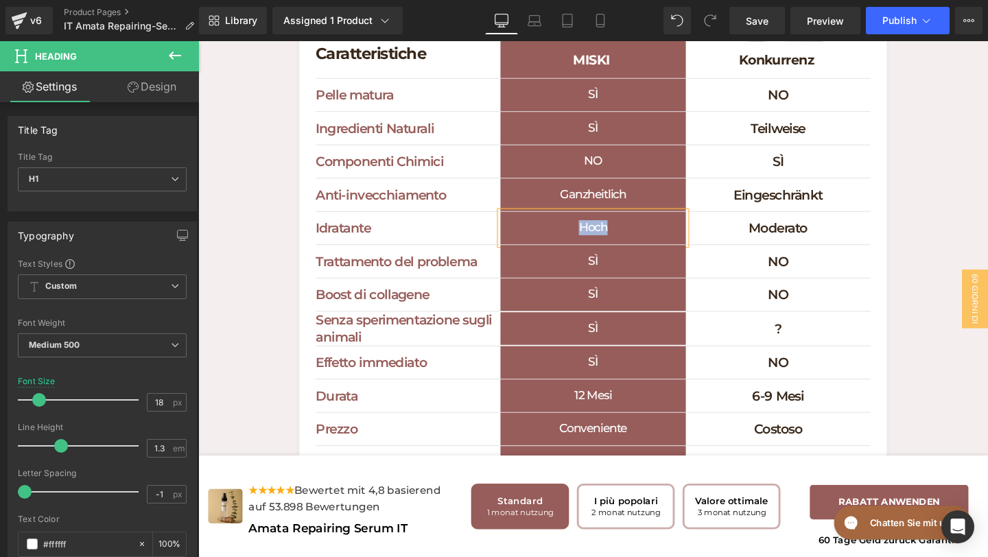
paste div
click at [887, 211] on h1 "Eingeschränkt" at bounding box center [808, 203] width 194 height 18
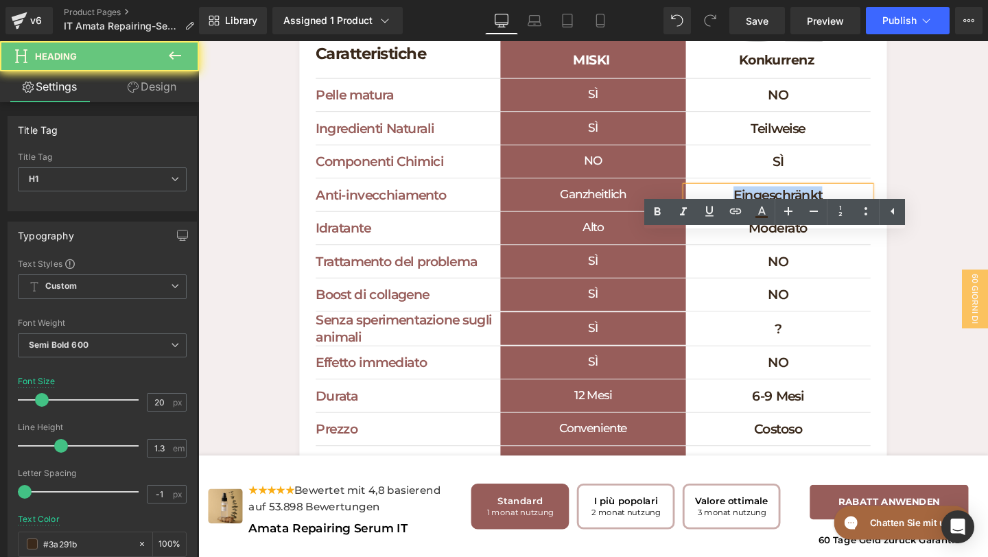
drag, startPoint x: 872, startPoint y: 255, endPoint x: 750, endPoint y: 255, distance: 122.2
click at [750, 211] on h1 "Eingeschränkt" at bounding box center [808, 203] width 194 height 18
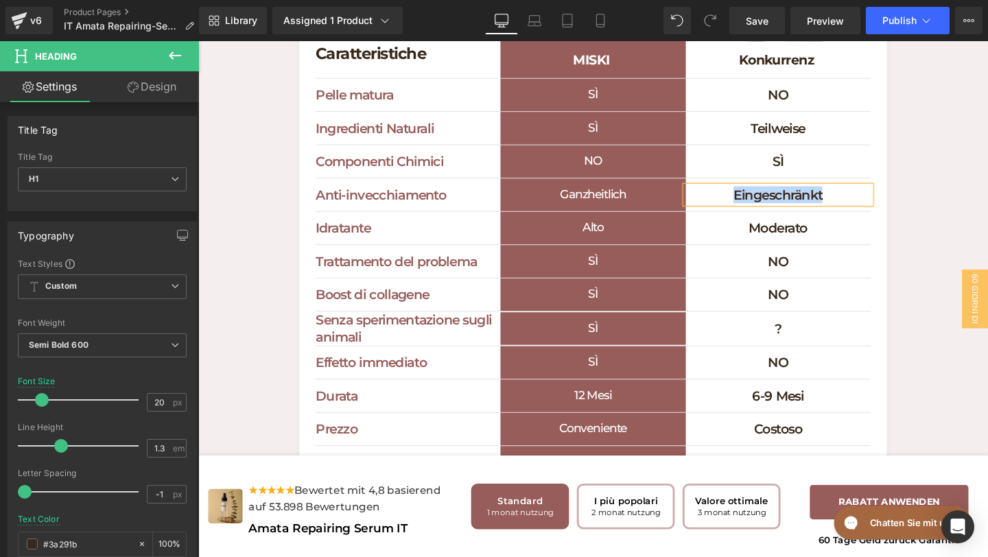
paste div
click at [667, 220] on h1 "Ganzheitlich" at bounding box center [613, 202] width 194 height 34
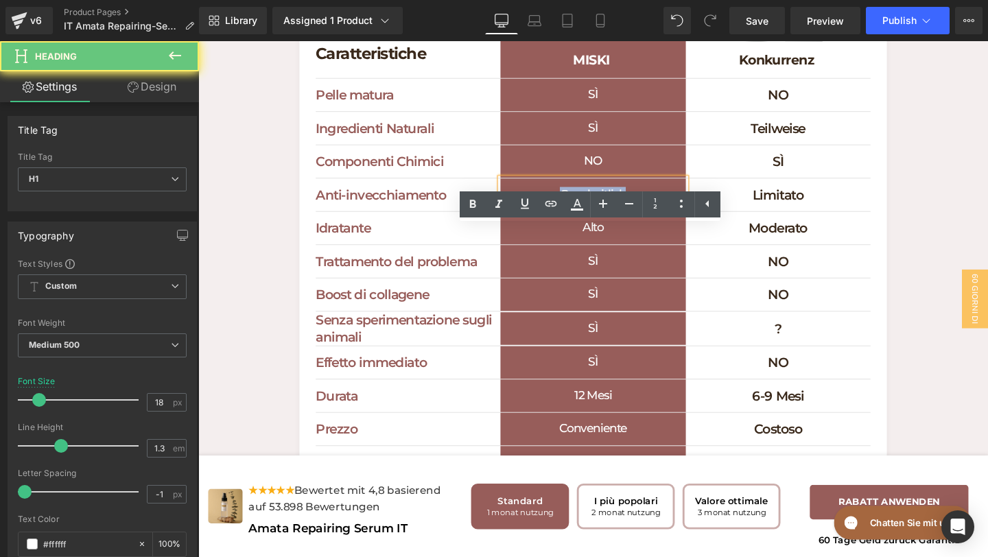
drag, startPoint x: 652, startPoint y: 252, endPoint x: 533, endPoint y: 252, distance: 118.7
click at [533, 220] on h1 "Ganzheitlich" at bounding box center [613, 202] width 194 height 34
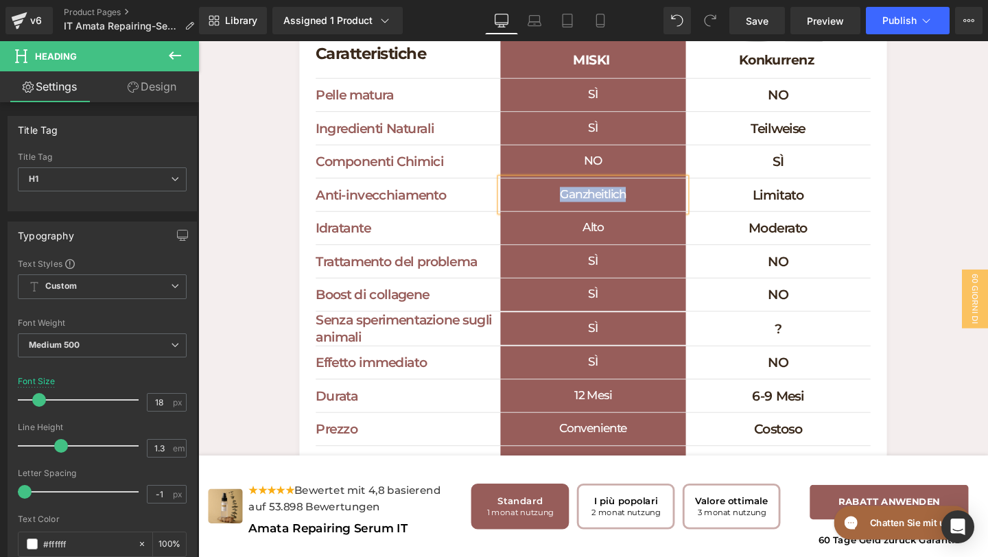
paste div
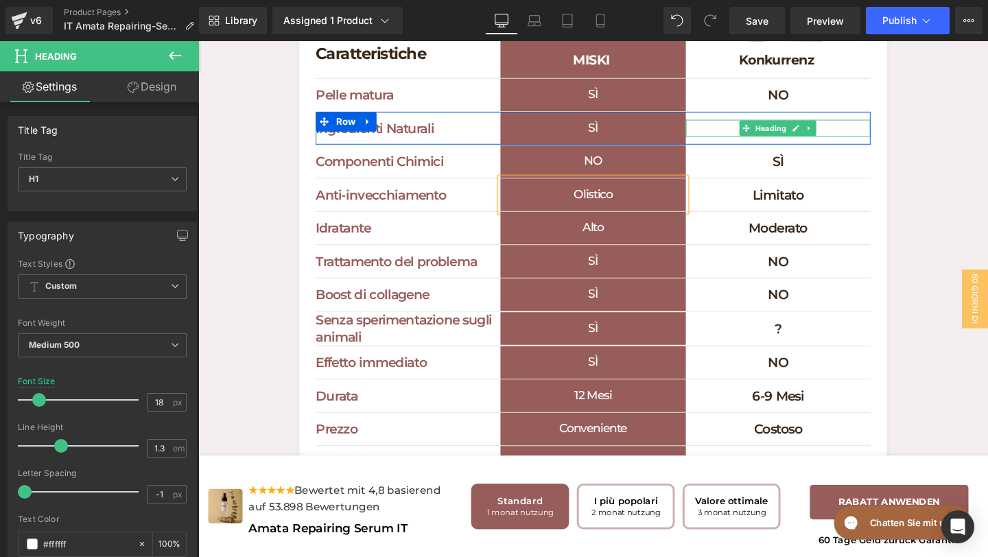
click at [858, 141] on h1 "Teilweise" at bounding box center [808, 133] width 194 height 18
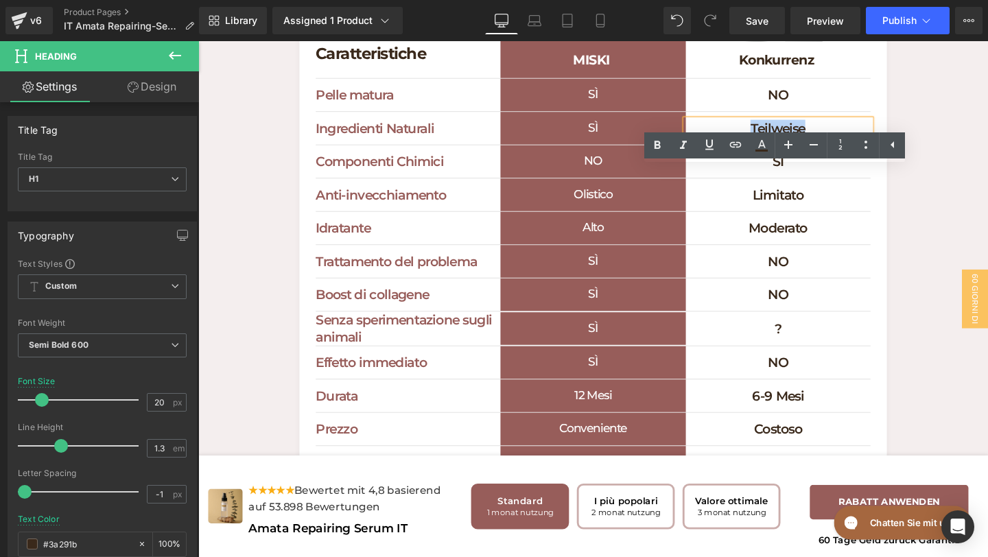
drag, startPoint x: 858, startPoint y: 180, endPoint x: 773, endPoint y: 179, distance: 85.1
click at [773, 141] on h1 "Teilweise" at bounding box center [808, 133] width 194 height 18
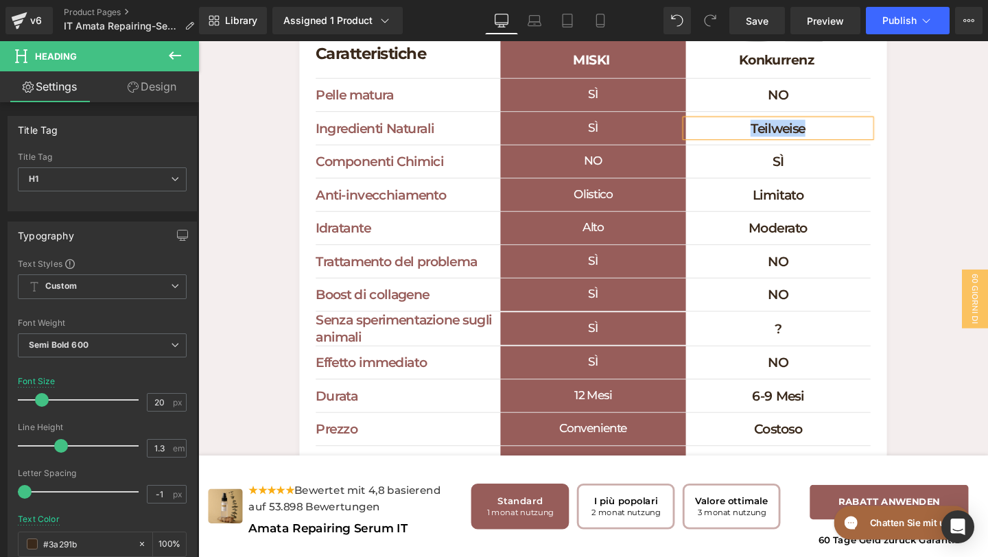
paste div
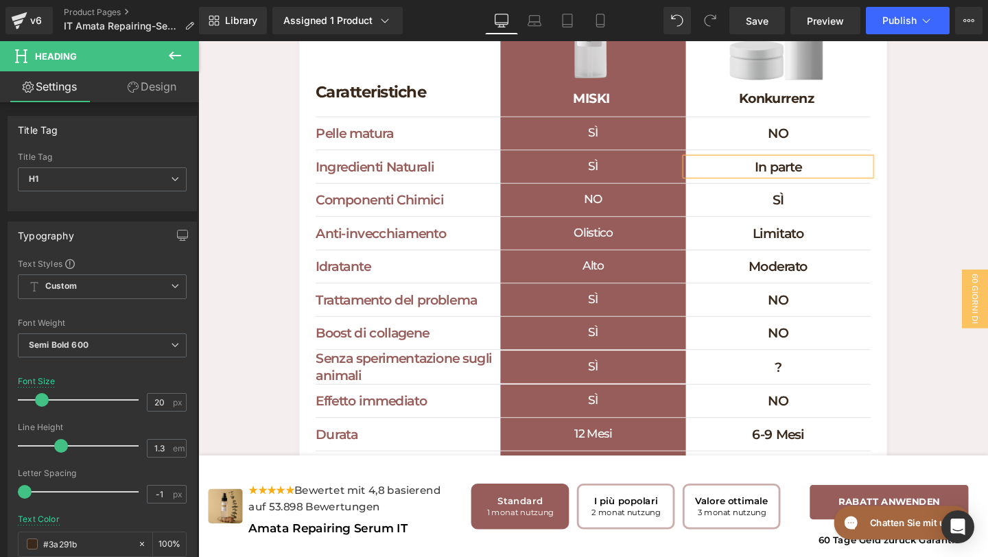
scroll to position [4332, 0]
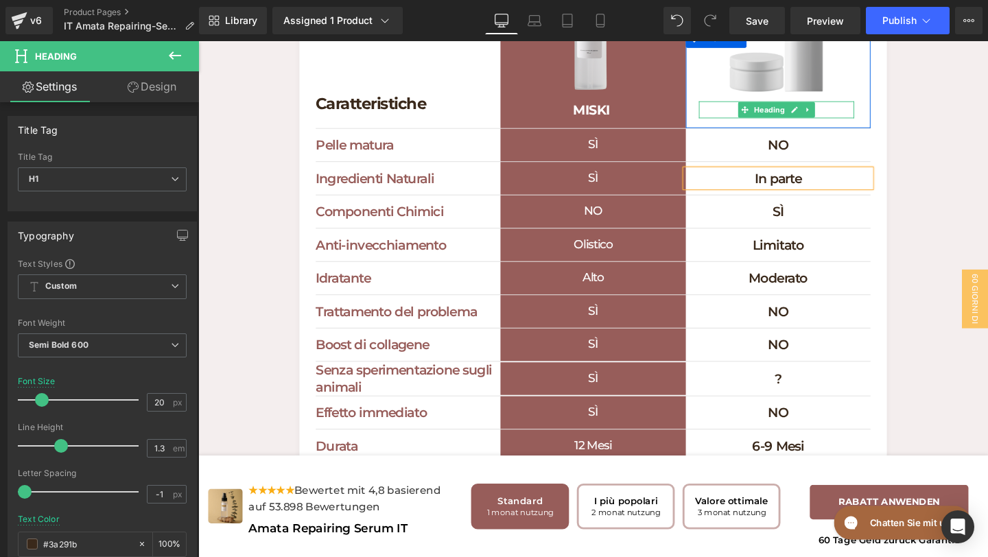
click at [867, 122] on h1 "Konkurrenz" at bounding box center [806, 113] width 163 height 18
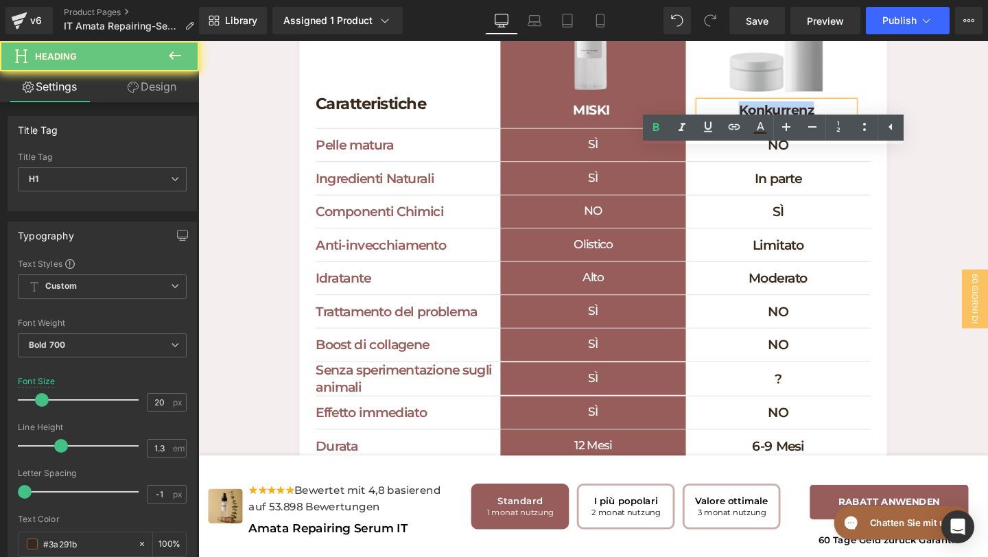
drag, startPoint x: 854, startPoint y: 169, endPoint x: 727, endPoint y: 159, distance: 127.4
click at [726, 122] on h1 "Konkurrenz" at bounding box center [806, 113] width 163 height 18
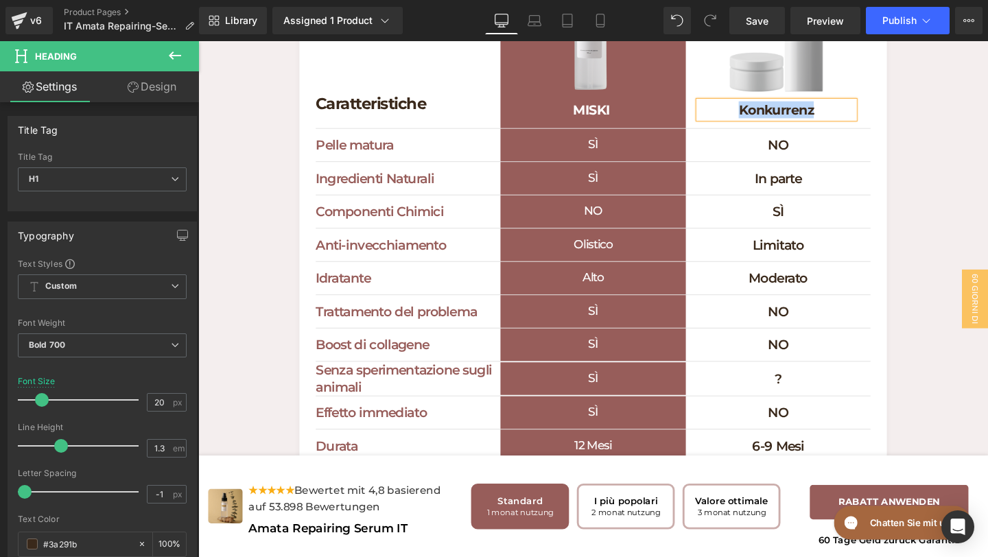
paste div
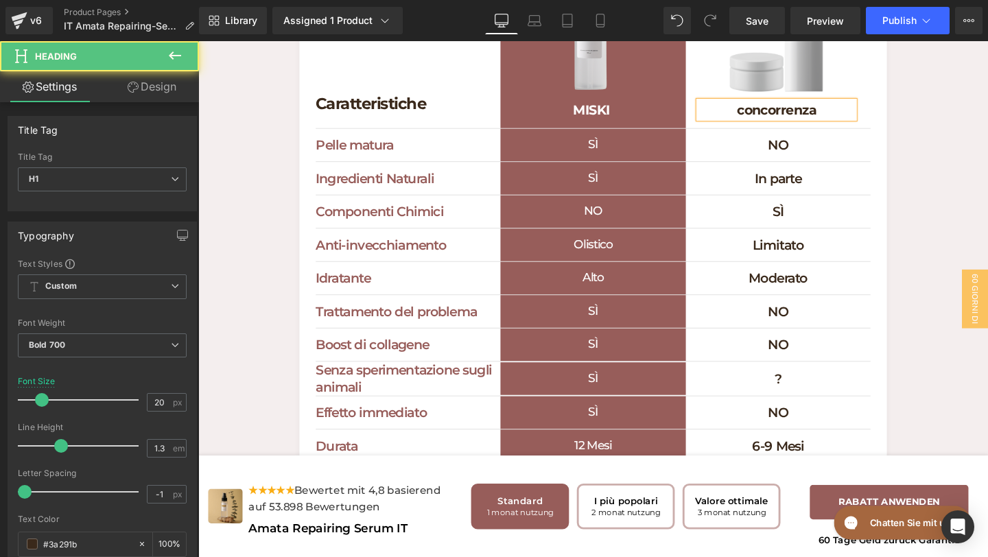
click at [782, 122] on h1 "concorrenza" at bounding box center [806, 113] width 163 height 18
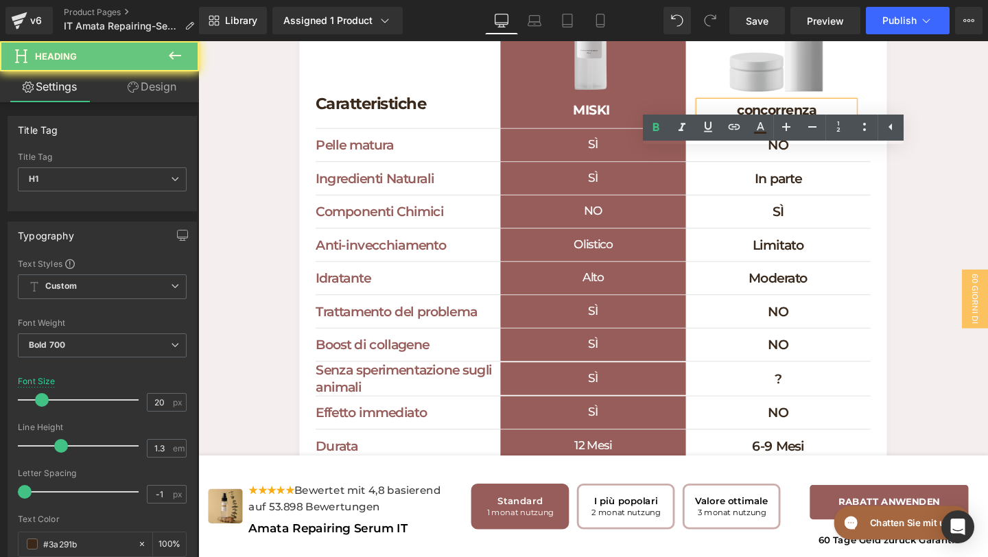
click at [778, 122] on h1 "concorrenza" at bounding box center [806, 113] width 163 height 18
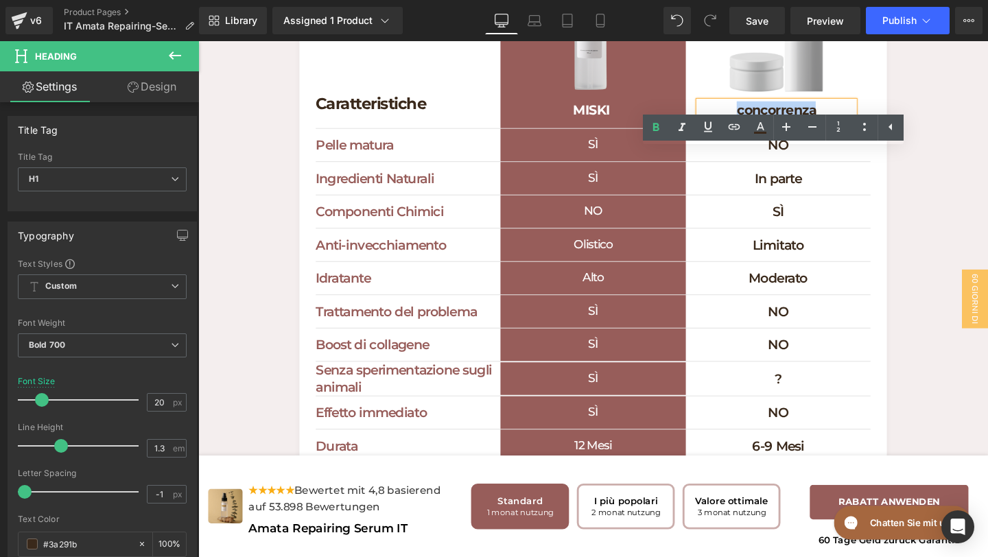
click at [778, 122] on h1 "concorrenza" at bounding box center [806, 113] width 163 height 18
click at [773, 122] on h1 "concorrenza" at bounding box center [806, 113] width 163 height 18
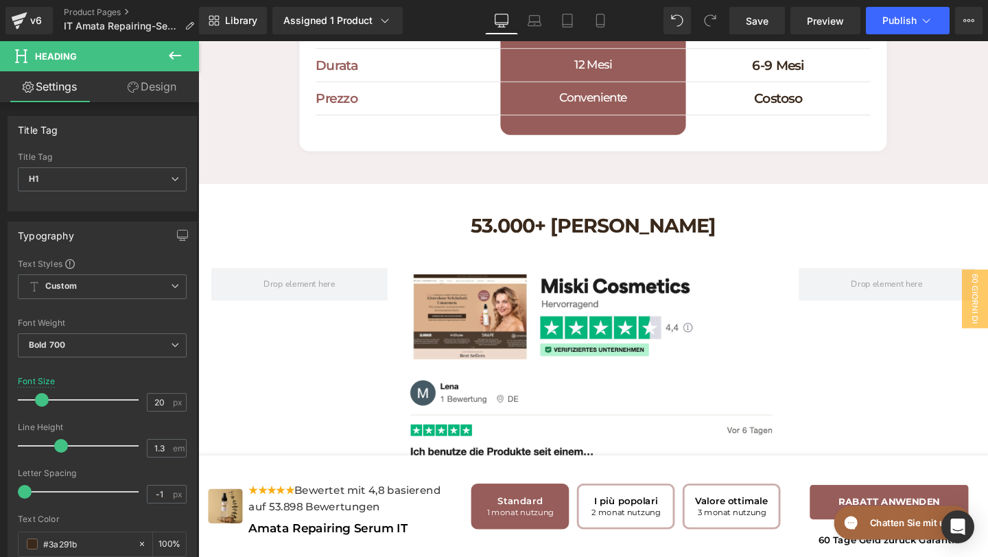
scroll to position [4760, 0]
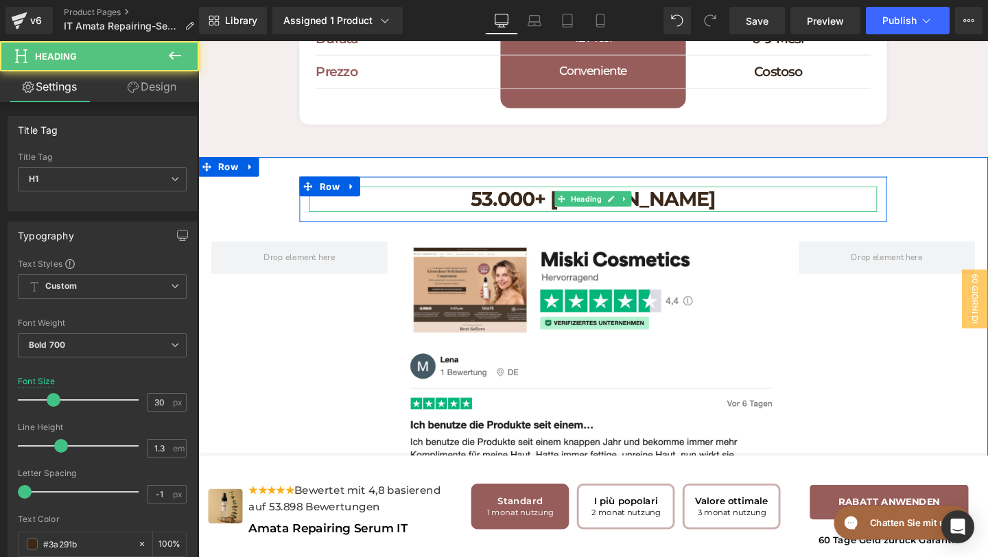
click at [786, 221] on h1 "53.000+ [PERSON_NAME]" at bounding box center [613, 207] width 597 height 27
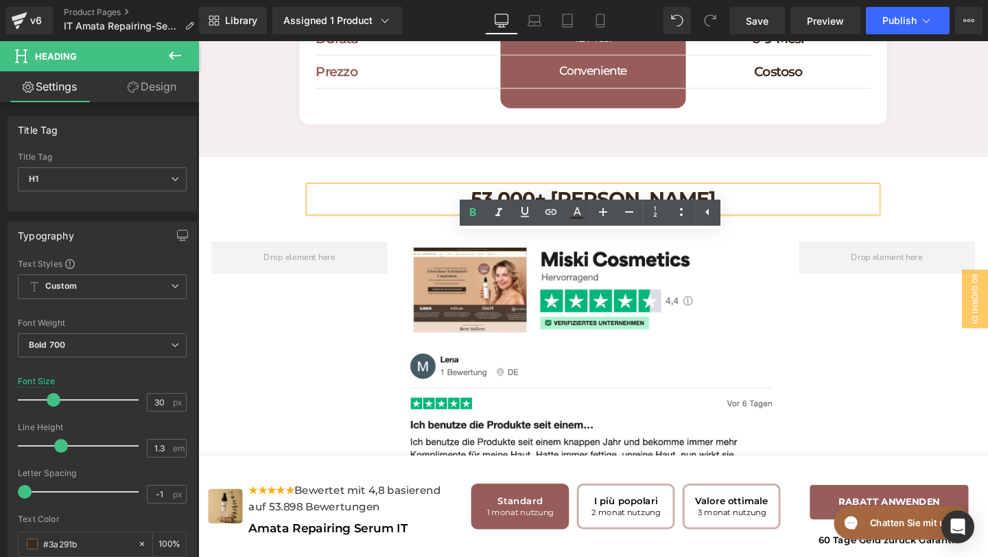
drag, startPoint x: 762, startPoint y: 270, endPoint x: 467, endPoint y: 262, distance: 294.5
click at [467, 221] on h1 "53.000+ [PERSON_NAME]" at bounding box center [613, 207] width 597 height 27
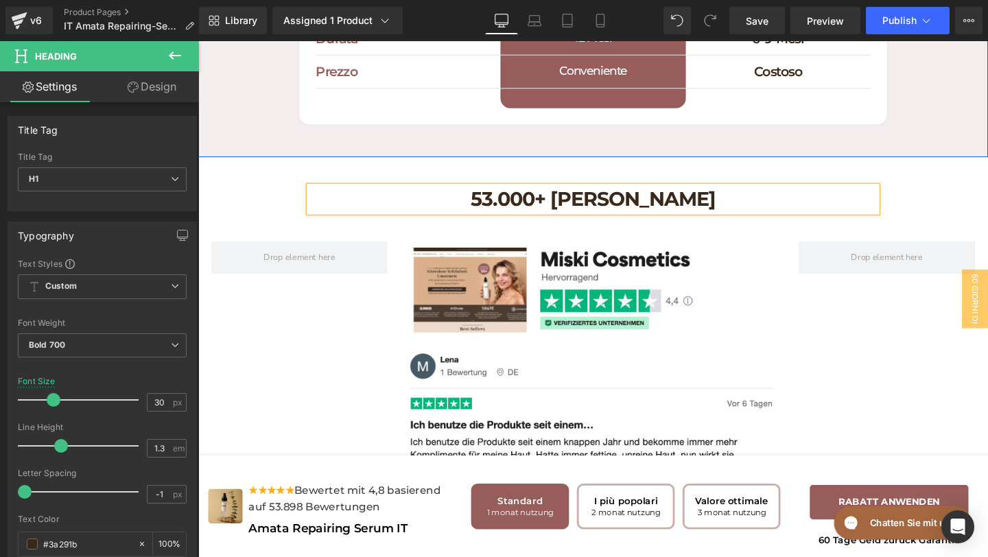
paste div
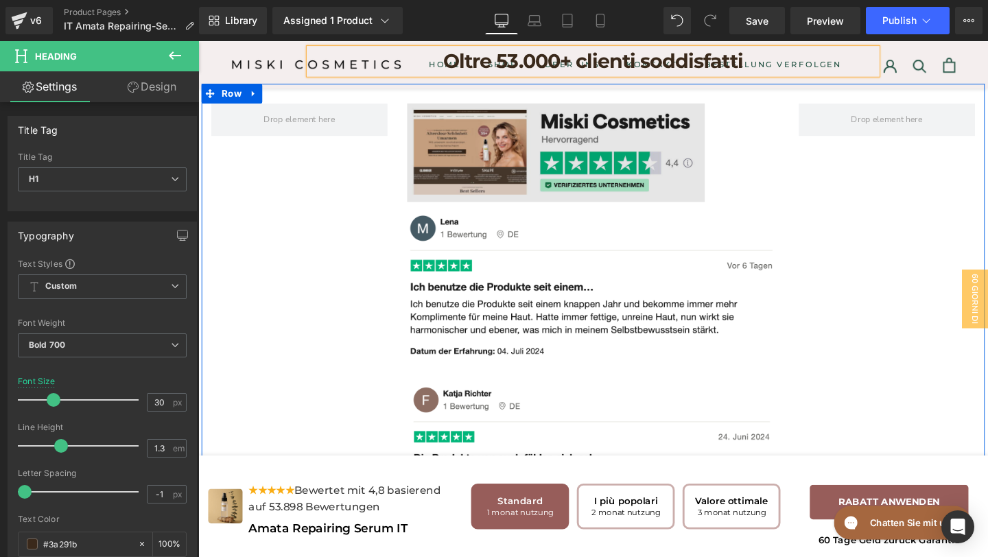
scroll to position [4923, 0]
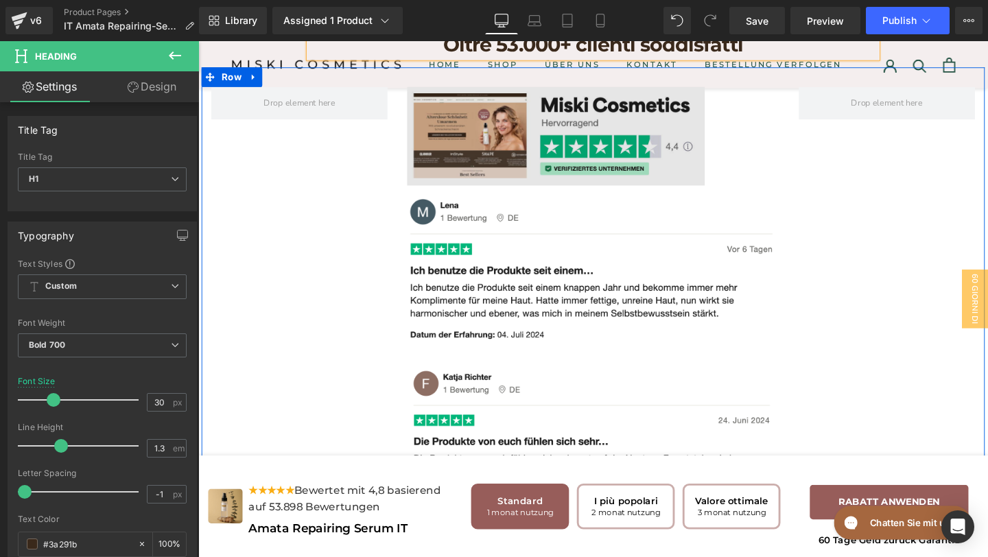
click at [619, 365] on img at bounding box center [613, 282] width 391 height 165
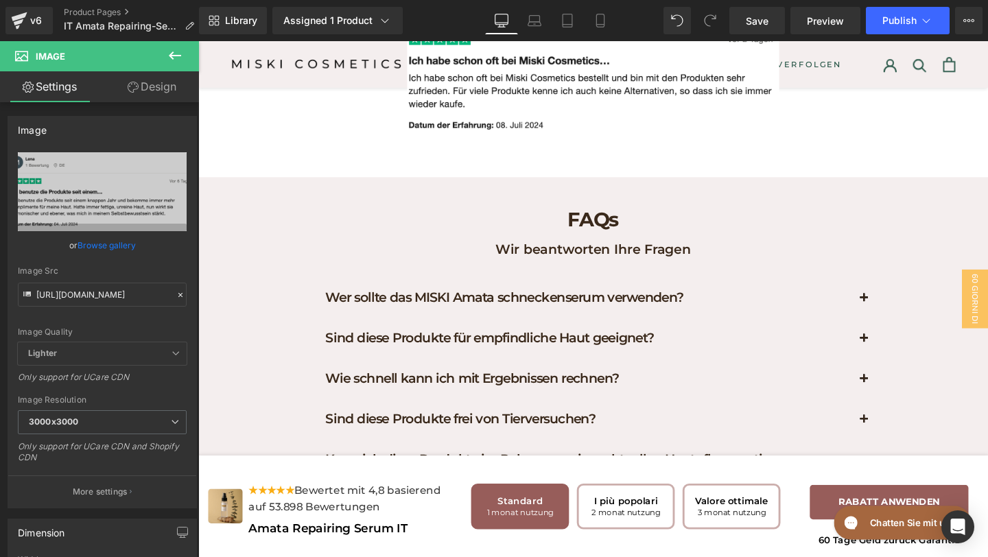
scroll to position [6316, 0]
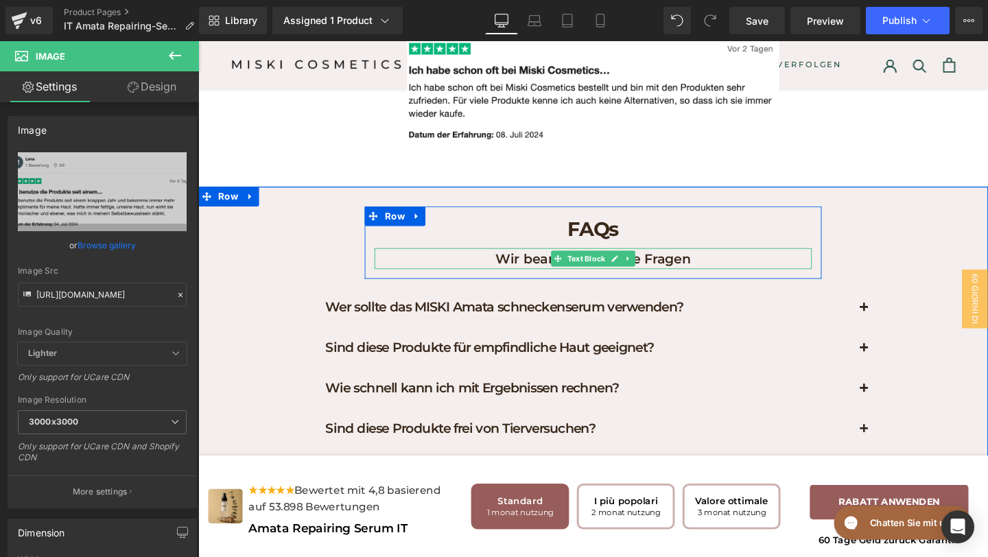
click at [743, 281] on div "Wir beantworten Ihre Fragen Text Block" at bounding box center [614, 270] width 460 height 22
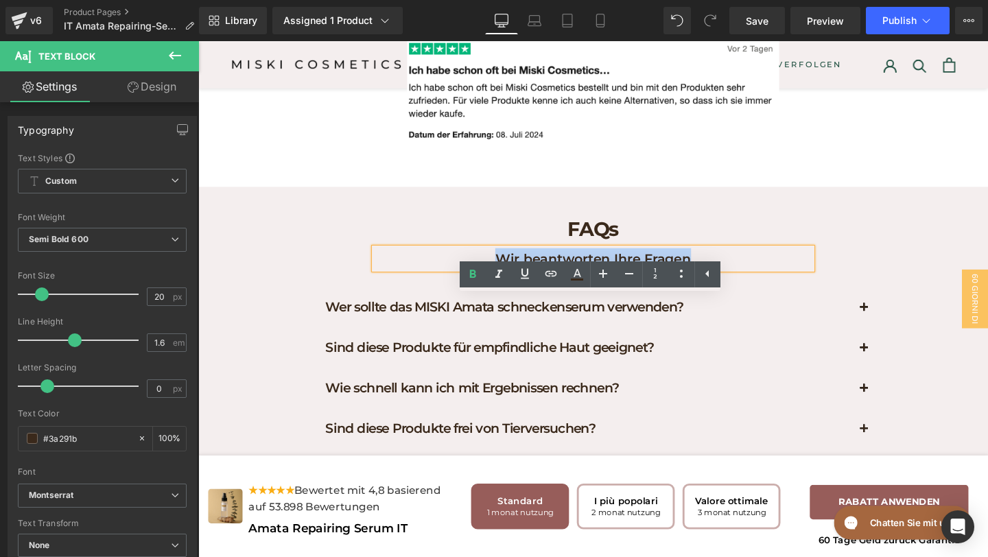
drag, startPoint x: 684, startPoint y: 320, endPoint x: 498, endPoint y: 324, distance: 186.7
click at [498, 281] on p "Wir beantworten Ihre Fragen" at bounding box center [614, 270] width 460 height 22
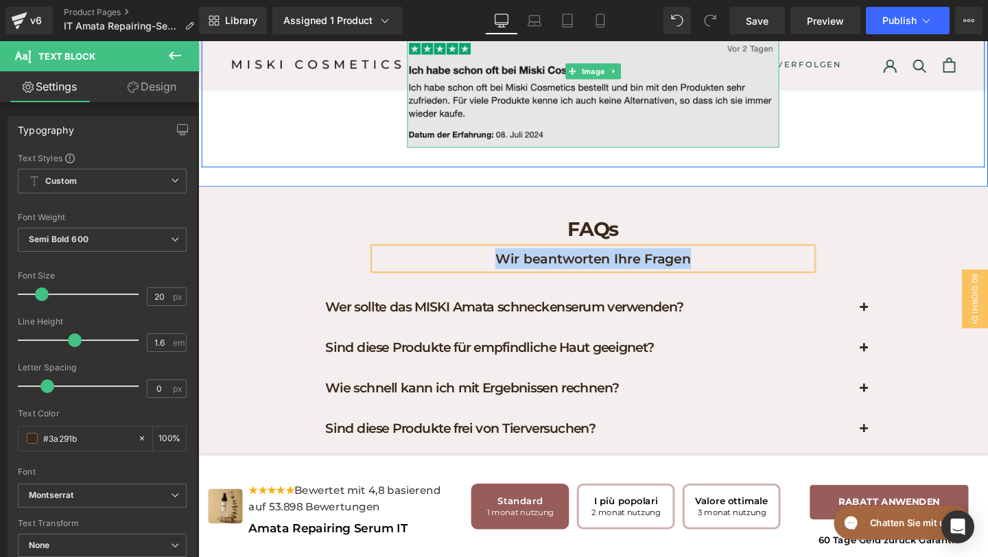
paste div
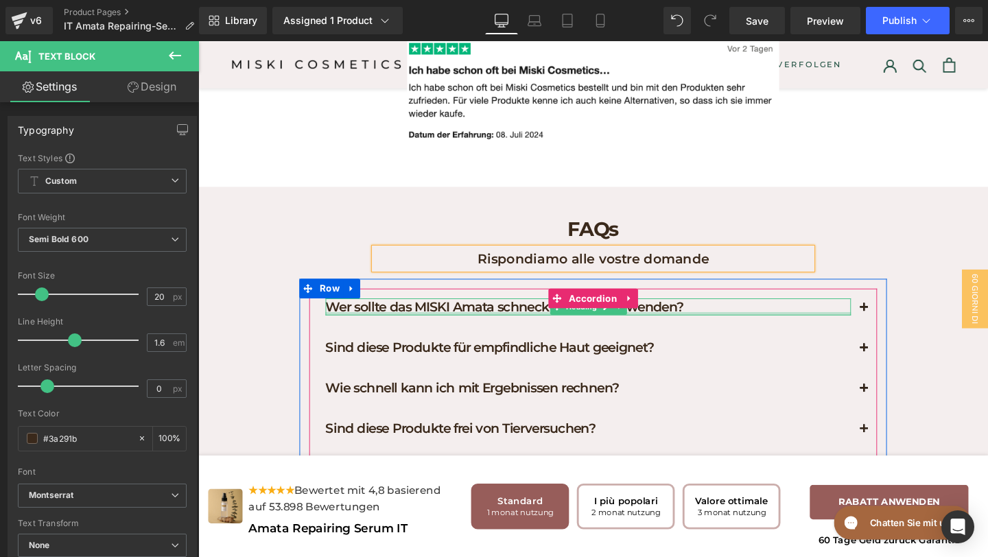
click at [770, 329] on div at bounding box center [608, 327] width 552 height 3
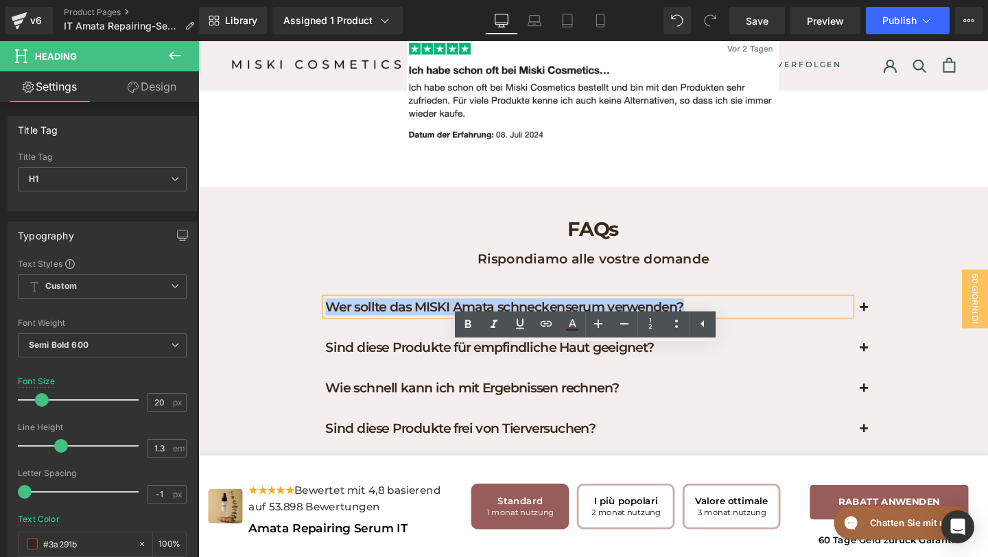
drag, startPoint x: 738, startPoint y: 369, endPoint x: 277, endPoint y: 352, distance: 462.2
click at [277, 352] on div "FAQs Heading Rispondiamo alle vostre domande Text Block Row Wer sollte das MISK…" at bounding box center [613, 442] width 830 height 455
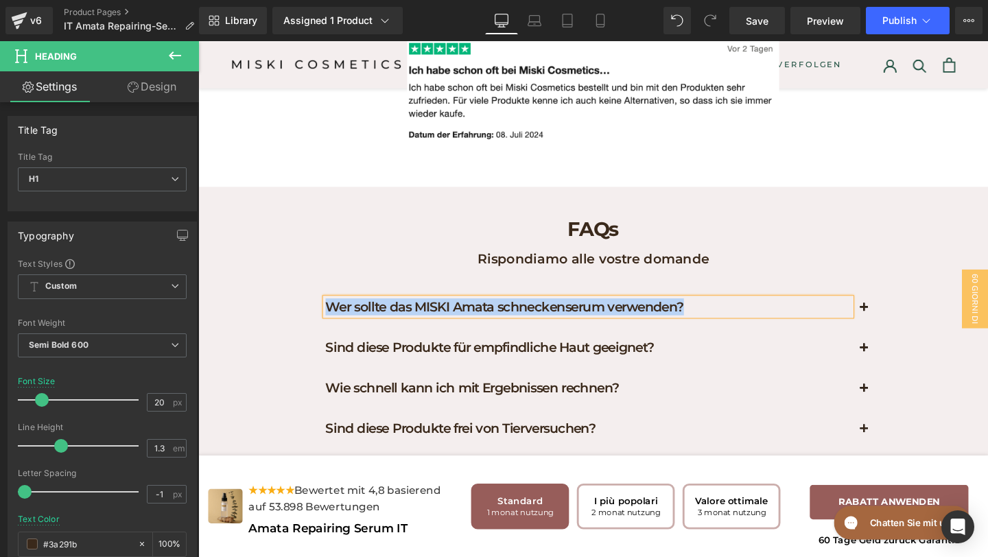
paste div
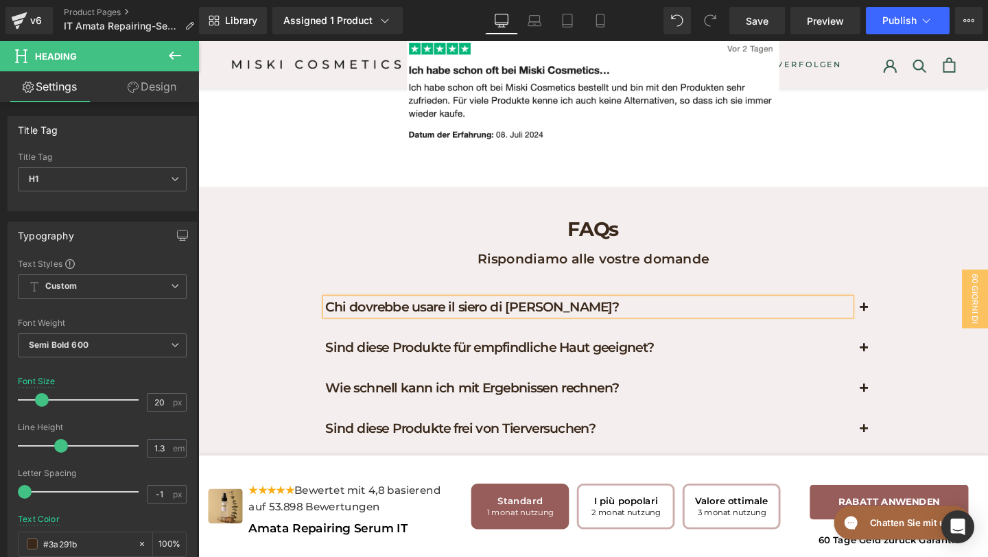
click at [898, 325] on span "button" at bounding box center [898, 325] width 0 height 0
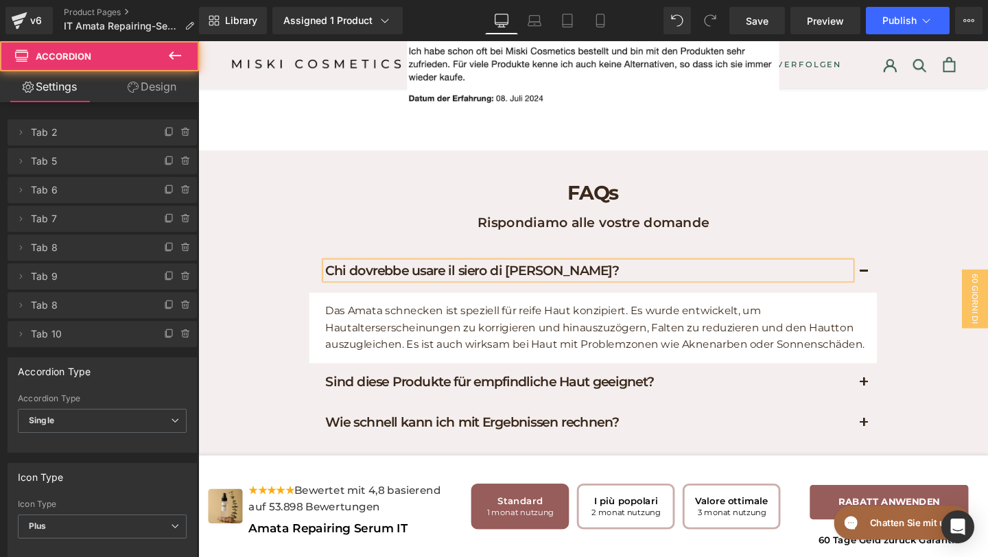
scroll to position [6367, 0]
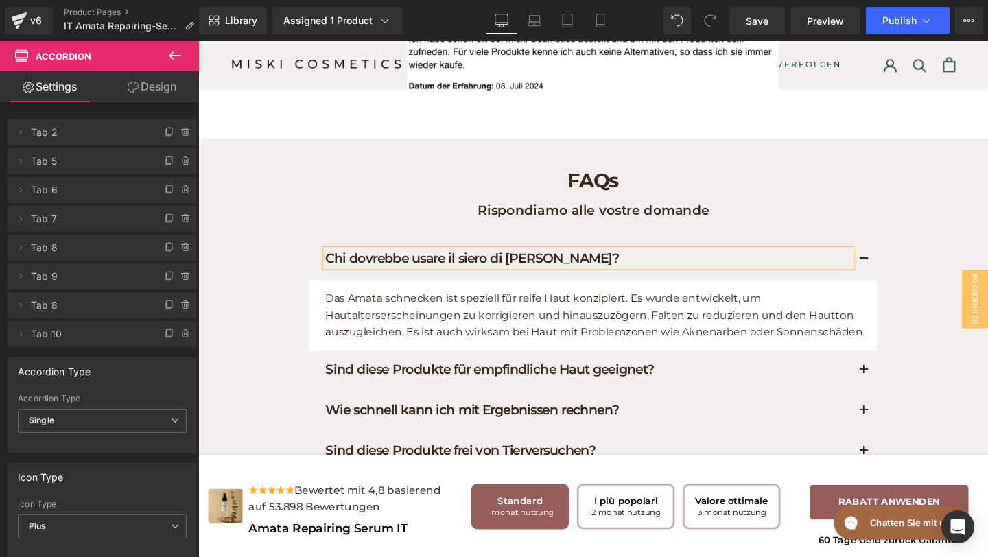
click at [669, 356] on p "Das Amata schnecken ist speziell für reife Haut konzipiert. Es wurde entwickelt…" at bounding box center [617, 329] width 570 height 53
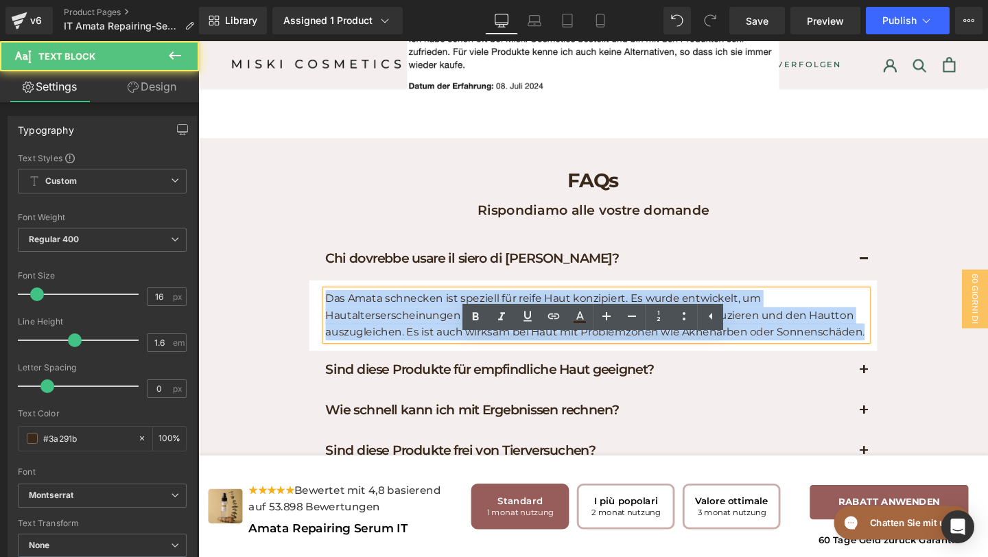
drag, startPoint x: 899, startPoint y: 401, endPoint x: 303, endPoint y: 321, distance: 601.0
click at [303, 321] on div "FAQs Heading Rispondiamo alle vostre domande Text Block Row Chi dovrebbe usare …" at bounding box center [613, 428] width 830 height 529
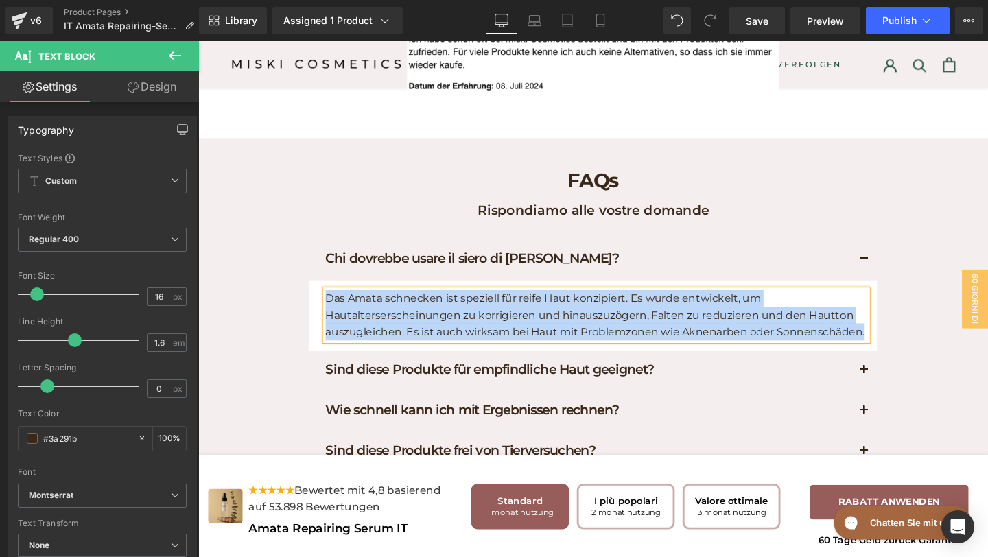
paste div
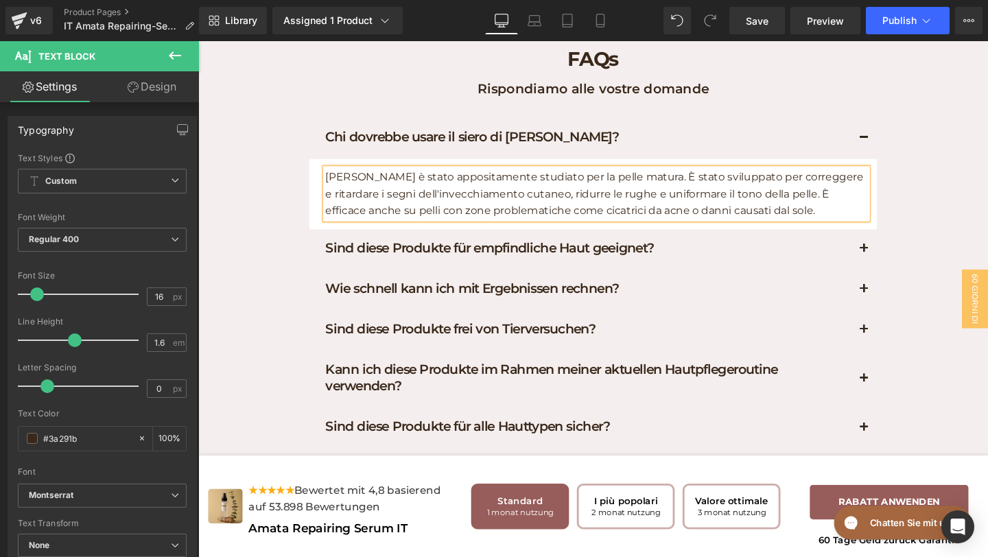
scroll to position [6505, 0]
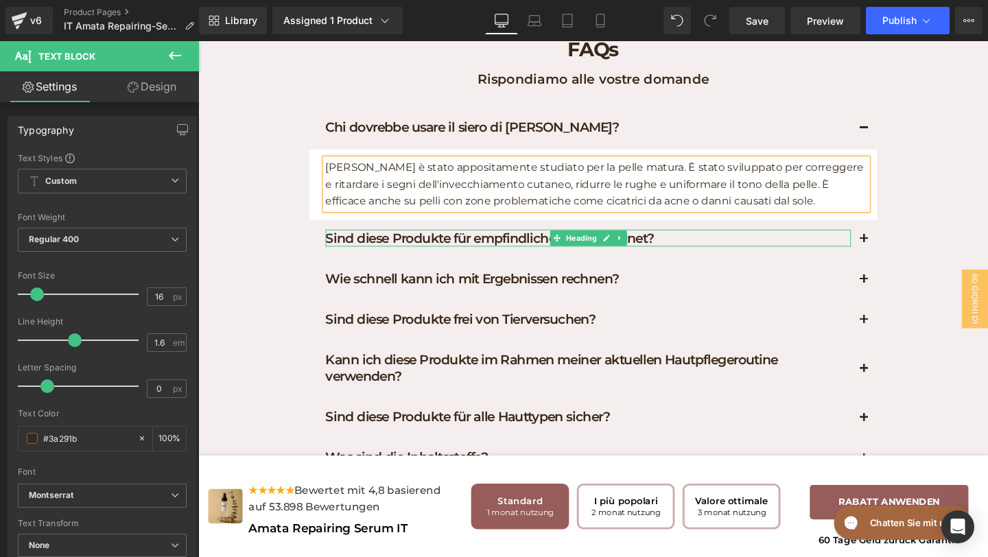
click at [736, 257] on h1 "Sind diese Produkte für empfindliche Haut geeignet?" at bounding box center [608, 248] width 552 height 18
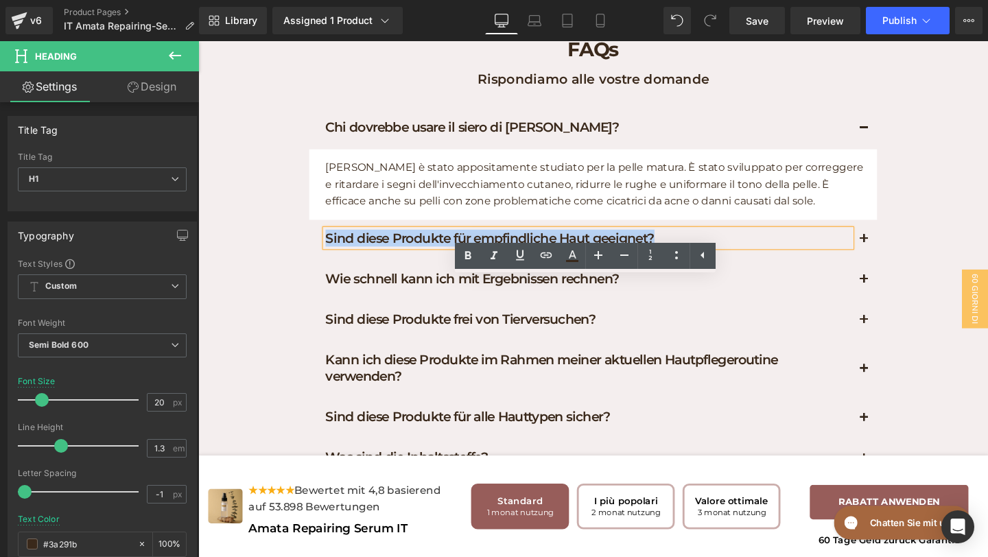
drag, startPoint x: 693, startPoint y: 295, endPoint x: 281, endPoint y: 268, distance: 413.3
click at [281, 268] on div "FAQs Heading Rispondiamo alle vostre domande Text Block Row Chi dovrebbe usare …" at bounding box center [613, 290] width 830 height 529
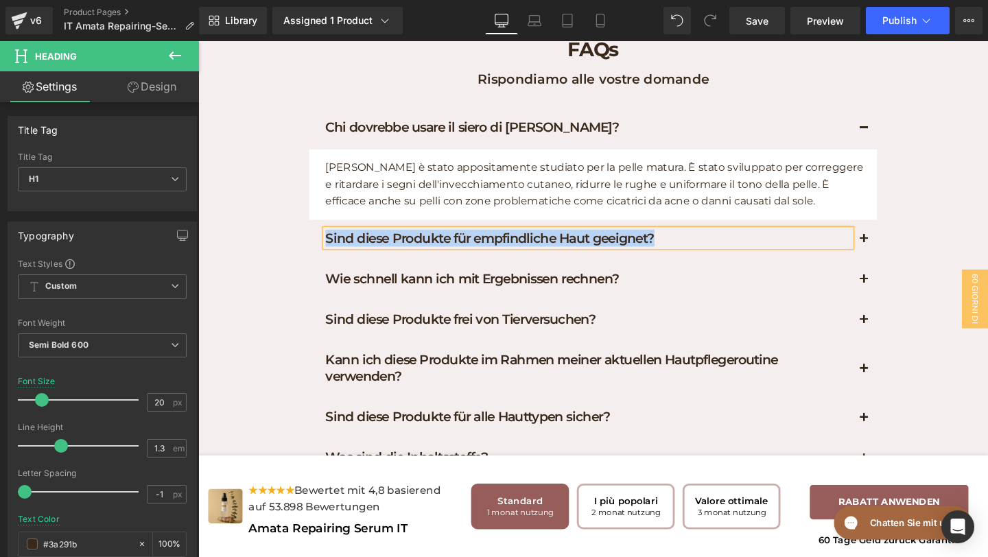
paste div
click at [893, 271] on button "button" at bounding box center [898, 250] width 27 height 42
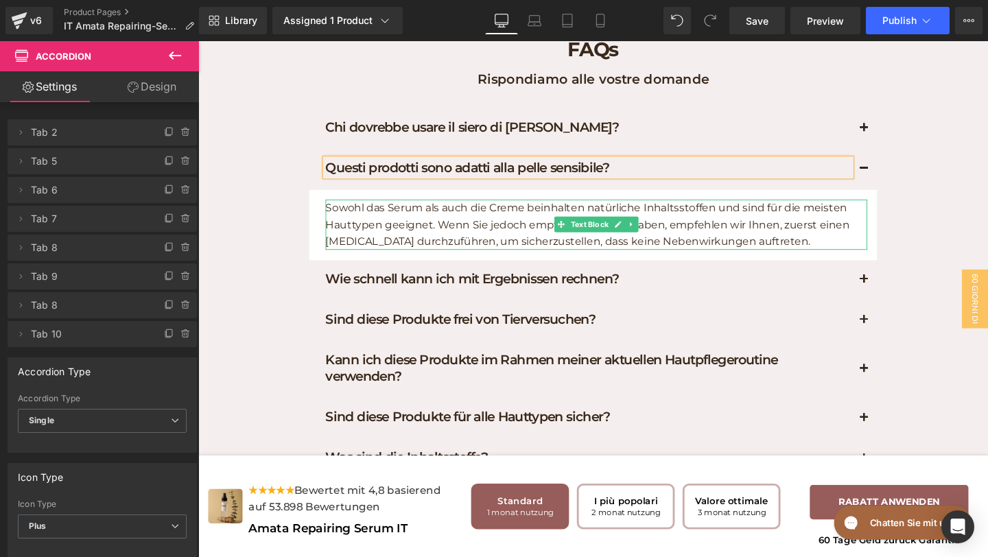
click at [810, 261] on p "Sowohl das Serum als auch die Creme beinhalten natürliche Inhaltsstoffen und si…" at bounding box center [617, 234] width 570 height 53
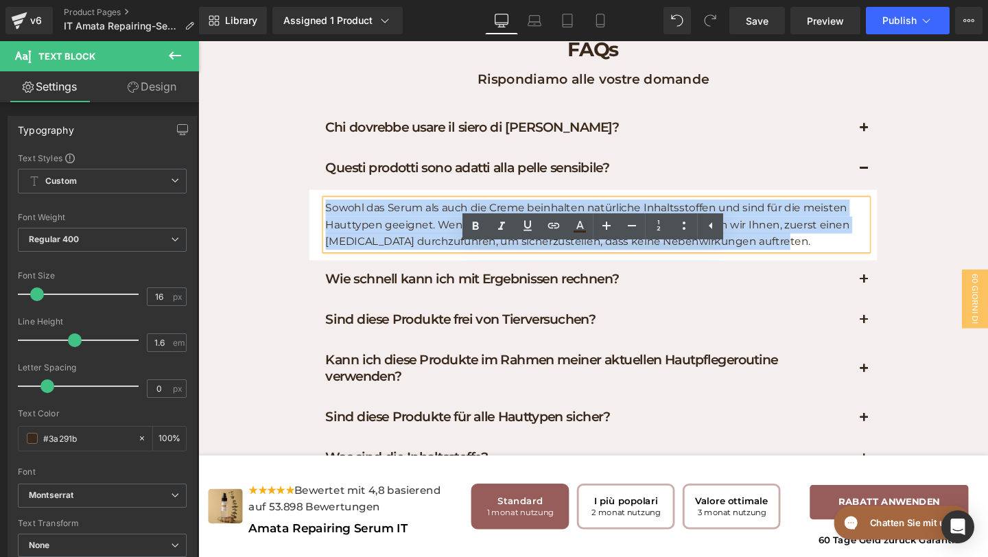
drag, startPoint x: 810, startPoint y: 306, endPoint x: 333, endPoint y: 264, distance: 478.8
click at [333, 261] on p "Sowohl das Serum als auch die Creme beinhalten natürliche Inhaltsstoffen und si…" at bounding box center [617, 234] width 570 height 53
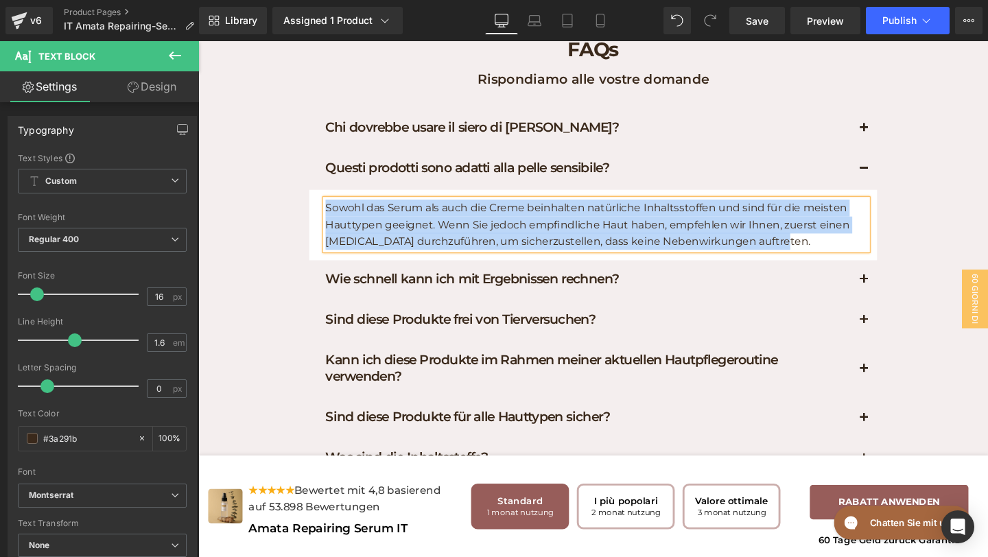
paste div
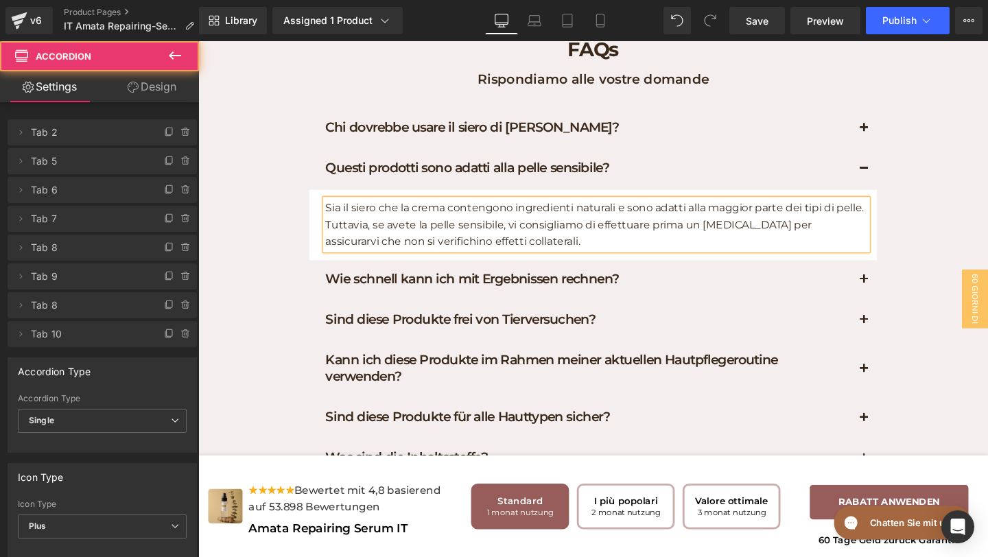
click at [772, 314] on div "Wie schnell kann ich mit Ergebnissen rechnen? Heading" at bounding box center [613, 293] width 597 height 43
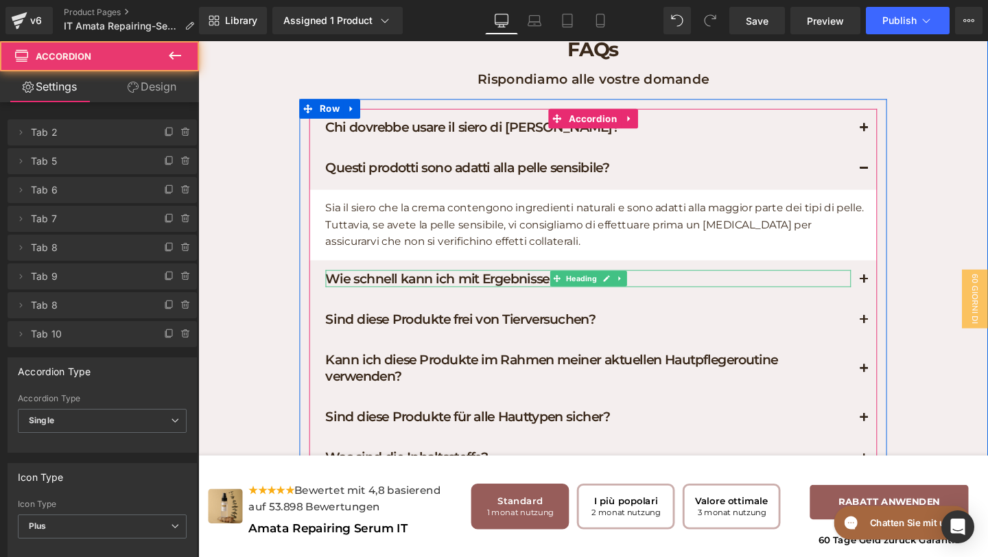
click at [694, 300] on h1 "Wie schnell kann ich mit Ergebnissen rechnen?" at bounding box center [608, 291] width 552 height 18
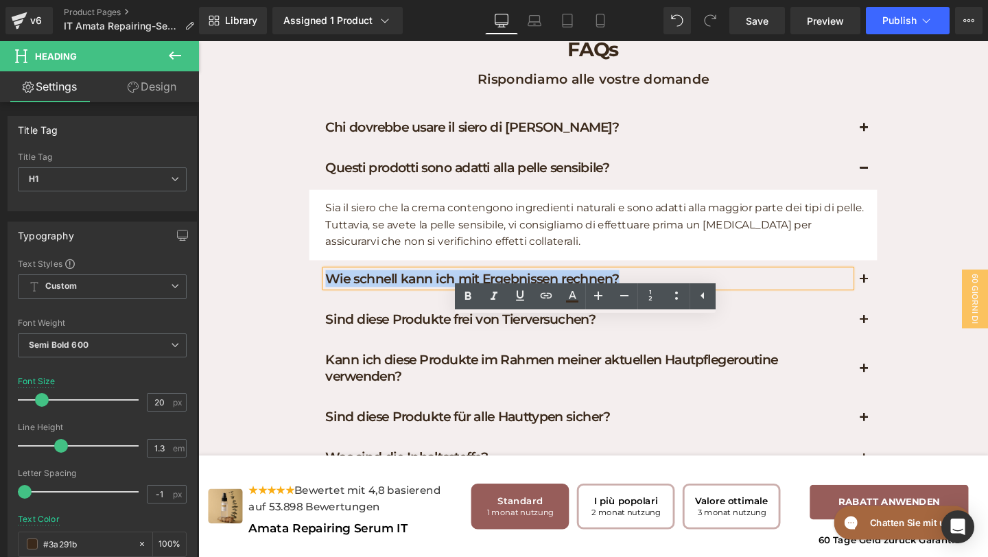
drag, startPoint x: 662, startPoint y: 347, endPoint x: 362, endPoint y: 322, distance: 301.6
click at [362, 322] on div "Chi dovrebbe usare il siero di [PERSON_NAME]? Heading [PERSON_NAME] è stato app…" at bounding box center [613, 329] width 597 height 432
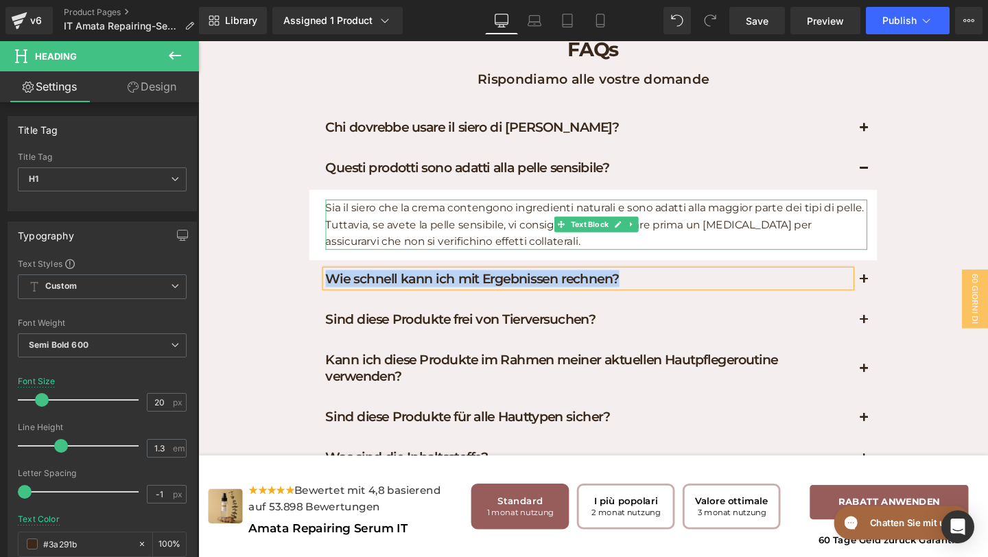
paste div
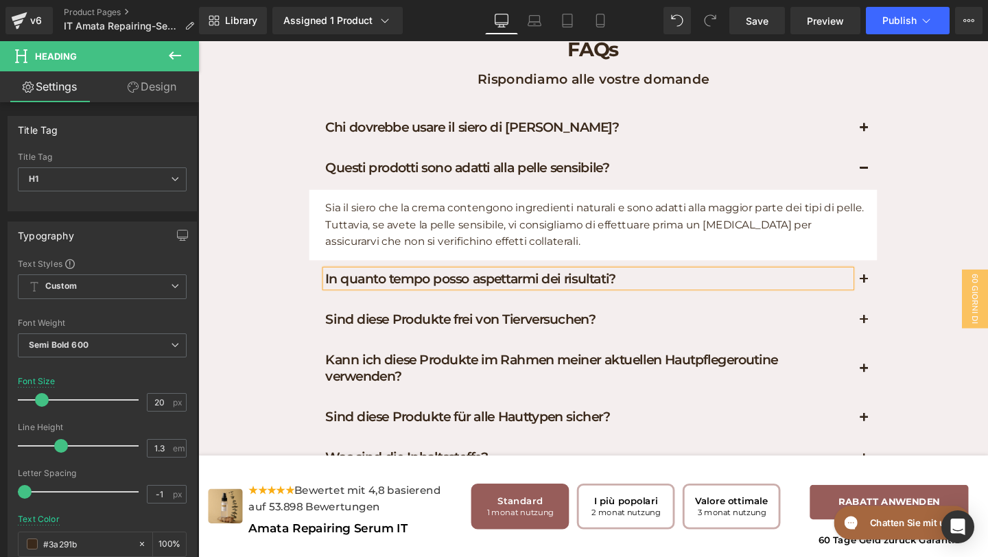
click at [900, 314] on button "button" at bounding box center [898, 293] width 27 height 42
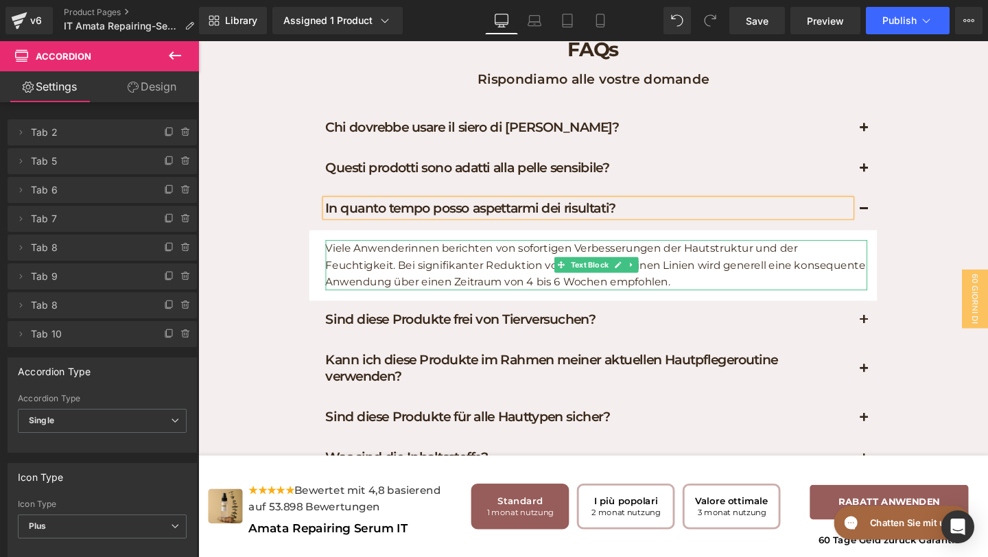
click at [704, 303] on p "Viele Anwenderinnen berichten von sofortigen Verbesserungen der Hautstruktur un…" at bounding box center [617, 276] width 570 height 53
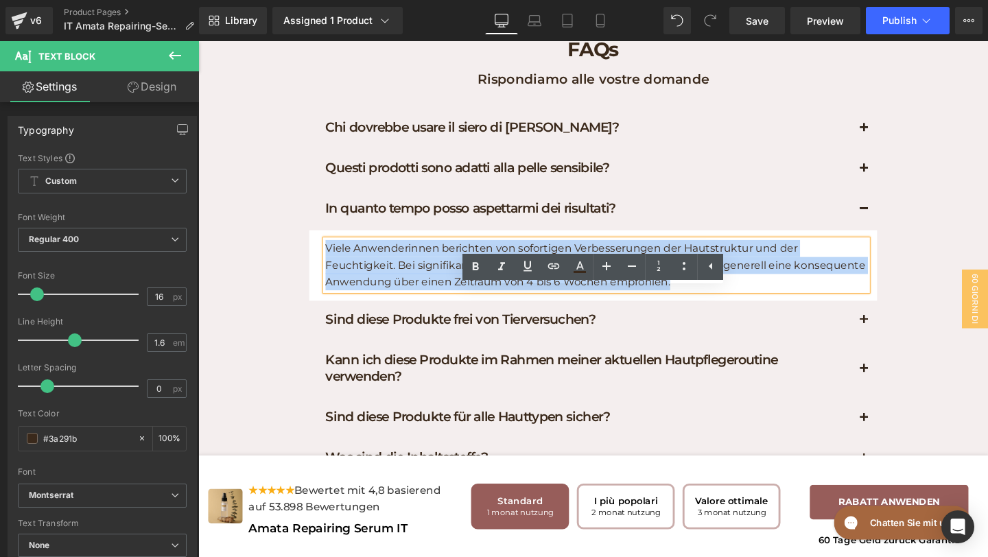
drag, startPoint x: 645, startPoint y: 343, endPoint x: 327, endPoint y: 289, distance: 322.3
click at [327, 288] on div "In quanto tempo posso aspettarmi dei risultati? Heading Viele Anwenderinnen ber…" at bounding box center [613, 256] width 597 height 117
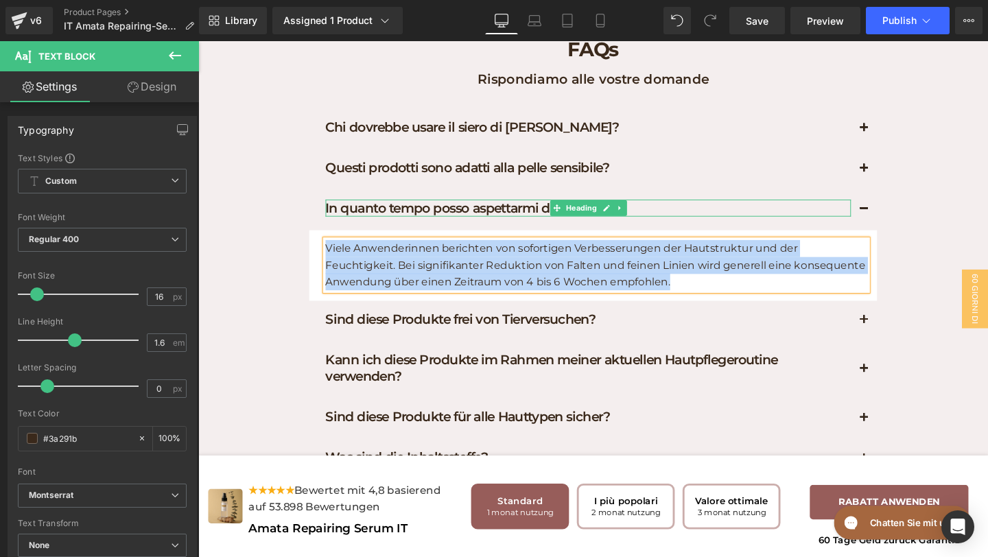
paste div
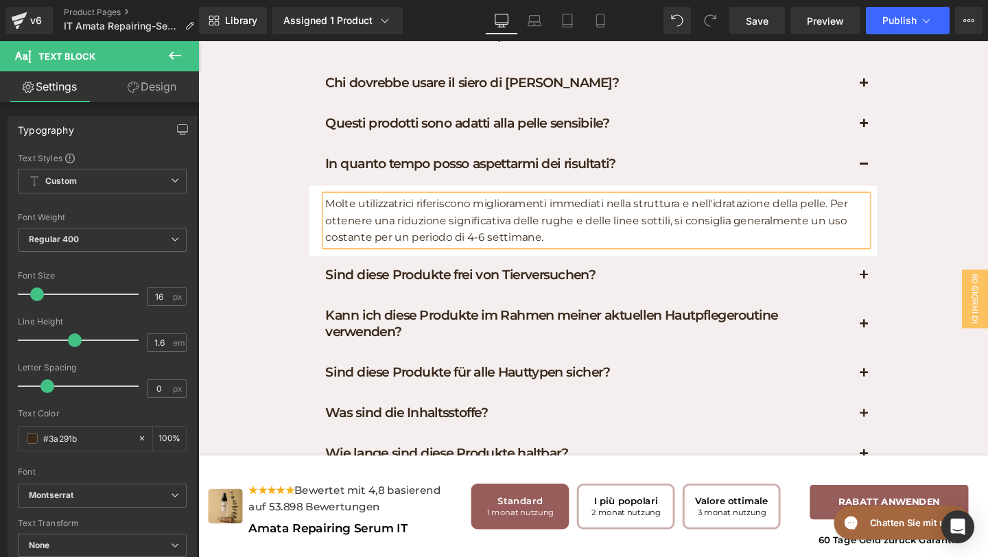
scroll to position [6569, 0]
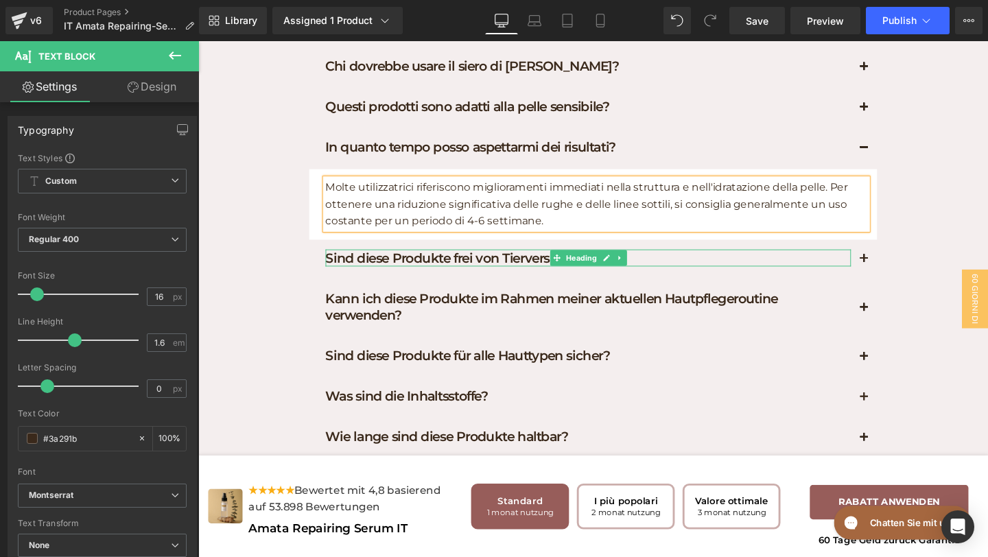
click at [679, 278] on h1 "Sind diese Produkte frei von Tierversuchen?" at bounding box center [608, 269] width 552 height 18
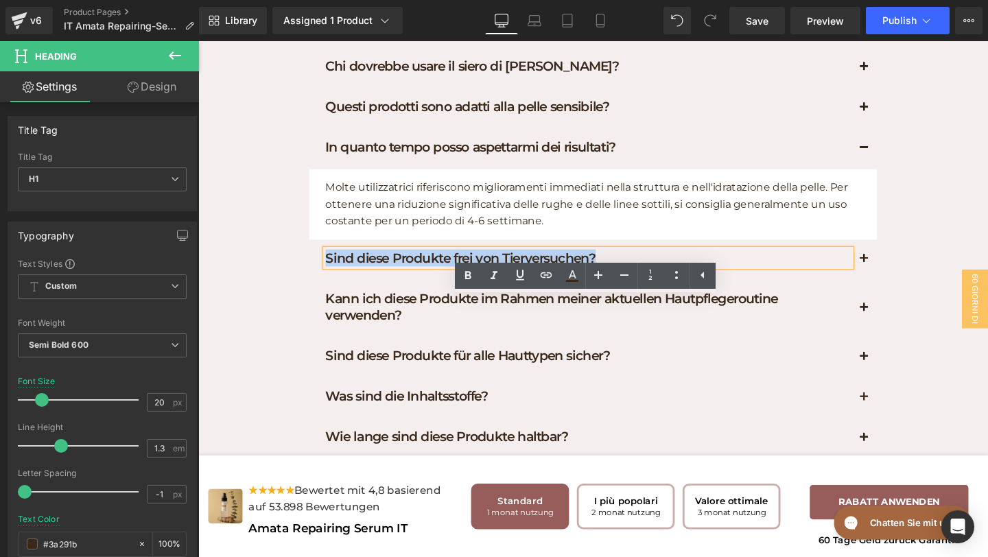
drag, startPoint x: 643, startPoint y: 323, endPoint x: 348, endPoint y: 292, distance: 296.7
click at [348, 293] on div "Chi dovrebbe usare il siero di [PERSON_NAME]? Heading [PERSON_NAME] è stato app…" at bounding box center [613, 264] width 597 height 432
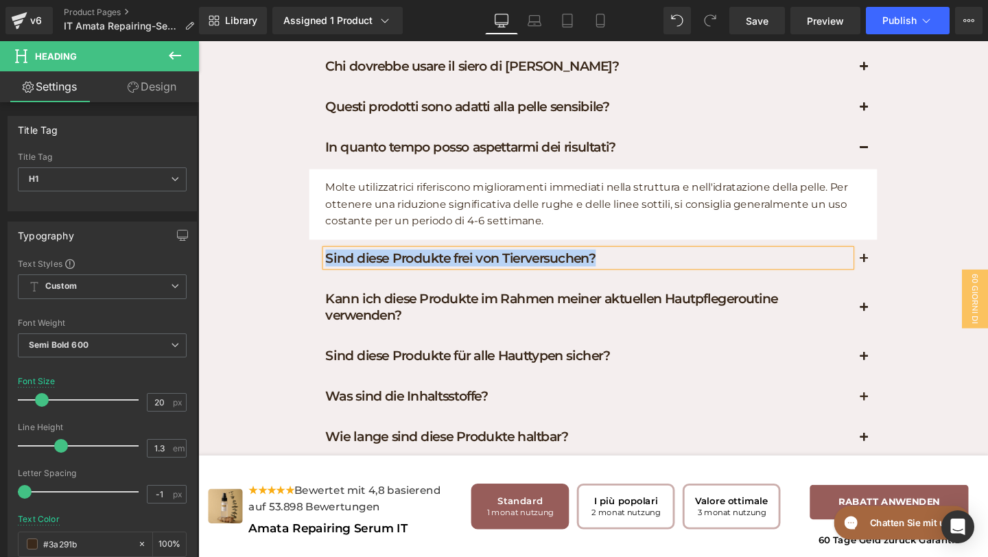
paste div
click at [893, 292] on button "button" at bounding box center [898, 271] width 27 height 42
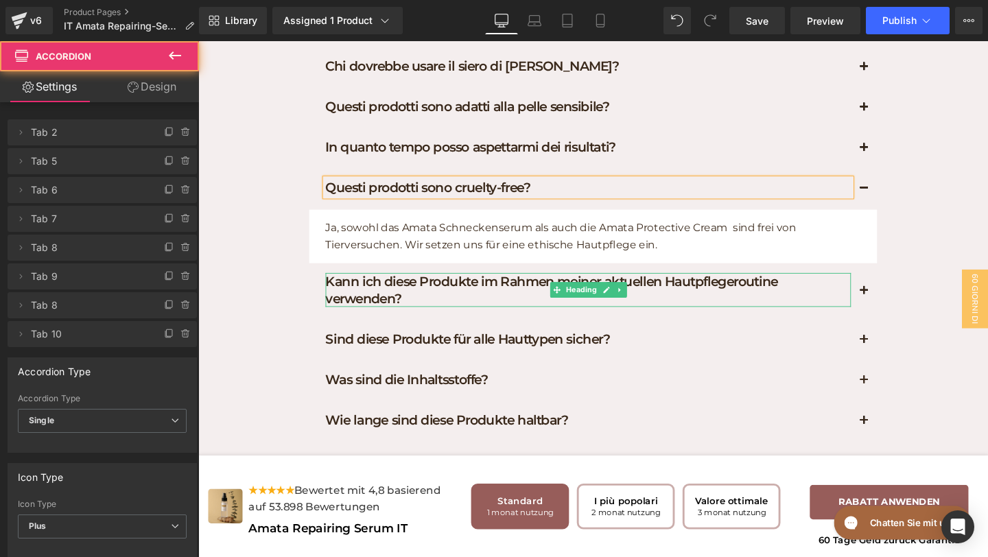
scroll to position [6594, 0]
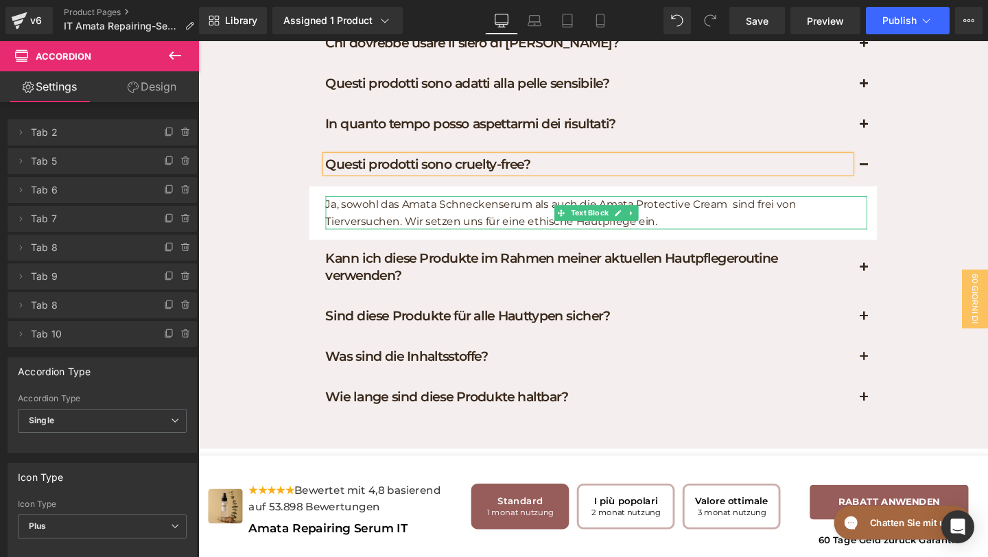
click at [690, 239] on p "Ja, sowohl das Amata Schneckenserum als auch die Amata Protective Cream sind fr…" at bounding box center [617, 221] width 570 height 35
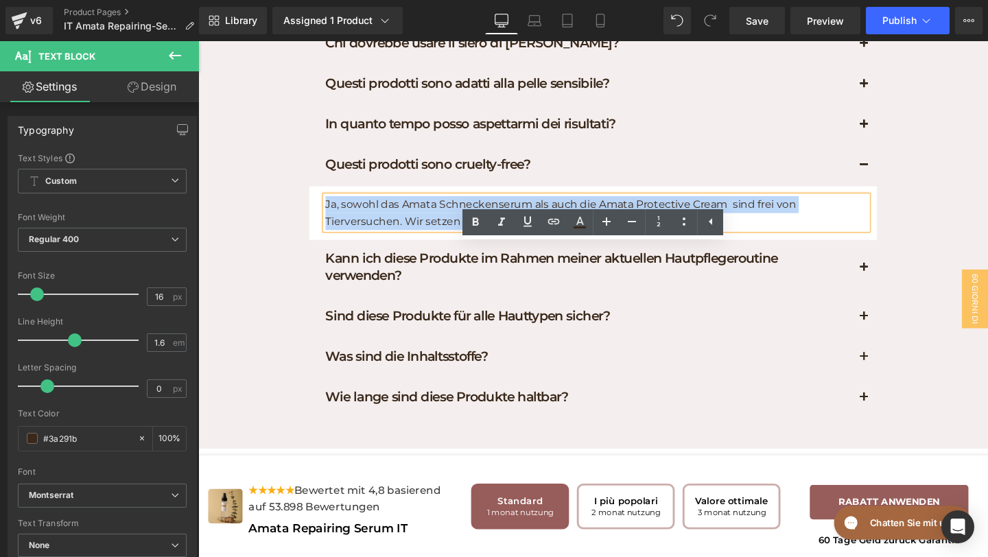
drag, startPoint x: 690, startPoint y: 281, endPoint x: 327, endPoint y: 266, distance: 363.3
click at [327, 250] on article "Ja, sowohl das Amata Schneckenserum als auch die Amata Protective Cream sind fr…" at bounding box center [613, 222] width 597 height 56
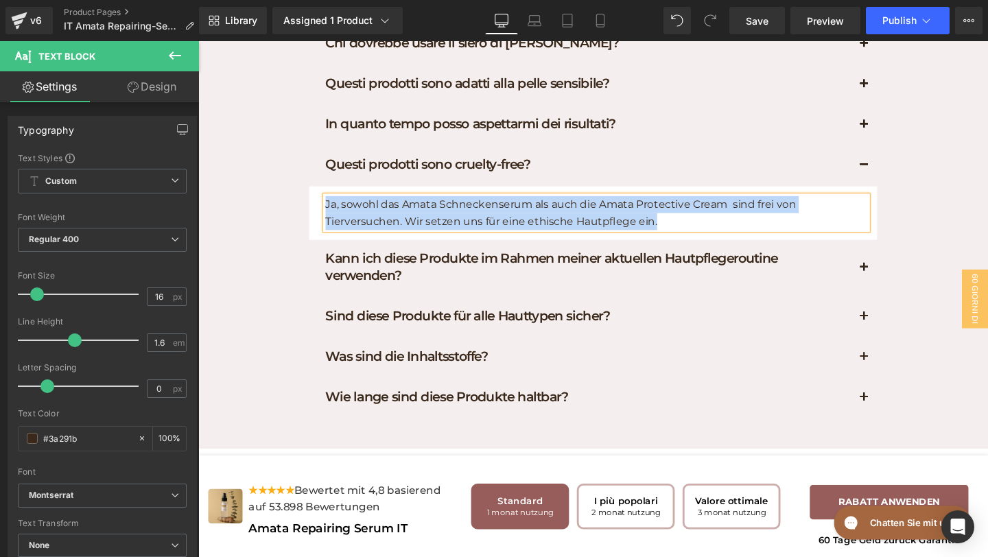
paste div
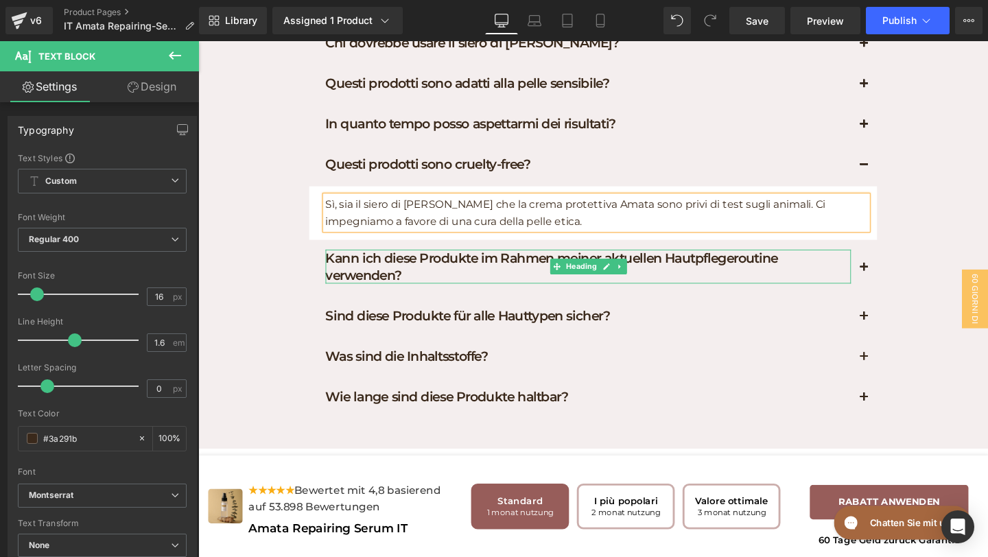
scroll to position [6630, 0]
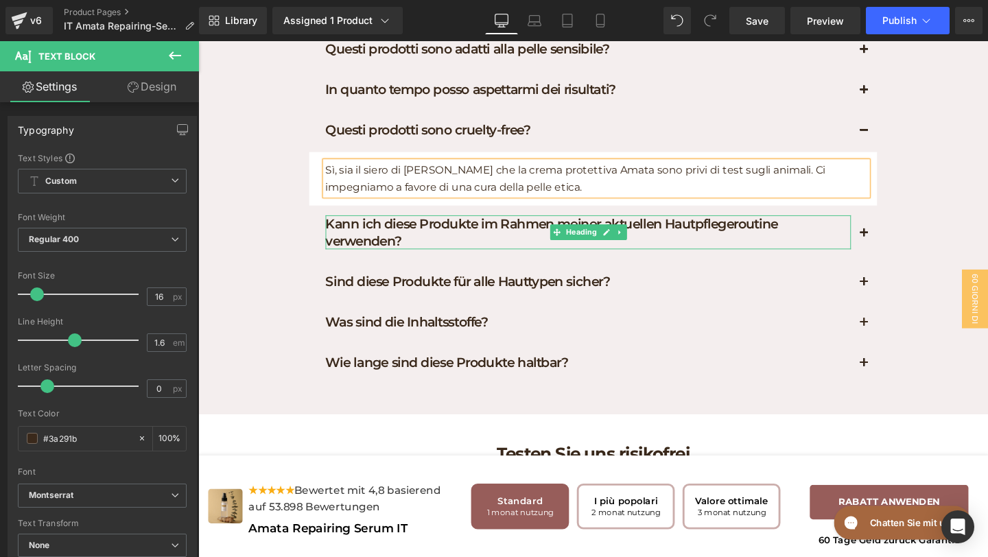
click at [425, 260] on h1 "Kann ich diese Produkte im Rahmen meiner aktuellen Hautpflegeroutine verwenden?" at bounding box center [608, 242] width 552 height 36
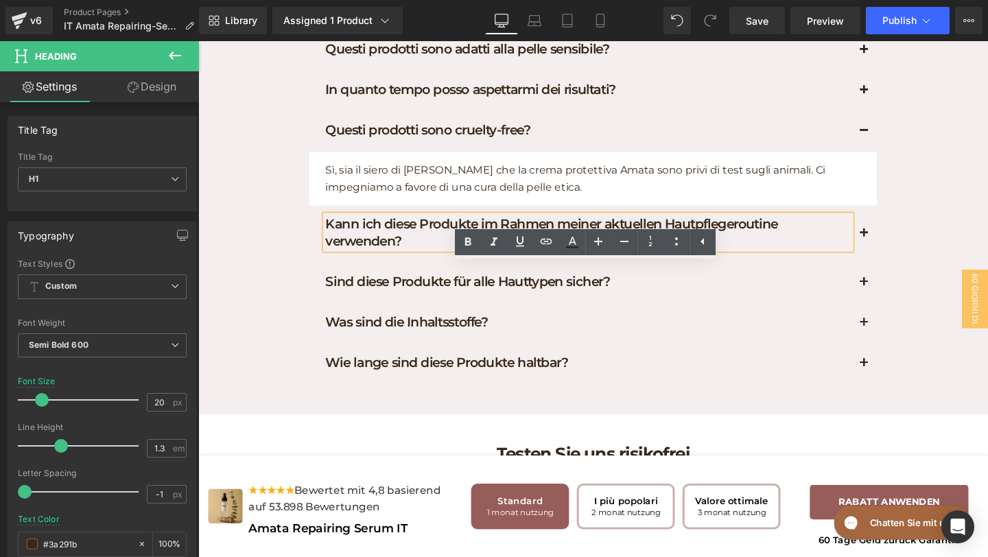
drag, startPoint x: 425, startPoint y: 299, endPoint x: 334, endPoint y: 286, distance: 91.5
click at [334, 260] on h1 "Kann ich diese Produkte im Rahmen meiner aktuellen Hautpflegeroutine verwenden?" at bounding box center [608, 242] width 552 height 36
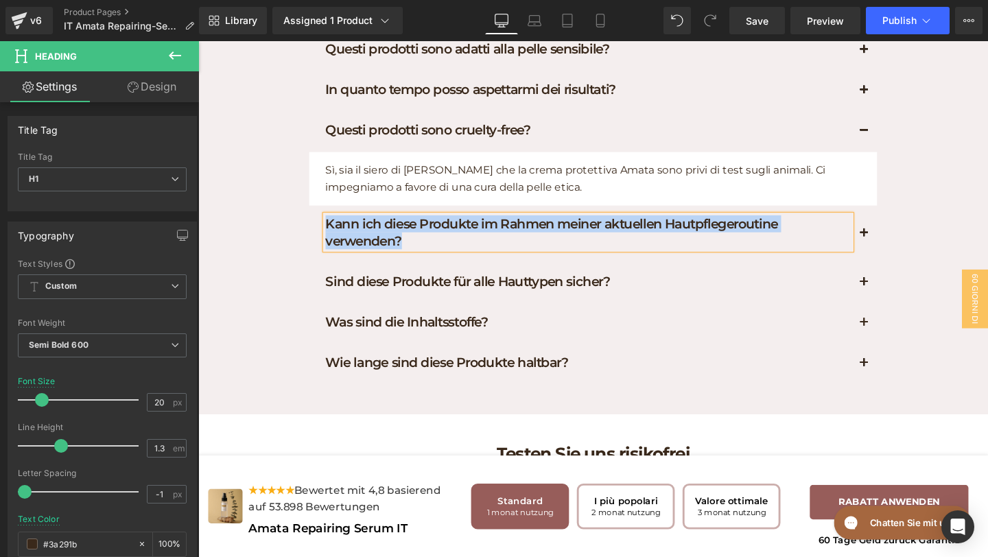
paste div
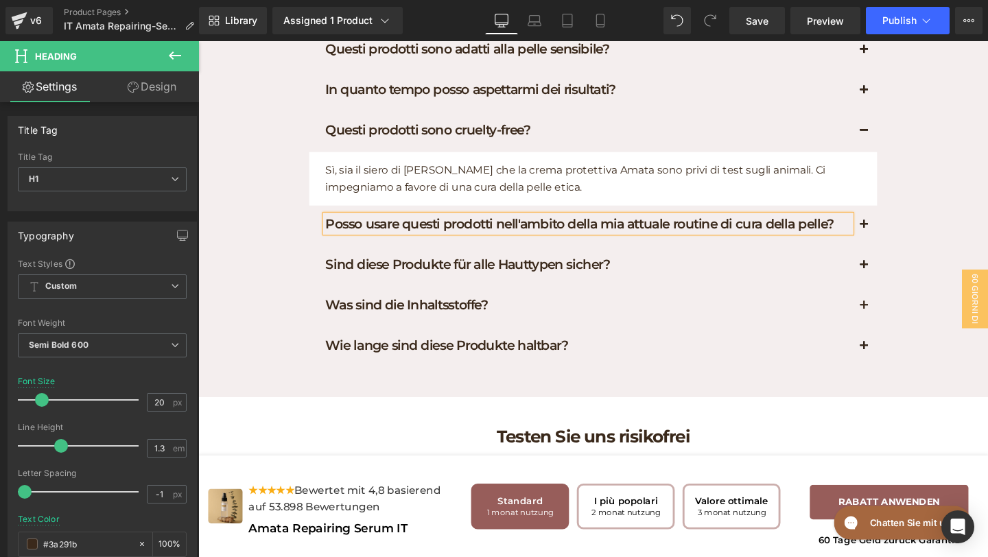
click at [898, 256] on button "button" at bounding box center [898, 235] width 27 height 42
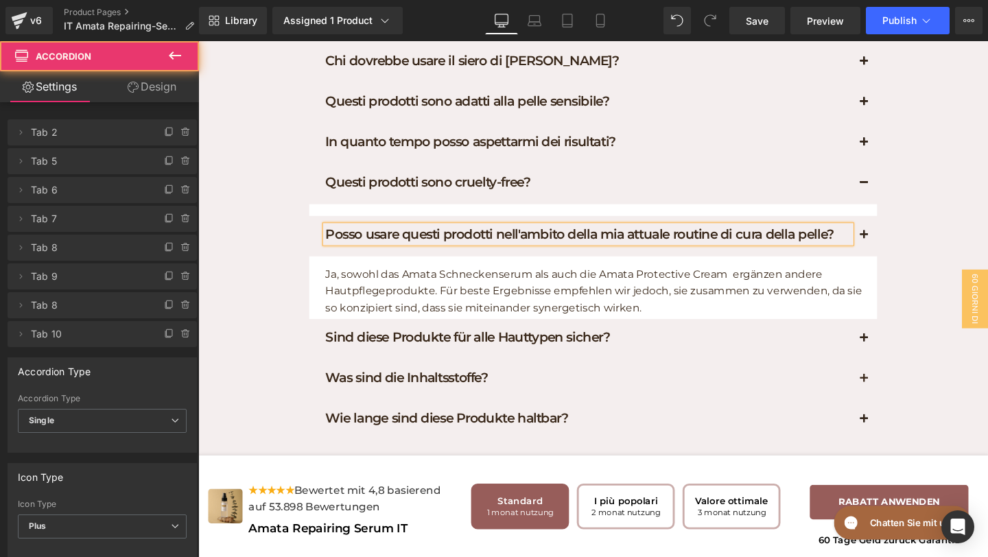
scroll to position [6573, 0]
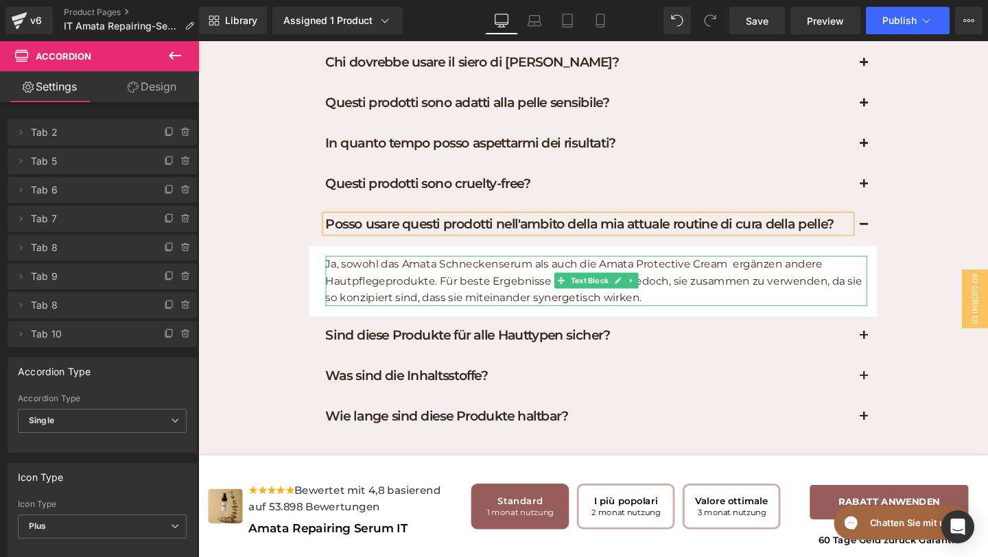
click at [675, 320] on p "Ja, sowohl das Amata Schneckenserum als auch die Amata Protective Cream ergänze…" at bounding box center [617, 293] width 570 height 53
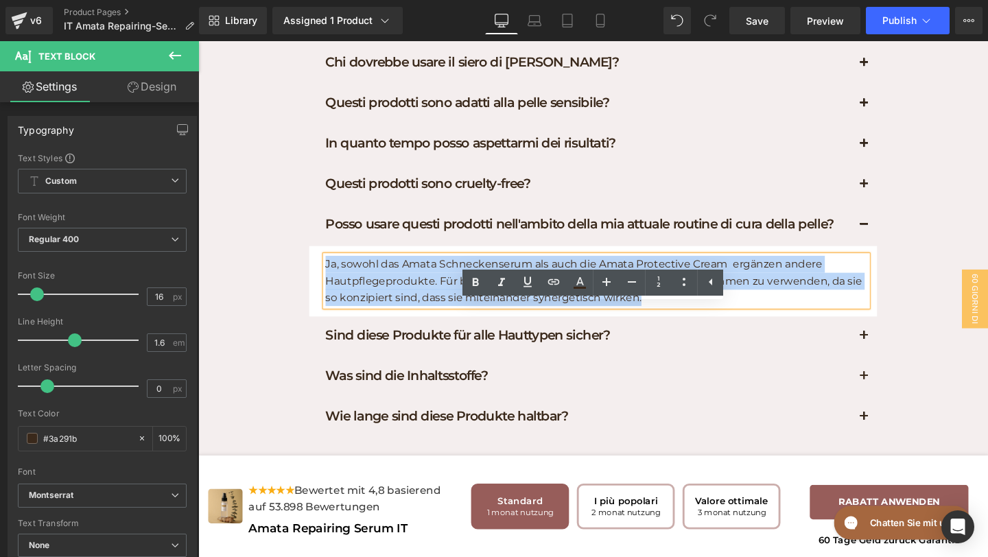
drag, startPoint x: 675, startPoint y: 365, endPoint x: 363, endPoint y: 306, distance: 317.1
click at [363, 306] on div "Posso usare questi prodotti nell'ambito della mia attuale routine di cura della…" at bounding box center [613, 272] width 597 height 117
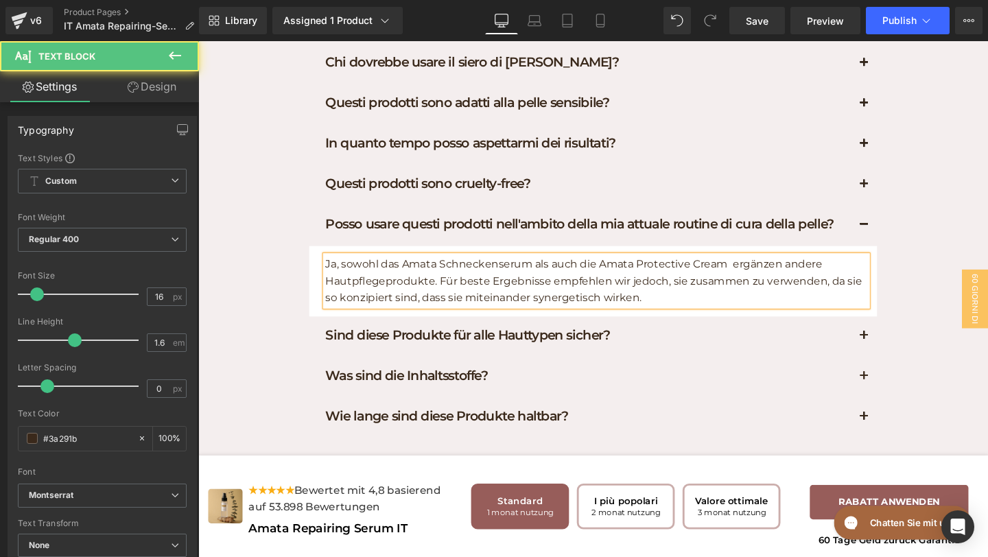
click at [669, 320] on p "Ja, sowohl das Amata Schneckenserum als auch die Amata Protective Cream ergänze…" at bounding box center [617, 293] width 570 height 53
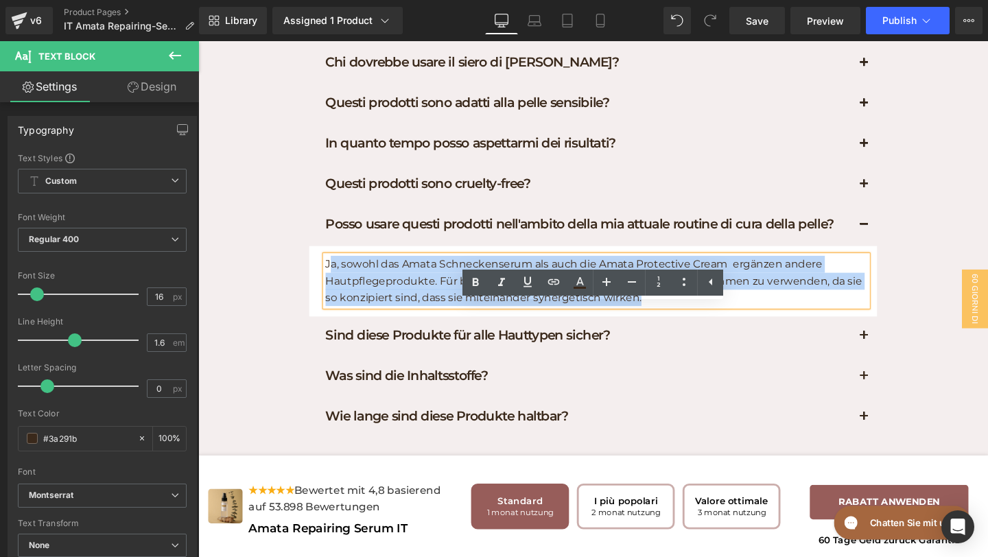
drag, startPoint x: 670, startPoint y: 368, endPoint x: 338, endPoint y: 326, distance: 334.8
click at [338, 320] on p "Ja, sowohl das Amata Schneckenserum als auch die Amata Protective Cream ergänze…" at bounding box center [617, 293] width 570 height 53
